Goal: Contribute content: Add original content to the website for others to see

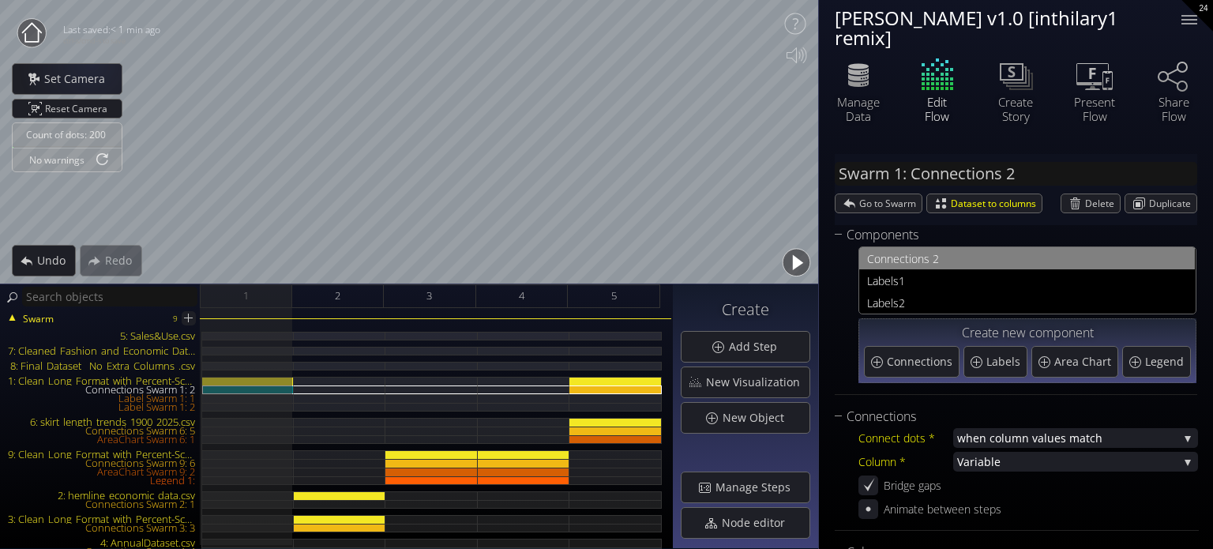
click at [25, 38] on icon at bounding box center [32, 32] width 20 height 20
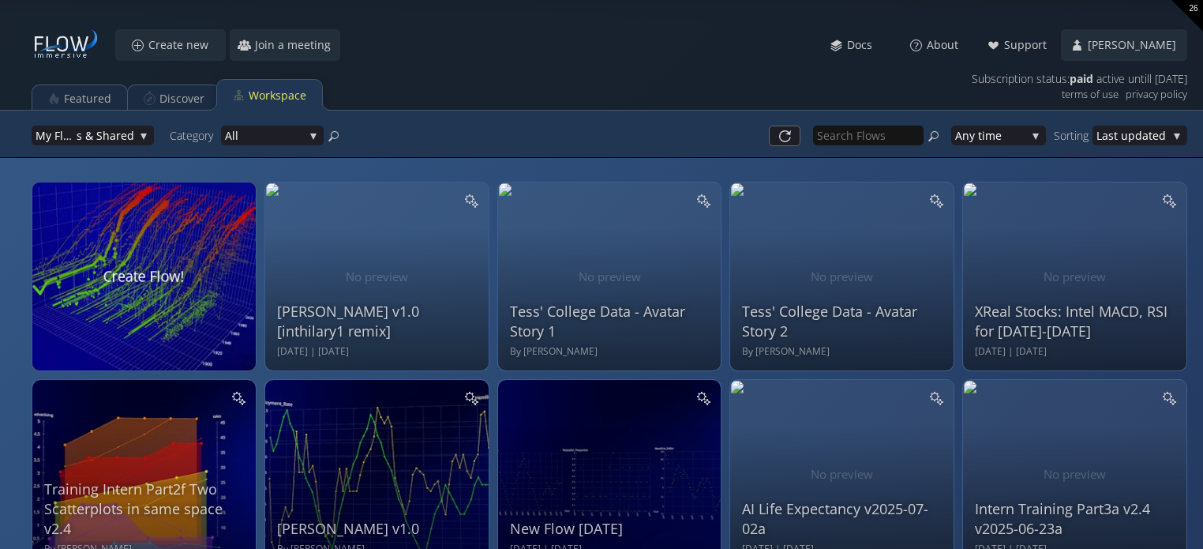
drag, startPoint x: 178, startPoint y: 219, endPoint x: 171, endPoint y: 212, distance: 10.6
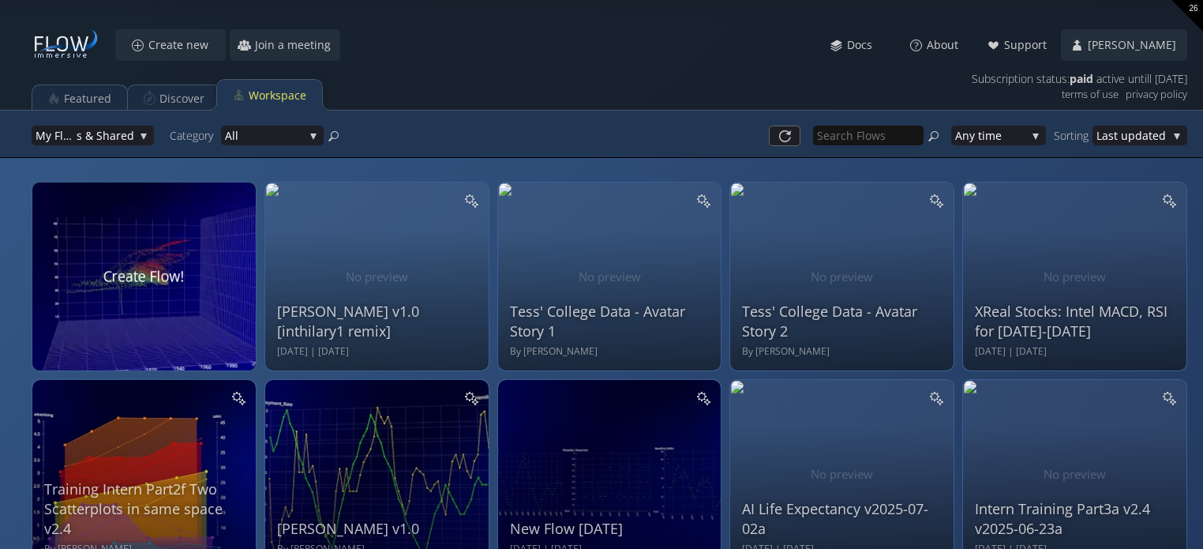
click at [178, 218] on video at bounding box center [144, 276] width 225 height 189
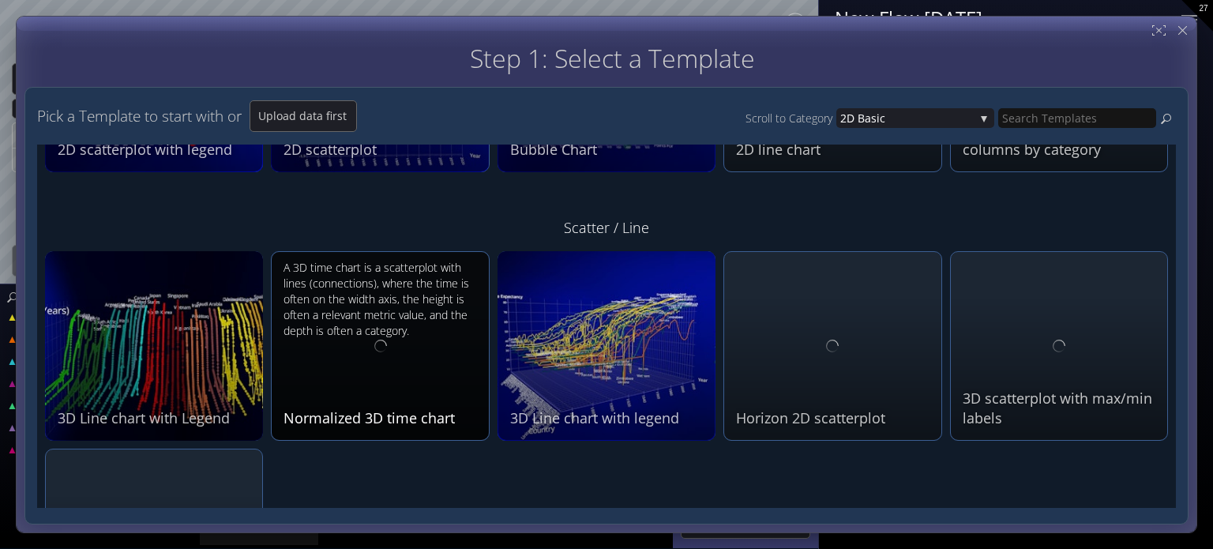
scroll to position [237, 0]
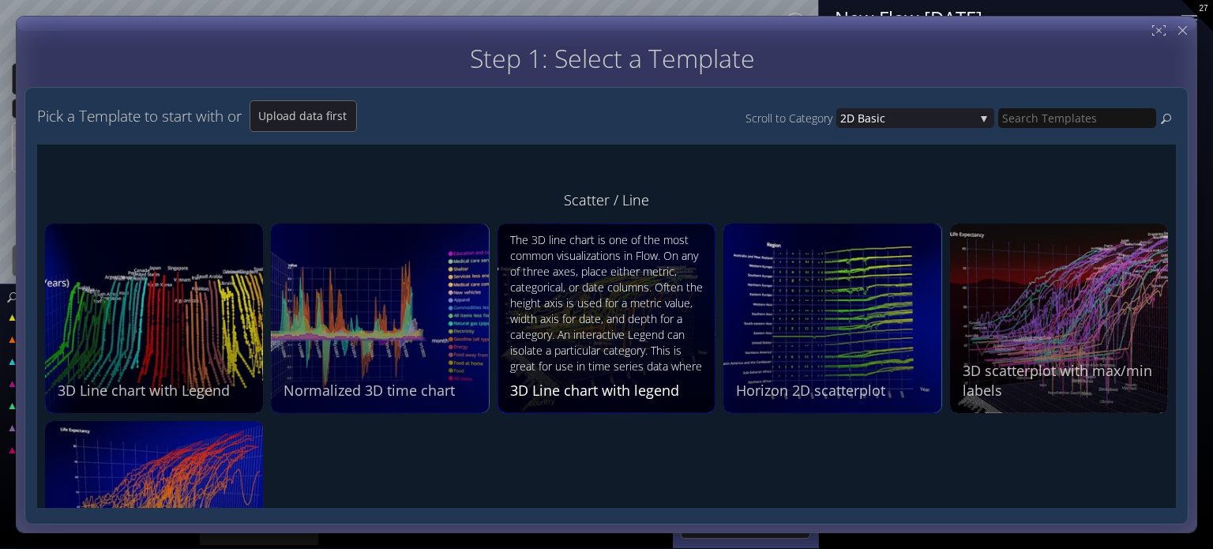
click at [572, 358] on div "The 3D line chart is one of the most common visualizations in Flow. On any of t…" at bounding box center [608, 304] width 197 height 144
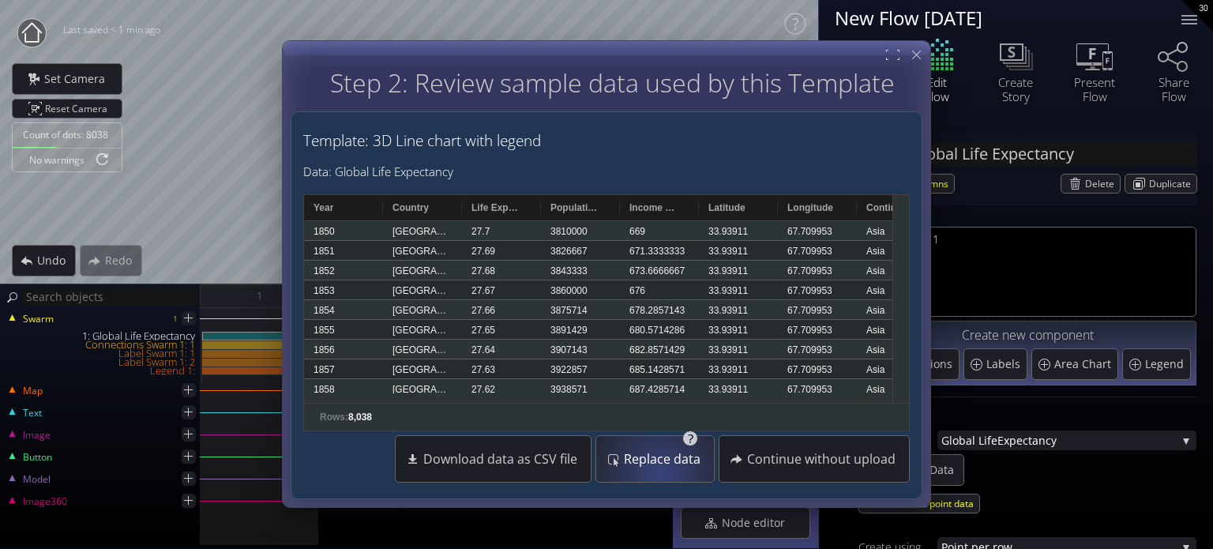
click at [665, 469] on div "Replace data" at bounding box center [654, 460] width 111 height 46
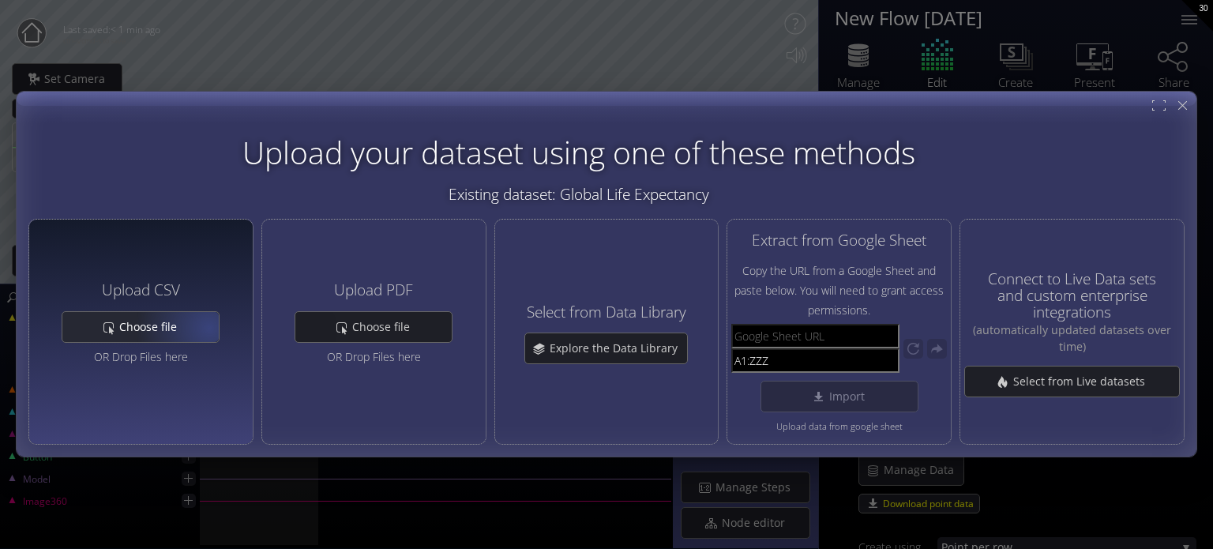
click at [191, 329] on div "Choose file" at bounding box center [140, 327] width 156 height 30
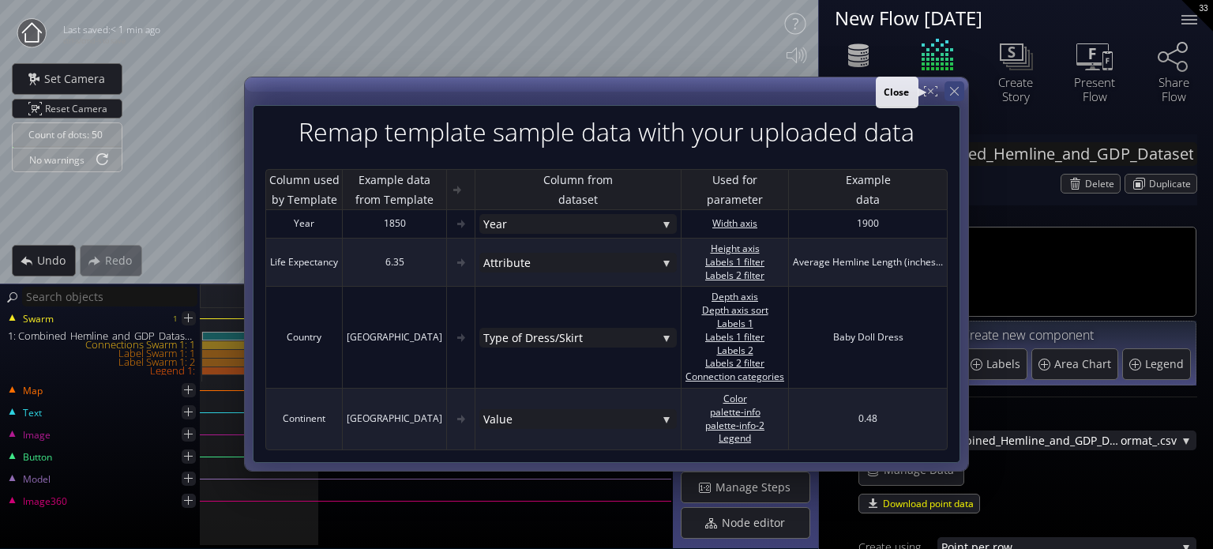
click at [947, 94] on icon at bounding box center [954, 91] width 15 height 15
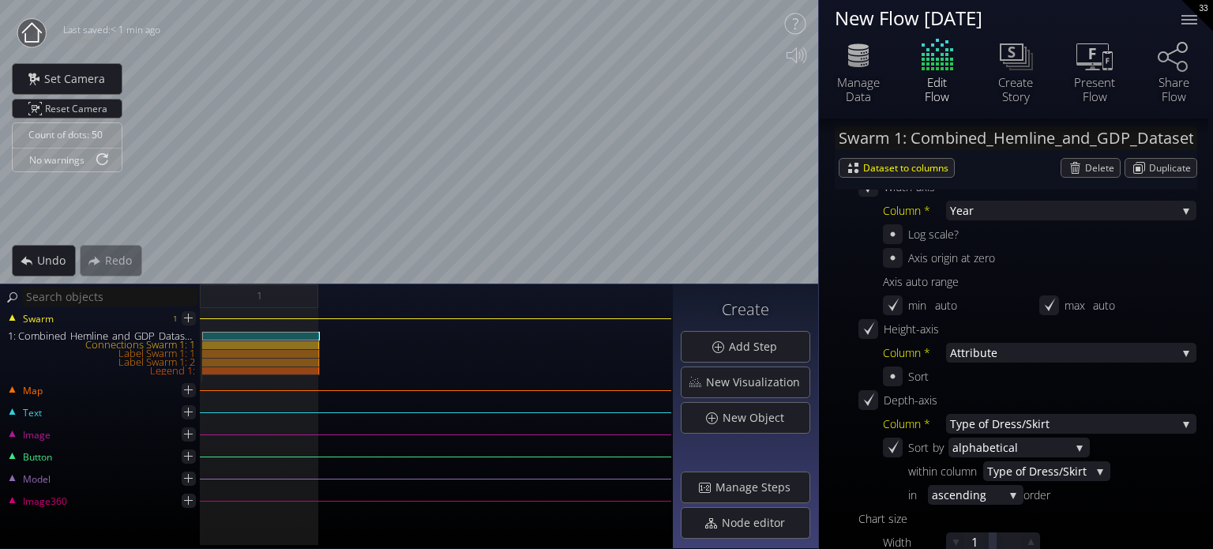
scroll to position [632, 0]
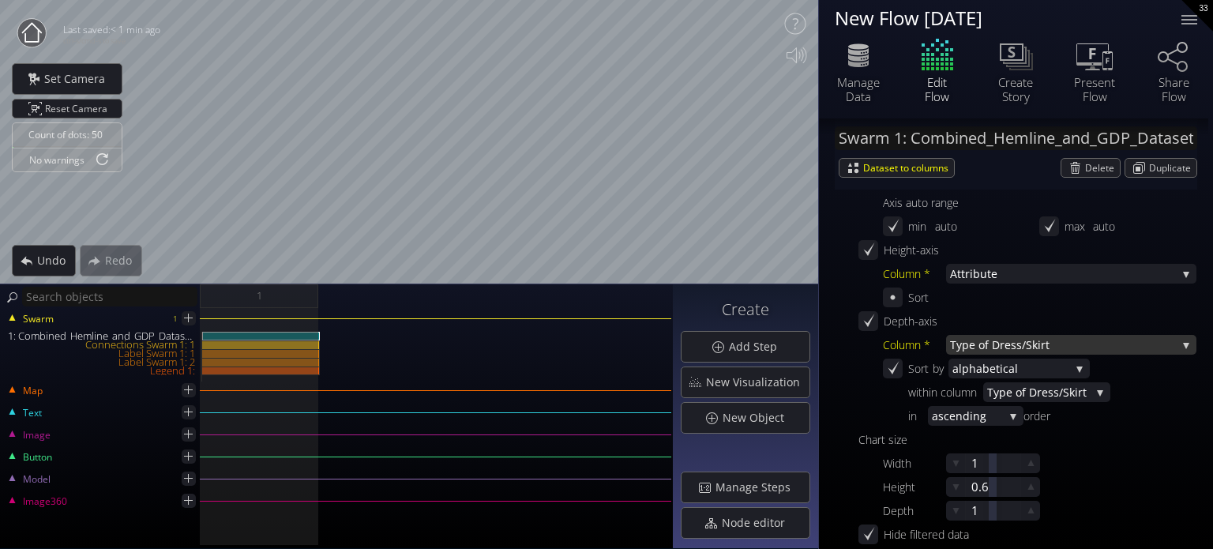
click at [976, 340] on span "Type of D" at bounding box center [975, 345] width 50 height 20
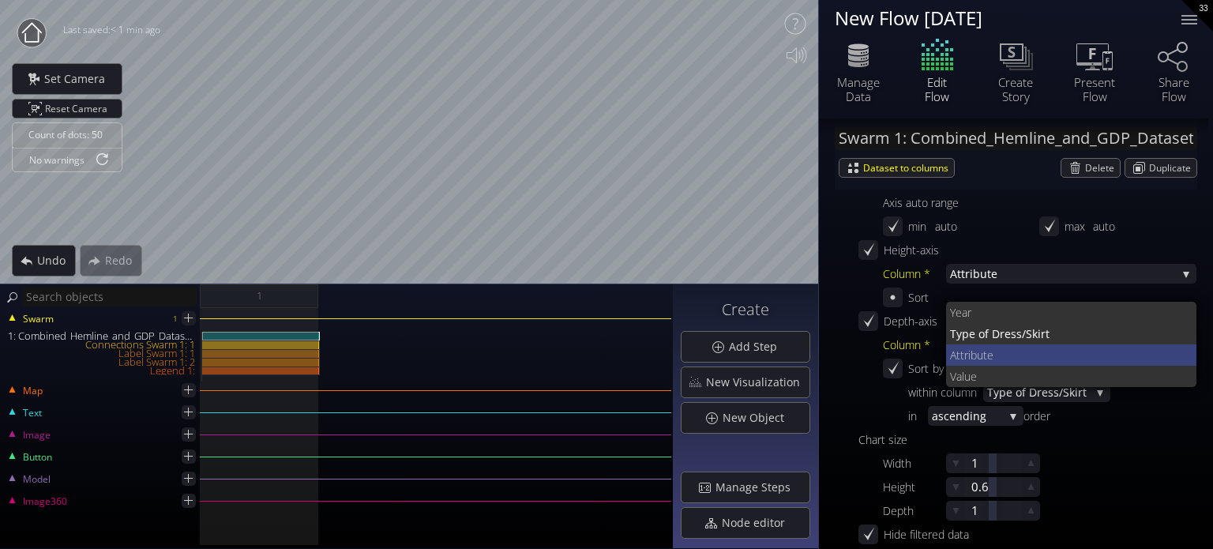
click at [985, 354] on div "Attribut e" at bounding box center [1067, 354] width 234 height 21
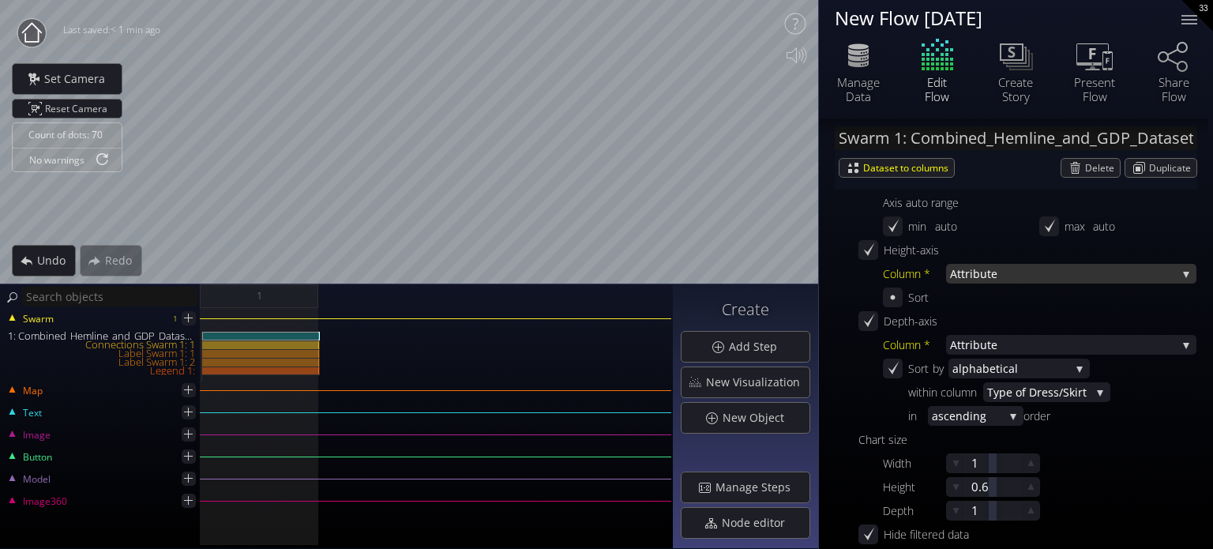
click at [970, 271] on span "Attribut" at bounding box center [970, 274] width 41 height 20
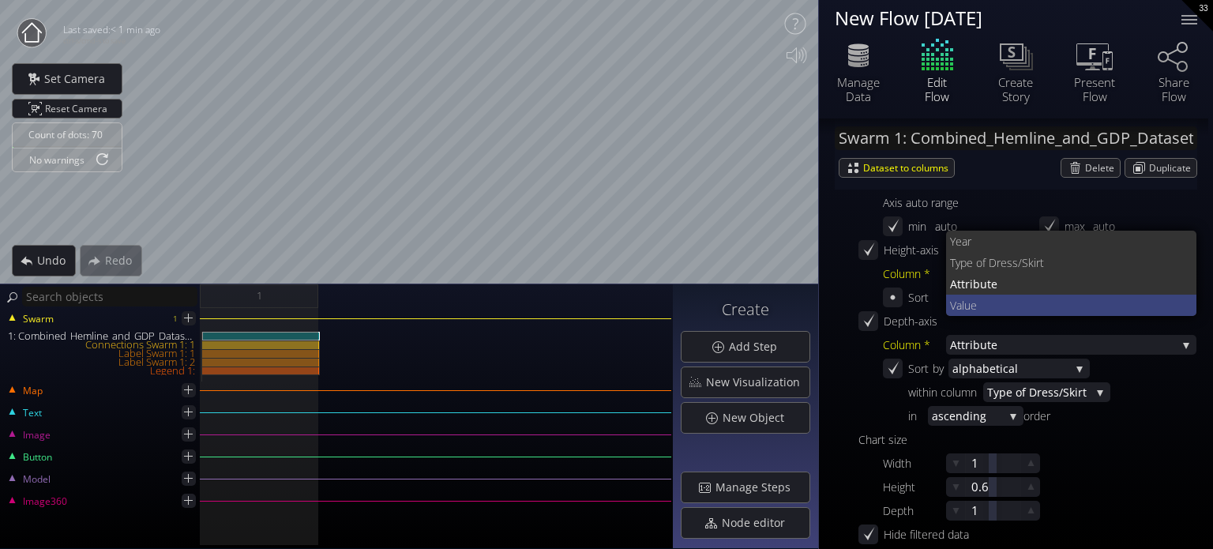
click at [980, 305] on span "Value" at bounding box center [1067, 304] width 234 height 21
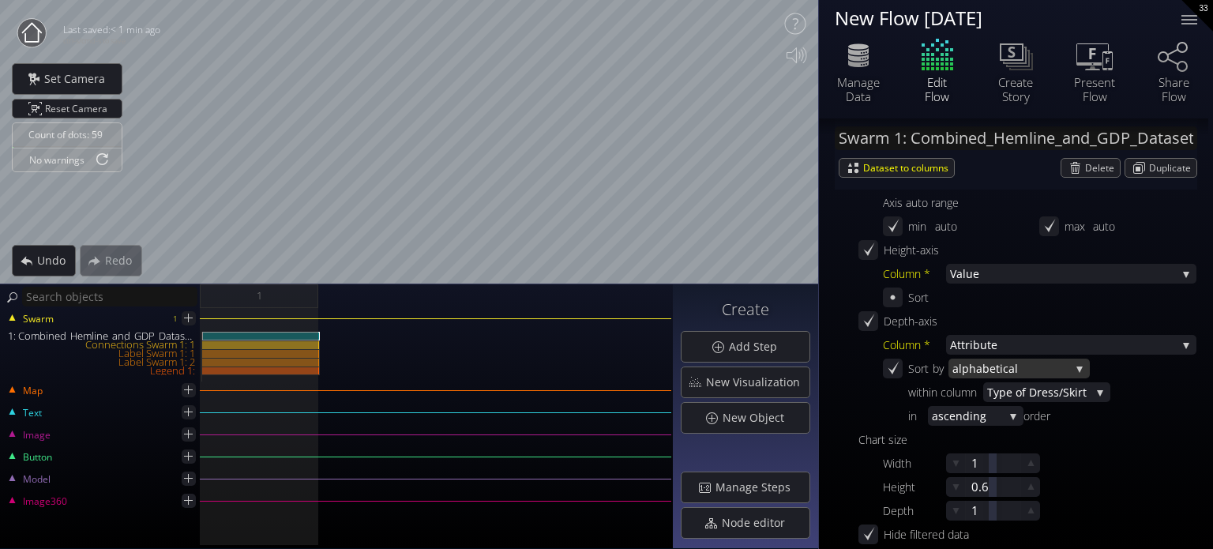
click at [973, 359] on span "phabetical" at bounding box center [1016, 368] width 108 height 20
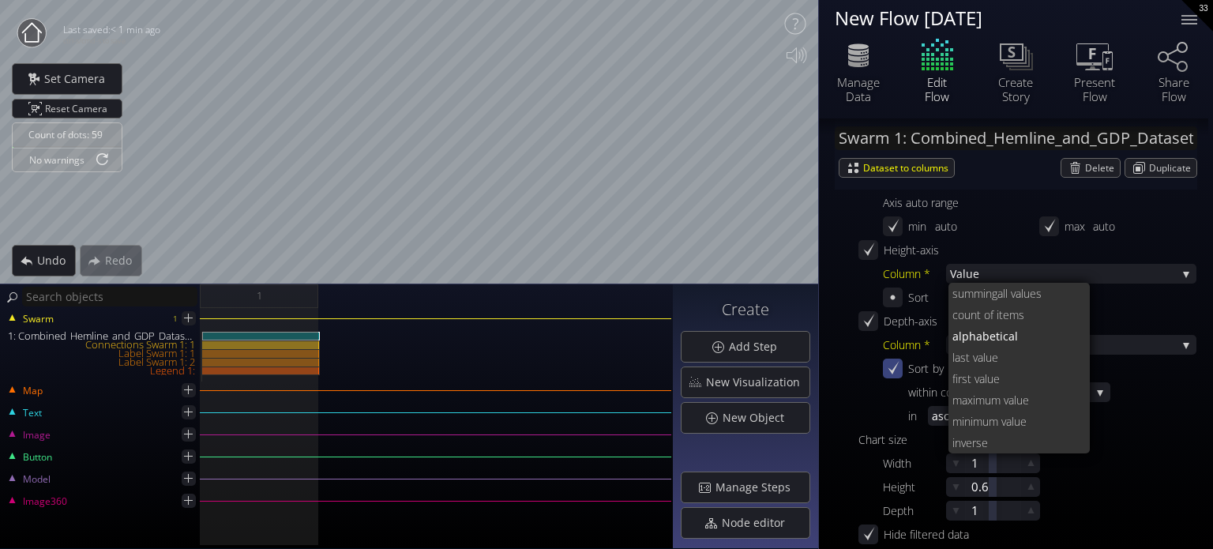
click at [889, 362] on icon at bounding box center [892, 368] width 15 height 15
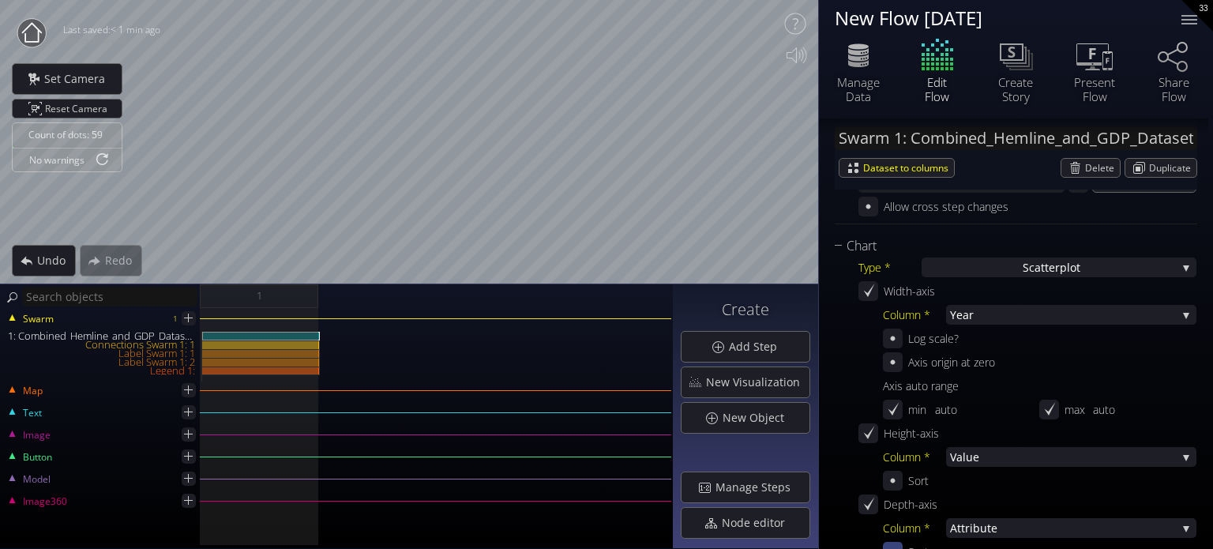
scroll to position [474, 0]
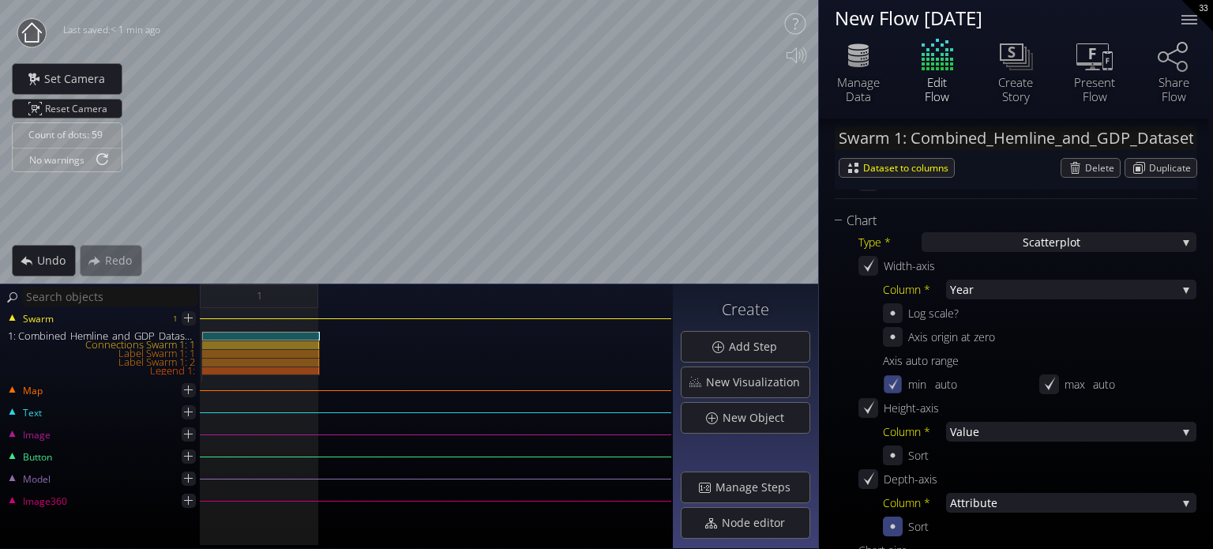
click at [894, 381] on icon at bounding box center [892, 383] width 13 height 13
click at [879, 379] on div "Width-axis Column * Year Year Type of D ress/Skirt Attribut e Value Log scale? …" at bounding box center [1027, 327] width 338 height 142
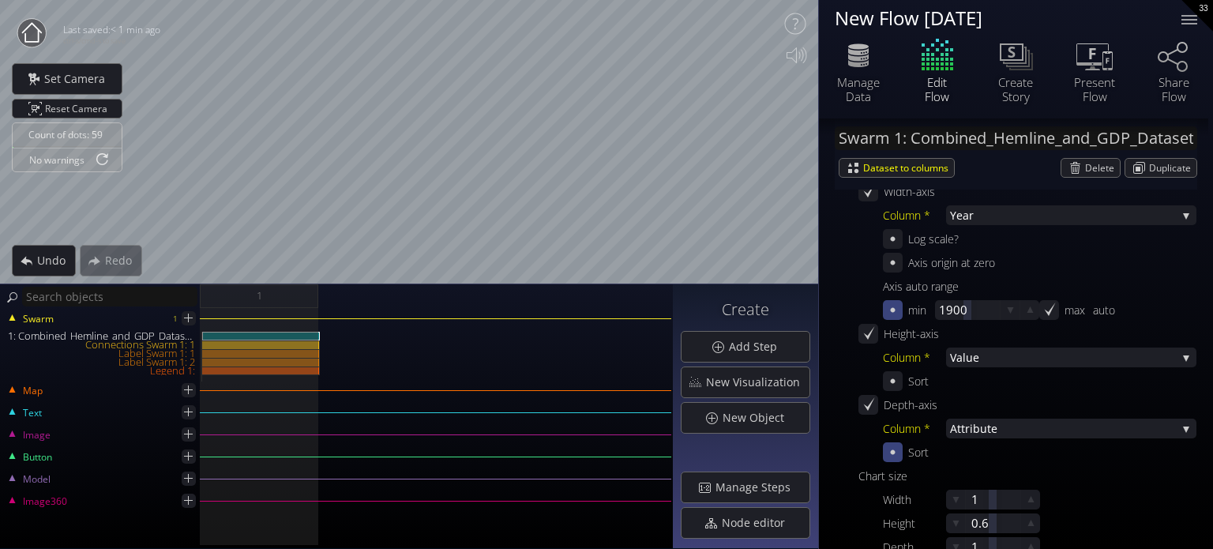
scroll to position [710, 0]
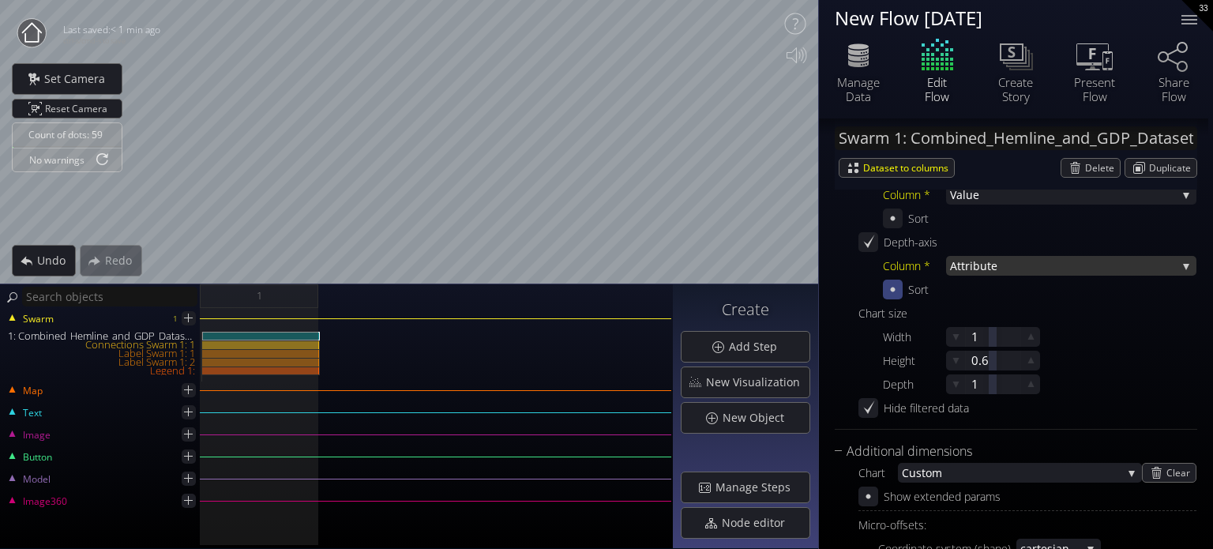
click at [983, 264] on span "Attribut" at bounding box center [970, 266] width 41 height 20
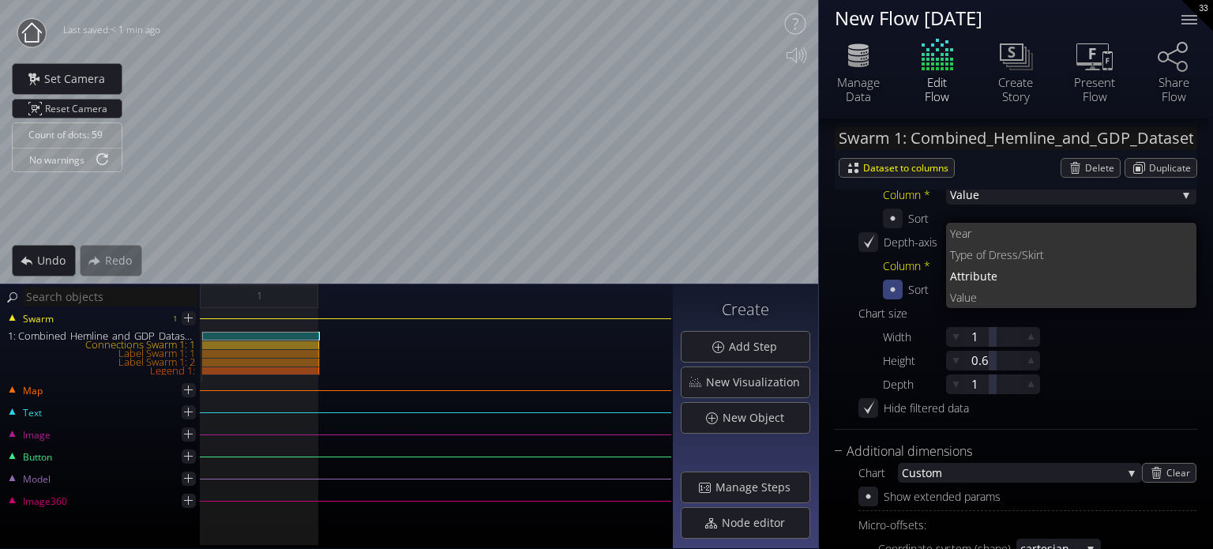
click at [860, 274] on div "Depth-axis Column * Attribut e Year Type of D ress/Skirt Attribut e Value Sort" at bounding box center [1027, 265] width 338 height 67
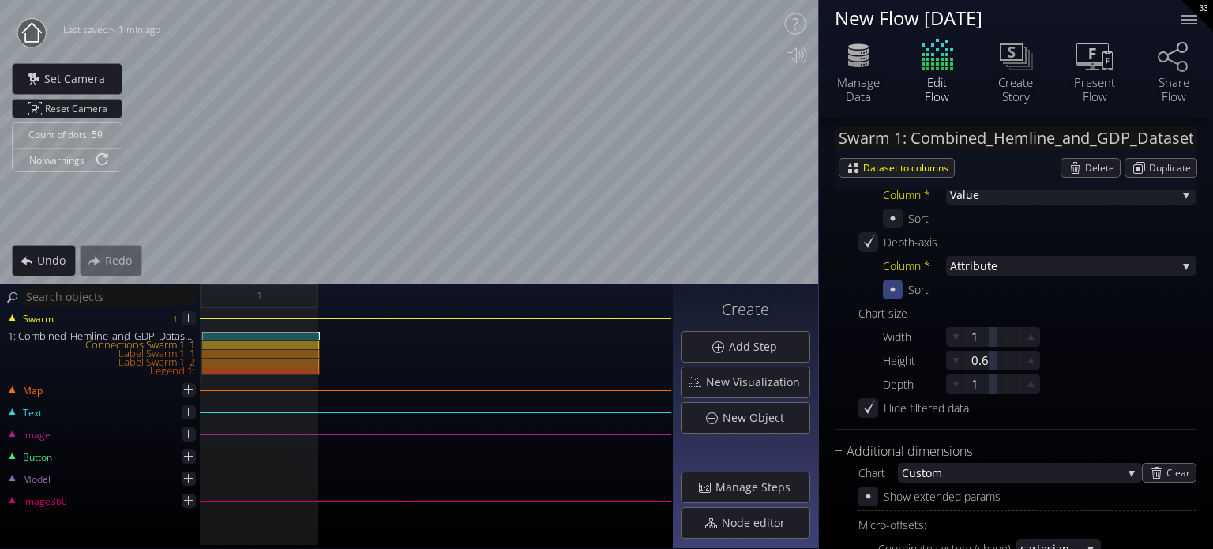
scroll to position [553, 0]
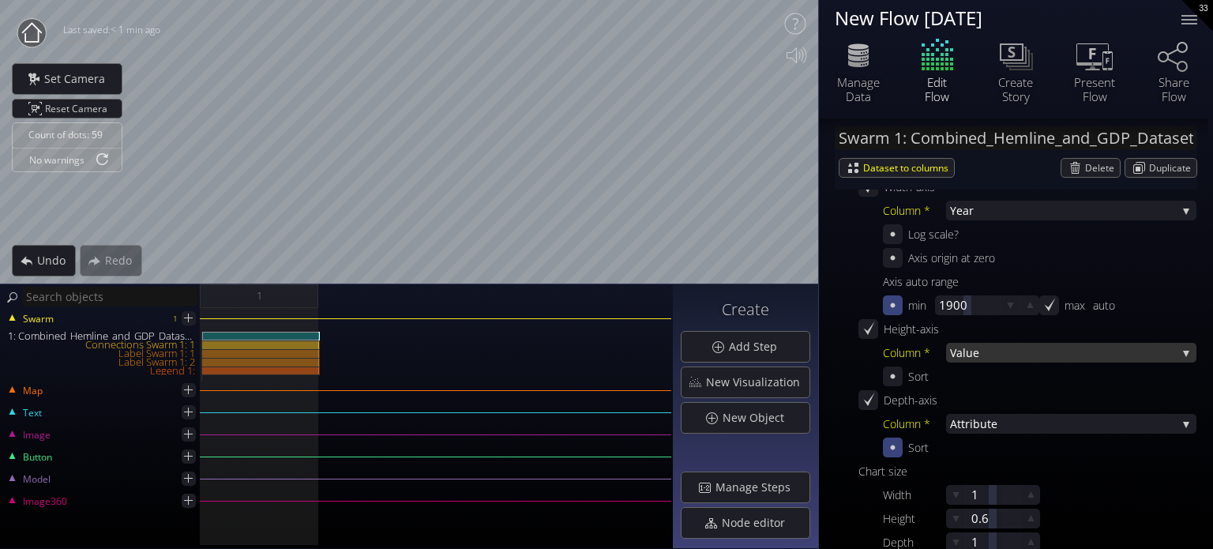
click at [986, 359] on span "Value" at bounding box center [1063, 353] width 227 height 20
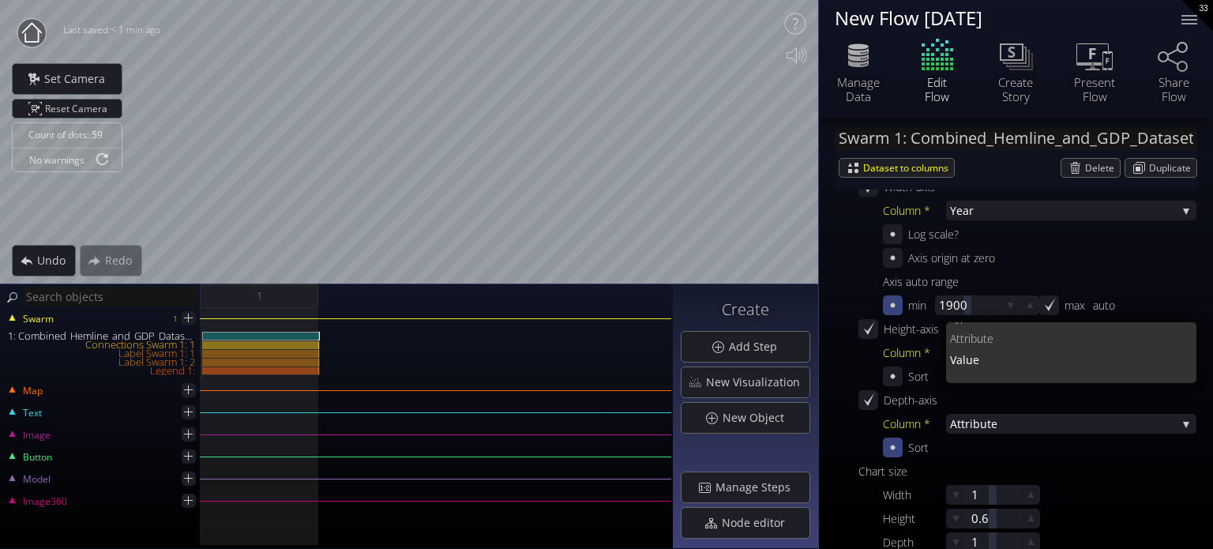
scroll to position [0, 0]
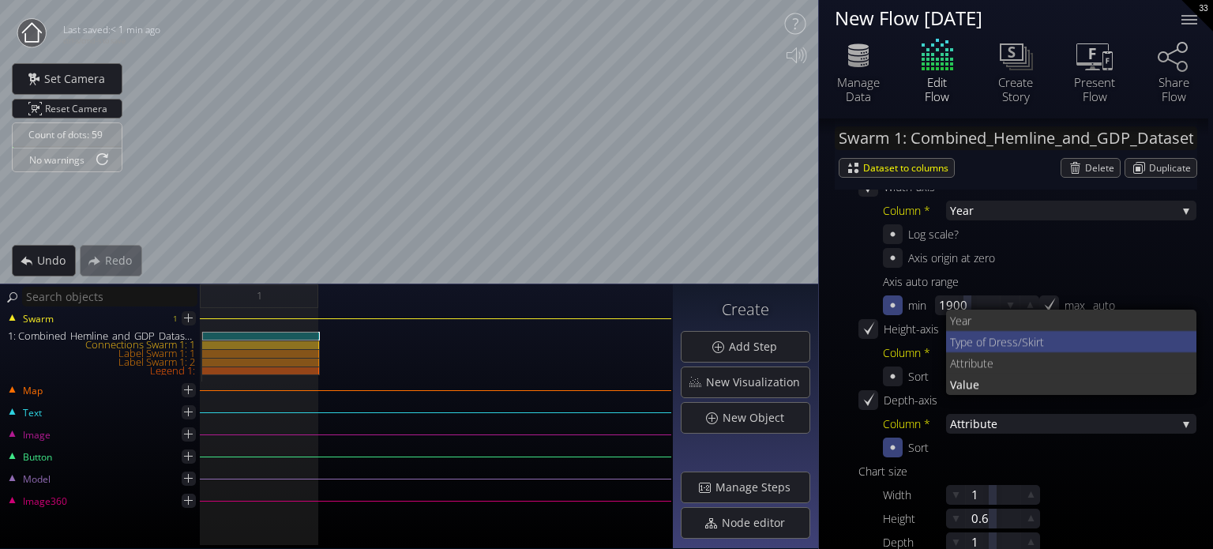
click at [977, 334] on span "Type of D" at bounding box center [973, 341] width 47 height 21
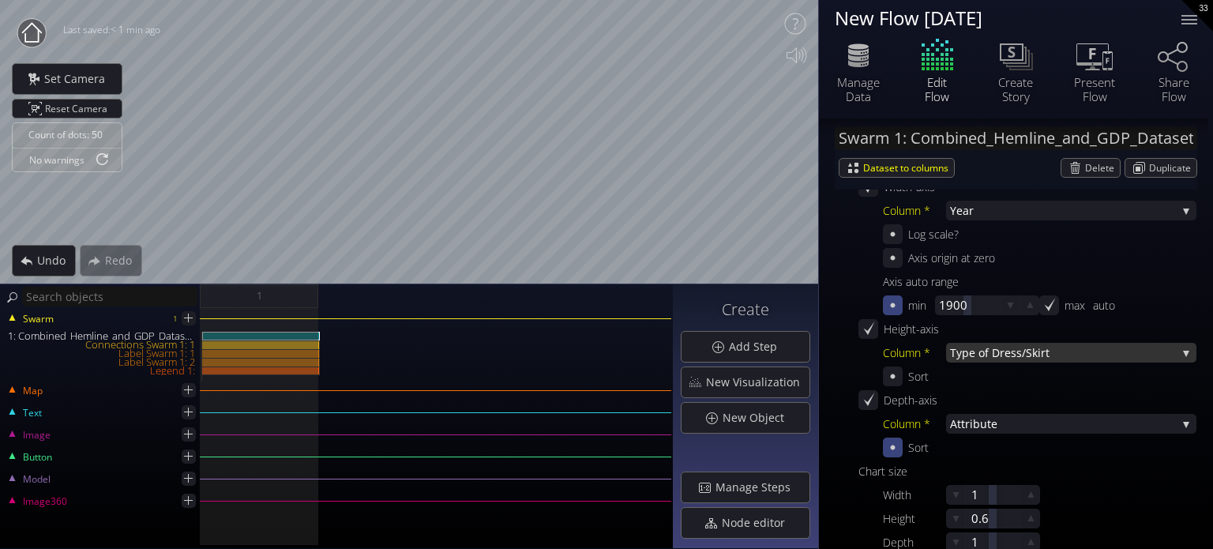
click at [983, 350] on span "Type of D" at bounding box center [975, 353] width 50 height 20
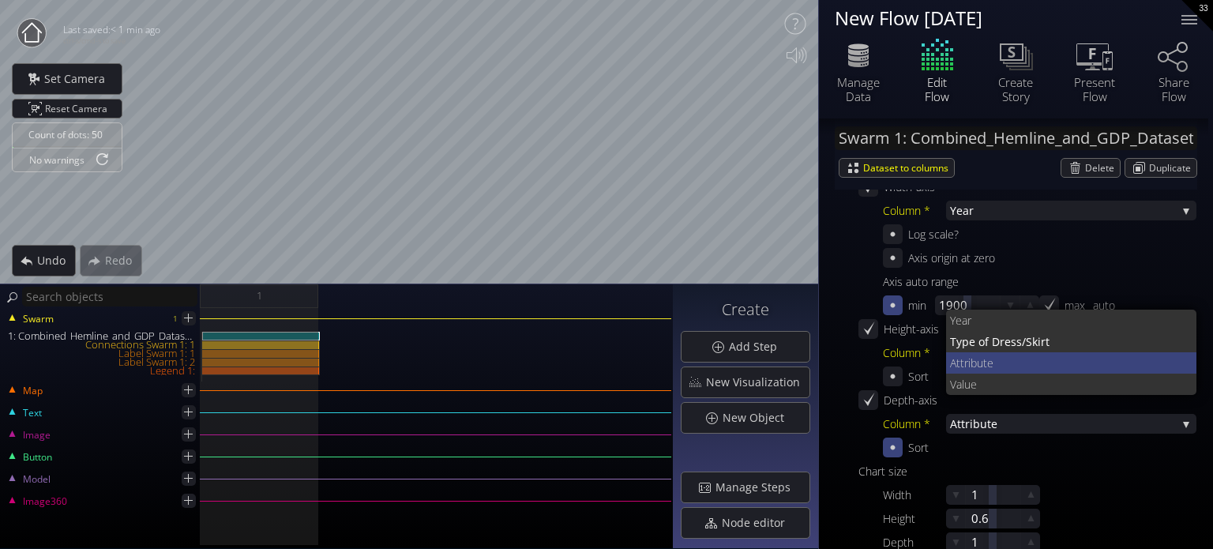
click at [992, 365] on span "e" at bounding box center [1085, 362] width 197 height 21
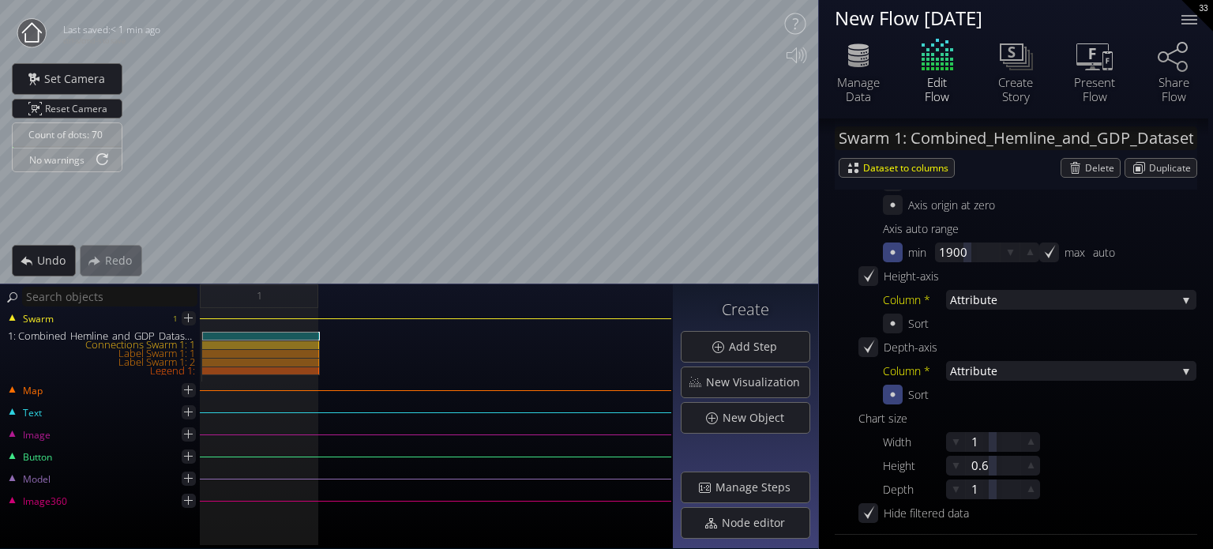
scroll to position [632, 0]
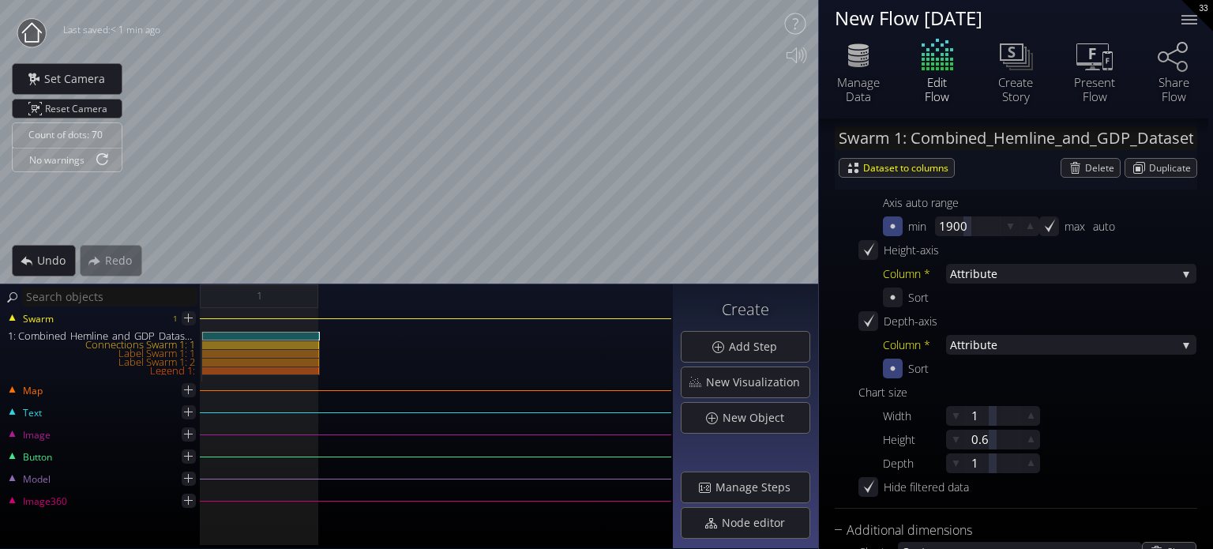
click at [979, 358] on div "Sort" at bounding box center [1039, 368] width 313 height 20
click at [977, 347] on span "Attribut" at bounding box center [970, 345] width 41 height 20
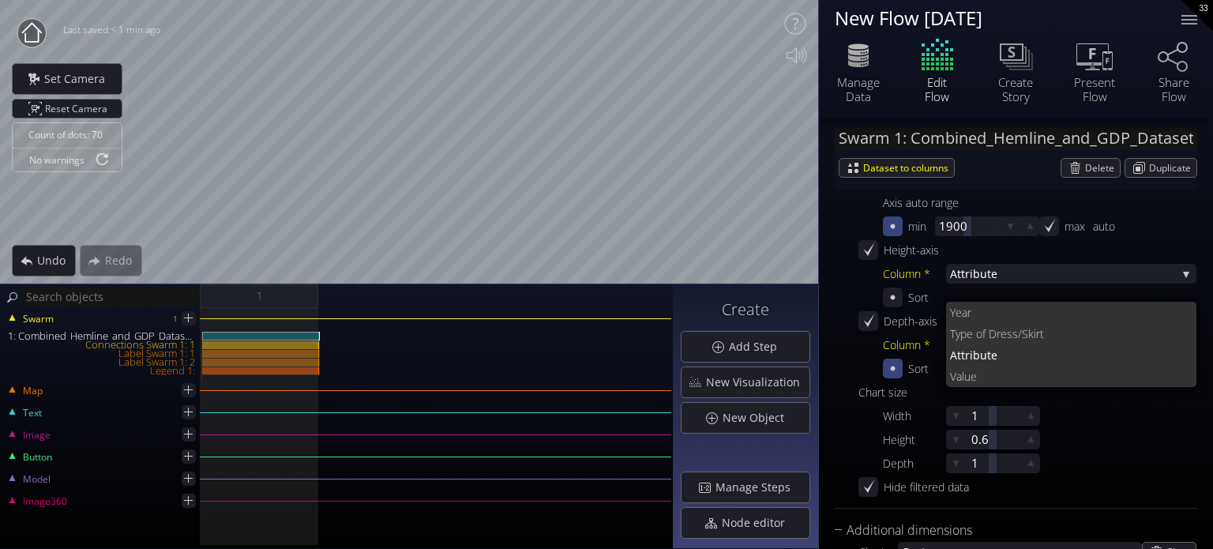
click at [988, 327] on span "Type of D" at bounding box center [973, 333] width 47 height 21
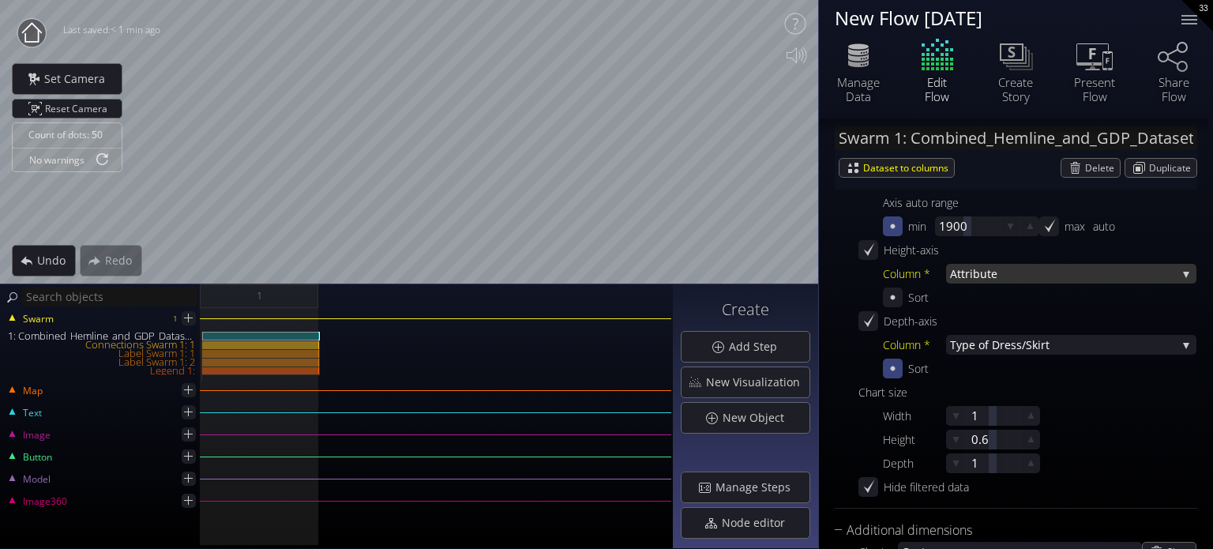
click at [962, 280] on span "Attribut" at bounding box center [970, 274] width 41 height 20
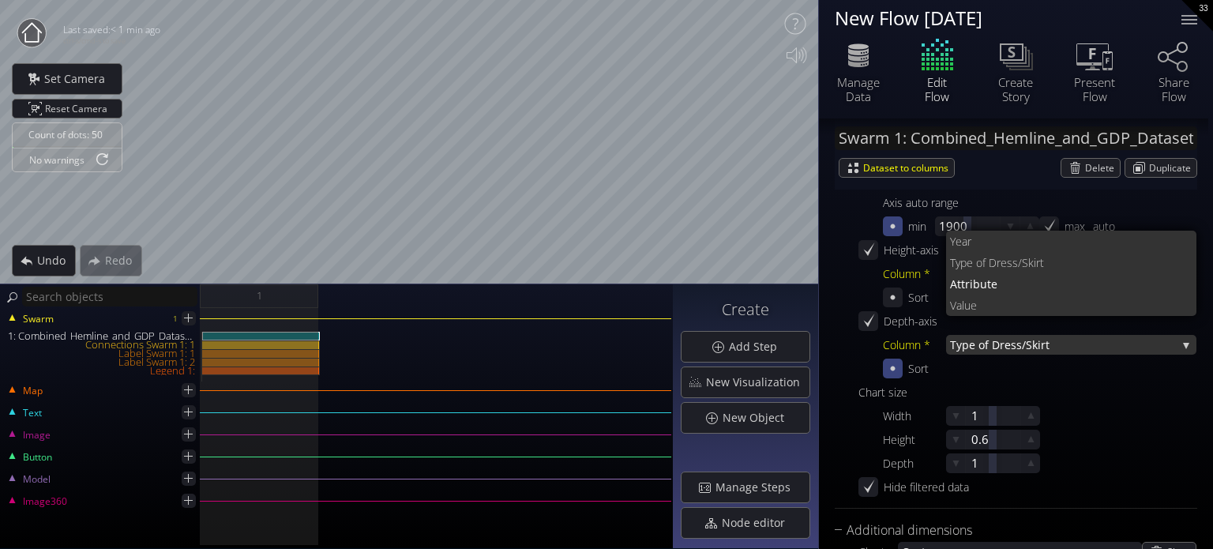
click at [976, 353] on span "Type of D" at bounding box center [975, 345] width 50 height 20
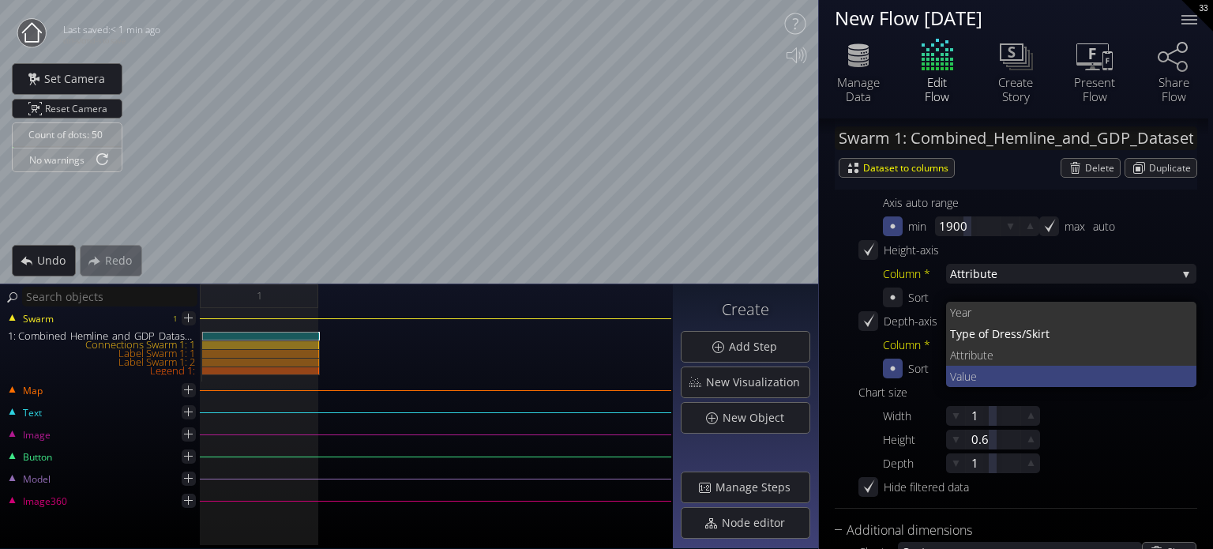
click at [978, 375] on span "Value" at bounding box center [1067, 376] width 234 height 21
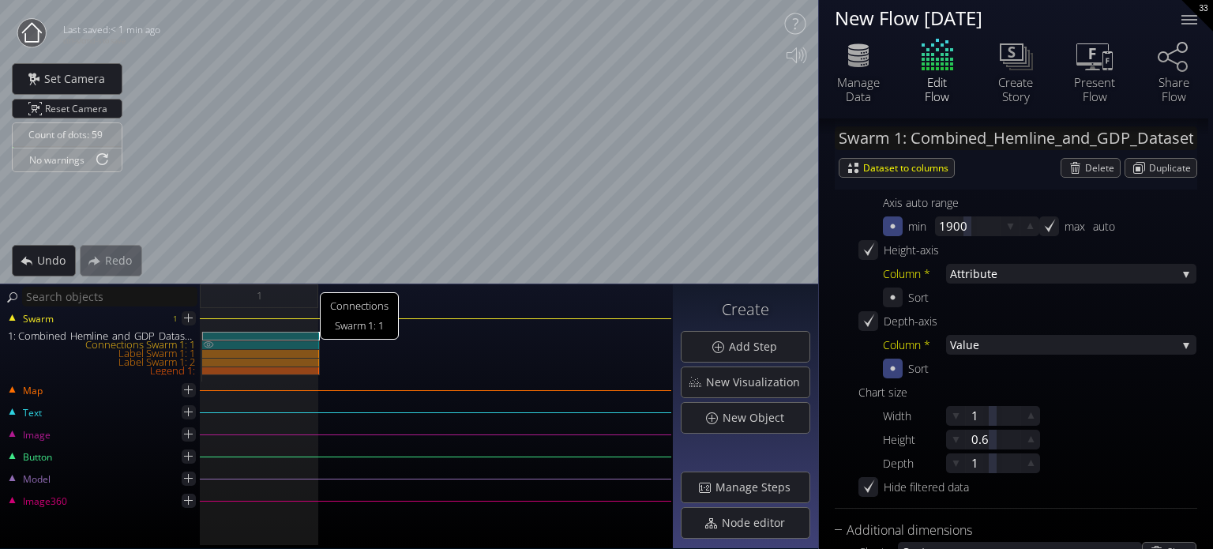
click at [238, 340] on div "Connections Swarm 1: 1" at bounding box center [261, 344] width 118 height 9
type input "Swarm 1: Connections 1"
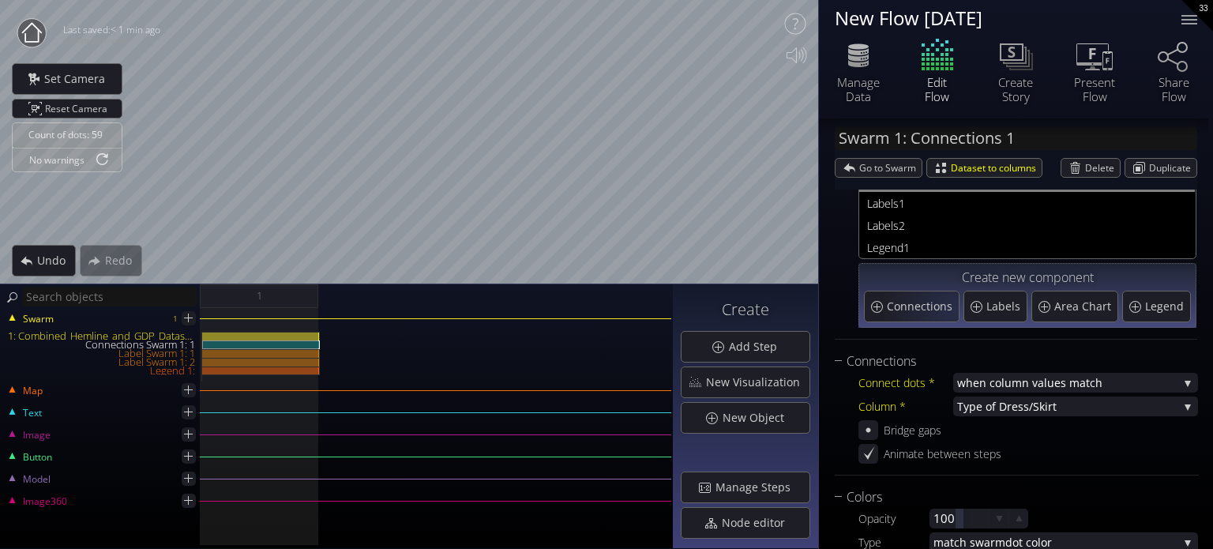
scroll to position [137, 0]
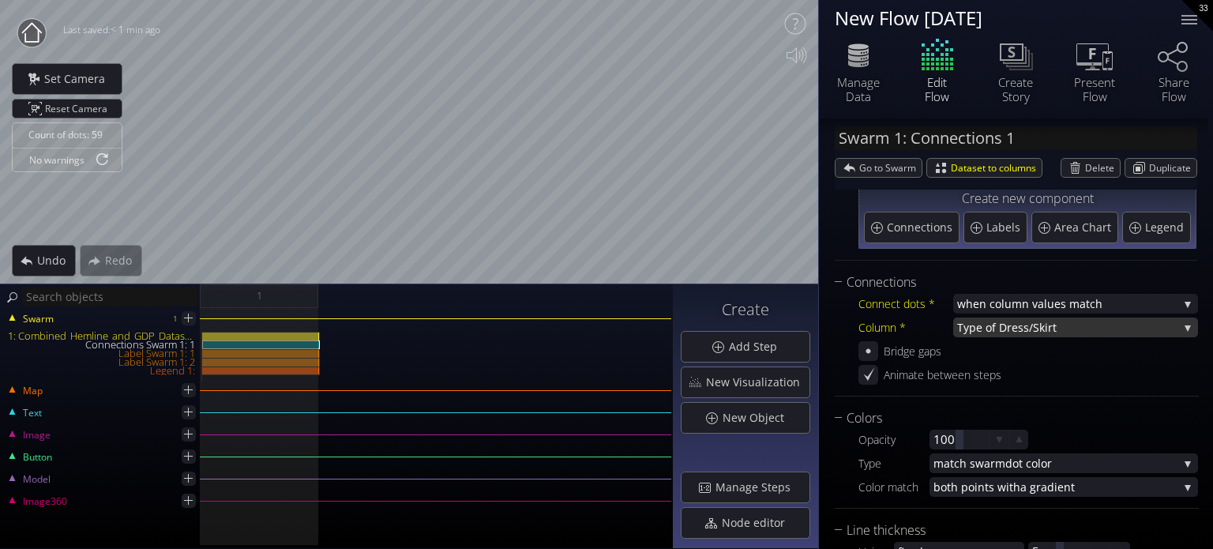
click at [1029, 332] on span "ress/Skirt" at bounding box center [1092, 327] width 171 height 20
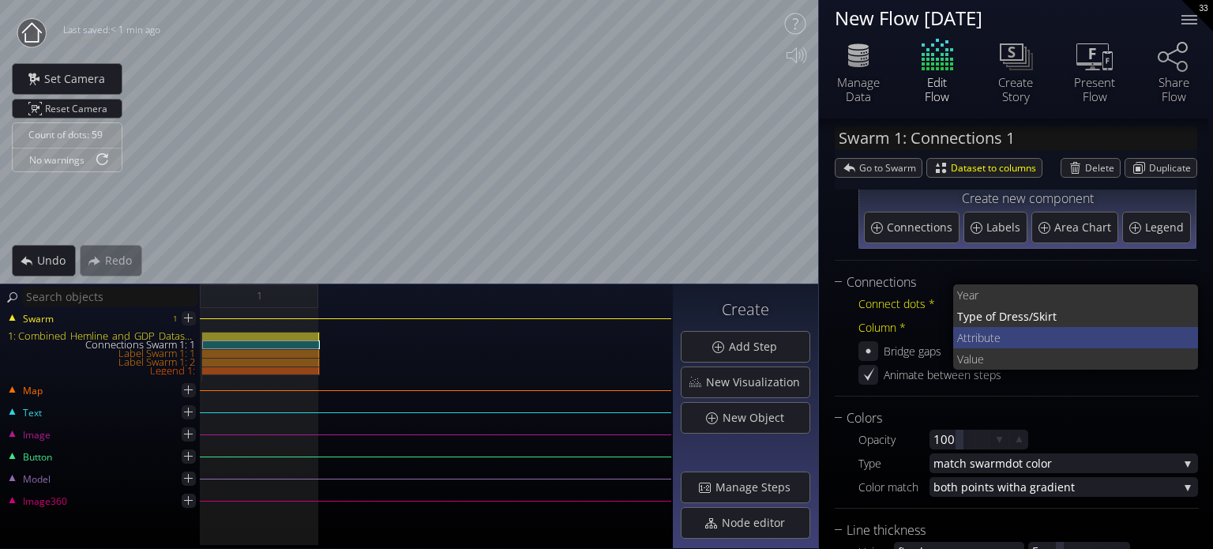
click at [992, 334] on span "Attribut" at bounding box center [975, 337] width 37 height 21
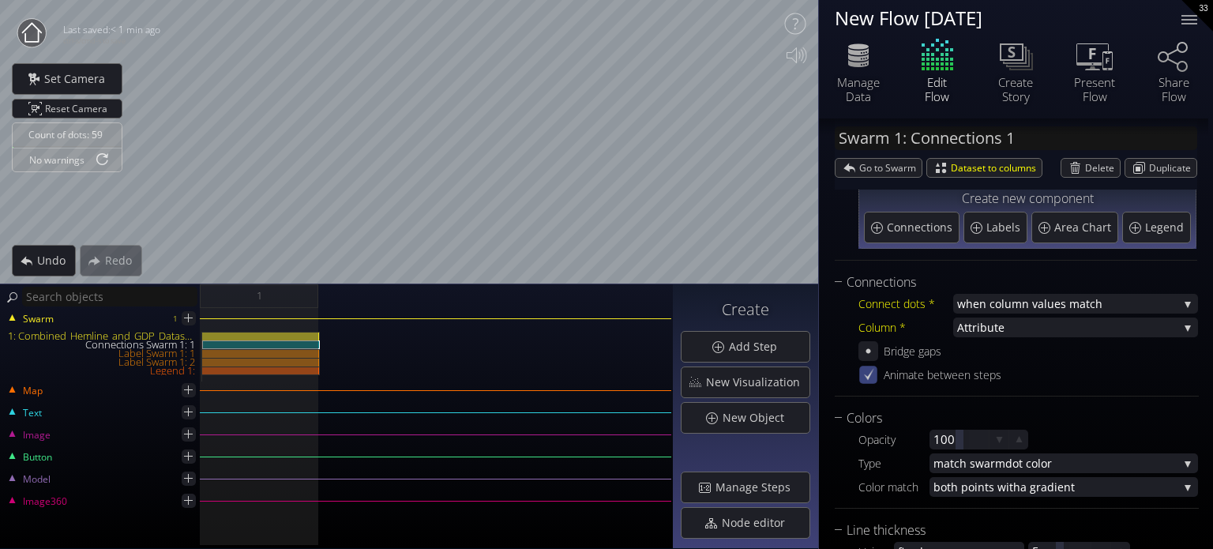
click at [865, 377] on icon at bounding box center [867, 374] width 13 height 13
click at [864, 375] on icon at bounding box center [867, 374] width 15 height 15
click at [1009, 298] on span "when column va" at bounding box center [1000, 304] width 87 height 20
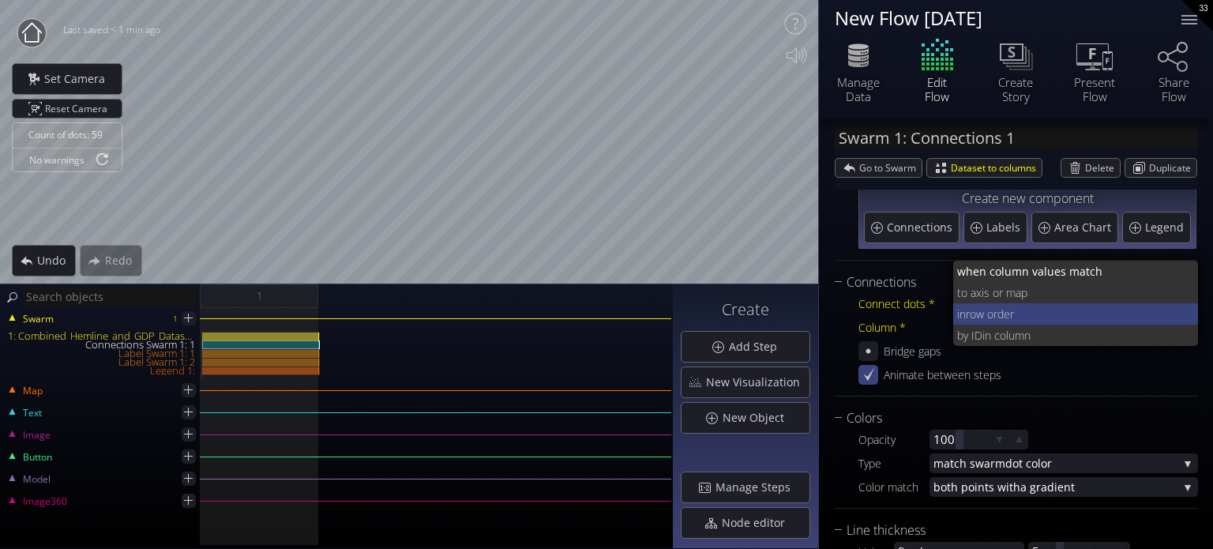
click at [1017, 308] on span "row order" at bounding box center [1075, 313] width 220 height 21
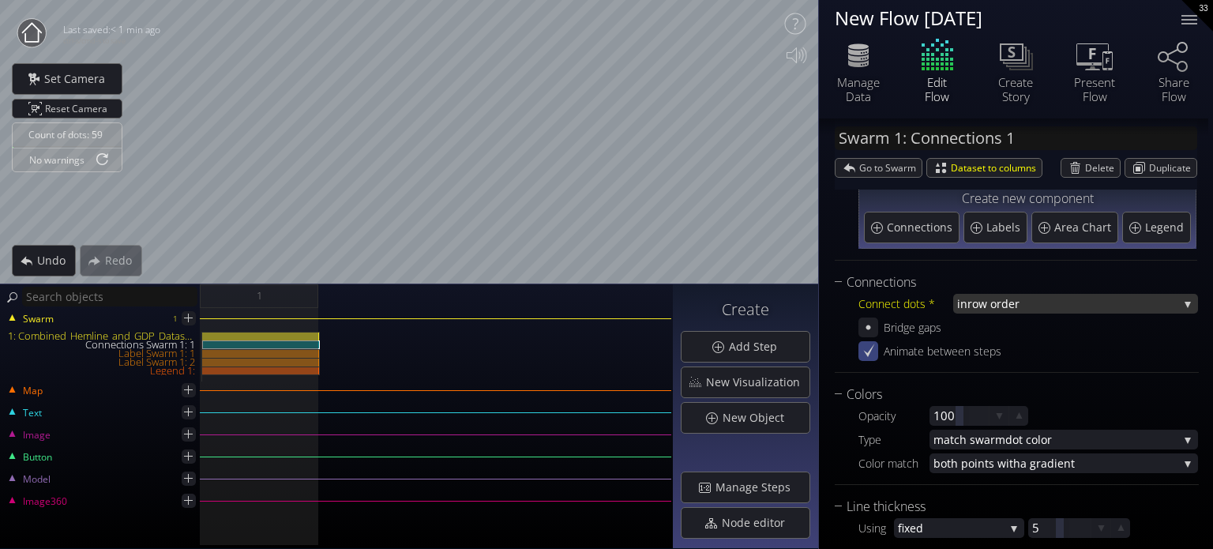
click at [996, 297] on span "row order" at bounding box center [1072, 304] width 211 height 20
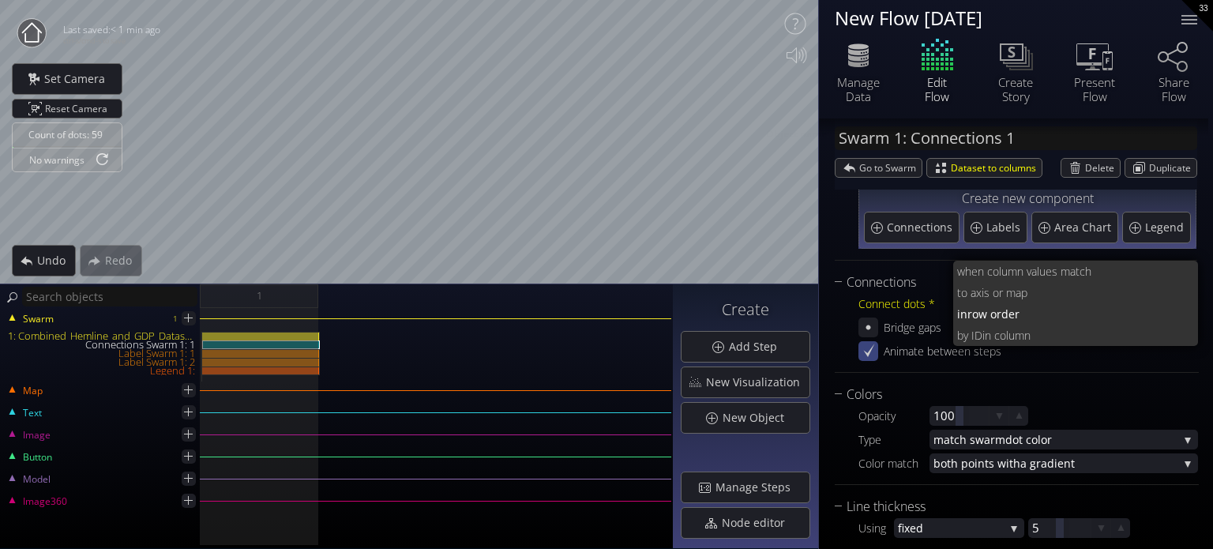
scroll to position [58, 0]
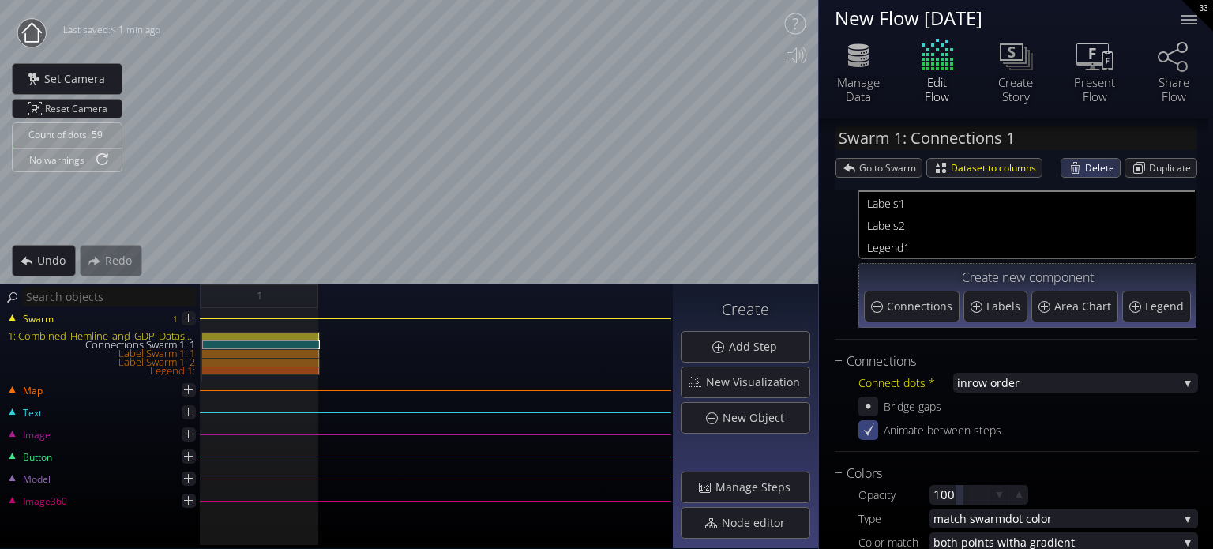
click at [1087, 169] on span "Delete" at bounding box center [1102, 168] width 35 height 18
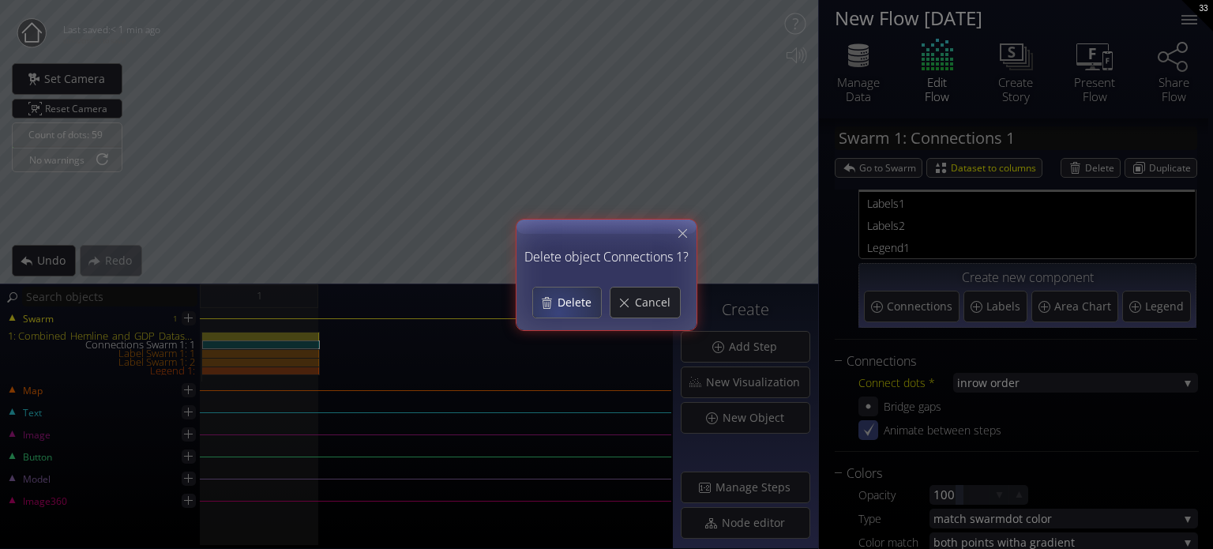
click at [556, 306] on div "Delete" at bounding box center [567, 302] width 68 height 30
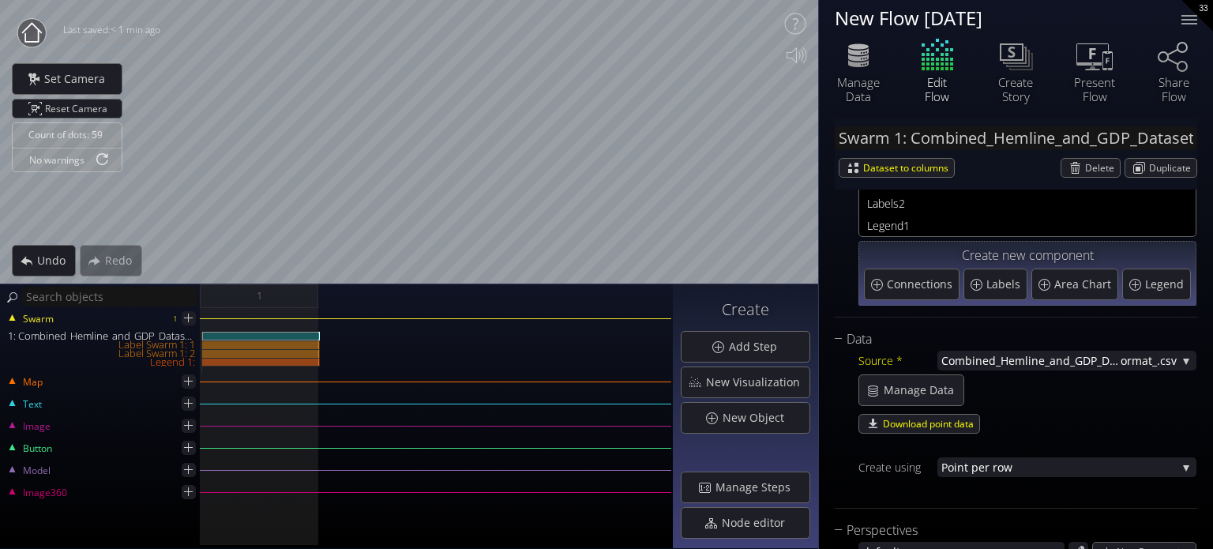
scroll to position [0, 0]
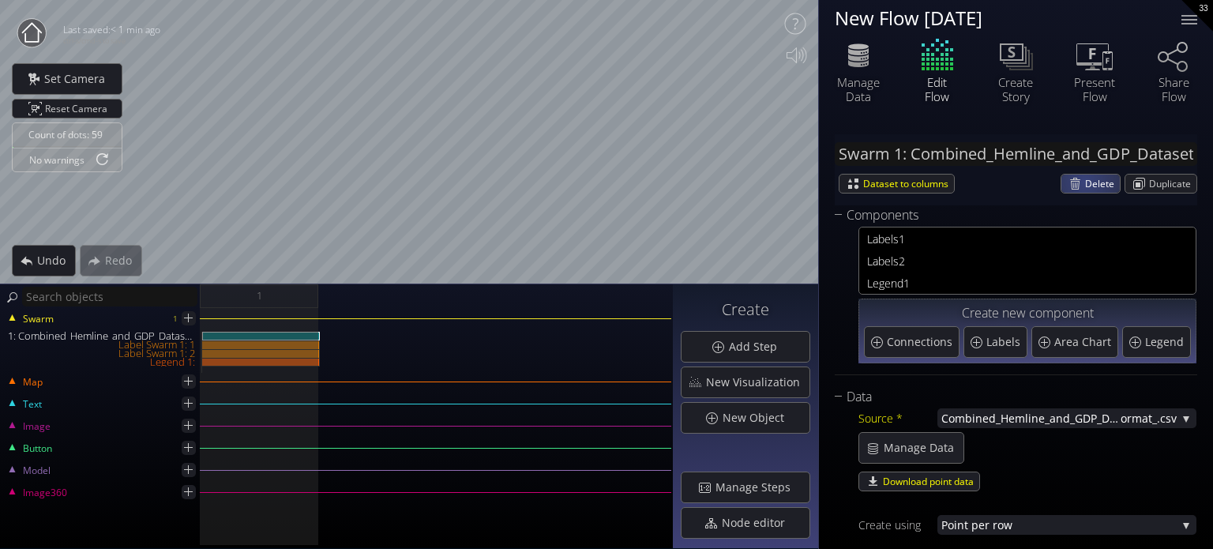
click at [1078, 187] on div "Delete" at bounding box center [1090, 183] width 58 height 18
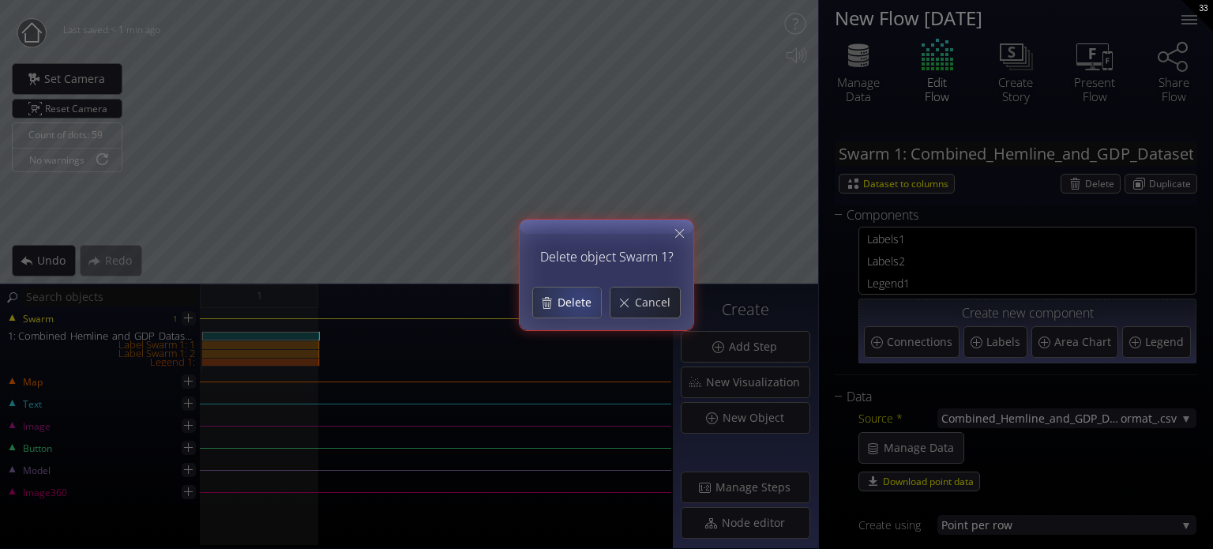
click at [572, 302] on span "Delete" at bounding box center [579, 302] width 44 height 16
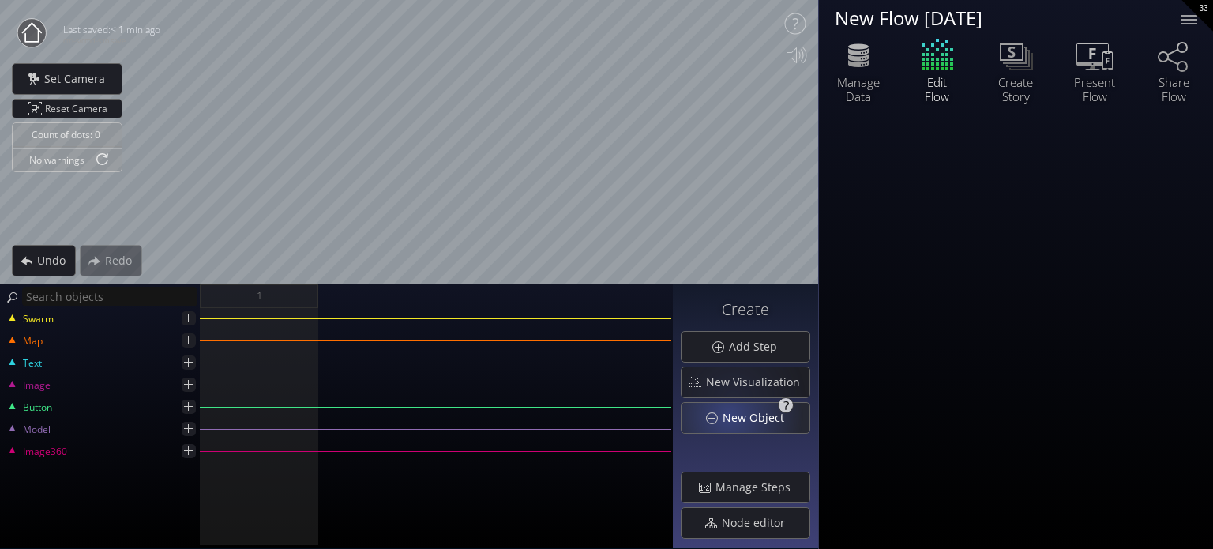
click at [729, 416] on span "New Object" at bounding box center [758, 418] width 72 height 16
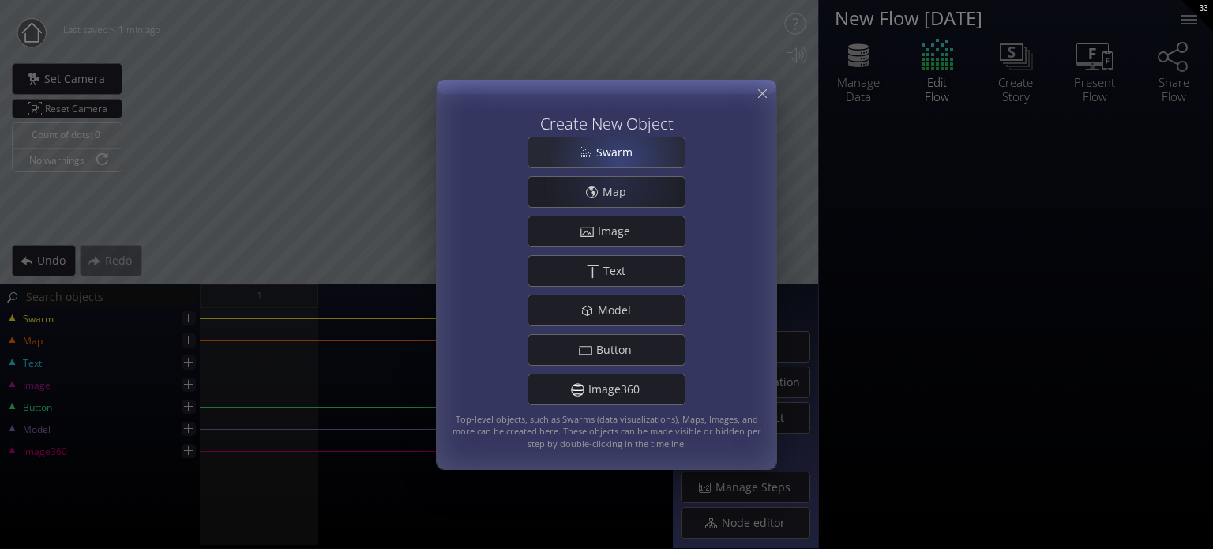
click at [620, 160] on div "Swarm" at bounding box center [606, 152] width 156 height 30
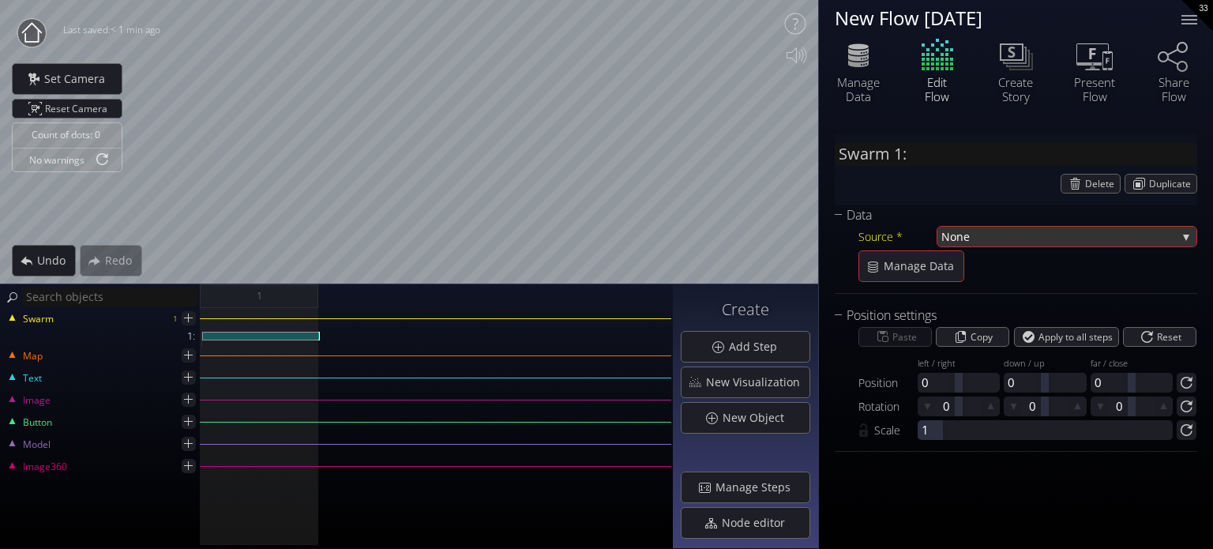
click at [968, 234] on span "None" at bounding box center [1058, 237] width 235 height 20
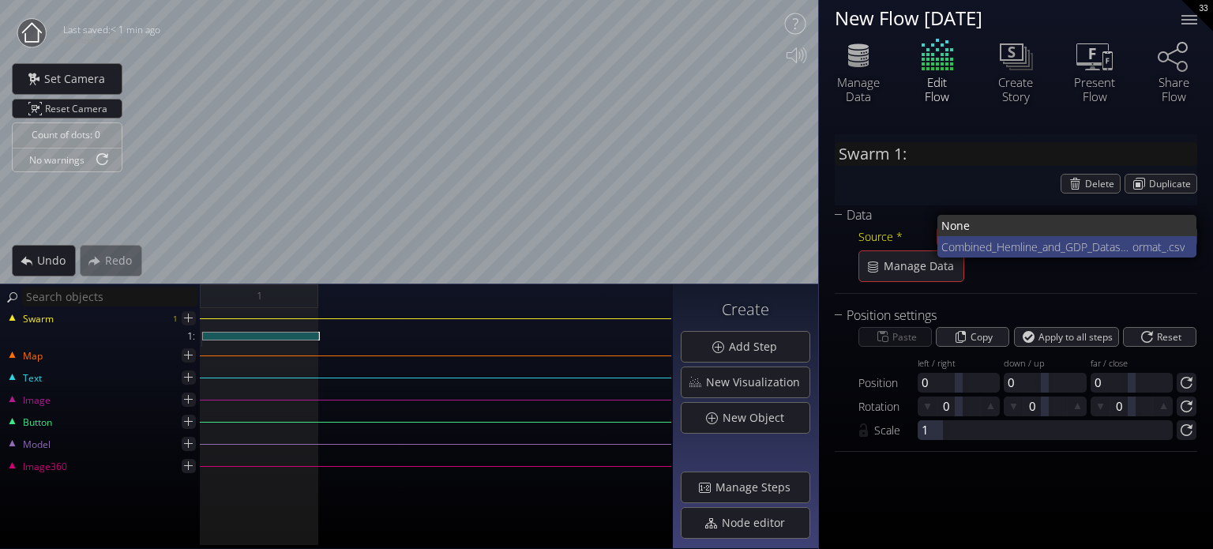
click at [985, 252] on span "Combined_Hemline_and_GDP_Dataset__Long_F" at bounding box center [1036, 246] width 191 height 21
type input "Swarm 1: Combined_Hemline_and_GDP_Dataset__Long_Format_.csv"
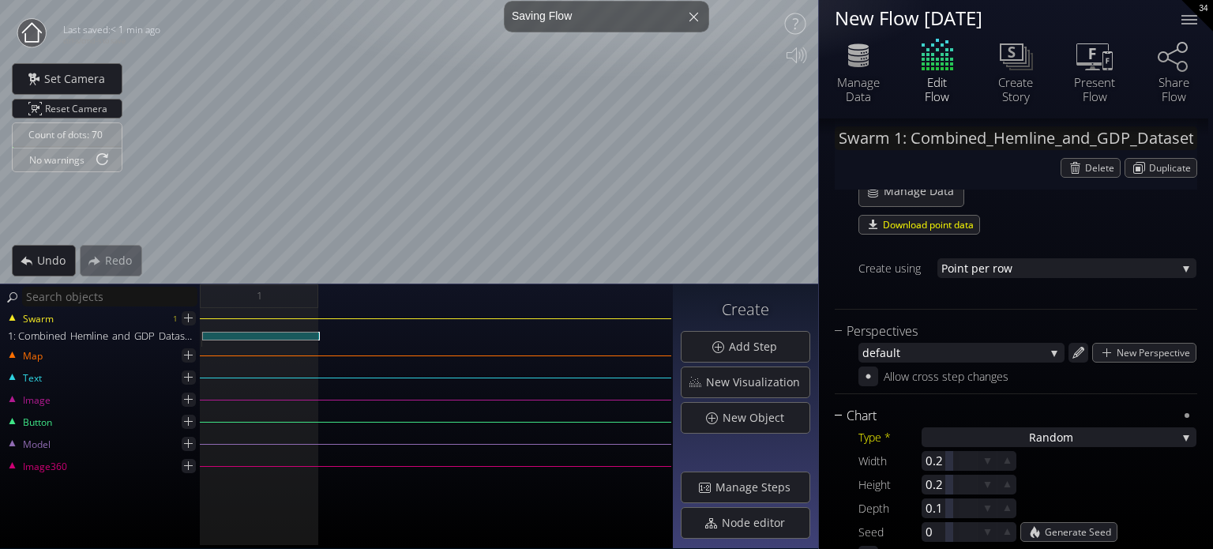
scroll to position [316, 0]
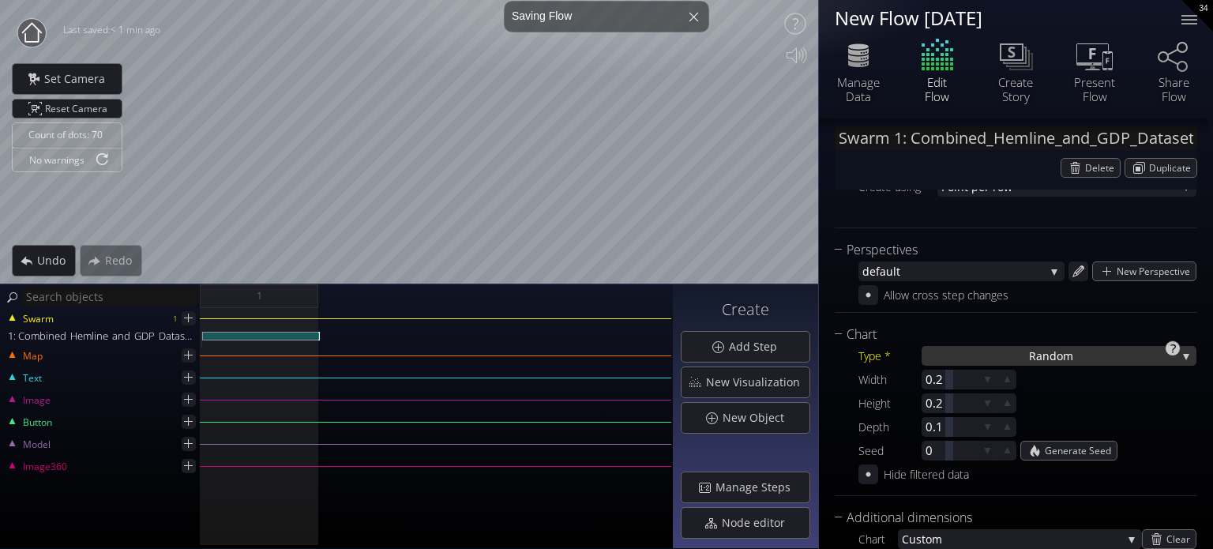
click at [955, 356] on div "Ra ndom" at bounding box center [1058, 356] width 275 height 20
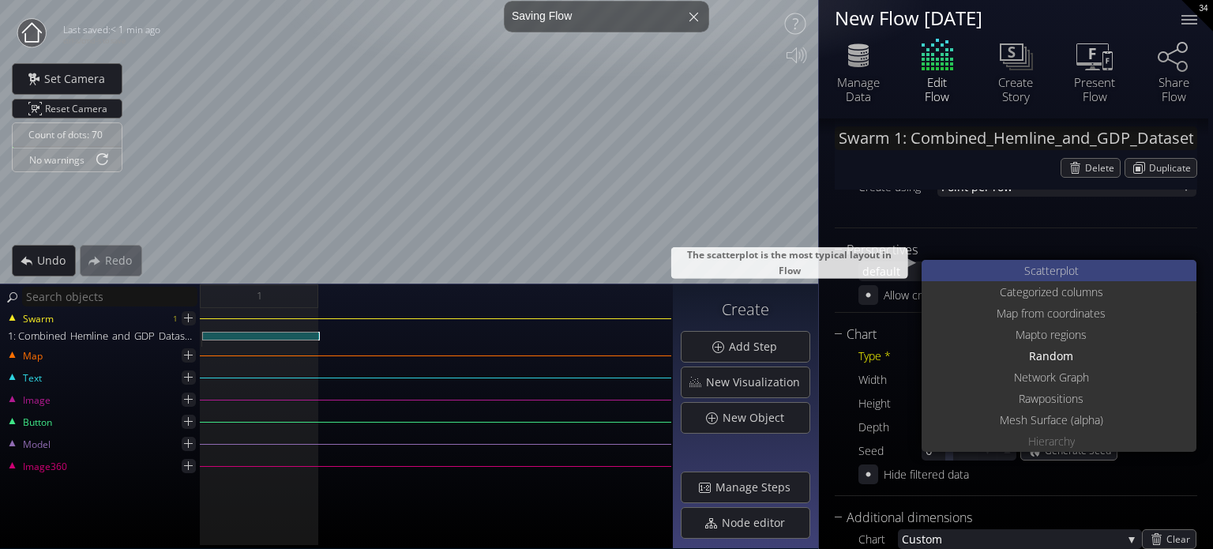
click at [996, 269] on div "S catterplot" at bounding box center [1060, 270] width 271 height 21
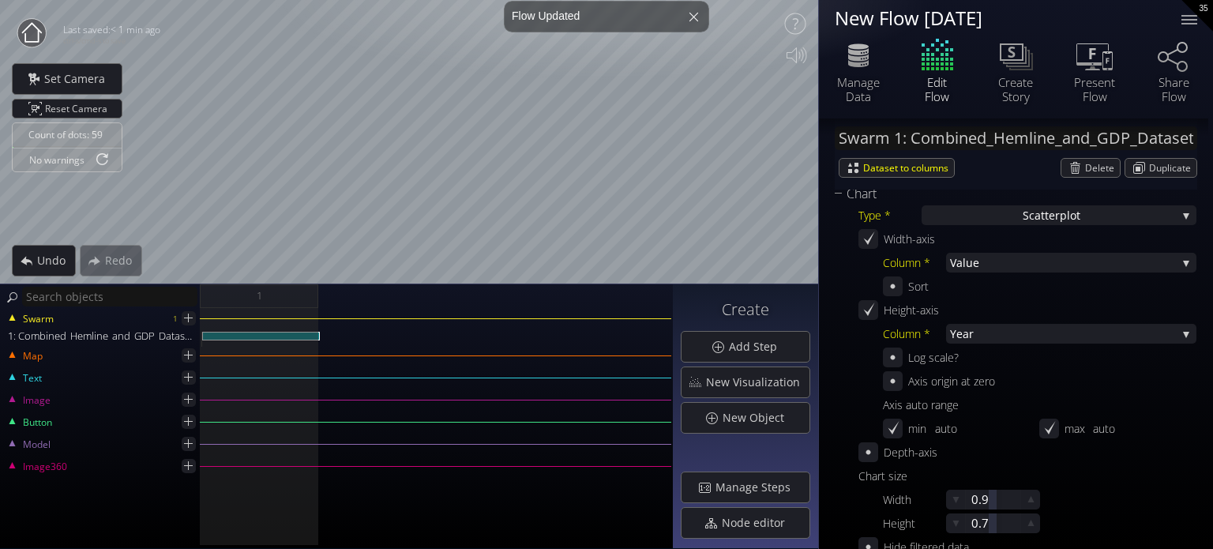
scroll to position [474, 0]
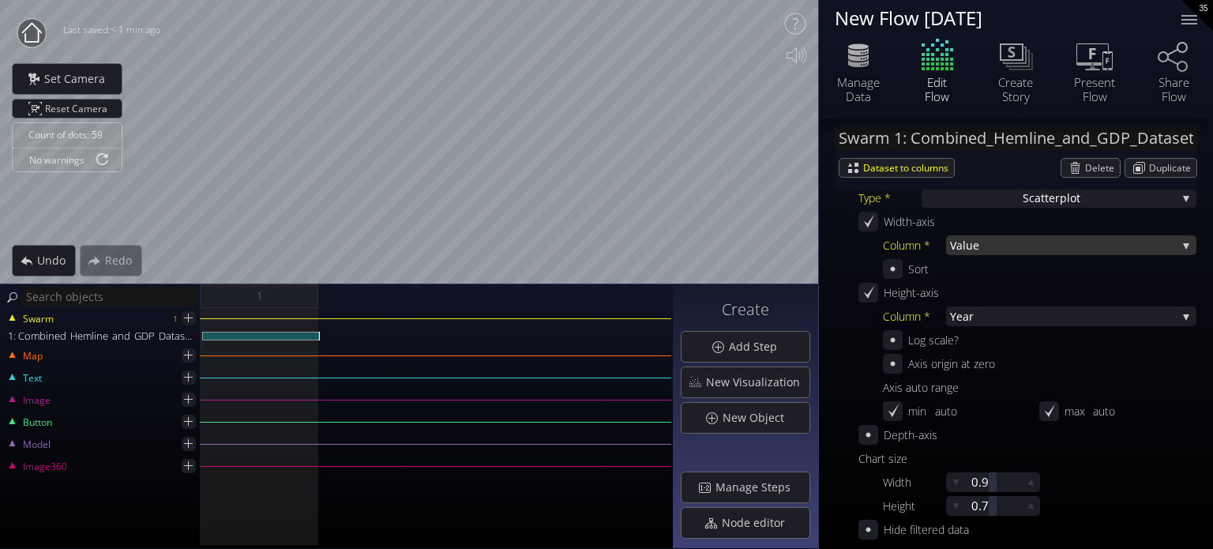
click at [969, 244] on span "Value" at bounding box center [1063, 245] width 227 height 20
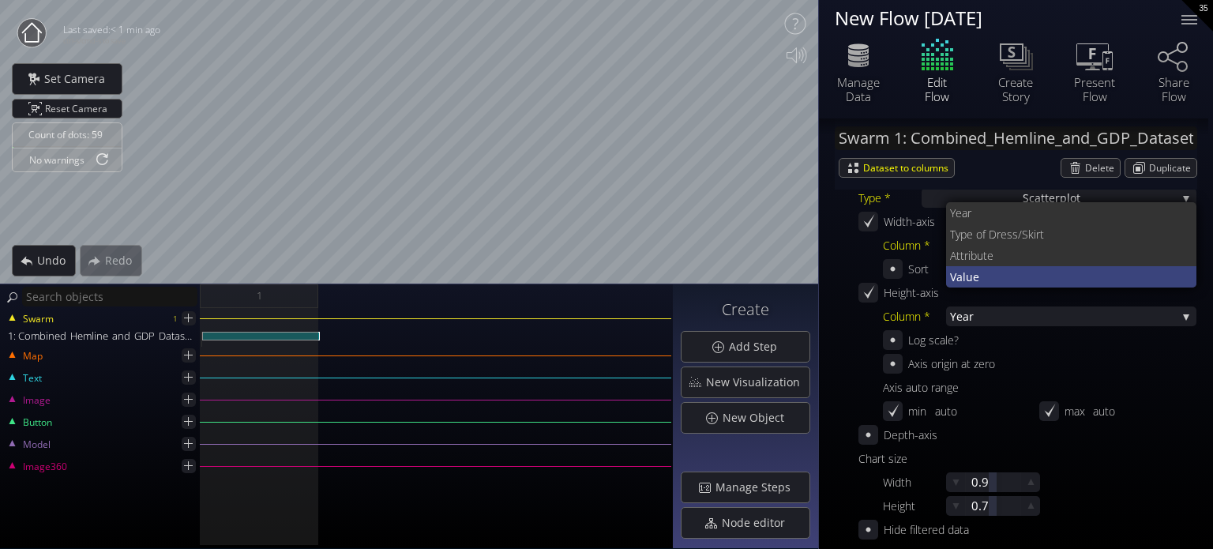
scroll to position [0, 0]
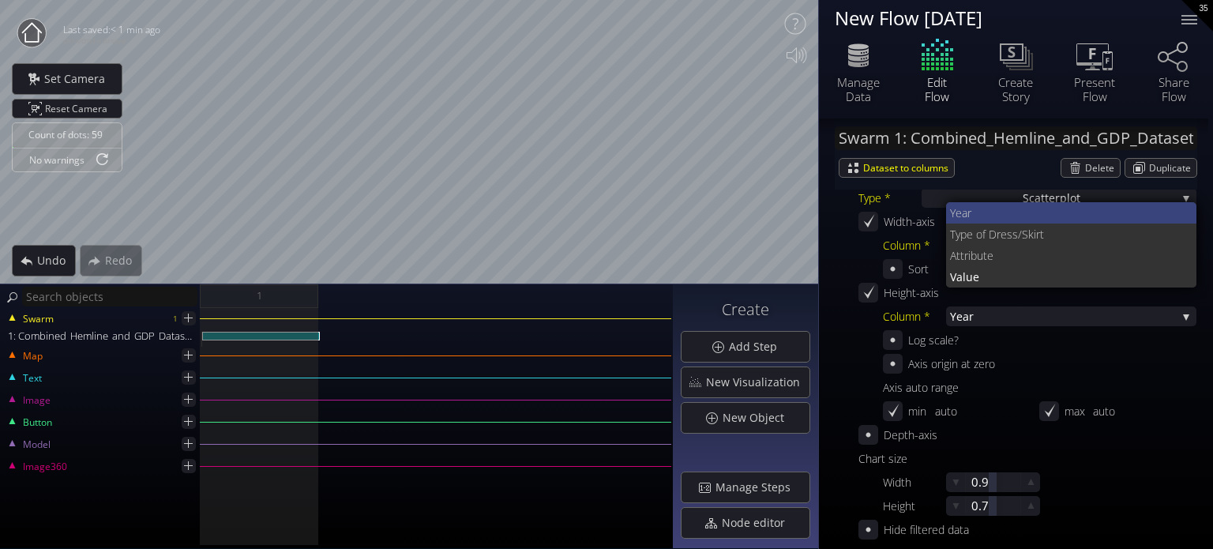
click at [964, 215] on span "Year" at bounding box center [1067, 212] width 234 height 21
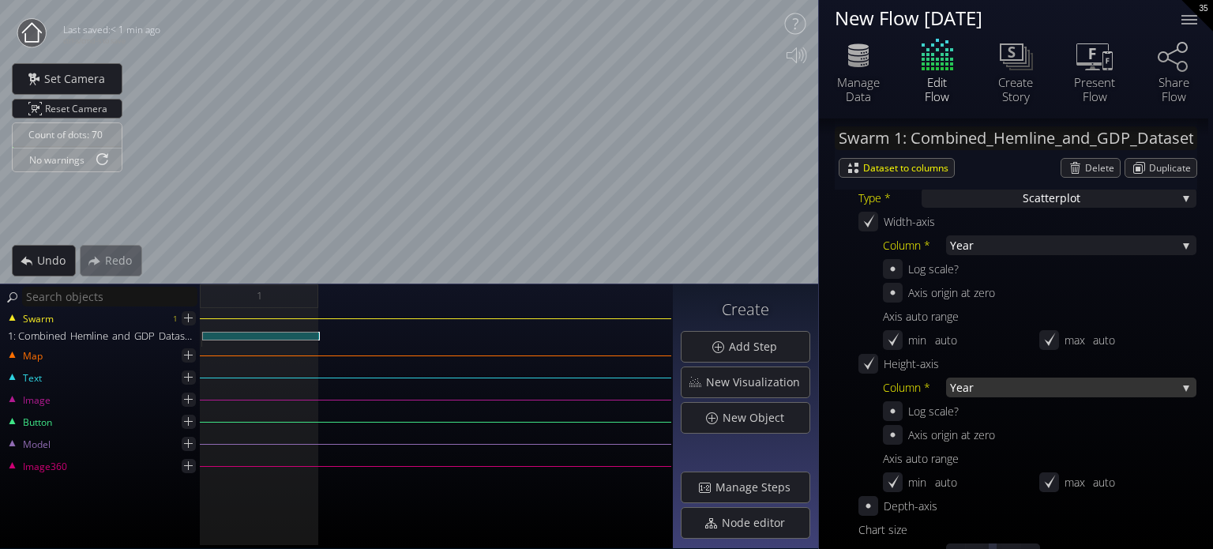
click at [995, 384] on span "Year" at bounding box center [1063, 387] width 227 height 20
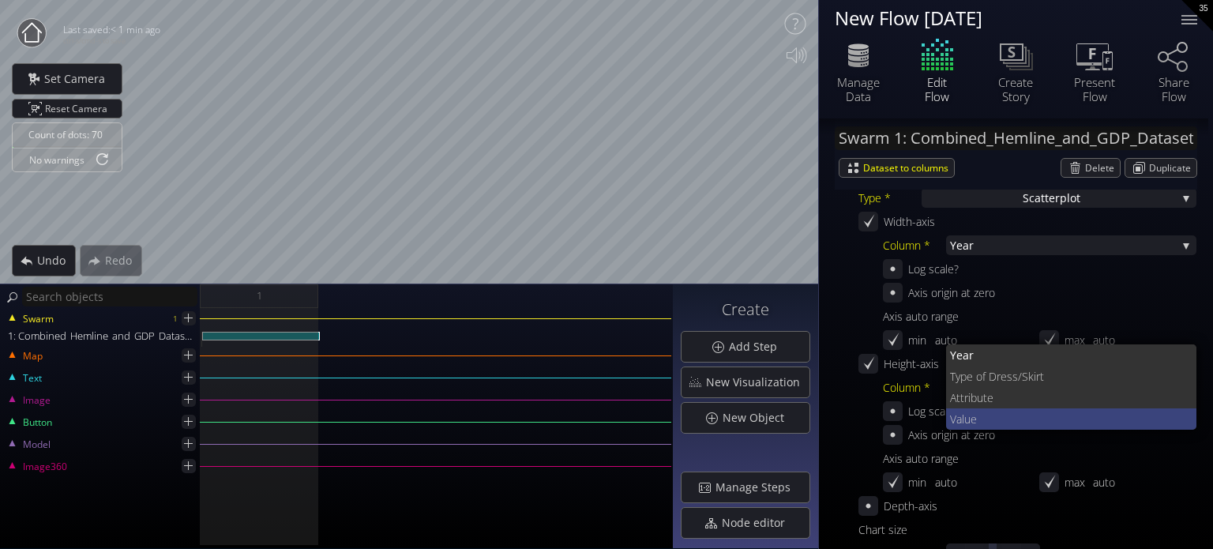
click at [1003, 420] on span "Value" at bounding box center [1067, 418] width 234 height 21
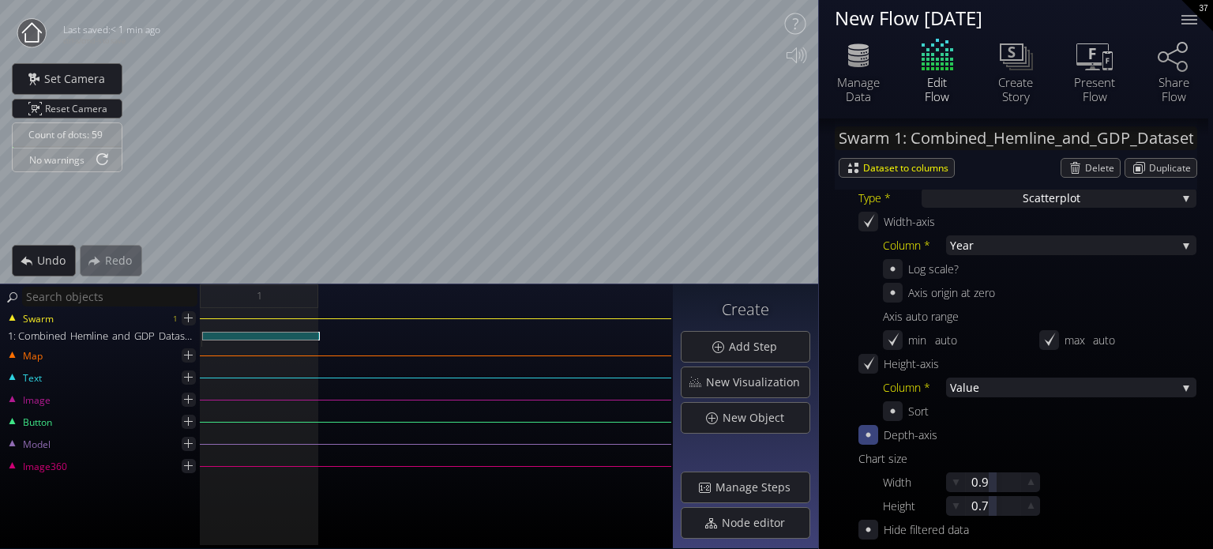
click at [875, 435] on div at bounding box center [868, 435] width 20 height 20
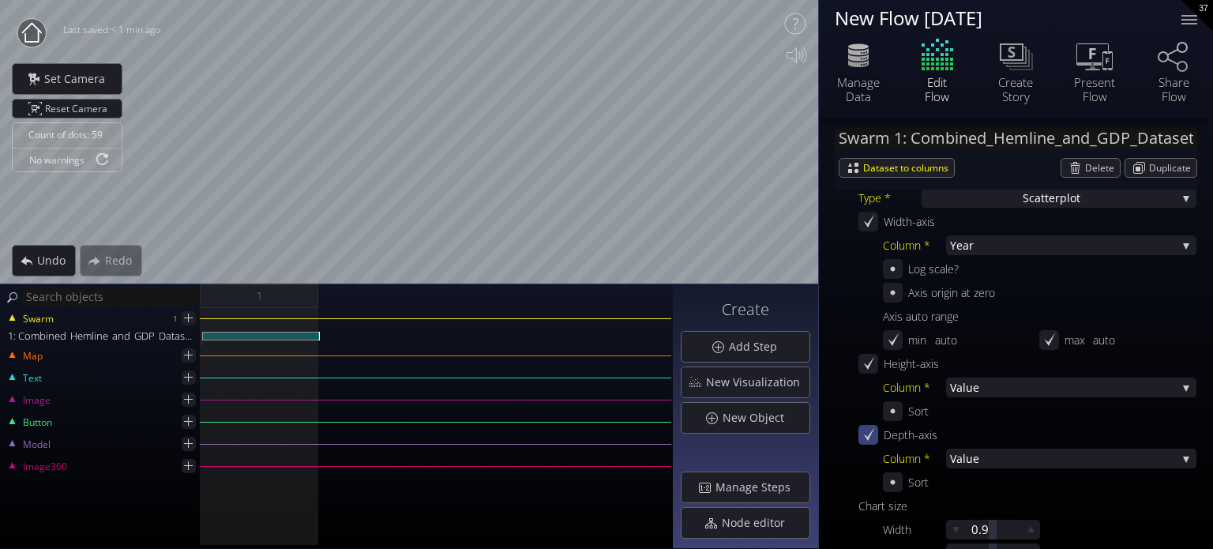
click at [973, 459] on span "Value" at bounding box center [1063, 458] width 227 height 20
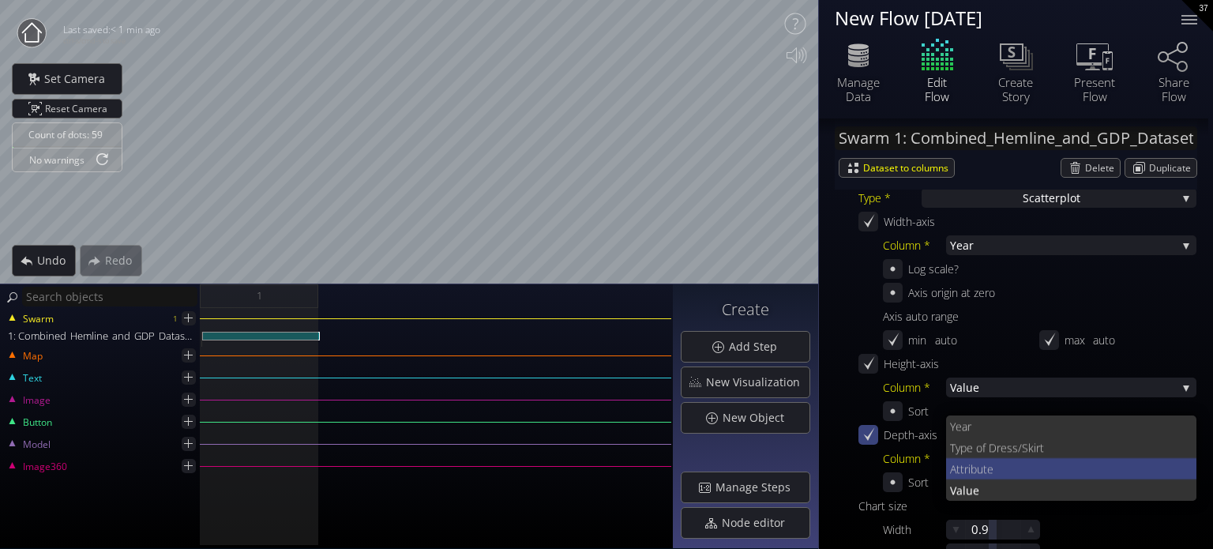
click at [980, 466] on span "Attribut" at bounding box center [968, 468] width 37 height 21
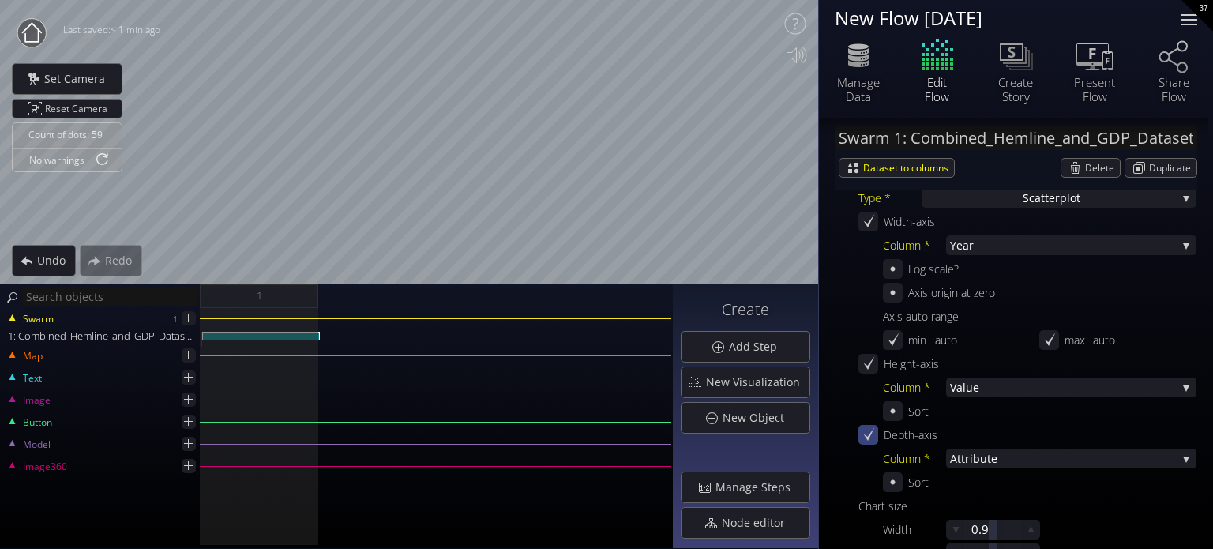
click at [1187, 18] on div at bounding box center [1189, 20] width 32 height 32
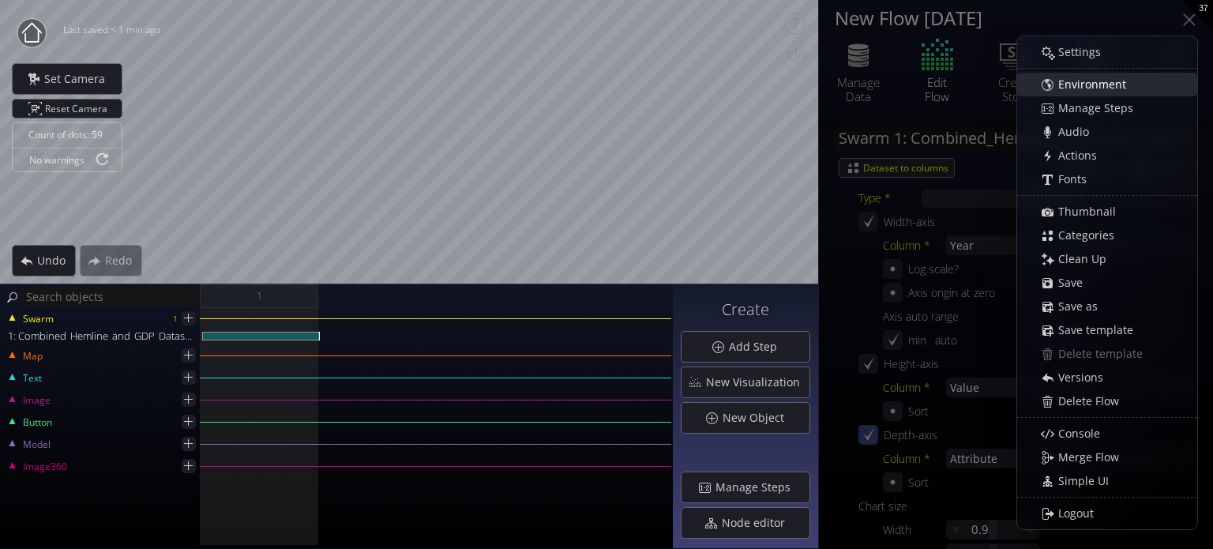
click at [1101, 84] on span "Environment" at bounding box center [1096, 85] width 78 height 16
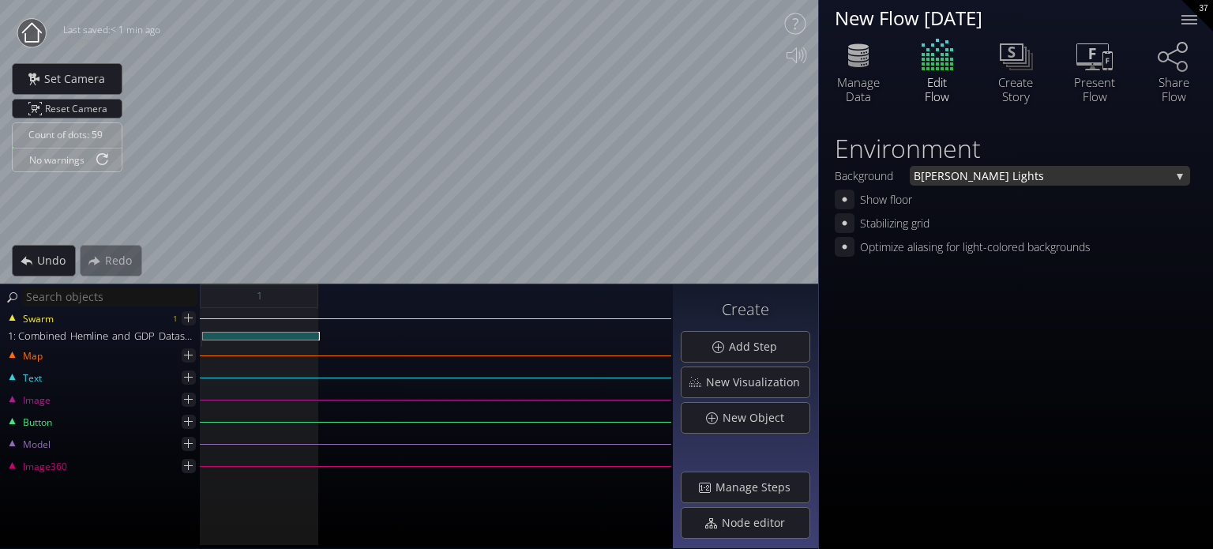
click at [937, 179] on span "[PERSON_NAME] Lights" at bounding box center [1044, 176] width 249 height 20
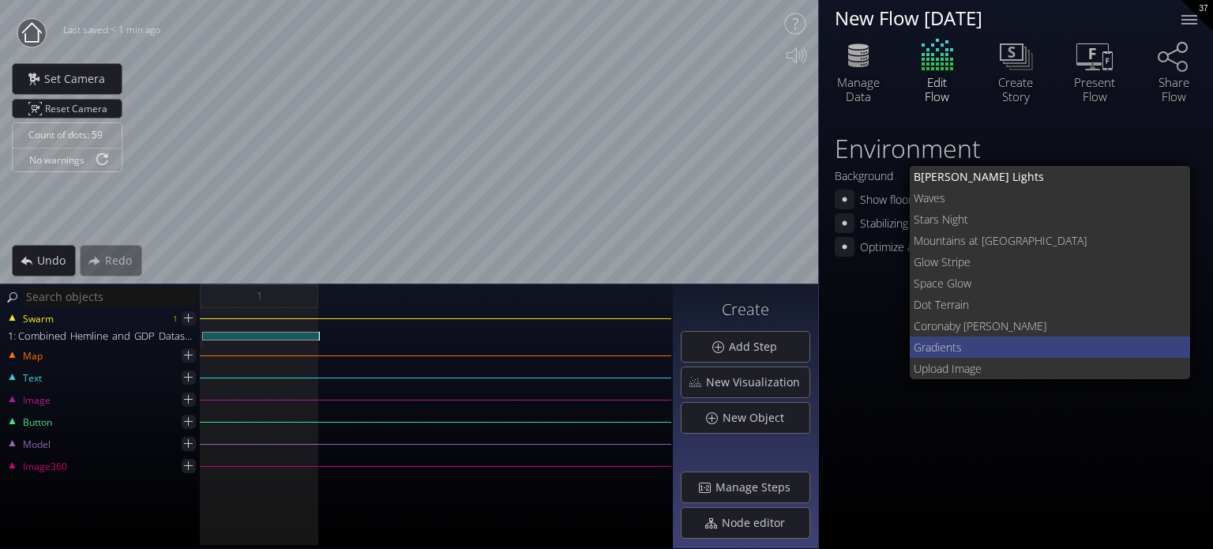
click at [980, 353] on span "s" at bounding box center [1067, 346] width 222 height 21
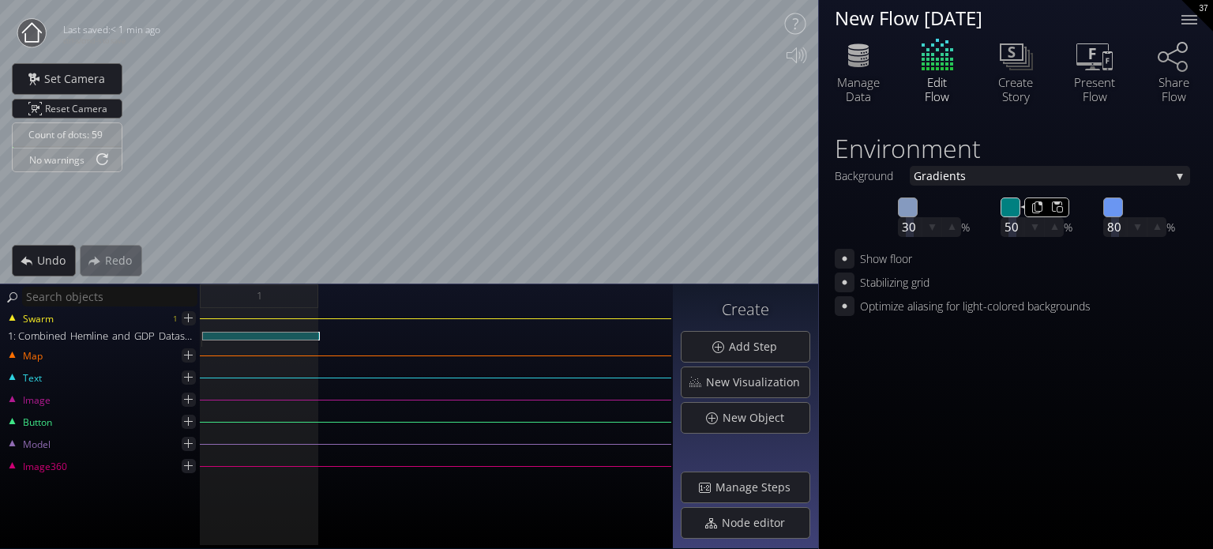
click at [1003, 206] on input "#008080" at bounding box center [1011, 208] width 20 height 20
type input "#e5a4d4"
click at [230, 335] on div "1: Combined_Hemline_and_GDP_Dataset__Long_Format_.csv" at bounding box center [261, 336] width 118 height 9
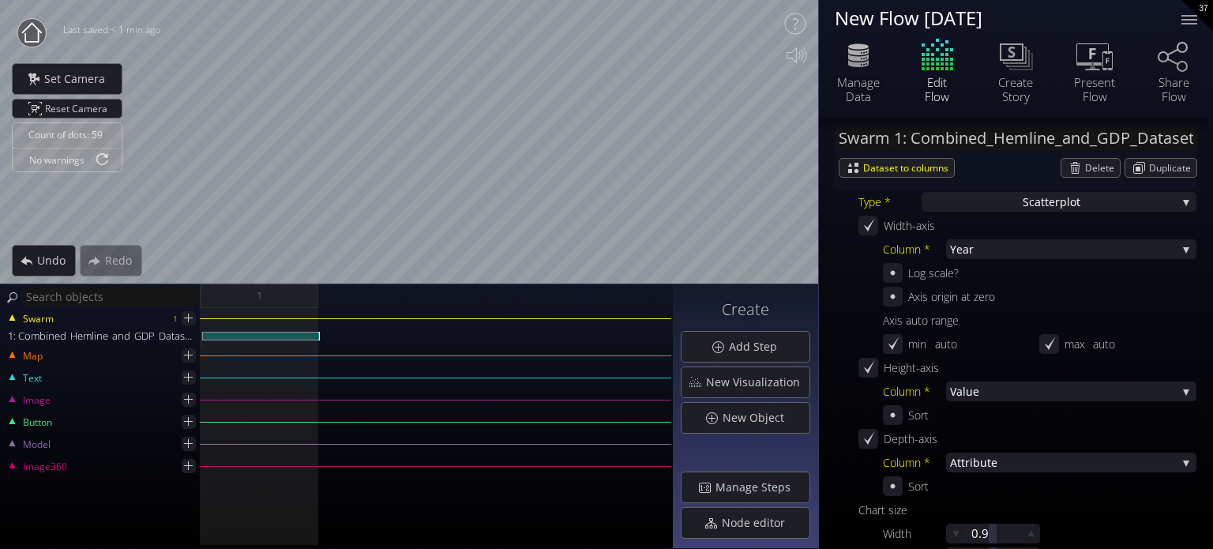
scroll to position [474, 0]
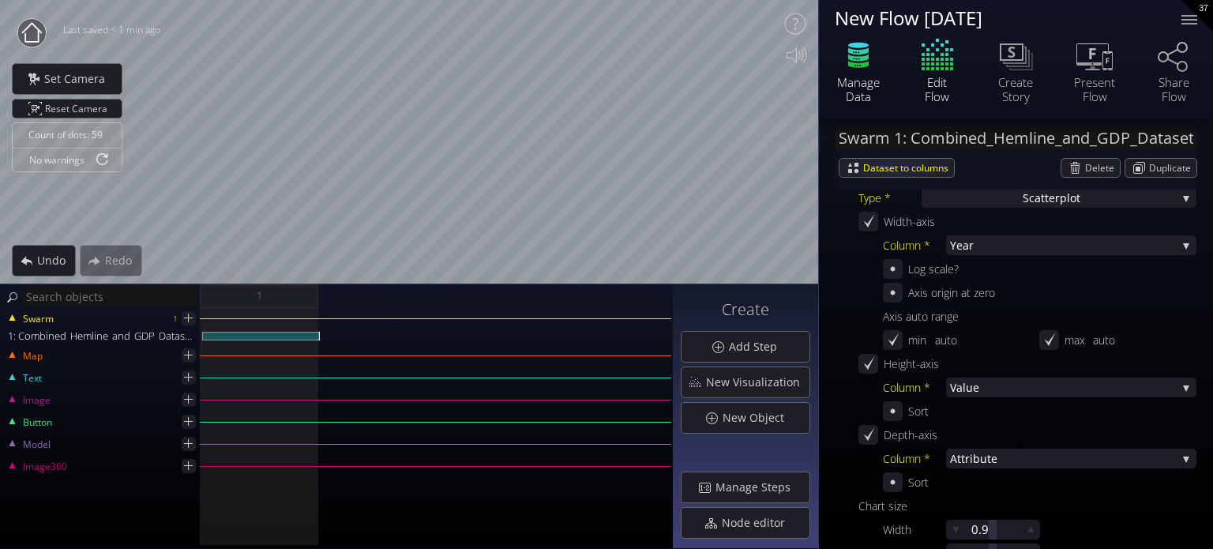
click at [864, 54] on icon at bounding box center [857, 55] width 47 height 39
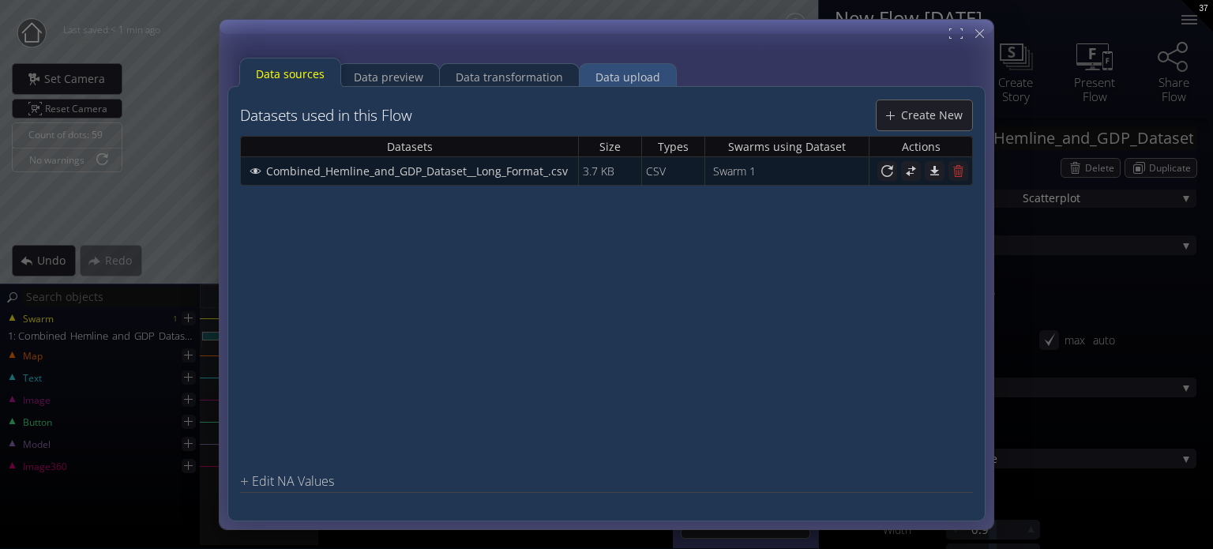
click at [647, 65] on div "Data upload" at bounding box center [627, 77] width 65 height 30
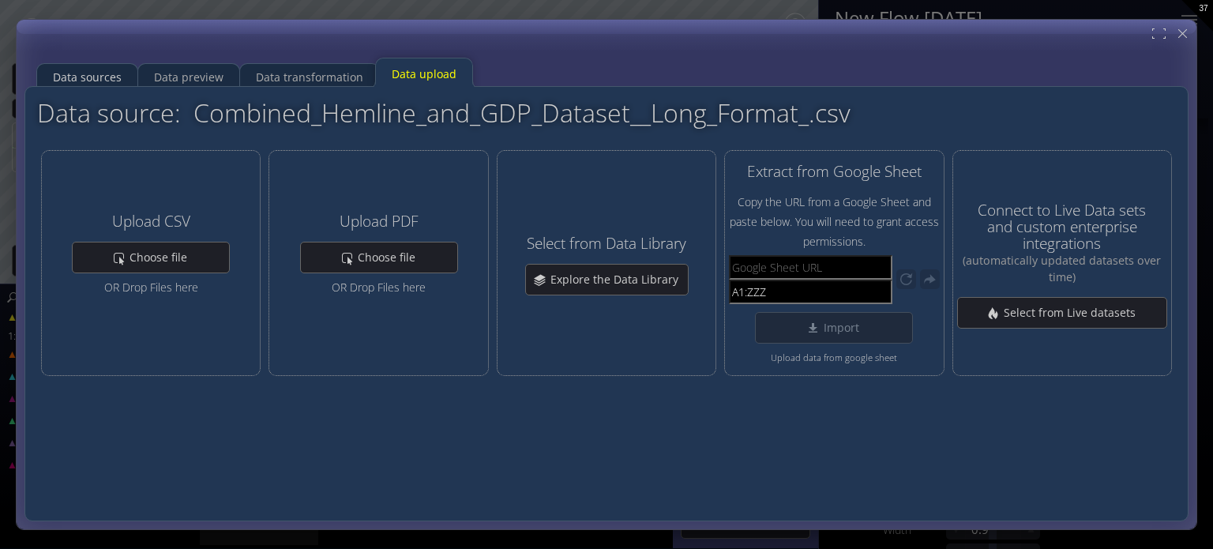
click at [121, 73] on div "Data sources" at bounding box center [87, 77] width 100 height 31
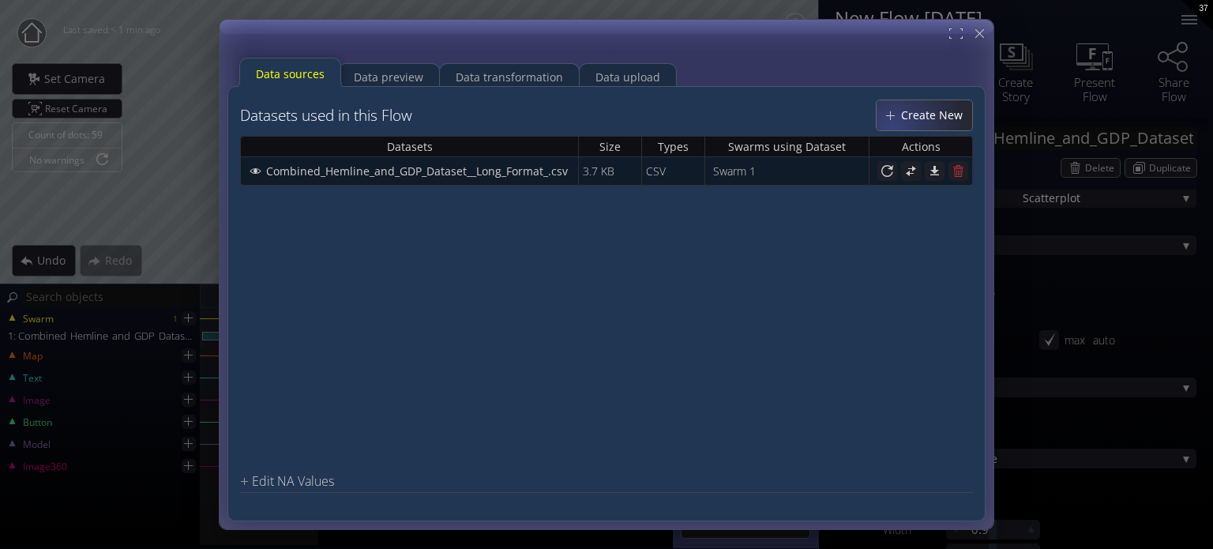
click at [903, 123] on div "Create New" at bounding box center [924, 115] width 96 height 30
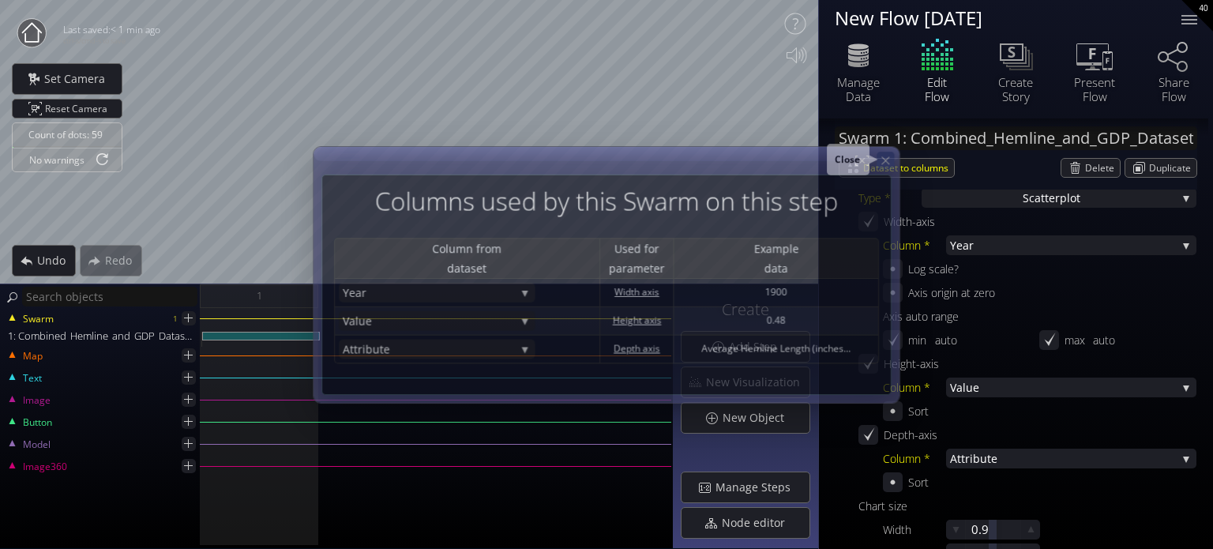
click at [887, 163] on icon at bounding box center [885, 160] width 13 height 13
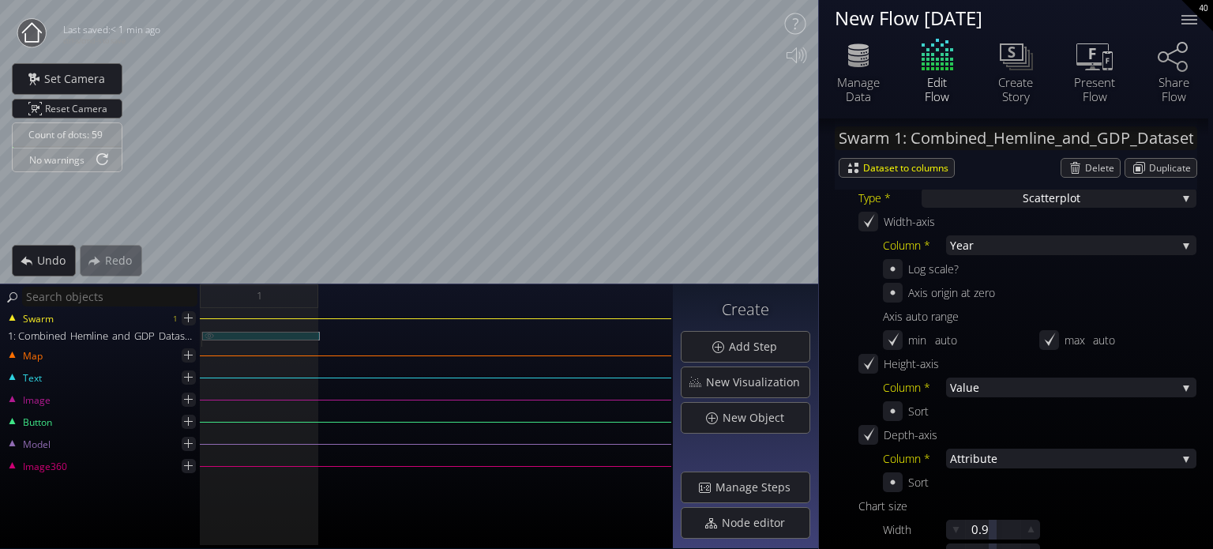
click at [234, 332] on div "1: Combined_Hemline_and_GDP_Dataset__Long_Format_.csv" at bounding box center [261, 336] width 118 height 9
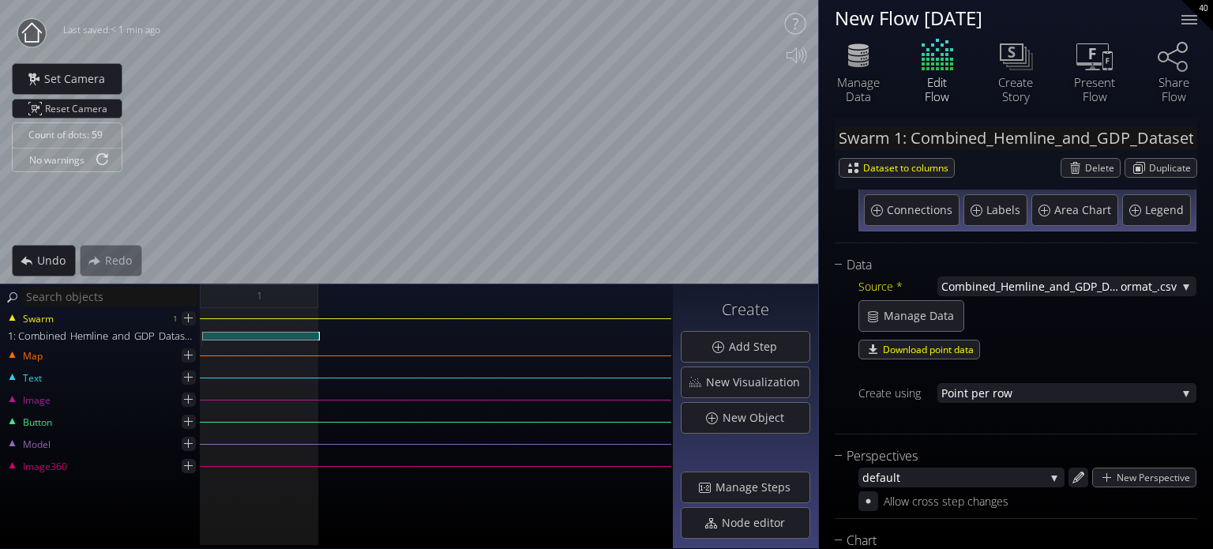
scroll to position [0, 0]
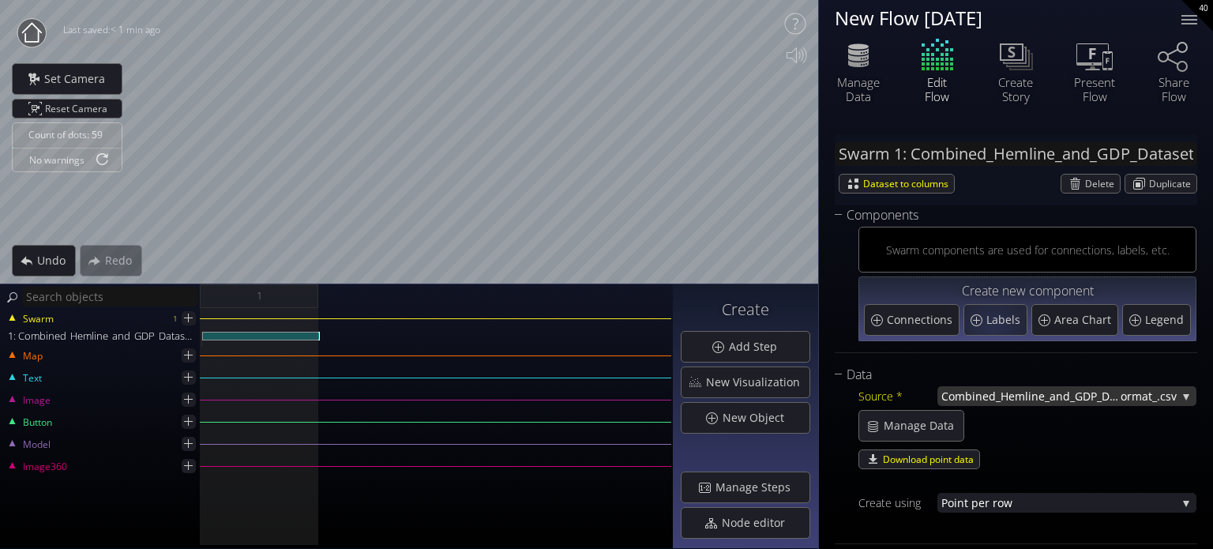
click at [1001, 399] on span "Combined_Hemline_and_GDP_Dataset__Long_F" at bounding box center [1030, 396] width 179 height 20
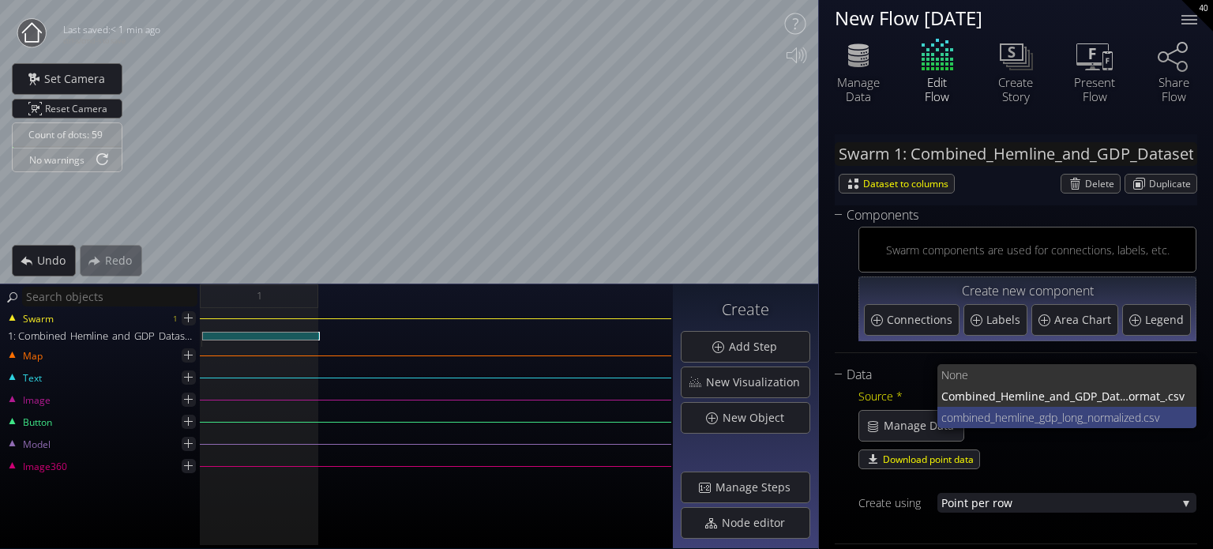
click at [974, 419] on span "combined_hemline_gdp_long_norm" at bounding box center [1027, 417] width 172 height 21
type input "Swarm 1: combined_hemline_gdp_long_normalized.csv"
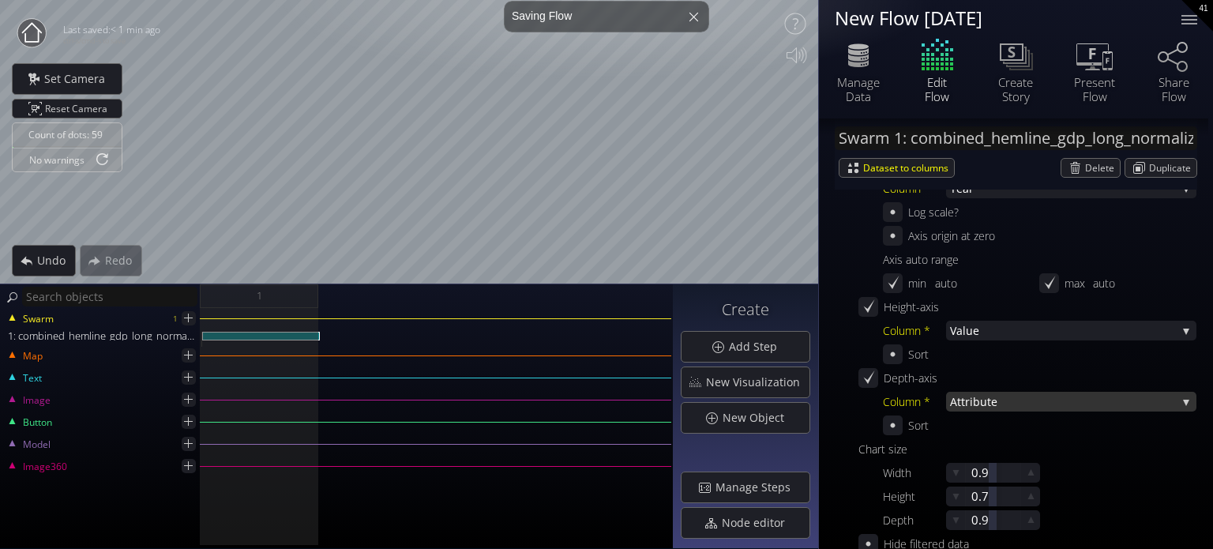
scroll to position [553, 0]
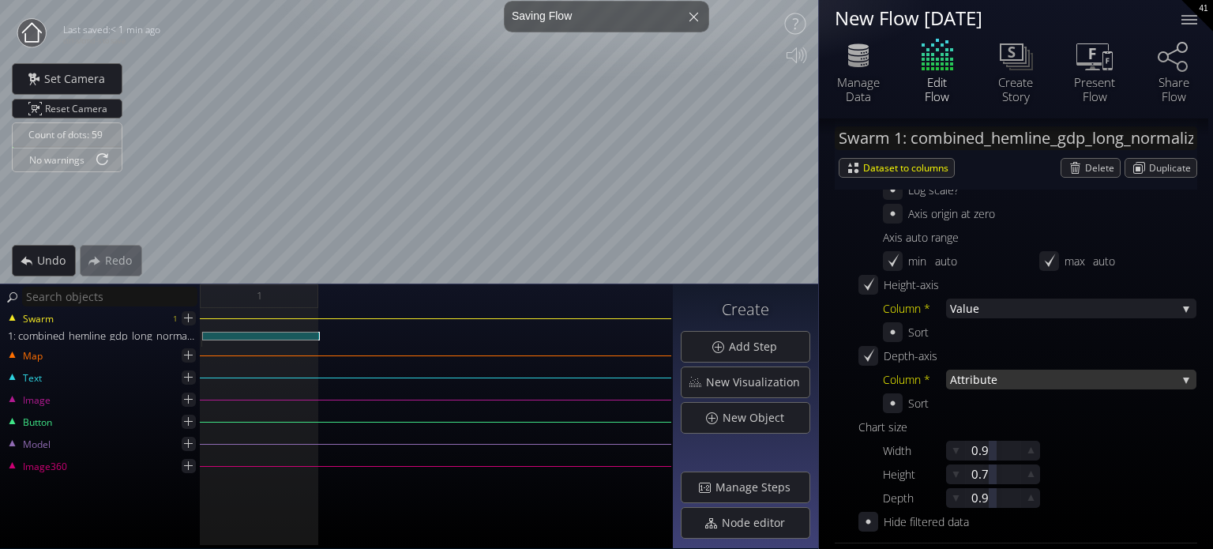
click at [994, 384] on span "e" at bounding box center [1084, 379] width 186 height 20
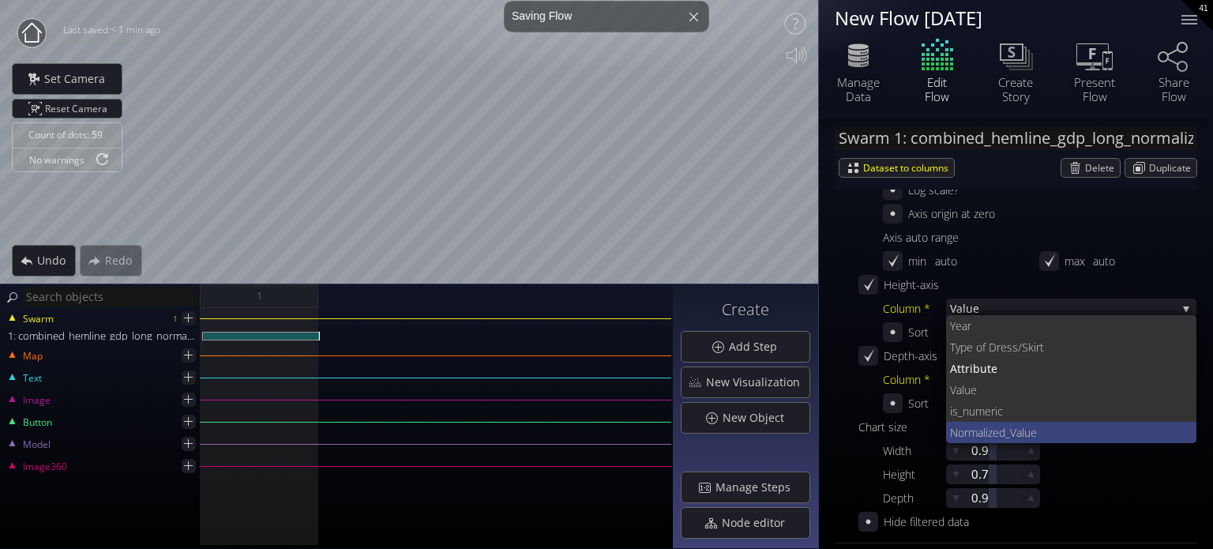
click at [1007, 425] on span "ized_Value" at bounding box center [1084, 432] width 199 height 21
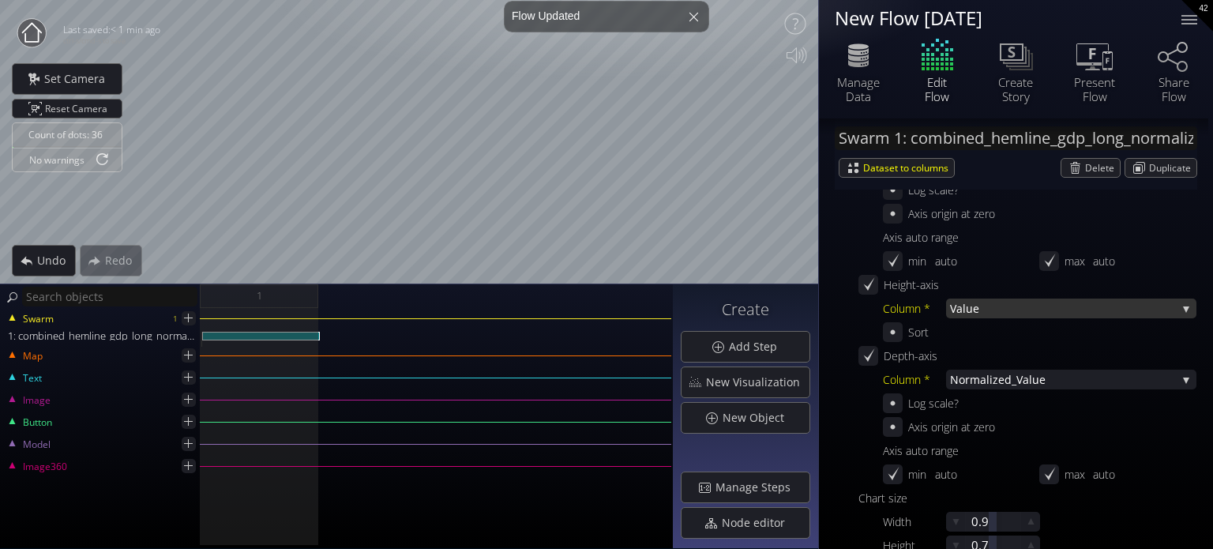
click at [1000, 309] on span "Value" at bounding box center [1063, 308] width 227 height 20
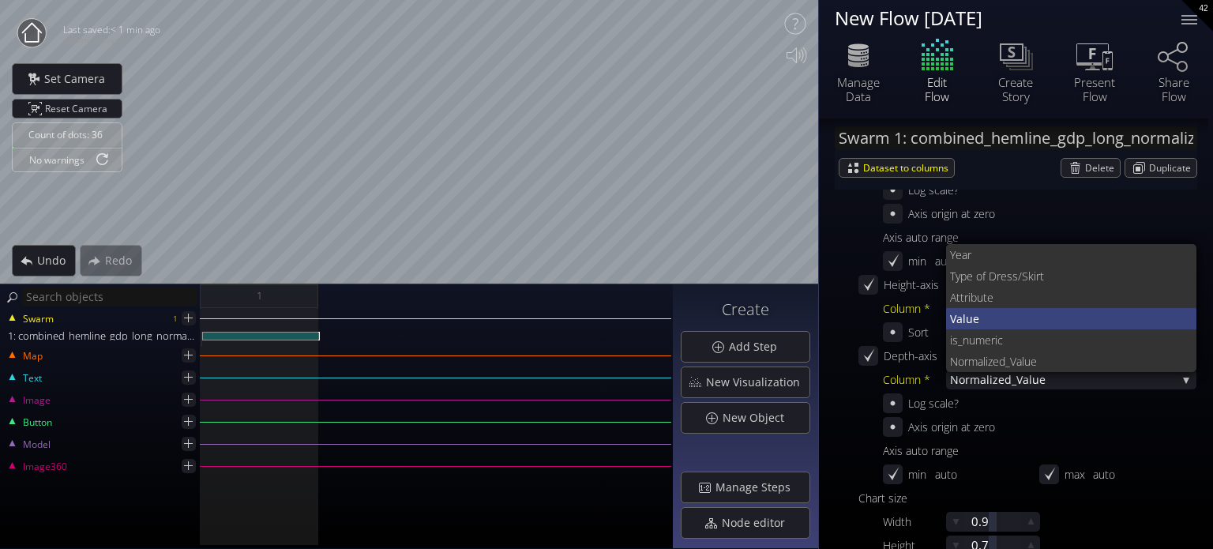
click at [1005, 325] on span "Value" at bounding box center [1067, 318] width 234 height 21
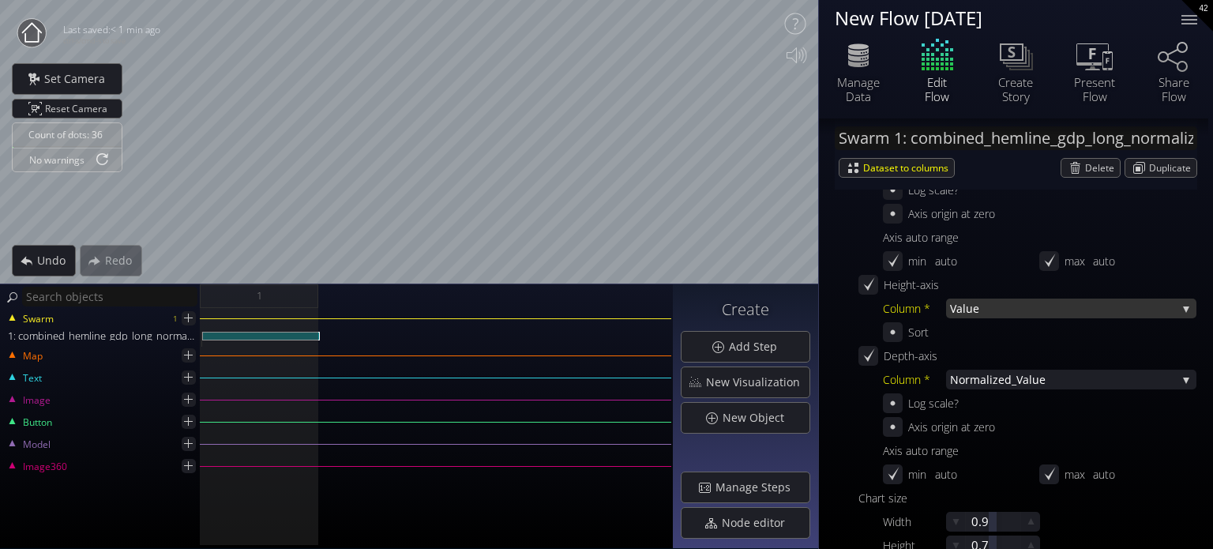
click at [994, 302] on span "Value" at bounding box center [1063, 308] width 227 height 20
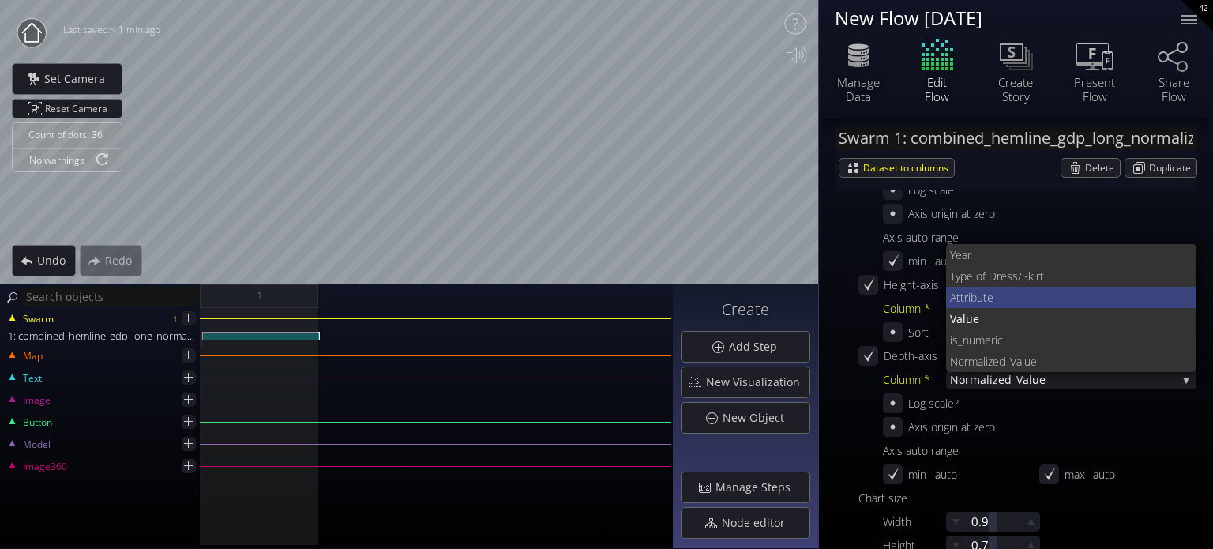
click at [984, 289] on span "Attribut" at bounding box center [968, 297] width 37 height 21
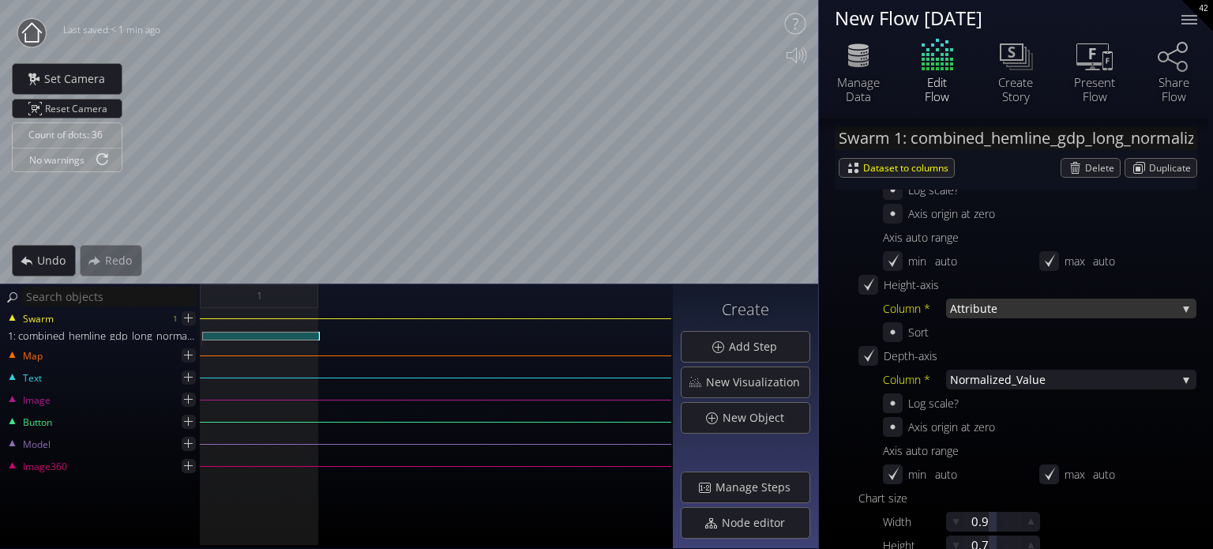
click at [973, 305] on span "Attribut" at bounding box center [970, 308] width 41 height 20
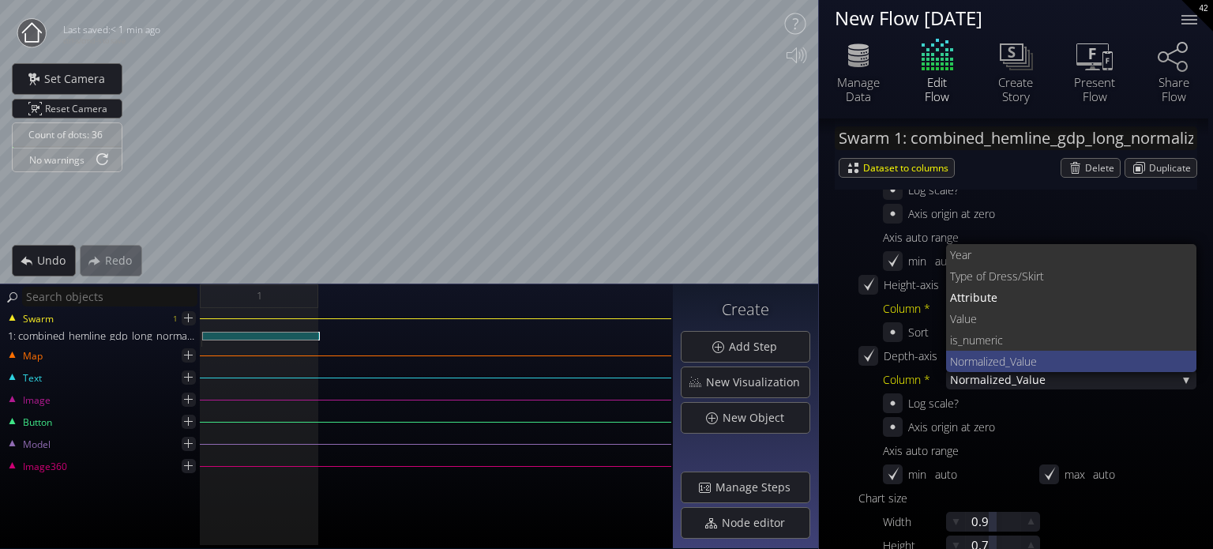
click at [1003, 357] on span "ized_Value" at bounding box center [1084, 361] width 199 height 21
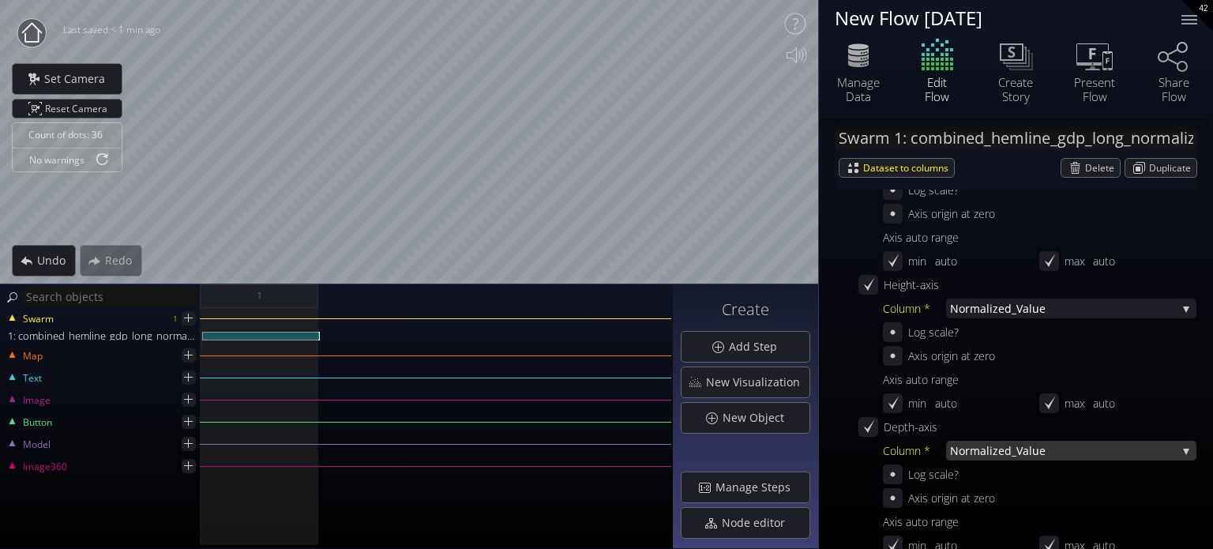
click at [989, 451] on span "ized_Value" at bounding box center [1082, 451] width 187 height 20
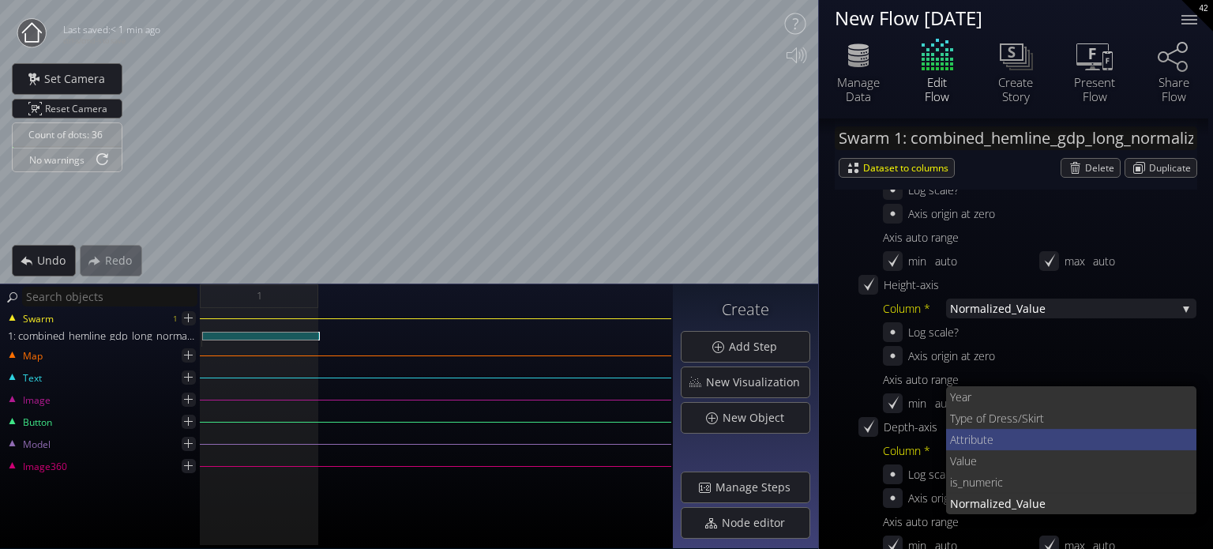
click at [995, 439] on span "e" at bounding box center [1085, 439] width 197 height 21
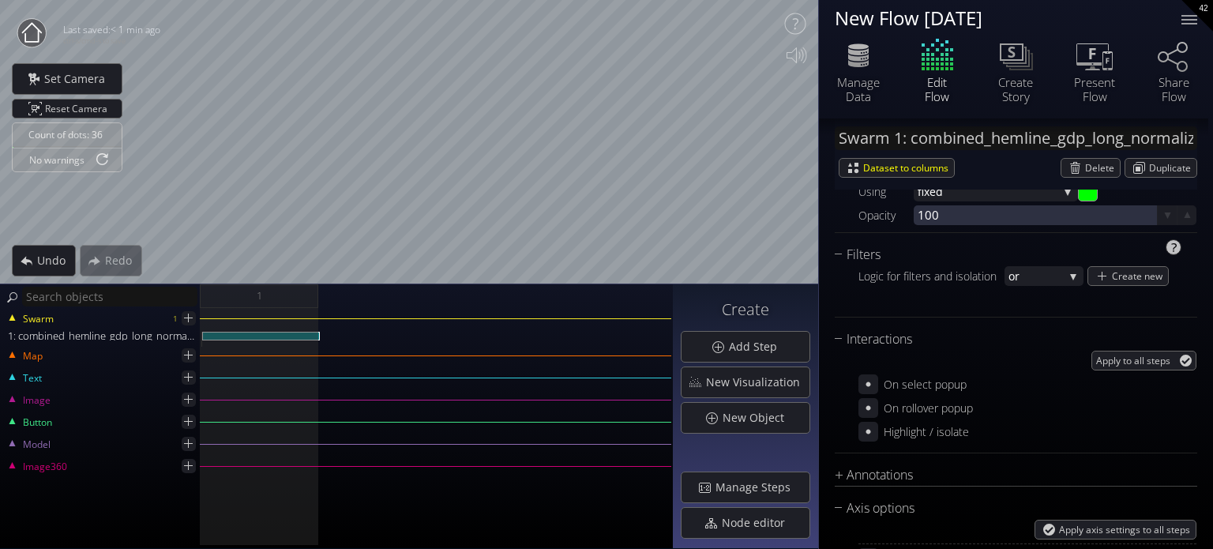
scroll to position [1658, 0]
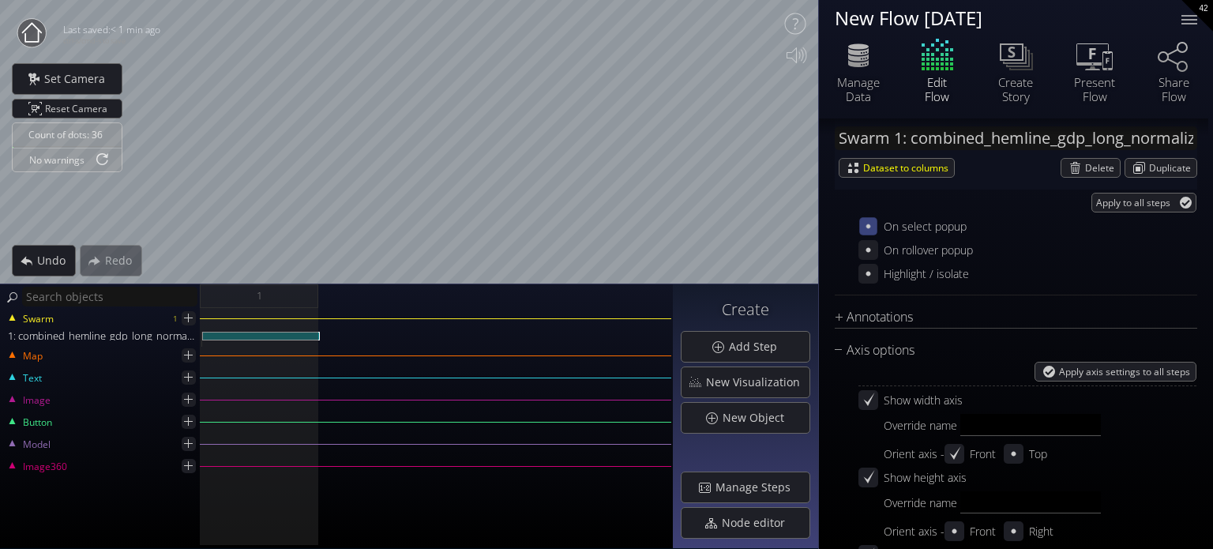
click at [870, 223] on icon at bounding box center [867, 225] width 13 height 13
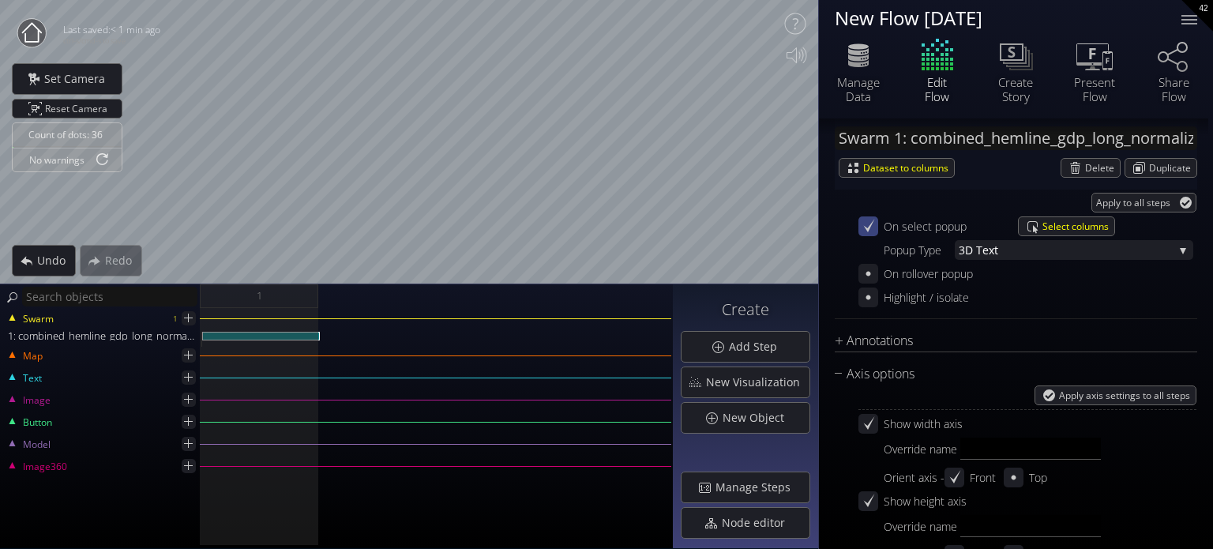
click at [865, 223] on icon at bounding box center [867, 226] width 15 height 15
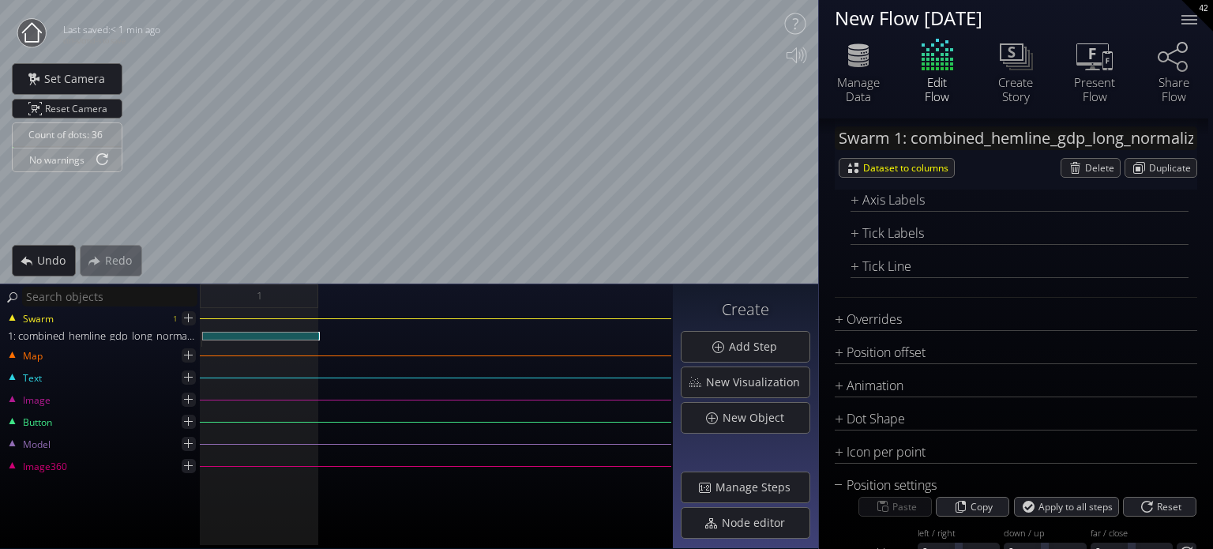
scroll to position [2353, 0]
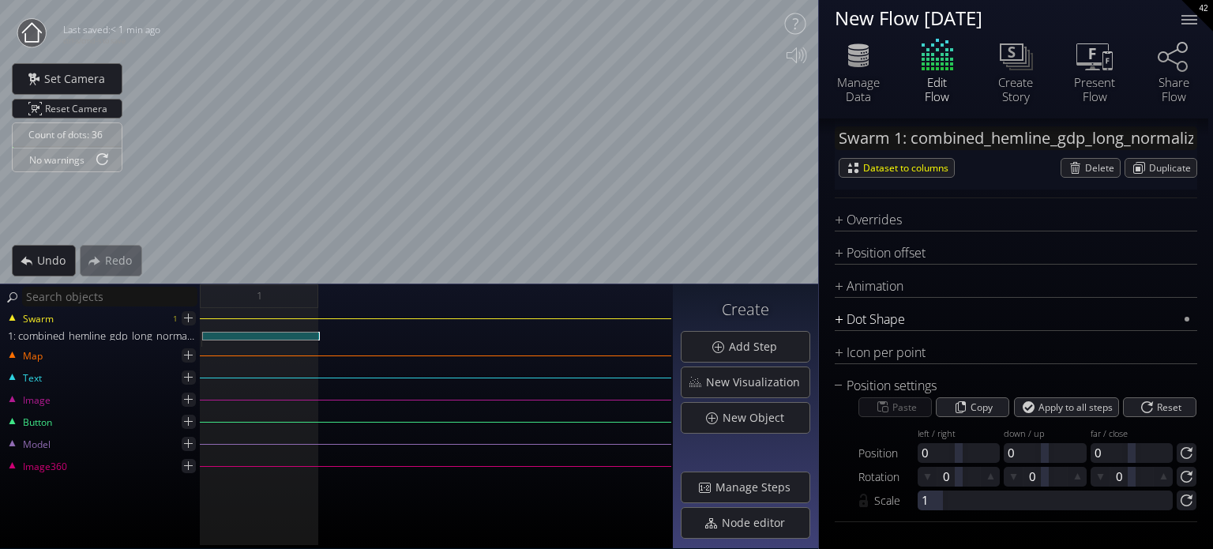
click at [862, 319] on div "Dot Shape" at bounding box center [1005, 319] width 343 height 20
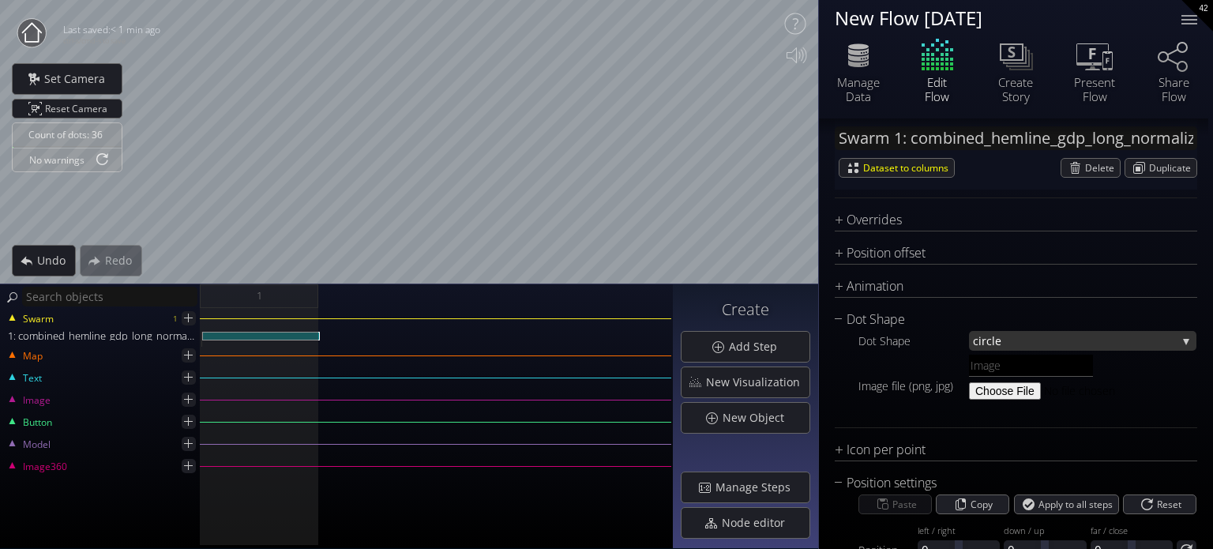
click at [988, 342] on span "rcle" at bounding box center [1078, 341] width 195 height 20
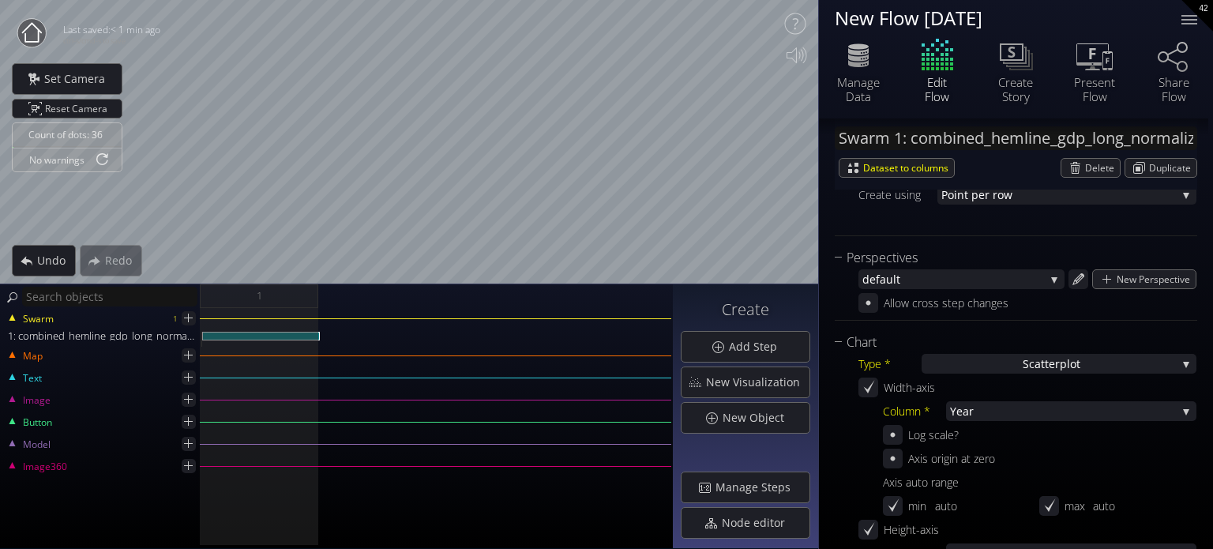
scroll to position [238, 0]
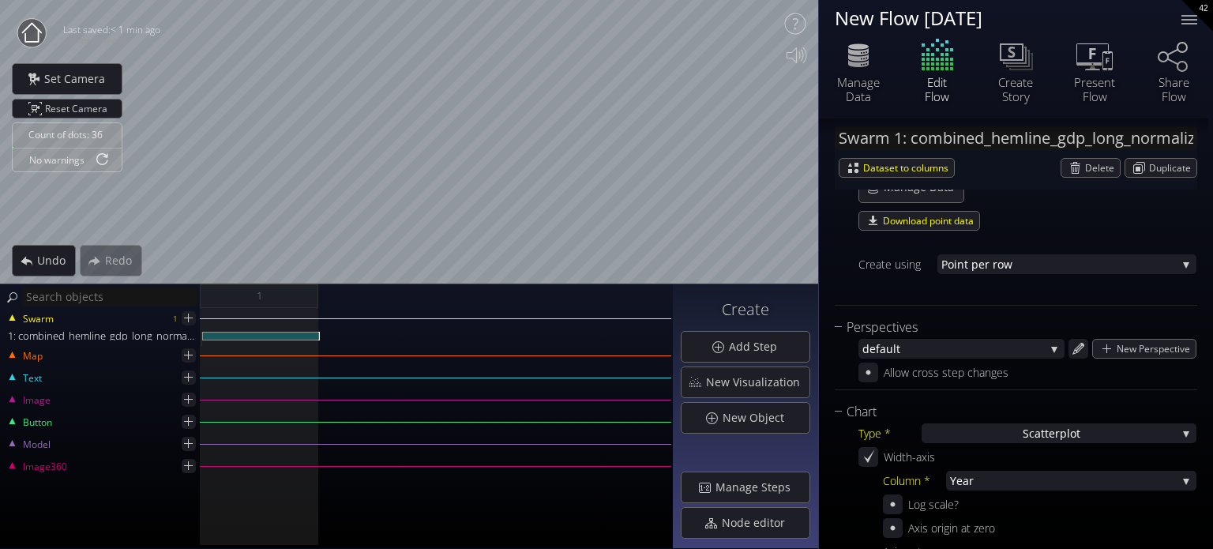
click at [1010, 476] on span "Year" at bounding box center [1063, 481] width 227 height 20
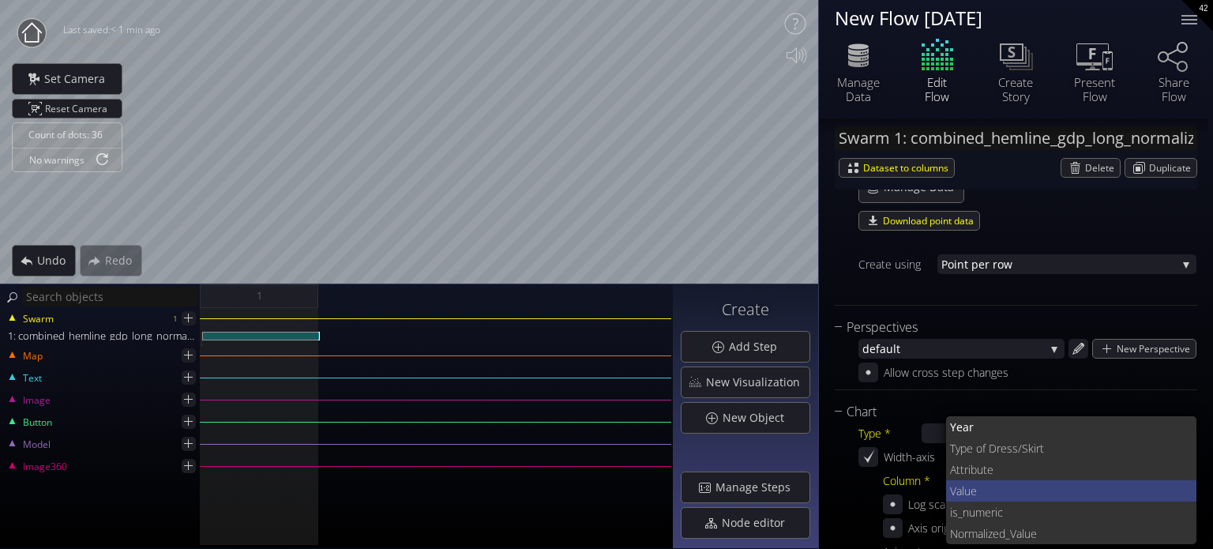
click at [1017, 489] on span "Value" at bounding box center [1067, 490] width 234 height 21
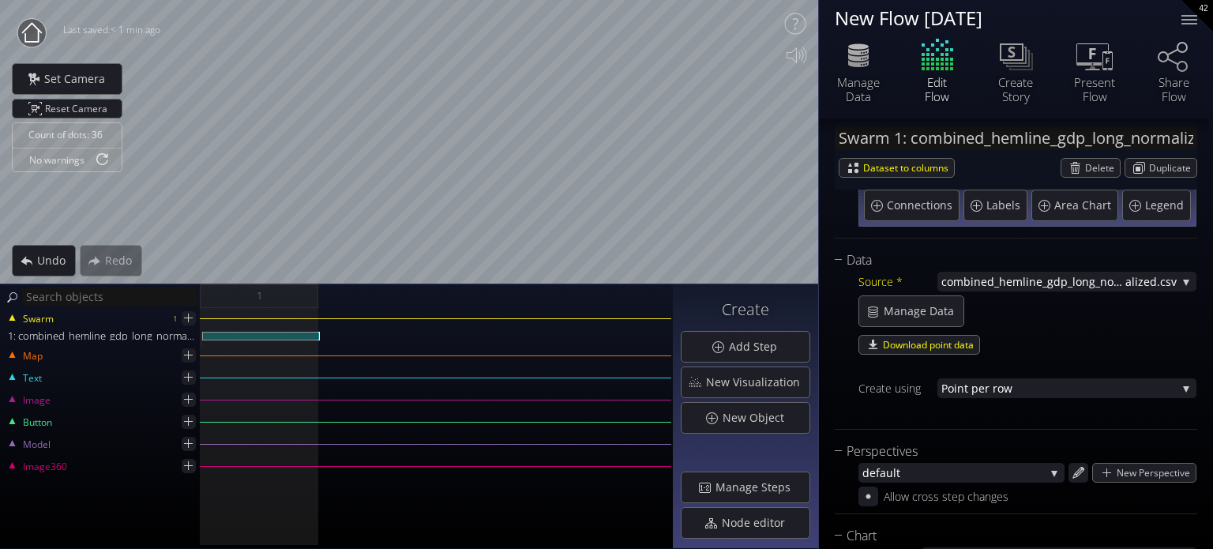
scroll to position [2, 0]
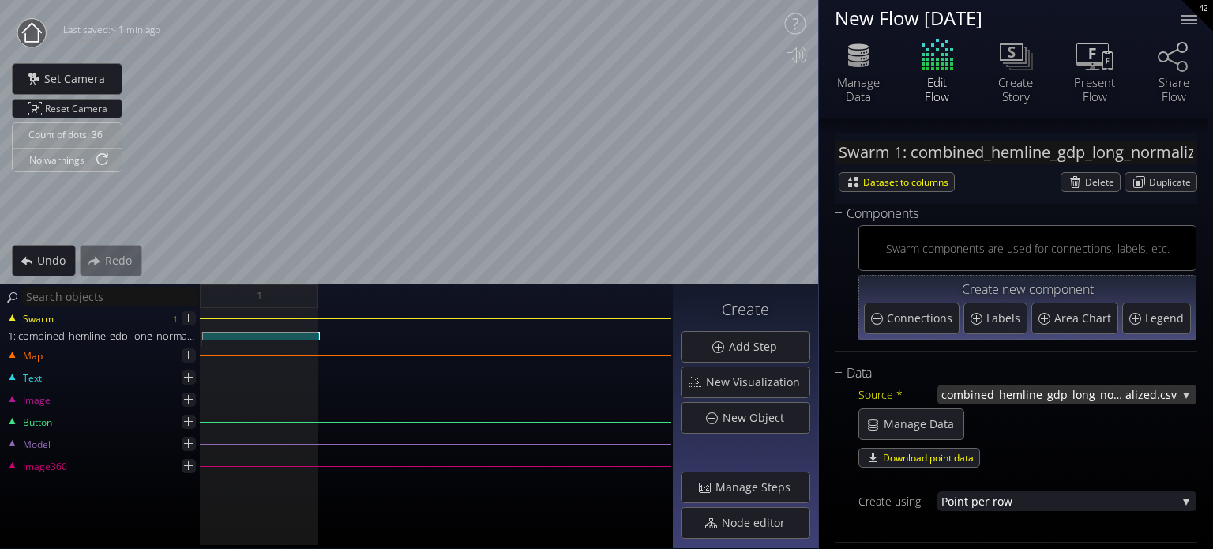
click at [1050, 392] on span "combined_hemline_gdp_long_norm" at bounding box center [1033, 394] width 184 height 20
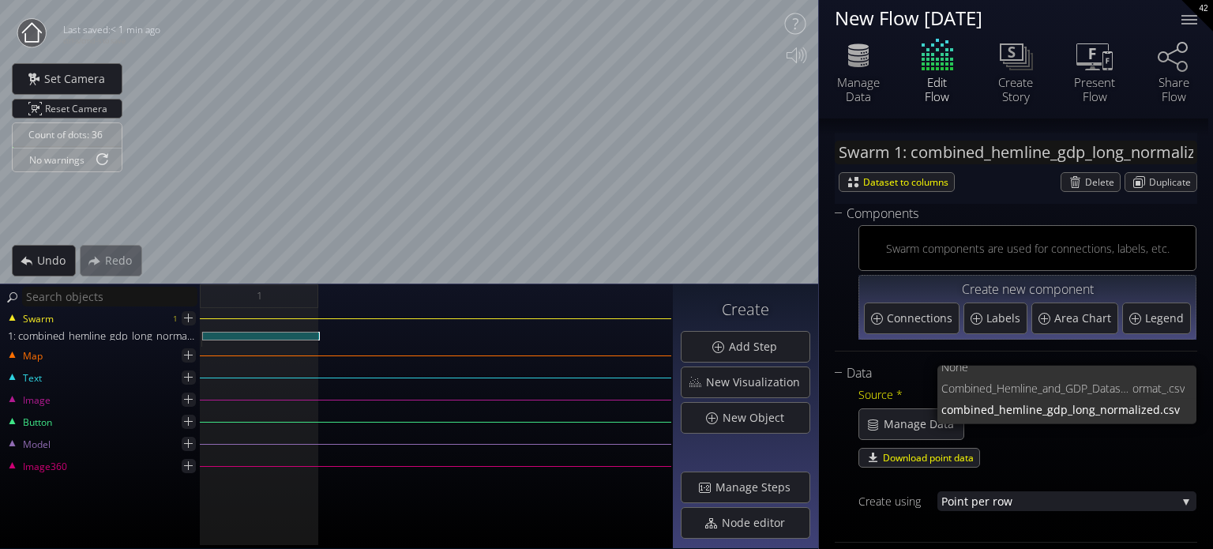
scroll to position [0, 0]
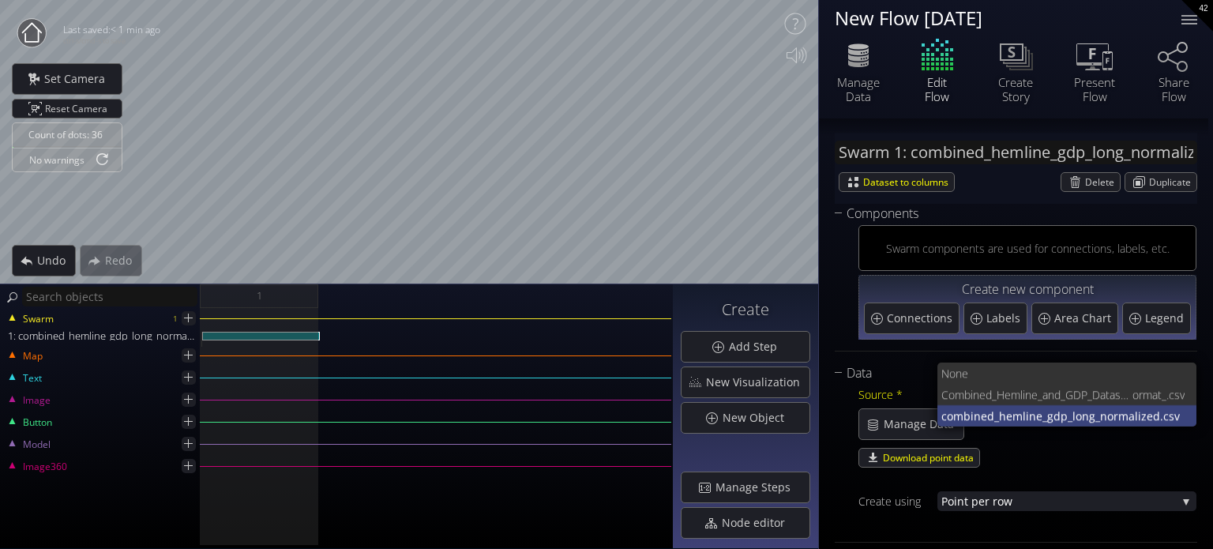
click at [1035, 413] on span "combined_hemline_gdp_long_norm" at bounding box center [1034, 415] width 187 height 21
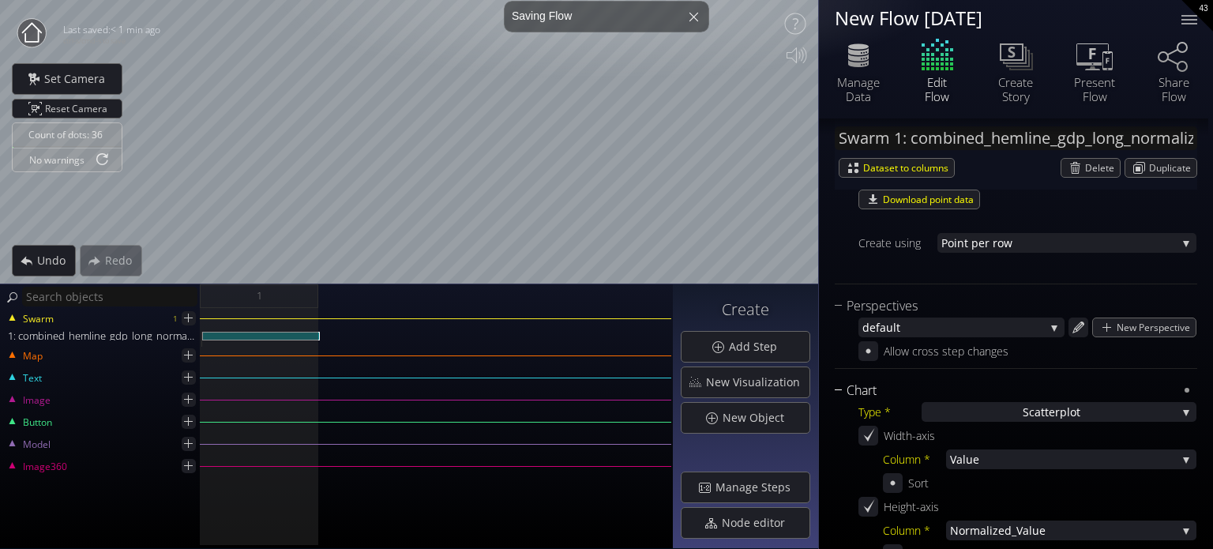
scroll to position [317, 0]
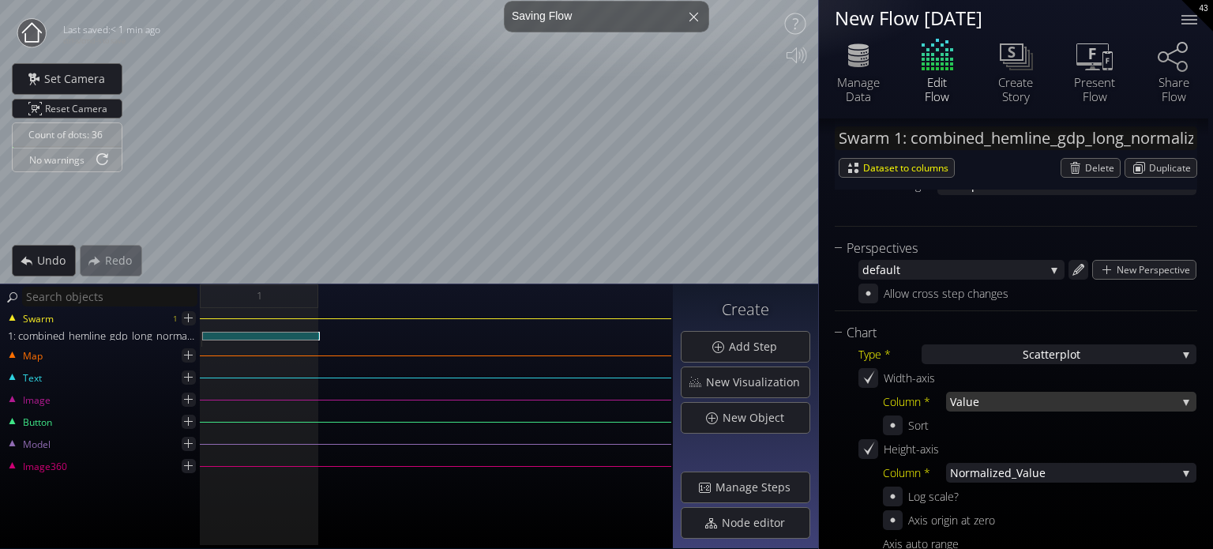
click at [981, 403] on span "Value" at bounding box center [1063, 402] width 227 height 20
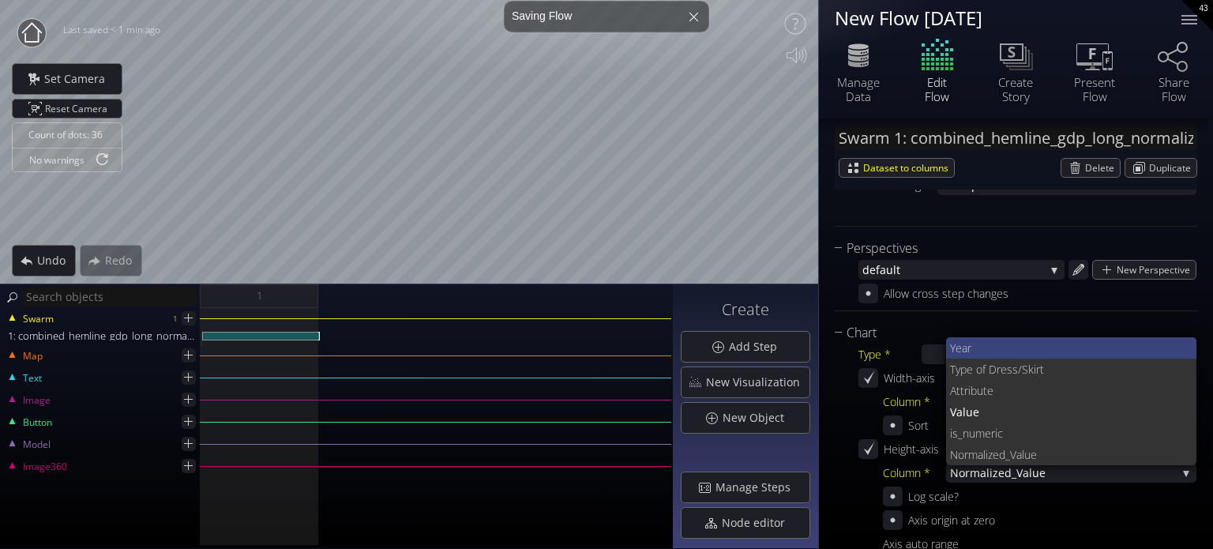
click at [964, 347] on span "Year" at bounding box center [1067, 347] width 234 height 21
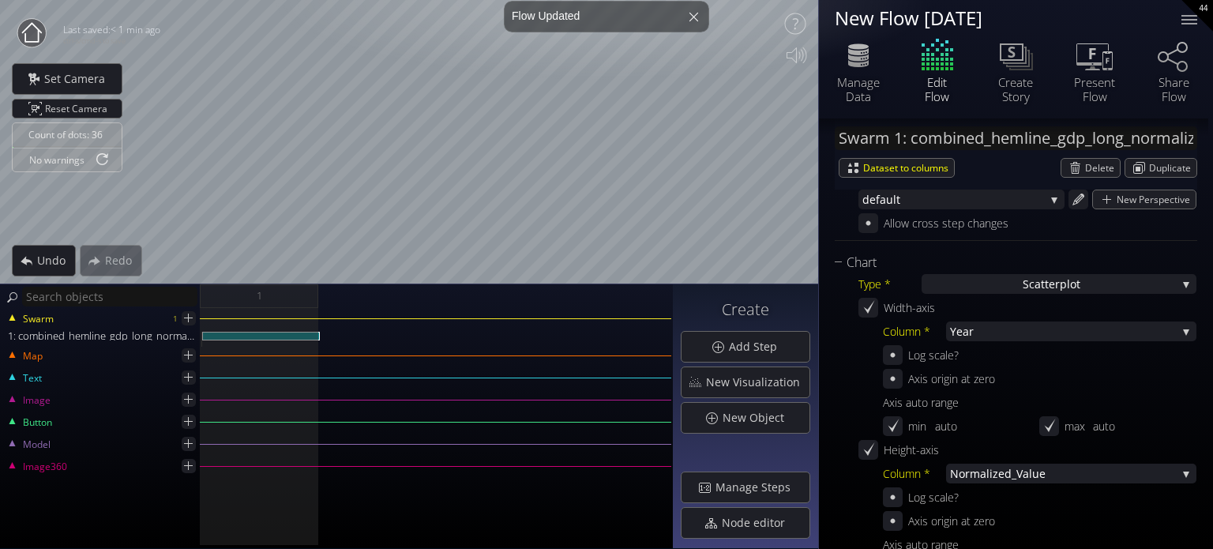
scroll to position [475, 0]
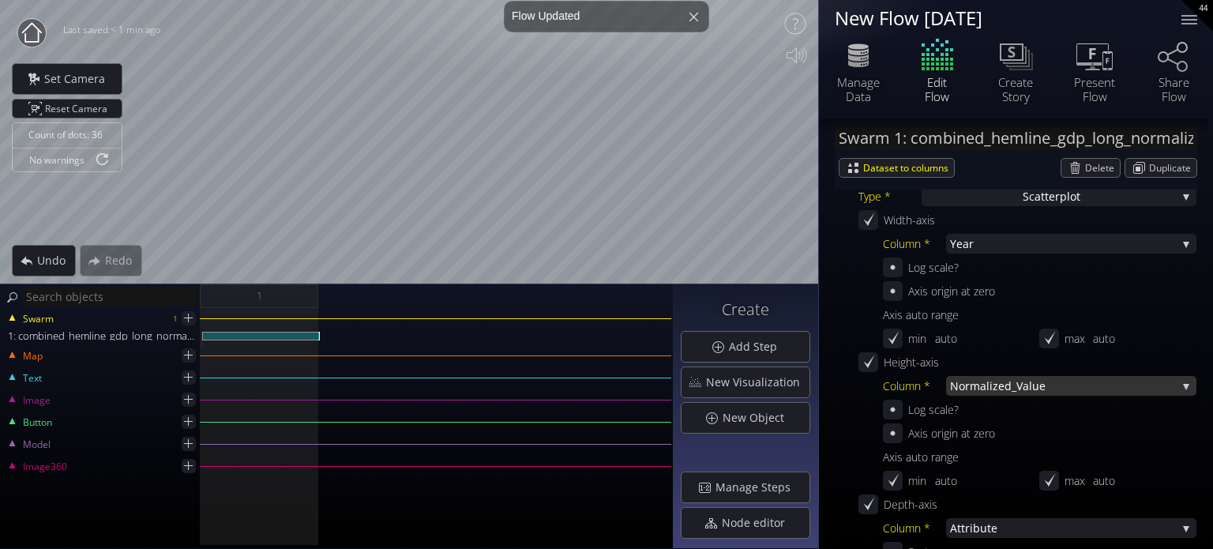
click at [1001, 382] on span "ized_Value" at bounding box center [1082, 386] width 187 height 20
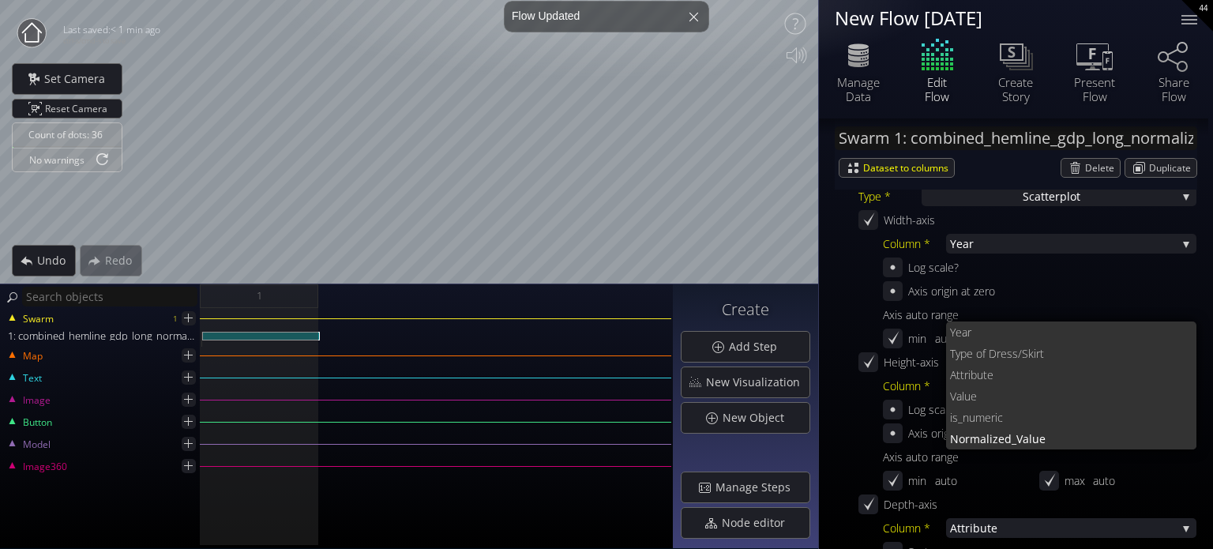
scroll to position [0, 0]
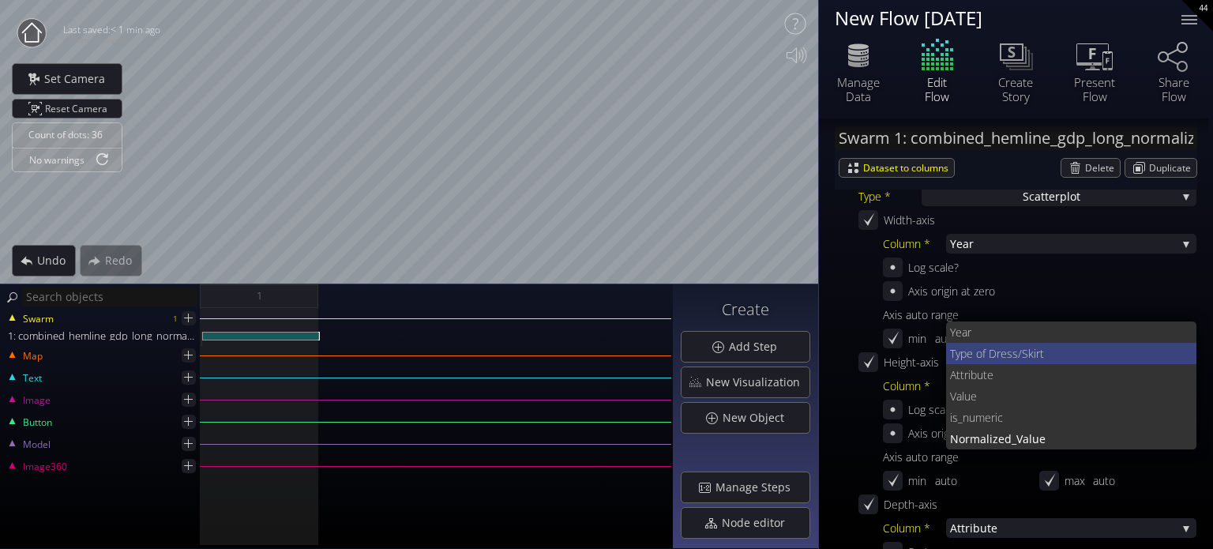
click at [996, 347] on span "ress/Skirt" at bounding box center [1090, 353] width 188 height 21
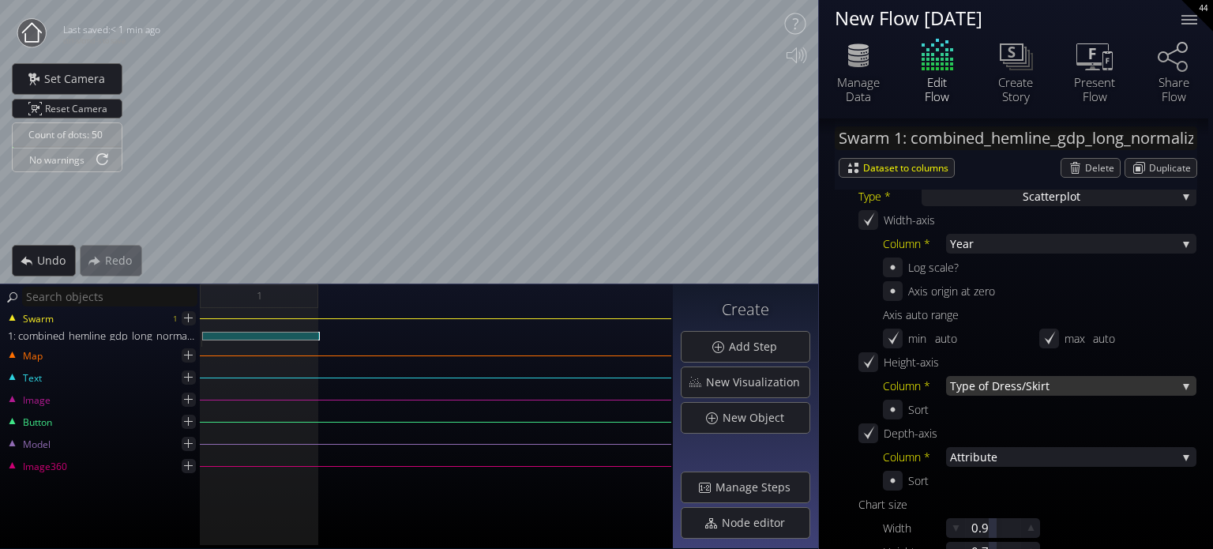
click at [990, 379] on span "Type of D" at bounding box center [975, 386] width 50 height 20
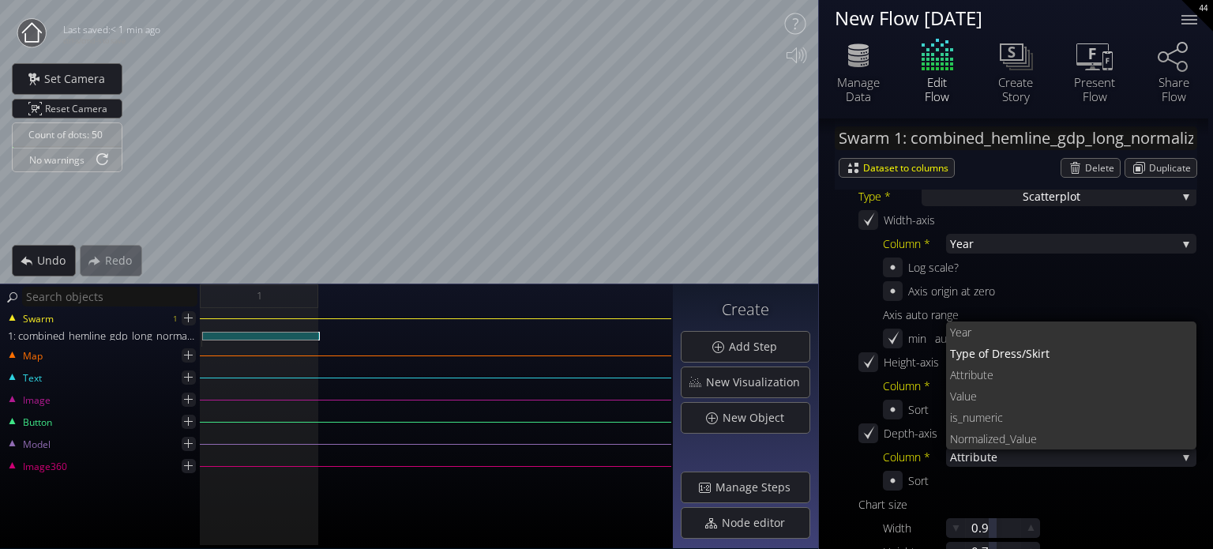
click at [1007, 398] on span "Value" at bounding box center [1067, 395] width 234 height 21
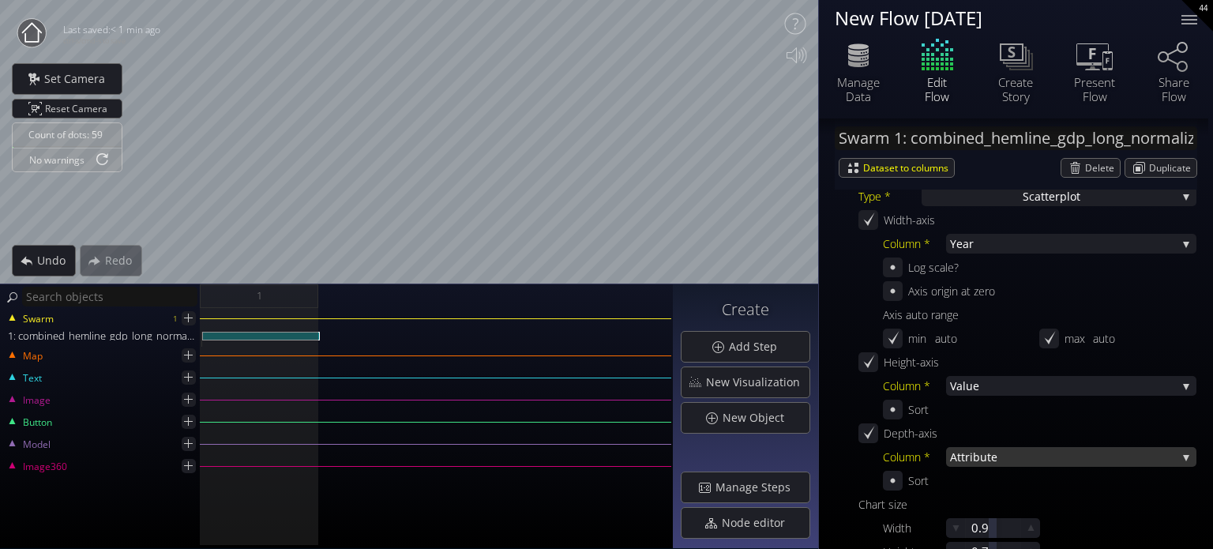
click at [996, 453] on span "e" at bounding box center [1084, 457] width 186 height 20
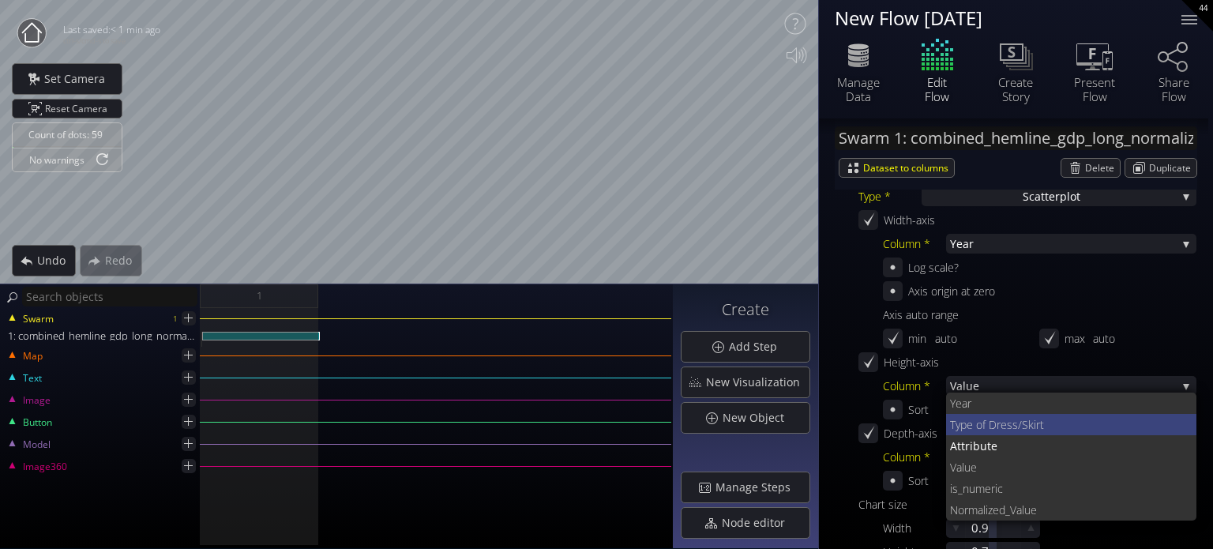
click at [990, 419] on span "Type of D" at bounding box center [973, 424] width 47 height 21
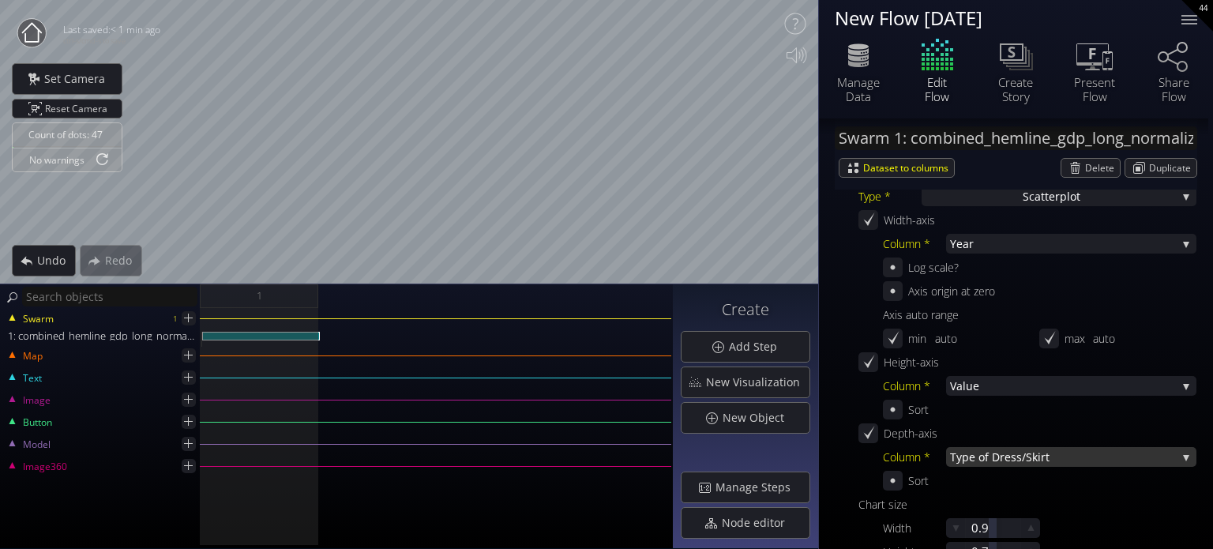
click at [992, 449] on span "Type of D" at bounding box center [975, 457] width 50 height 20
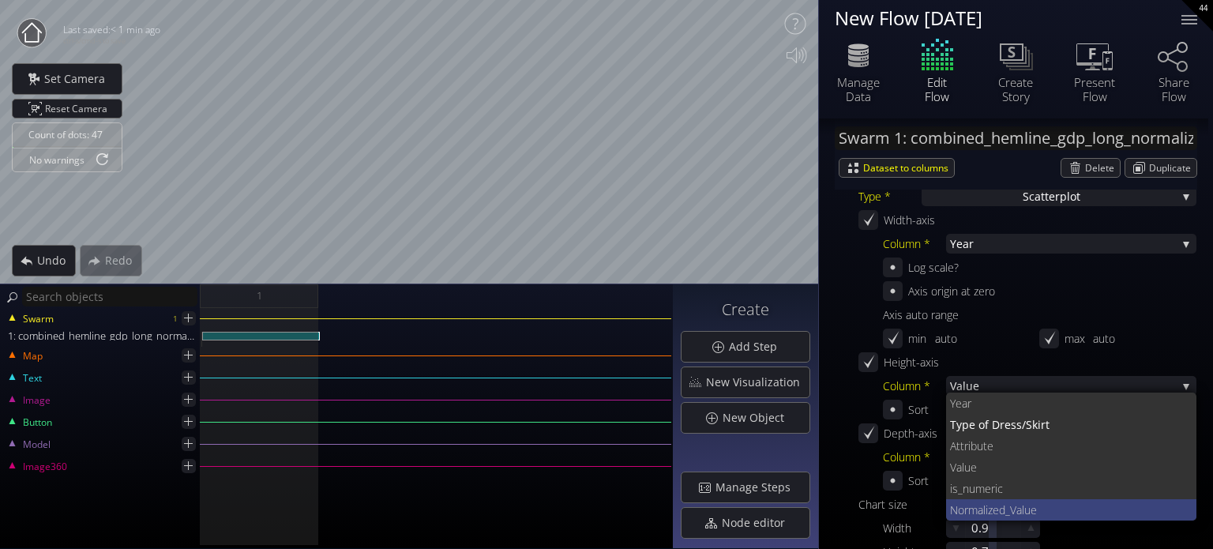
click at [1014, 500] on span "ized_Value" at bounding box center [1084, 509] width 199 height 21
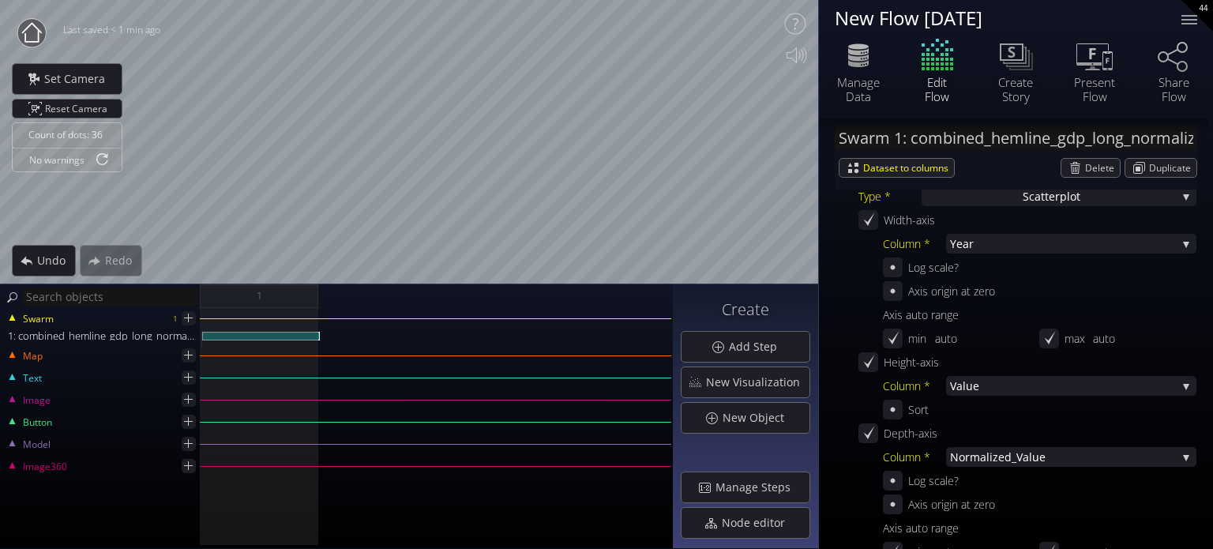
scroll to position [554, 0]
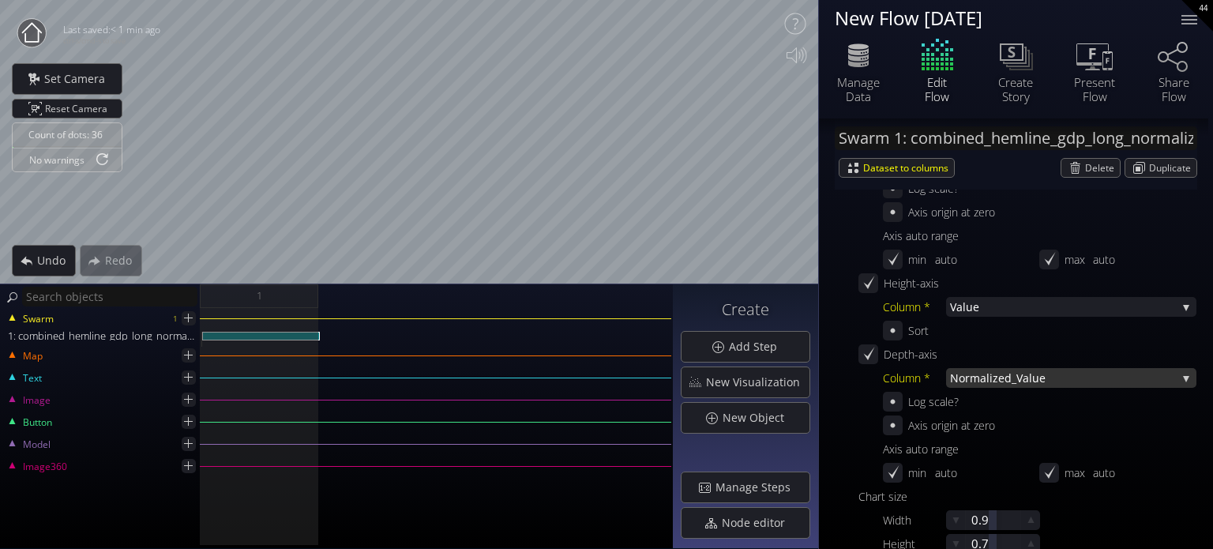
click at [989, 382] on span "ized_Value" at bounding box center [1082, 378] width 187 height 20
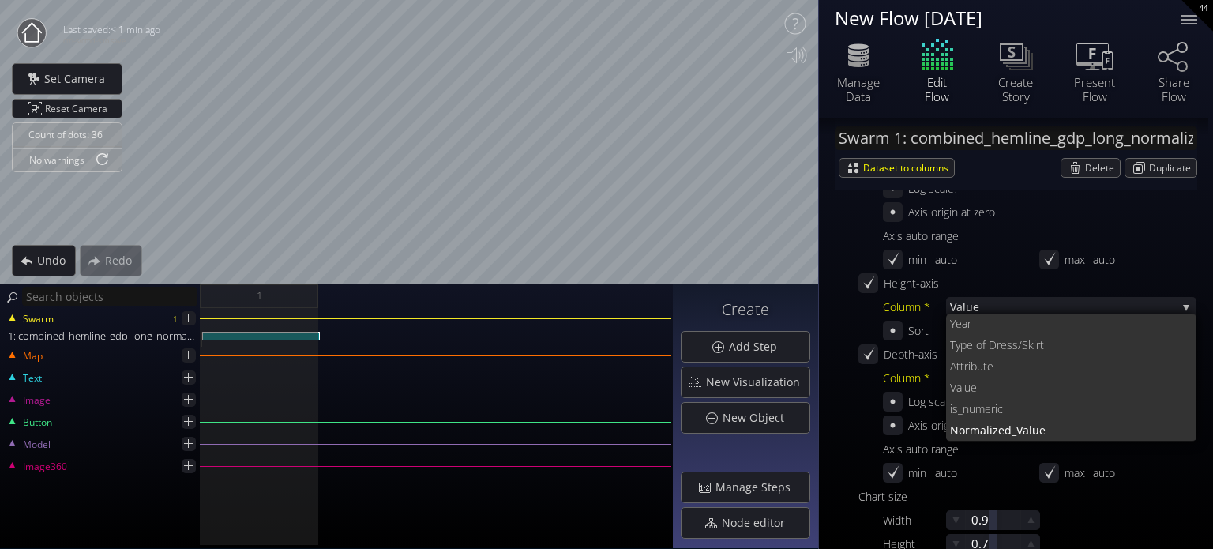
scroll to position [0, 0]
click at [996, 404] on span "is_numeric" at bounding box center [1067, 409] width 234 height 21
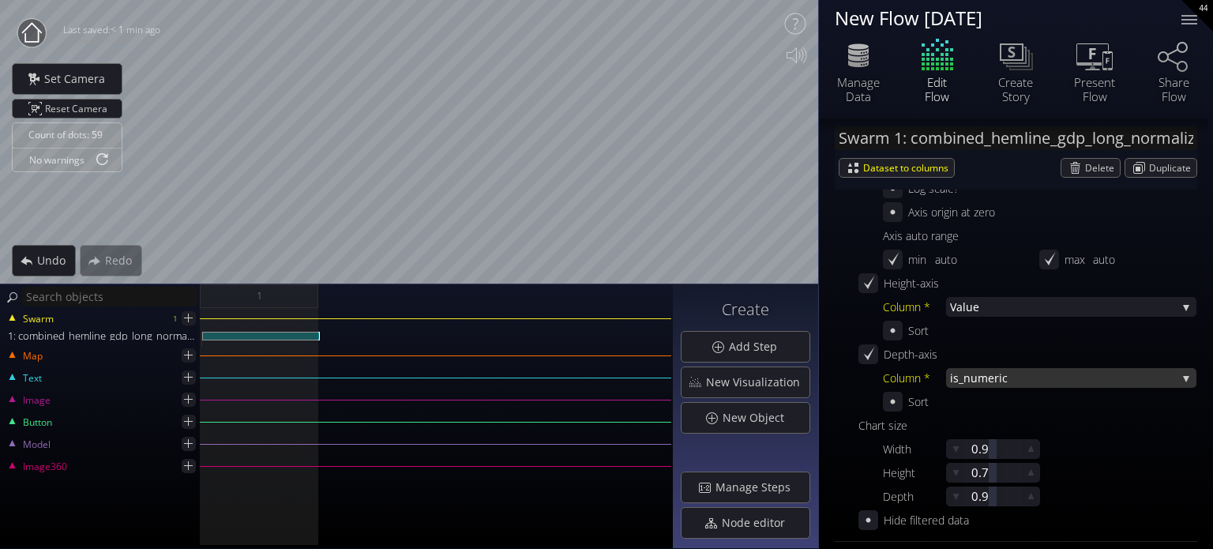
click at [982, 377] on span "is_numeric" at bounding box center [1063, 378] width 227 height 20
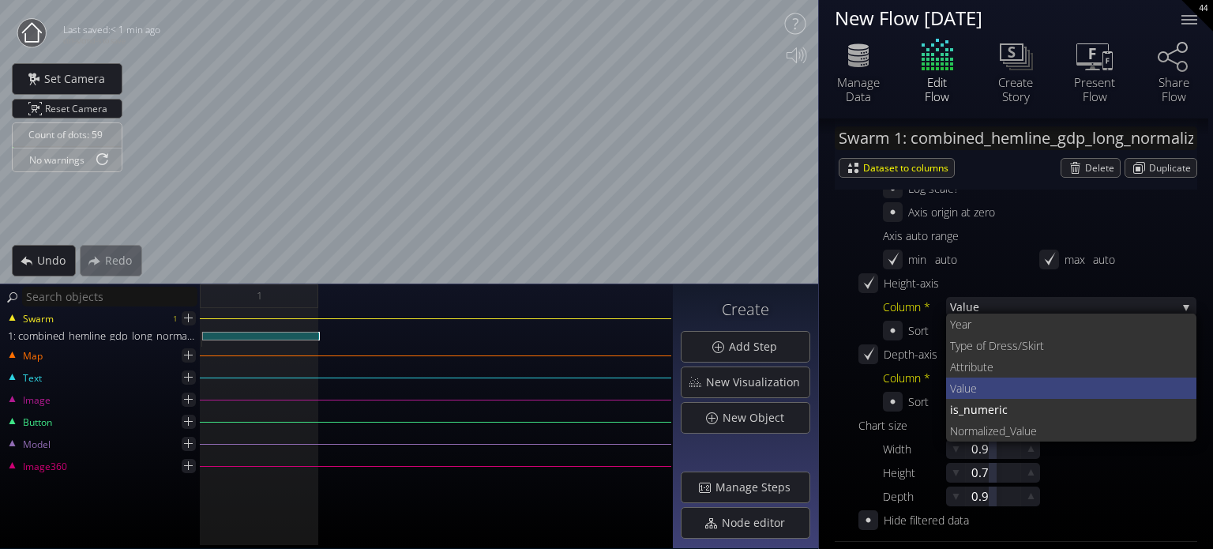
click at [988, 380] on span "Value" at bounding box center [1067, 387] width 234 height 21
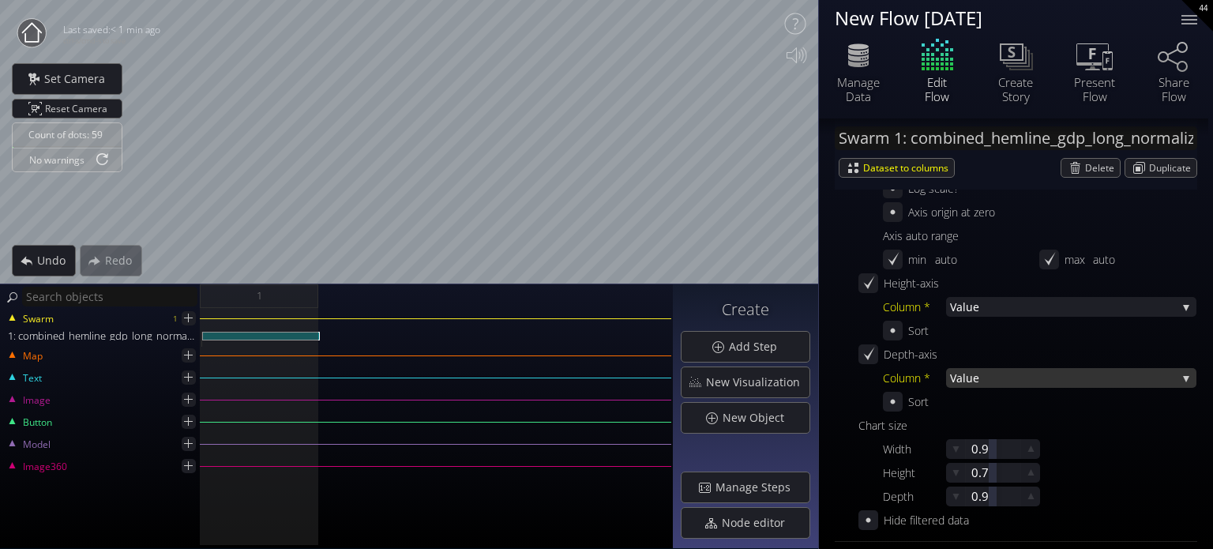
click at [984, 380] on span "Value" at bounding box center [1063, 378] width 227 height 20
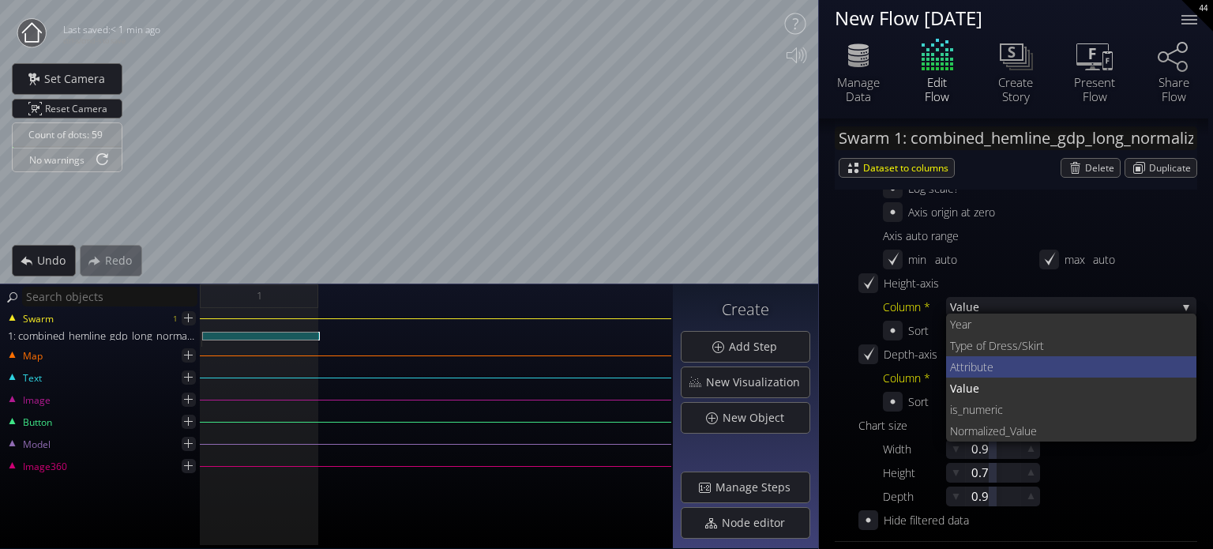
click at [985, 369] on span "Attribut" at bounding box center [968, 366] width 37 height 21
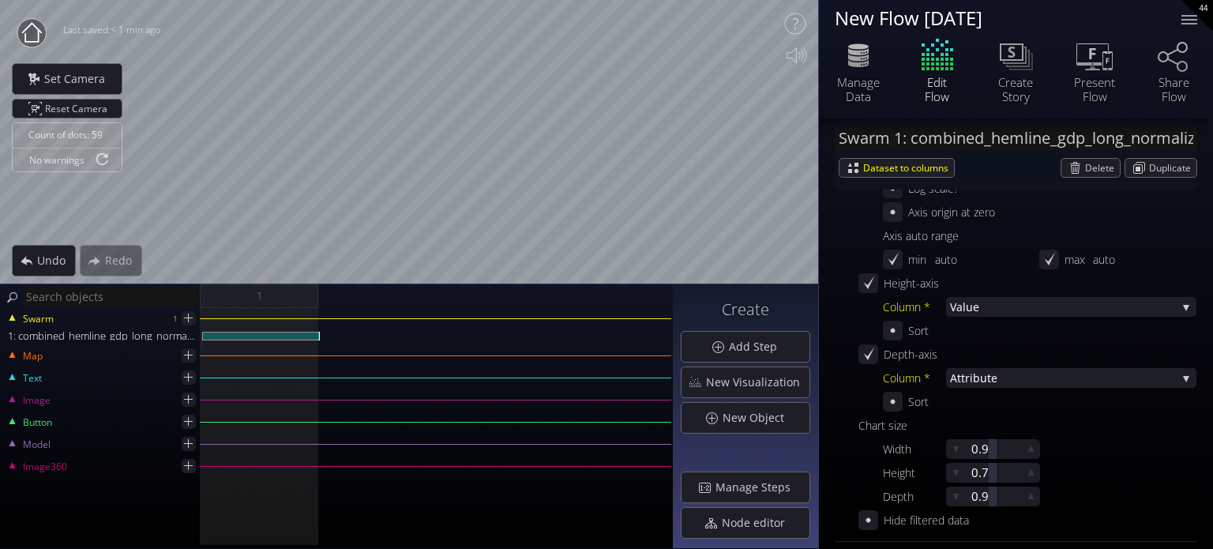
click at [1064, 186] on div "Swarm 1: combined_hemline_gdp_long_normalized.csv Dataset to columns [GEOGRAPHI…" at bounding box center [1015, 153] width 362 height 71
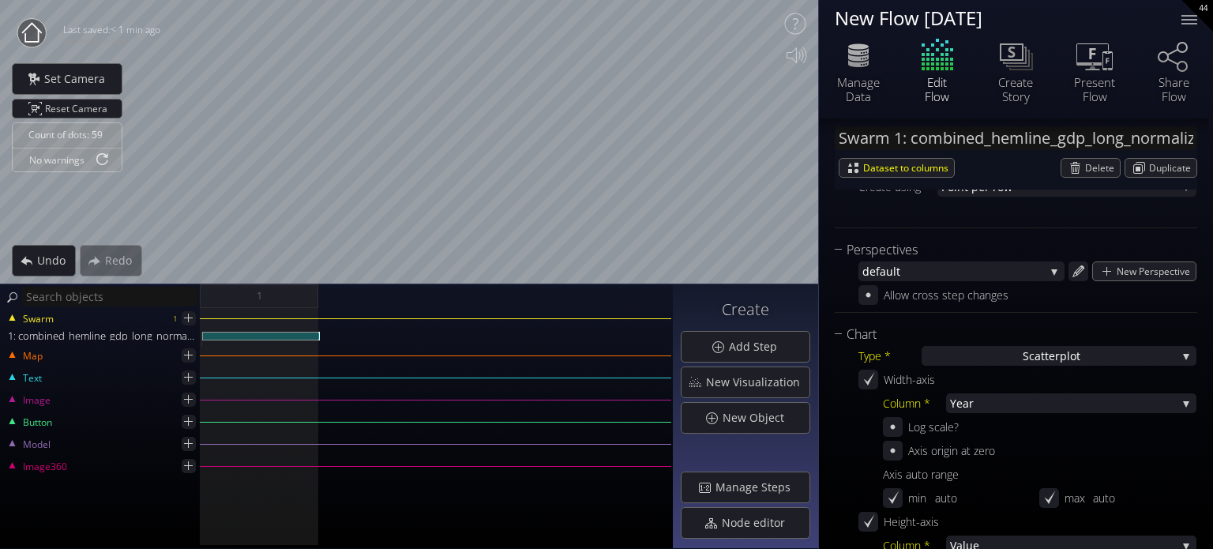
scroll to position [474, 0]
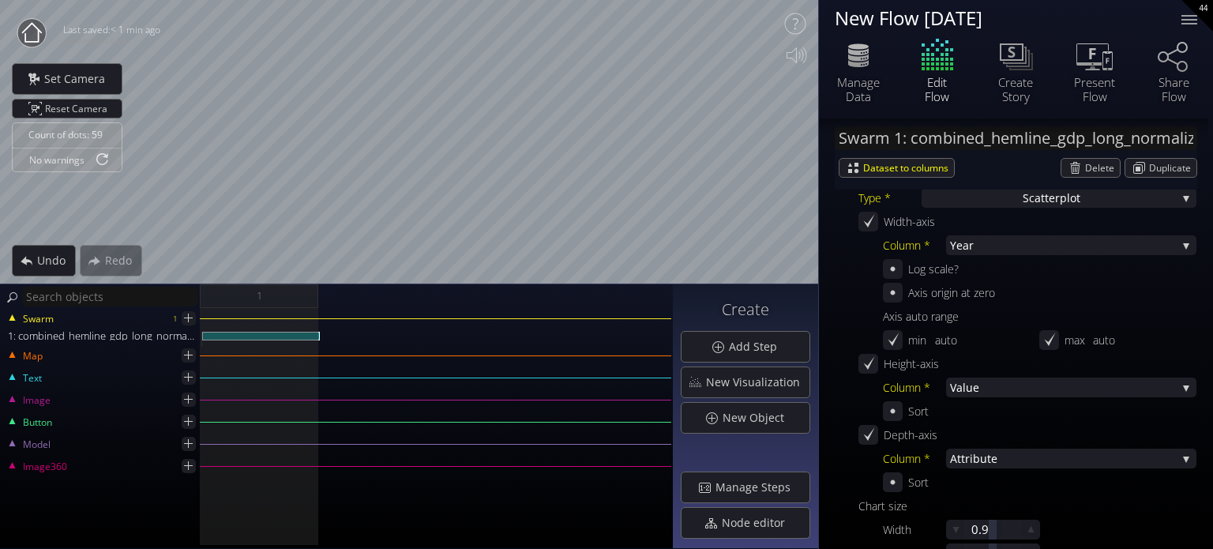
click at [872, 444] on div "Depth-axis Column * Attribut e Year Type of D ress/Skirt Attribut e Value is_nu…" at bounding box center [1027, 458] width 338 height 67
click at [868, 434] on icon at bounding box center [869, 433] width 11 height 13
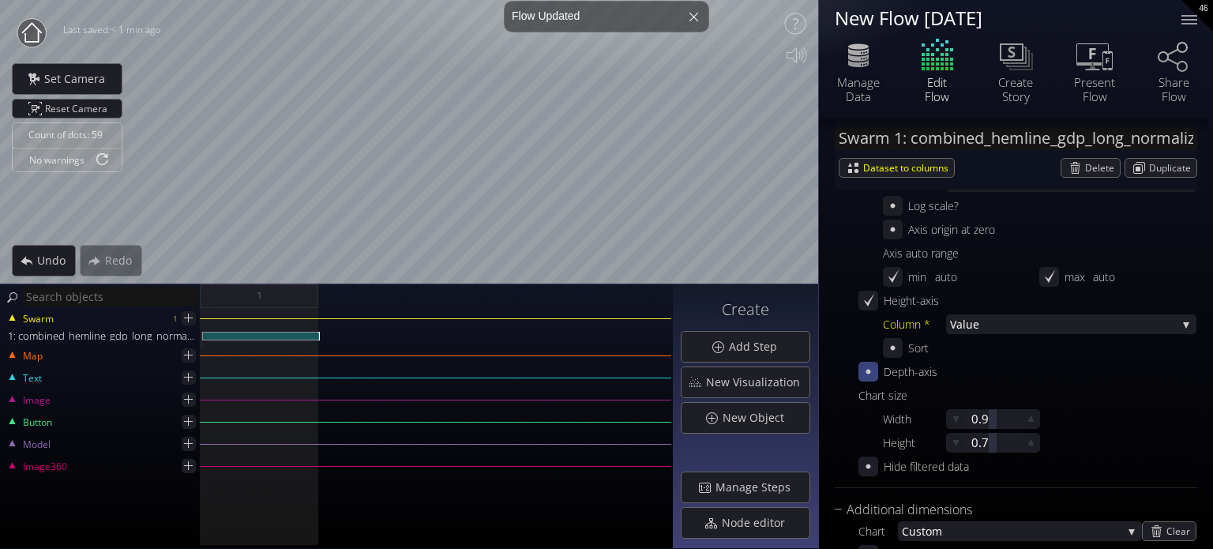
scroll to position [553, 0]
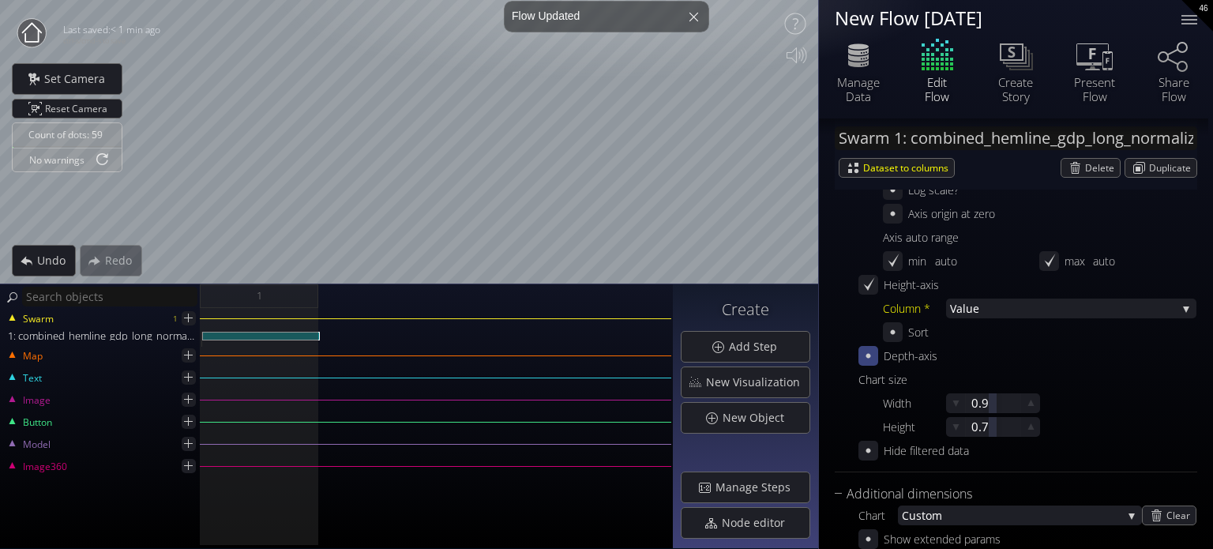
click at [880, 363] on div "Depth-axis" at bounding box center [910, 356] width 104 height 20
click at [872, 359] on icon at bounding box center [867, 355] width 15 height 15
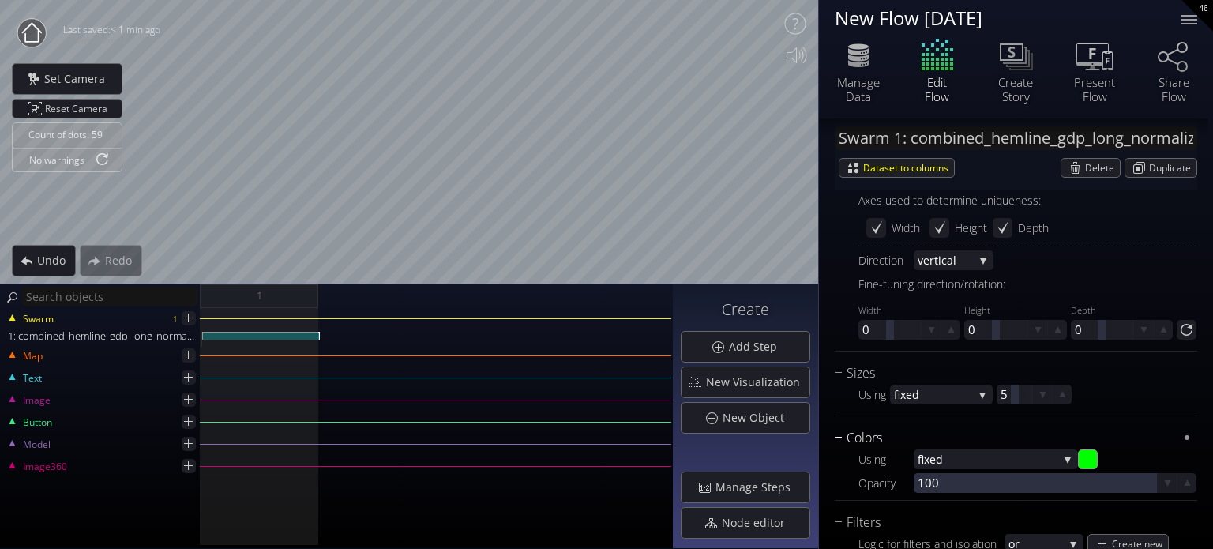
scroll to position [1263, 0]
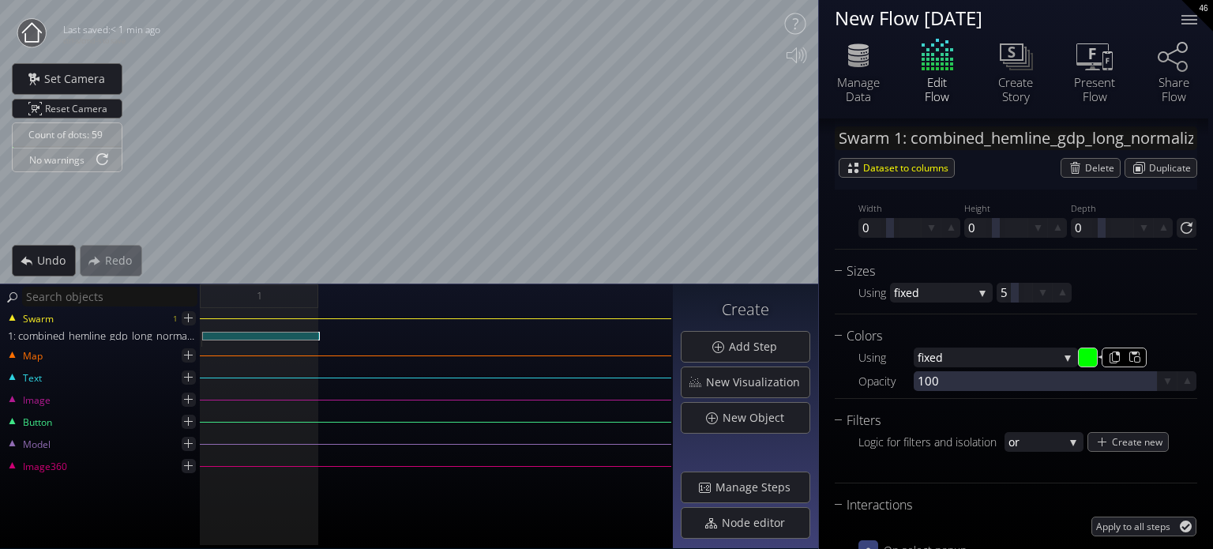
click at [1089, 356] on input "#00ff00" at bounding box center [1088, 358] width 20 height 20
type input "#00e000"
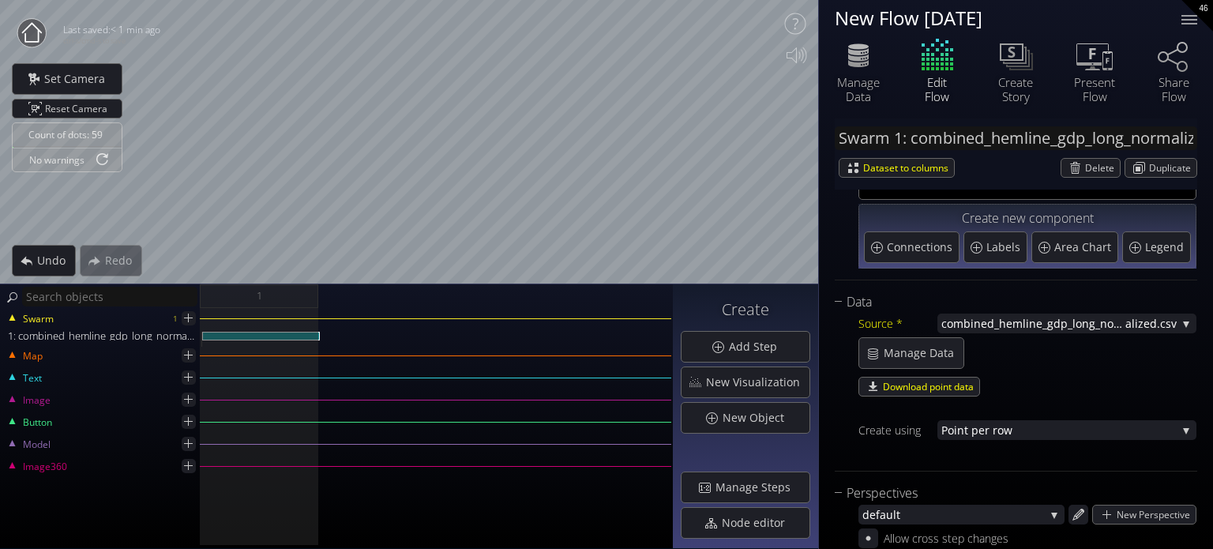
scroll to position [0, 0]
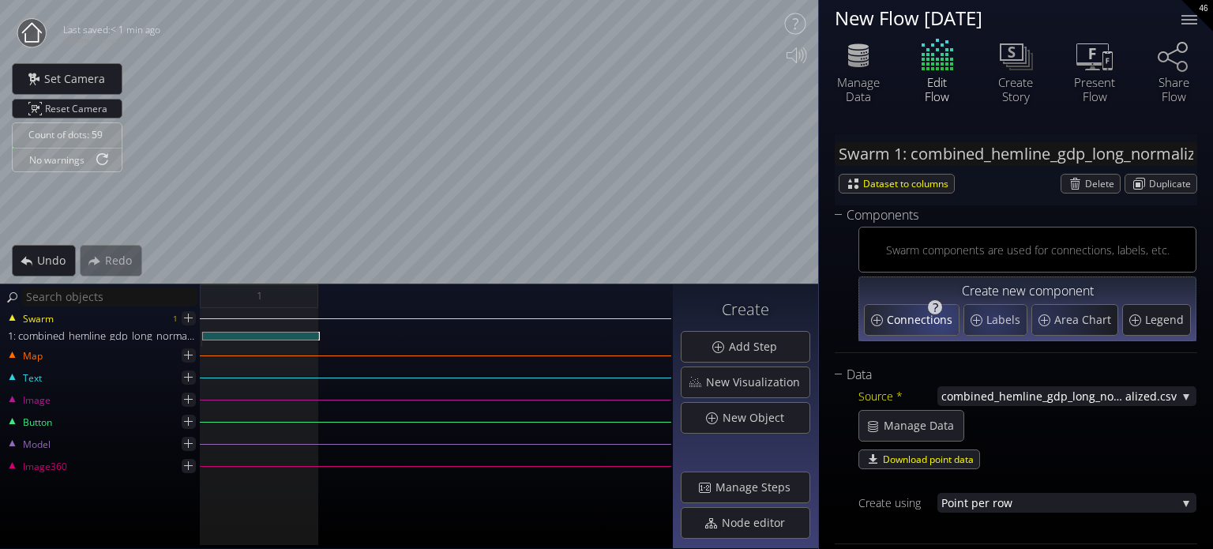
click at [920, 324] on span "Connections" at bounding box center [921, 320] width 69 height 16
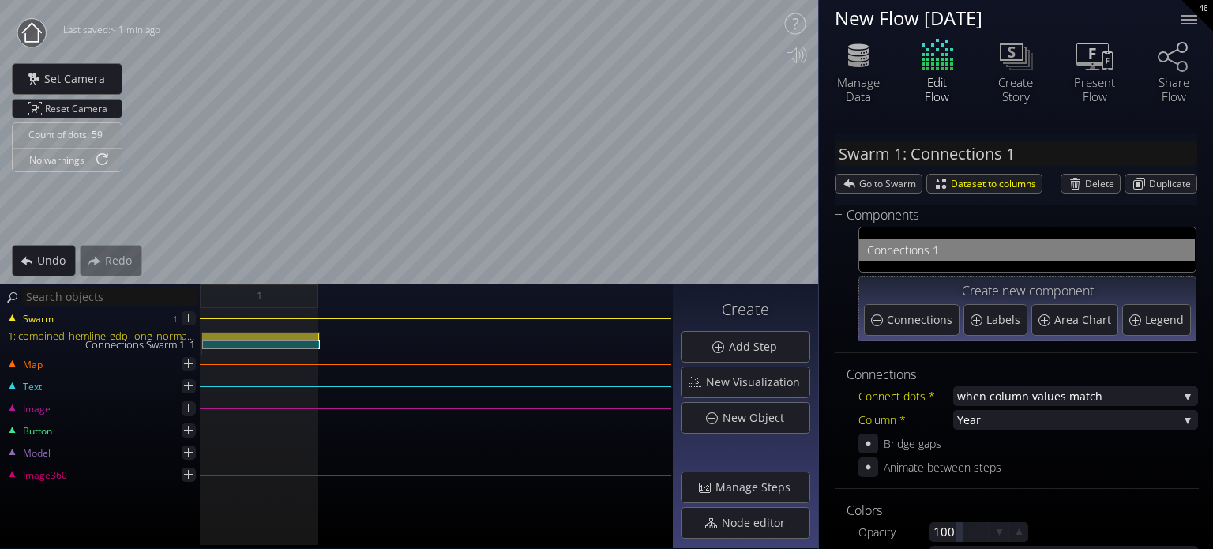
click at [1025, 422] on span "Year" at bounding box center [1067, 420] width 221 height 20
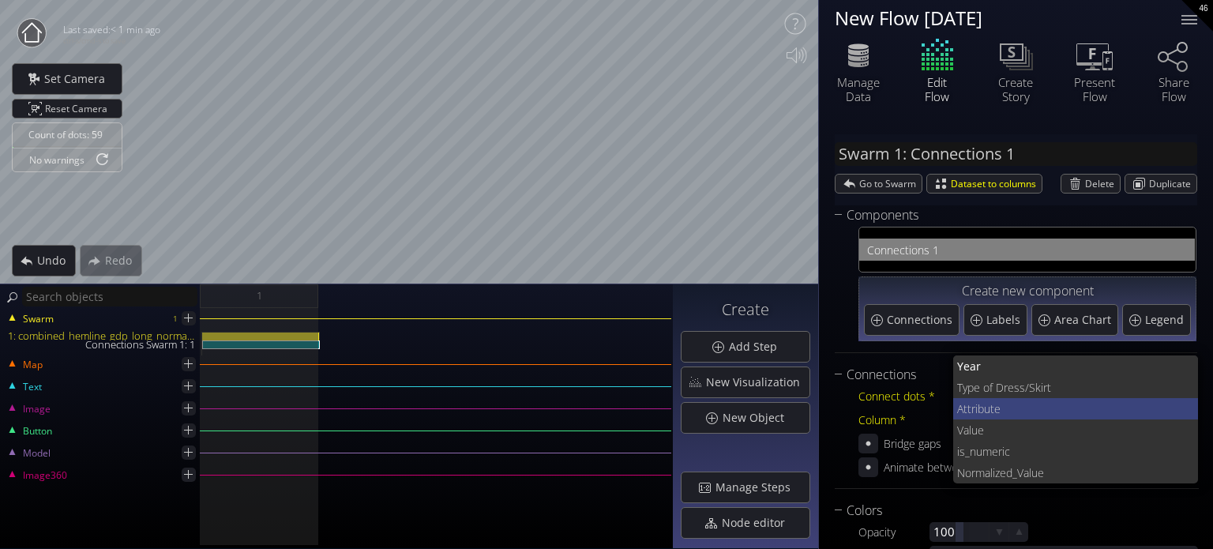
click at [1015, 407] on span "e" at bounding box center [1090, 408] width 192 height 21
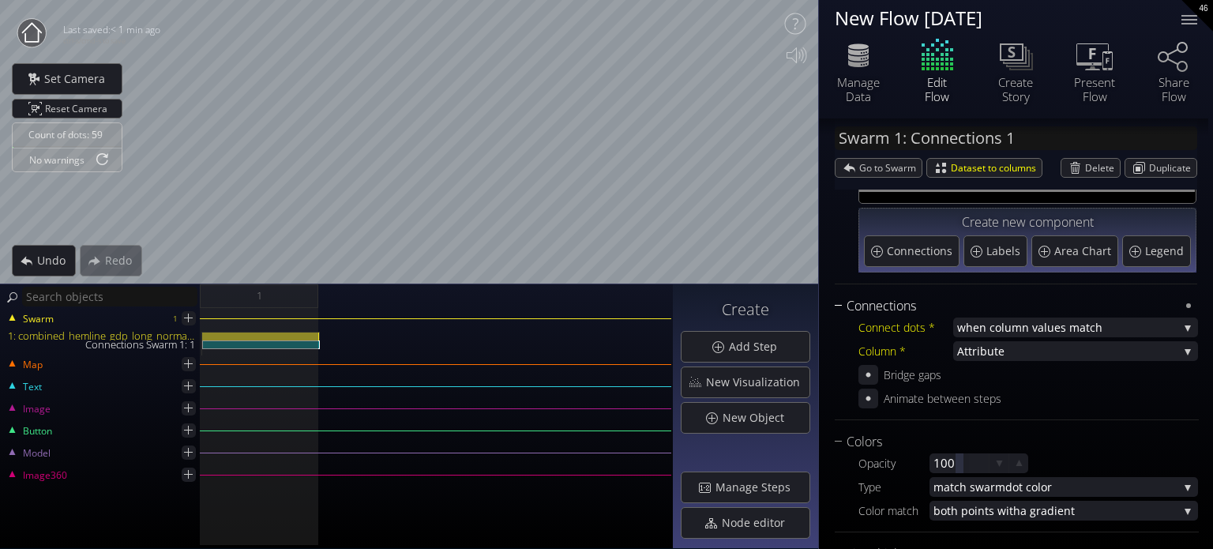
scroll to position [158, 0]
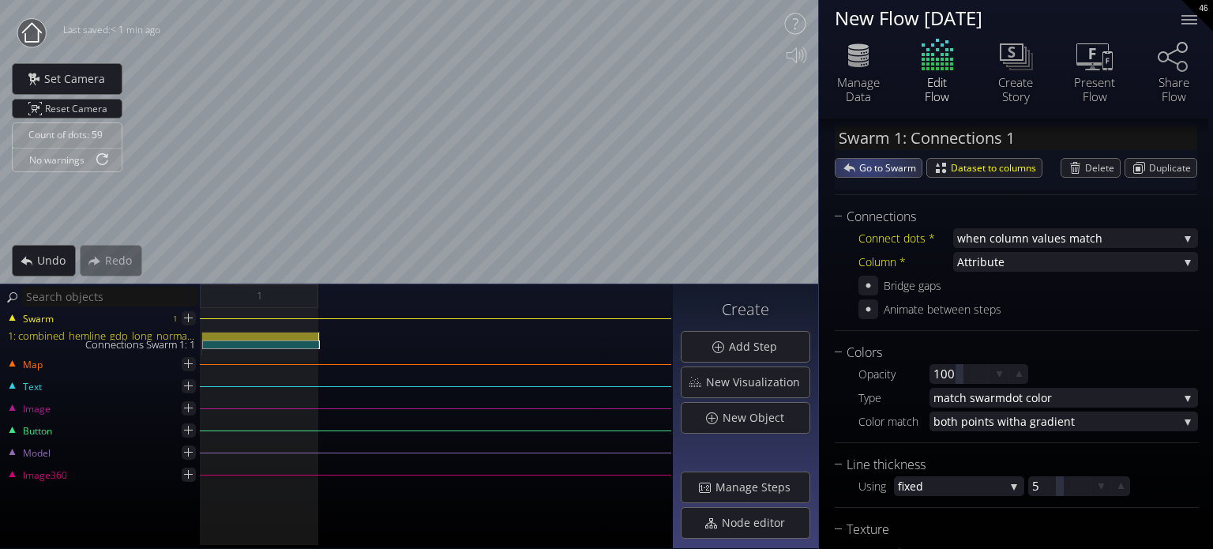
click at [864, 167] on span "Go to Swarm" at bounding box center [890, 168] width 62 height 18
type input "Swarm 1: combined_hemline_gdp_long_normalized.csv"
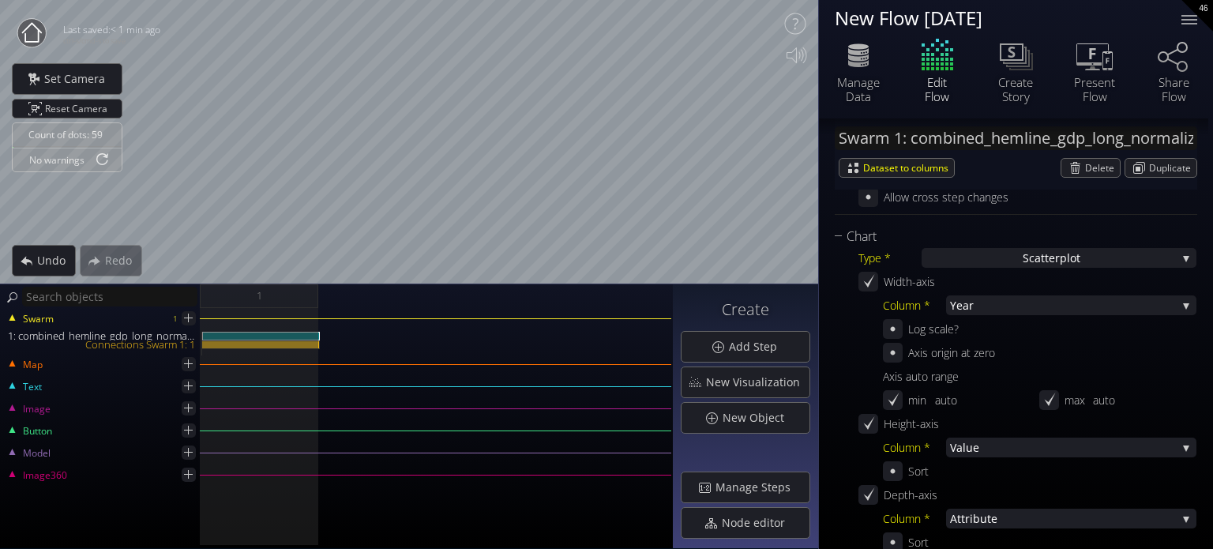
scroll to position [553, 0]
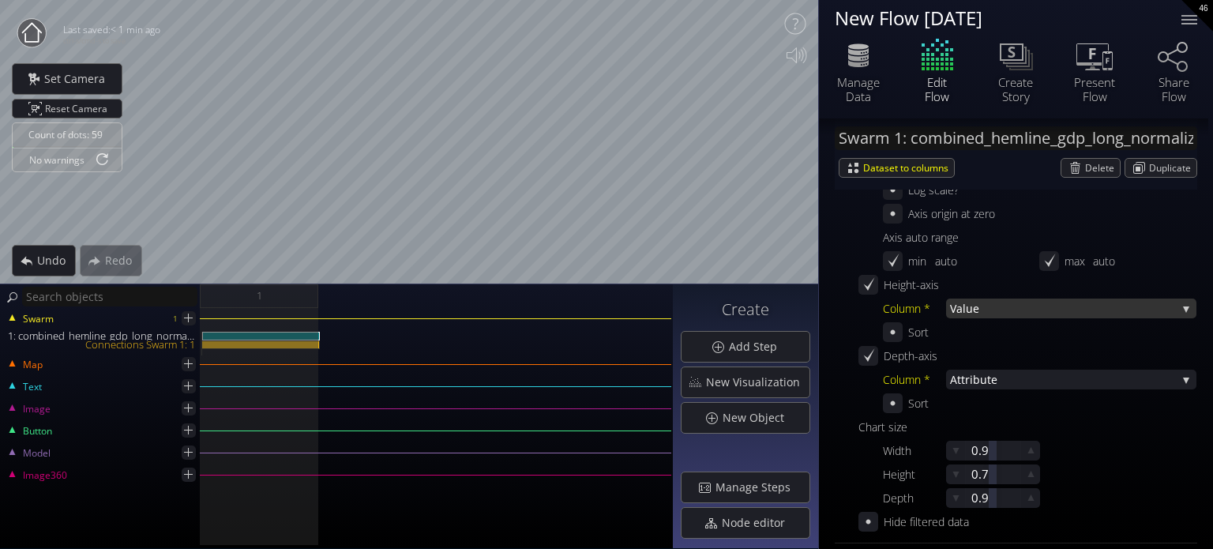
click at [997, 310] on span "Value" at bounding box center [1063, 308] width 227 height 20
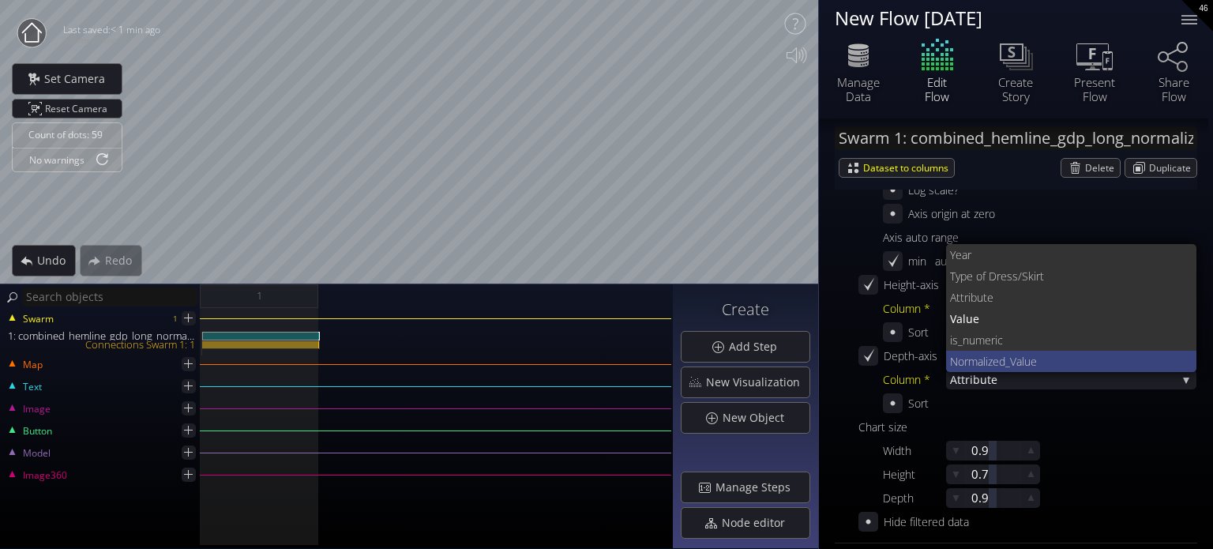
click at [1014, 362] on span "ized_Value" at bounding box center [1084, 361] width 199 height 21
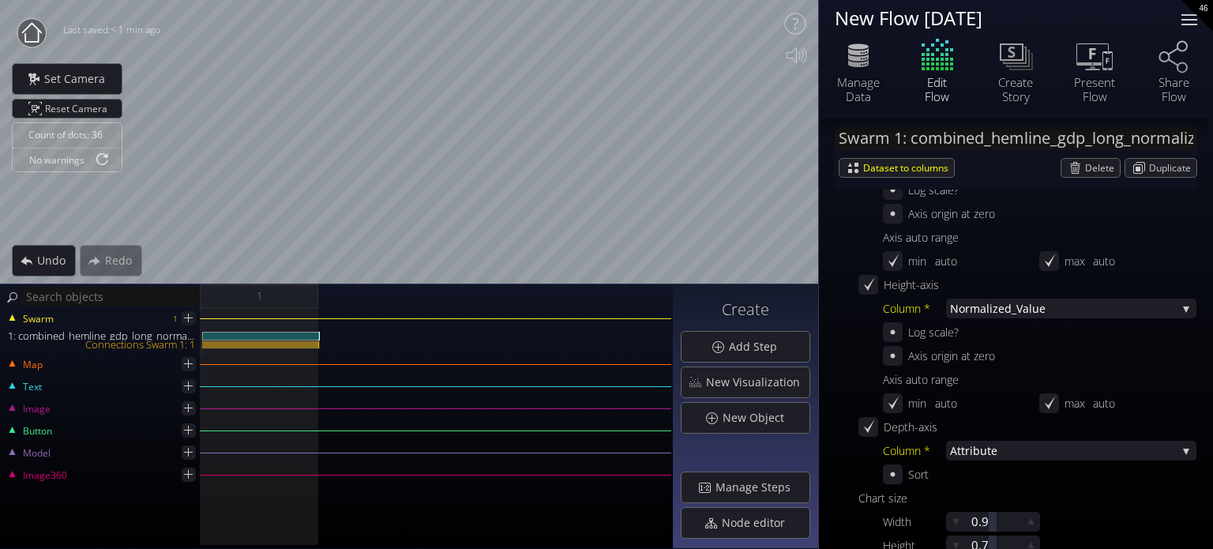
click at [1187, 34] on div at bounding box center [1189, 20] width 32 height 32
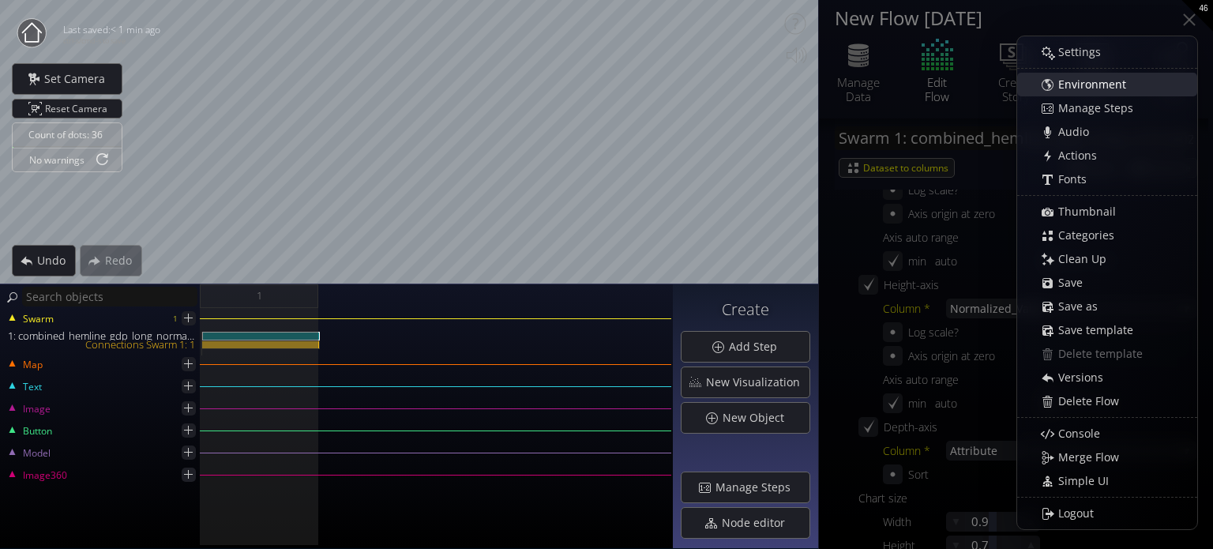
click at [1089, 88] on span "Environment" at bounding box center [1096, 85] width 78 height 16
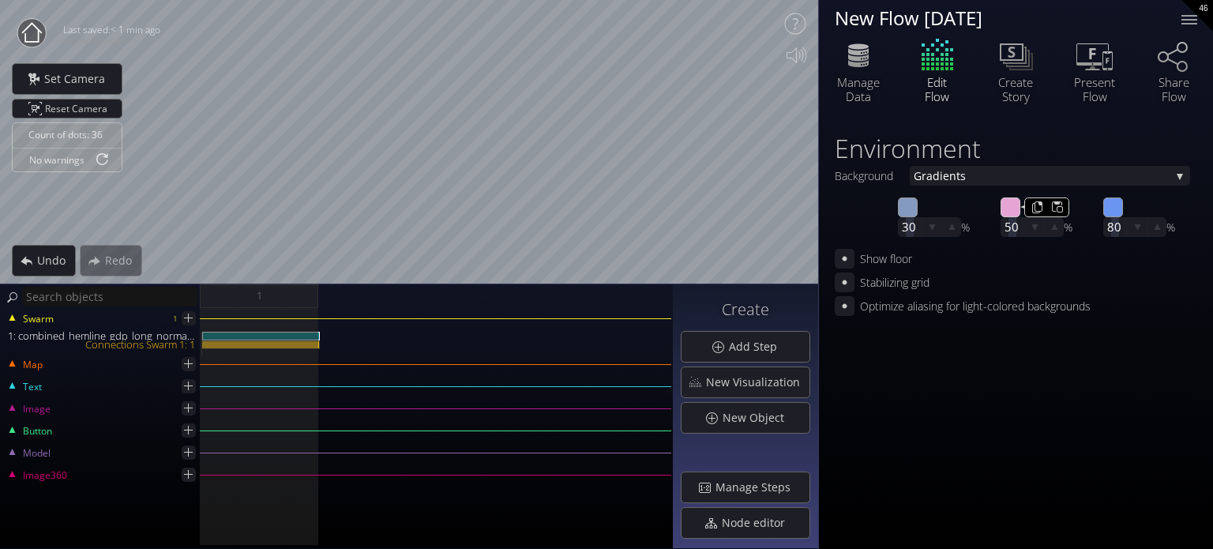
click at [1009, 203] on input "#e5a4d4" at bounding box center [1011, 208] width 20 height 20
click at [1022, 209] on div "#c80995 50" at bounding box center [1043, 216] width 87 height 39
click at [1015, 205] on input "#c80995" at bounding box center [1011, 208] width 20 height 20
type input "#9d3f84"
click at [864, 71] on icon at bounding box center [857, 55] width 47 height 39
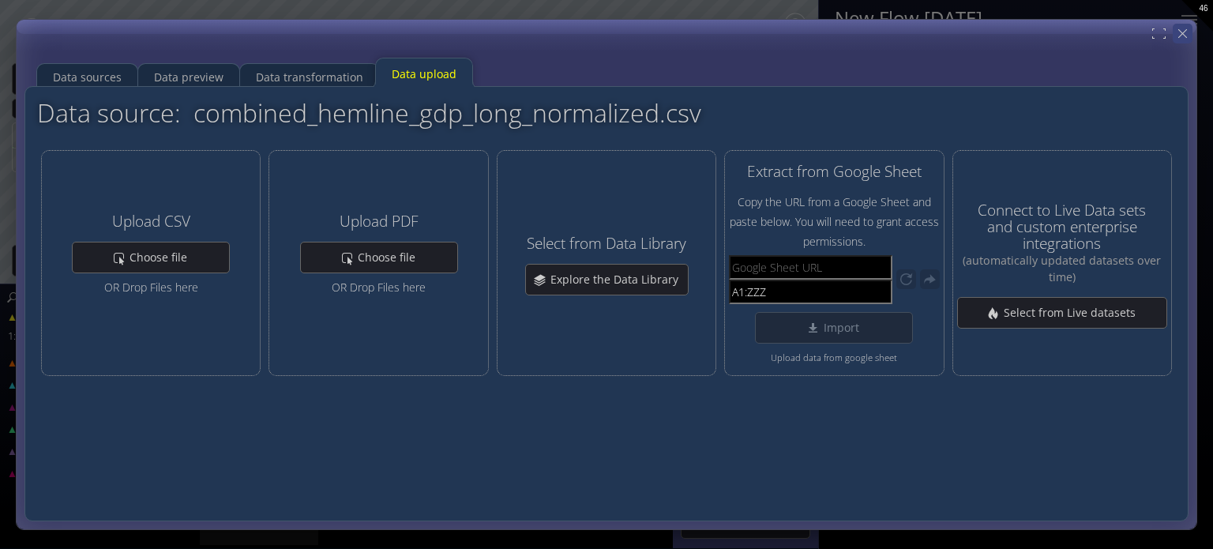
click at [1174, 33] on div "Data sources Data preview Data transformation Data upload Datasets used in this…" at bounding box center [606, 274] width 1181 height 511
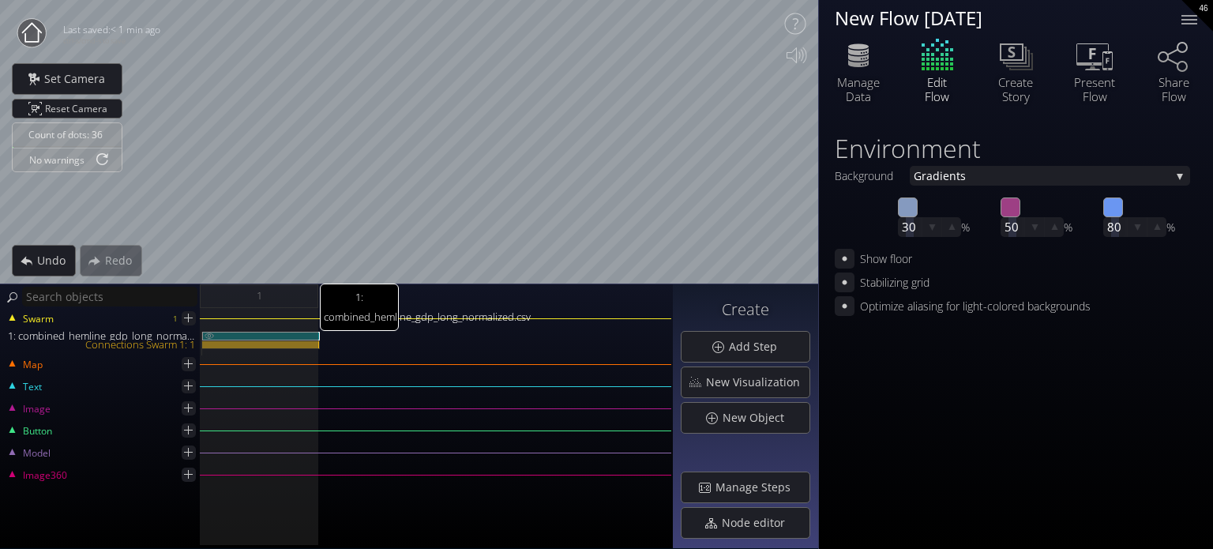
click at [282, 335] on div "1: combined_hemline_gdp_long_normalized.csv" at bounding box center [261, 336] width 118 height 9
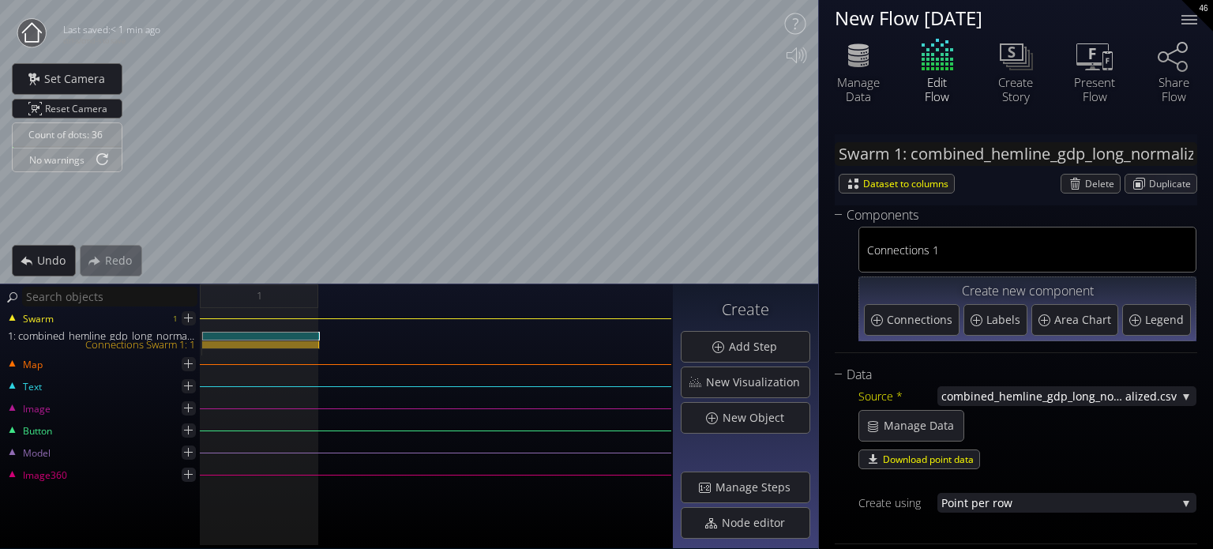
click at [273, 347] on div "Connections Swarm 1: 1" at bounding box center [261, 344] width 118 height 9
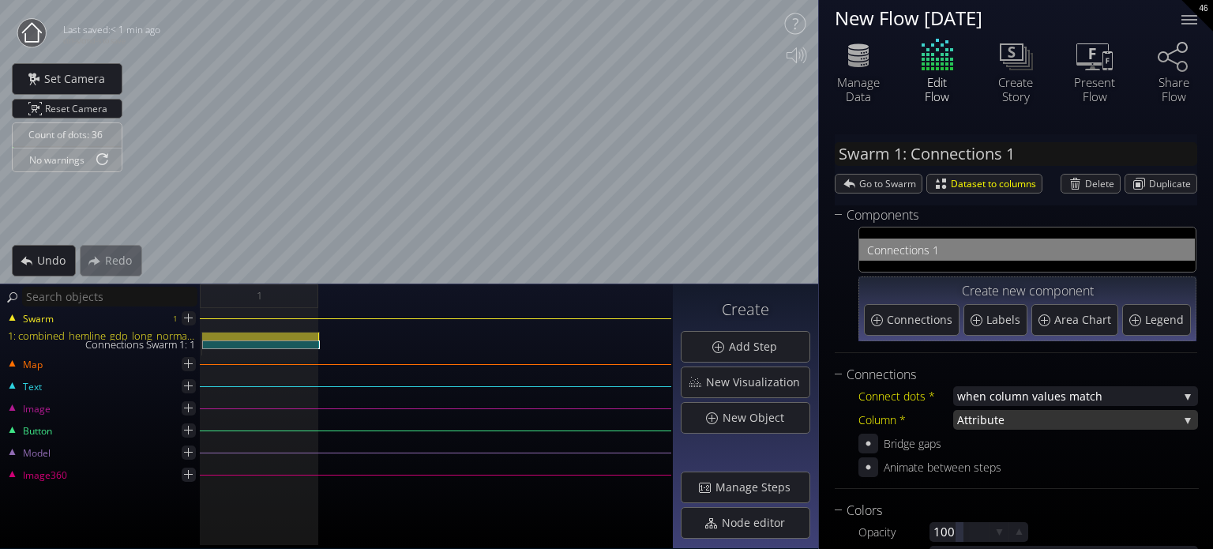
click at [988, 419] on span "Attribut" at bounding box center [977, 420] width 41 height 20
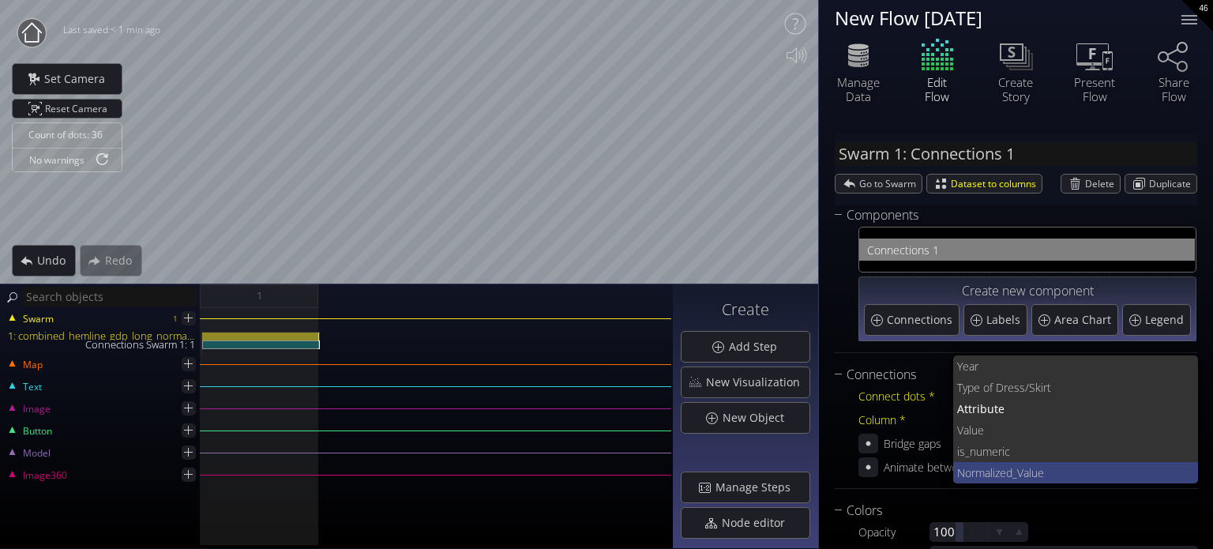
click at [998, 472] on span "ized_Value" at bounding box center [1088, 472] width 193 height 21
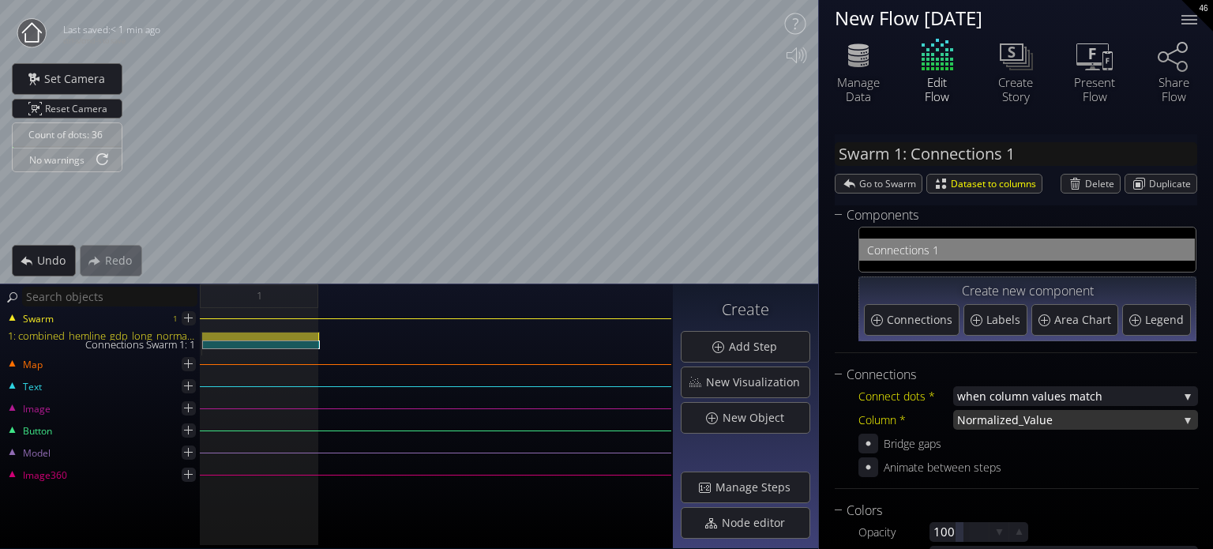
click at [996, 419] on span "ized_Value" at bounding box center [1087, 420] width 182 height 20
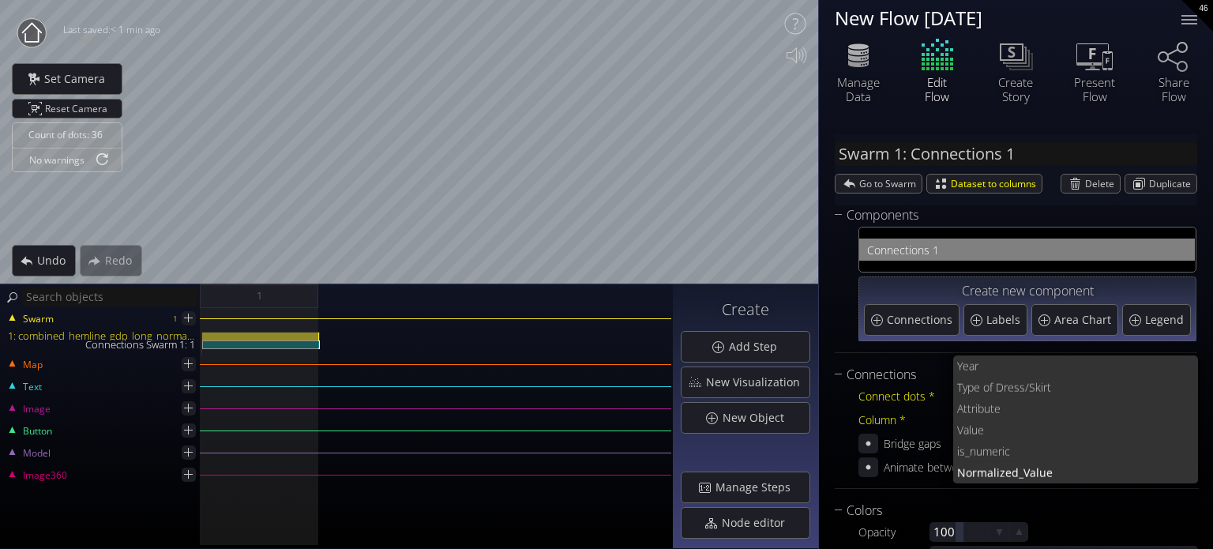
click at [995, 411] on span "e" at bounding box center [1090, 408] width 192 height 21
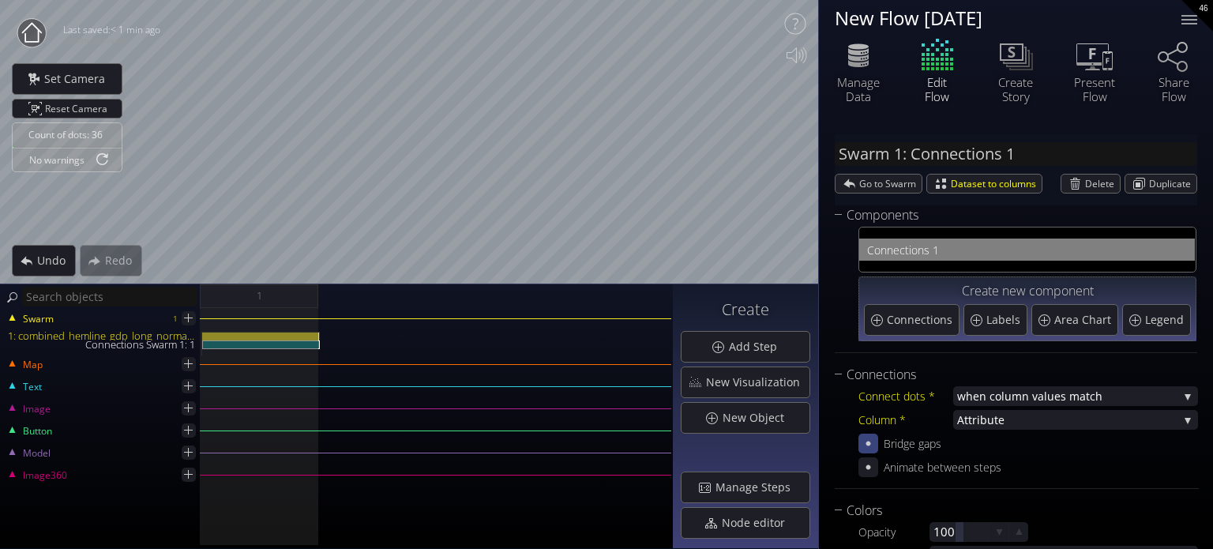
click at [872, 443] on icon at bounding box center [867, 443] width 15 height 15
click at [872, 444] on icon at bounding box center [867, 443] width 13 height 13
click at [872, 444] on icon at bounding box center [867, 443] width 15 height 15
click at [872, 451] on div at bounding box center [868, 443] width 18 height 18
click at [870, 185] on span "Go to Swarm" at bounding box center [890, 183] width 62 height 18
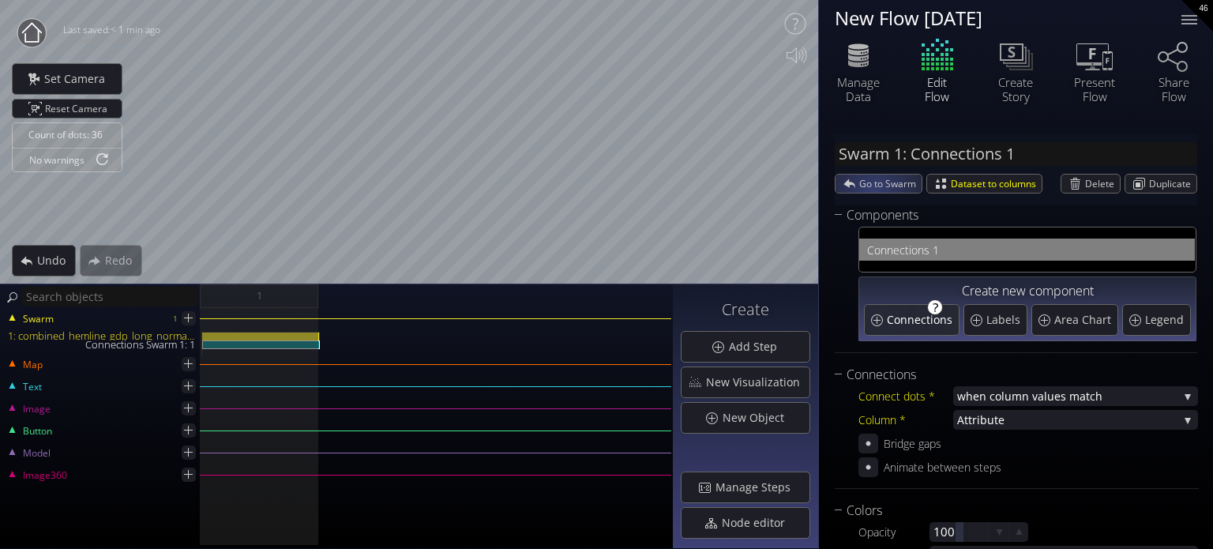
type input "Swarm 1: combined_hemline_gdp_long_normalized.csv"
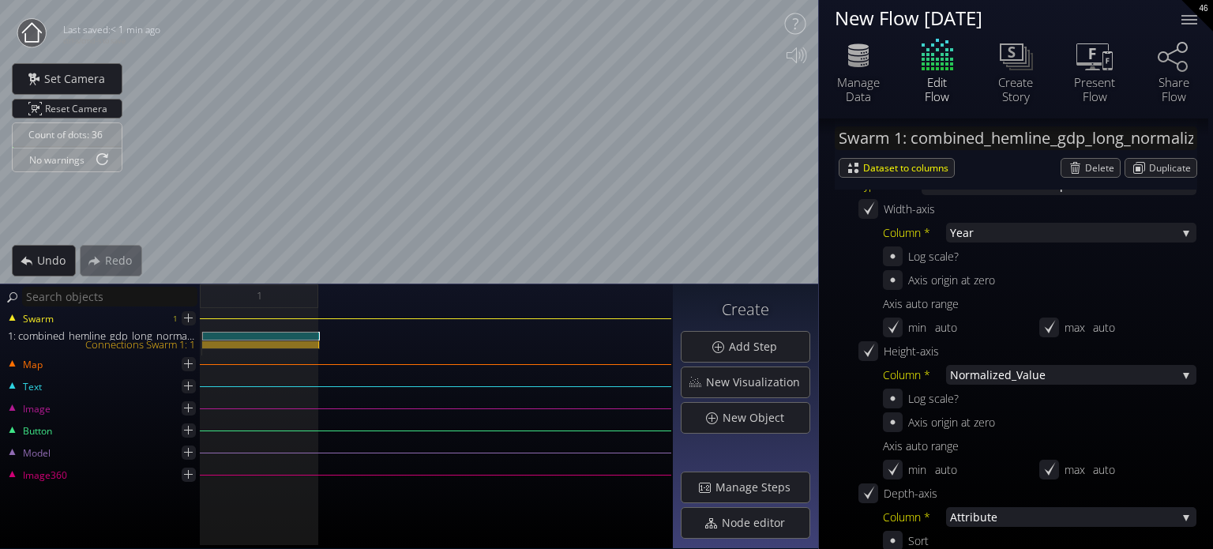
scroll to position [474, 0]
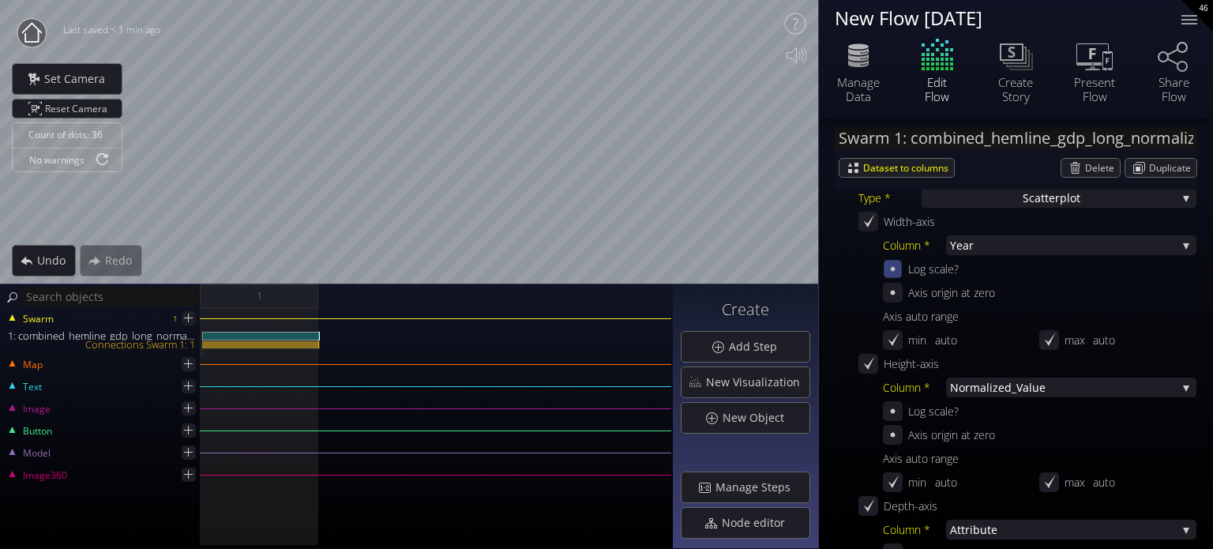
click at [887, 271] on icon at bounding box center [892, 268] width 13 height 13
click at [887, 271] on icon at bounding box center [892, 268] width 15 height 15
click at [891, 273] on icon at bounding box center [893, 267] width 11 height 13
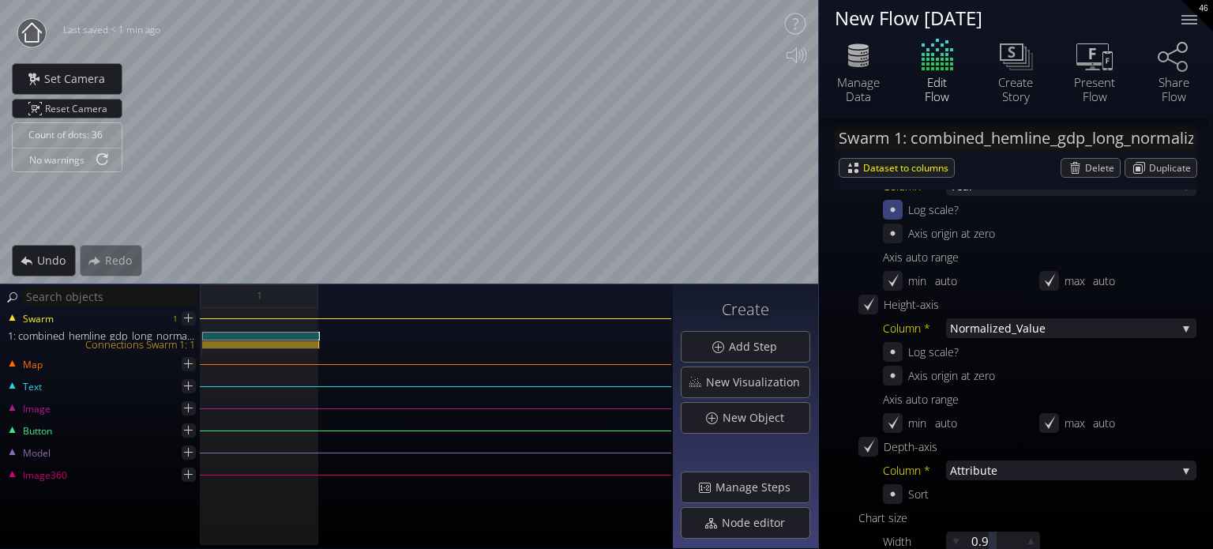
scroll to position [553, 0]
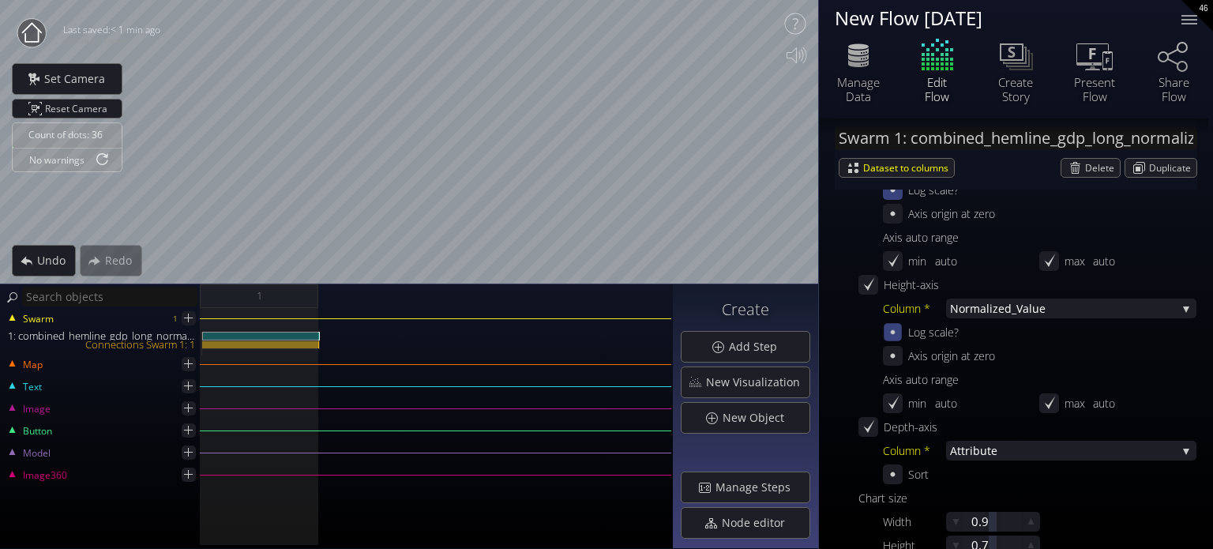
click at [887, 333] on icon at bounding box center [892, 331] width 13 height 13
click at [887, 333] on icon at bounding box center [892, 331] width 15 height 15
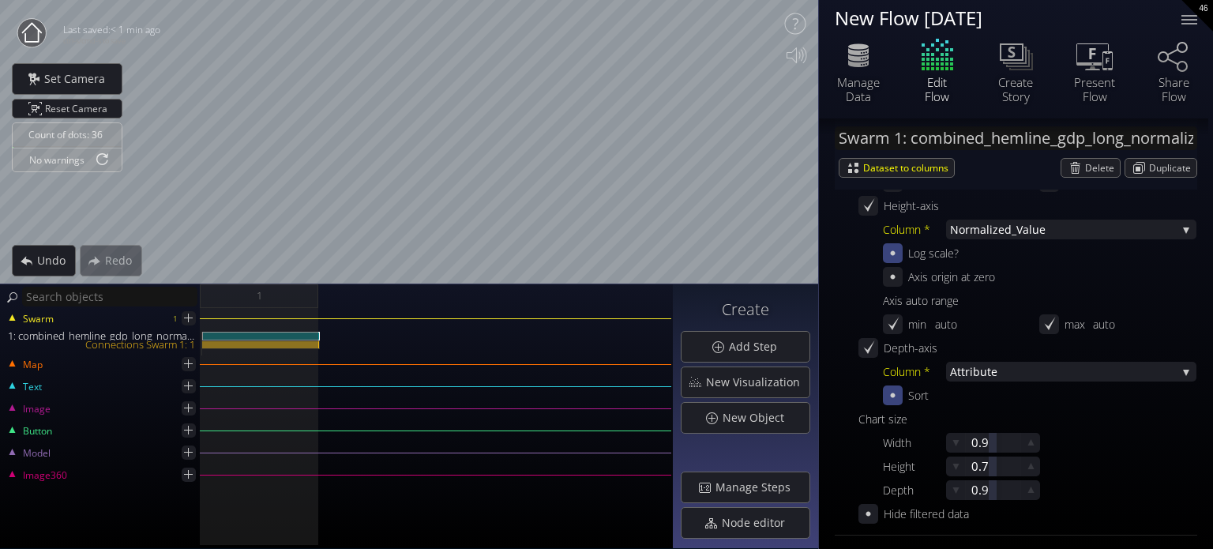
click at [887, 392] on icon at bounding box center [892, 395] width 15 height 15
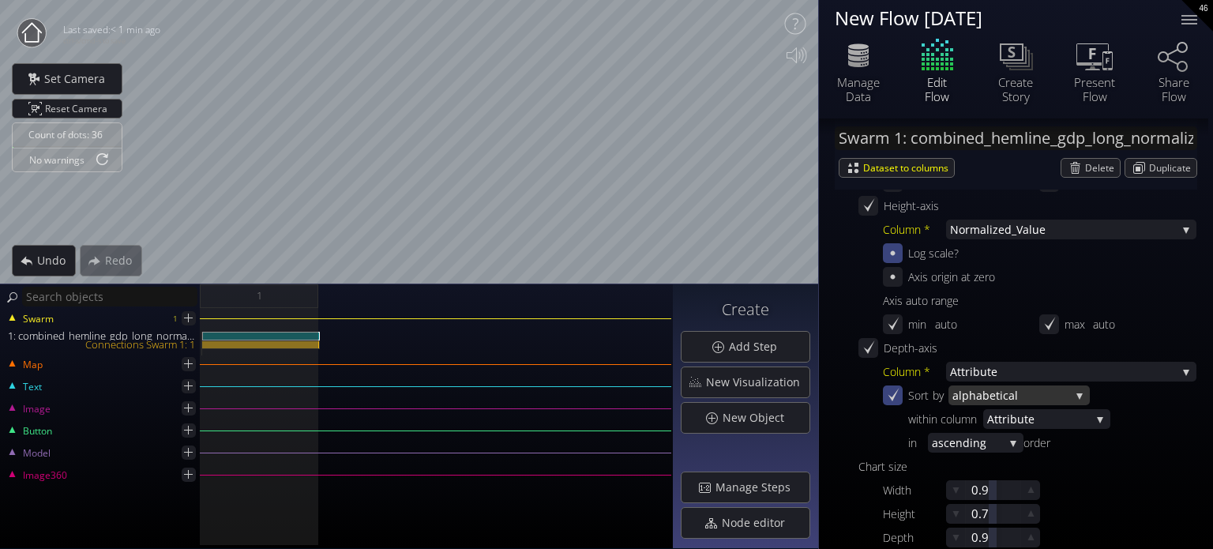
click at [965, 396] on span "phabetical" at bounding box center [1016, 395] width 108 height 20
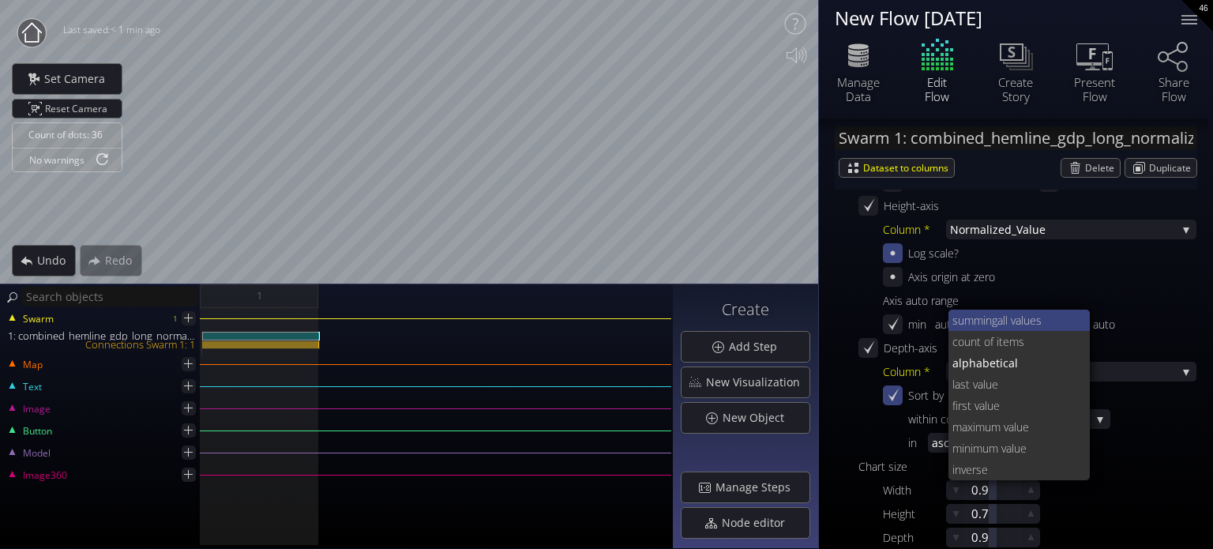
click at [974, 322] on span "summing" at bounding box center [974, 319] width 45 height 21
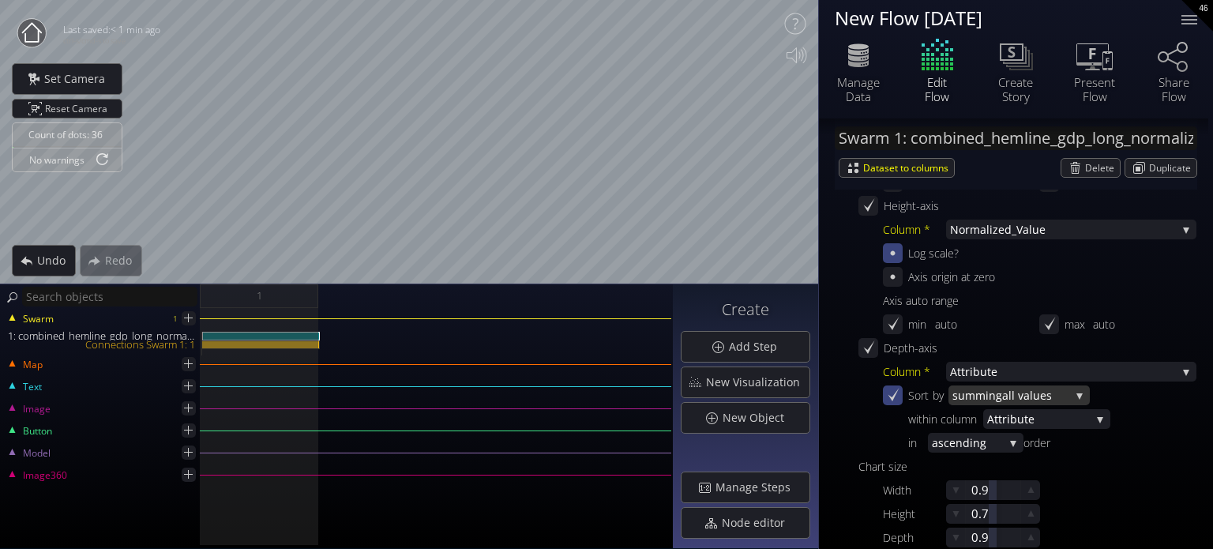
click at [972, 396] on span "summing" at bounding box center [977, 395] width 50 height 20
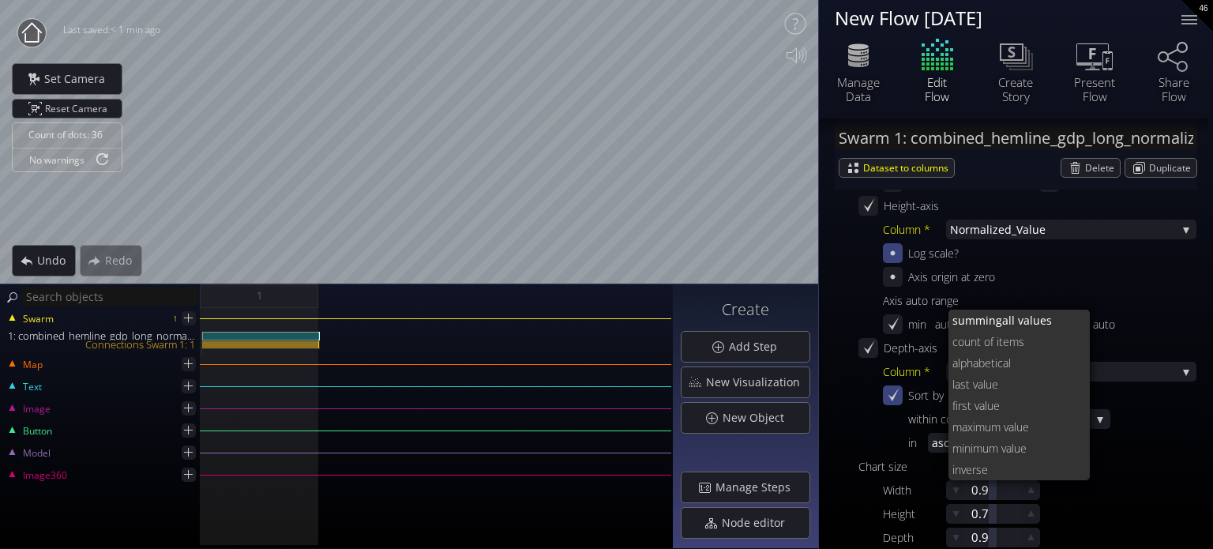
click at [883, 386] on div "Sort" at bounding box center [906, 395] width 47 height 20
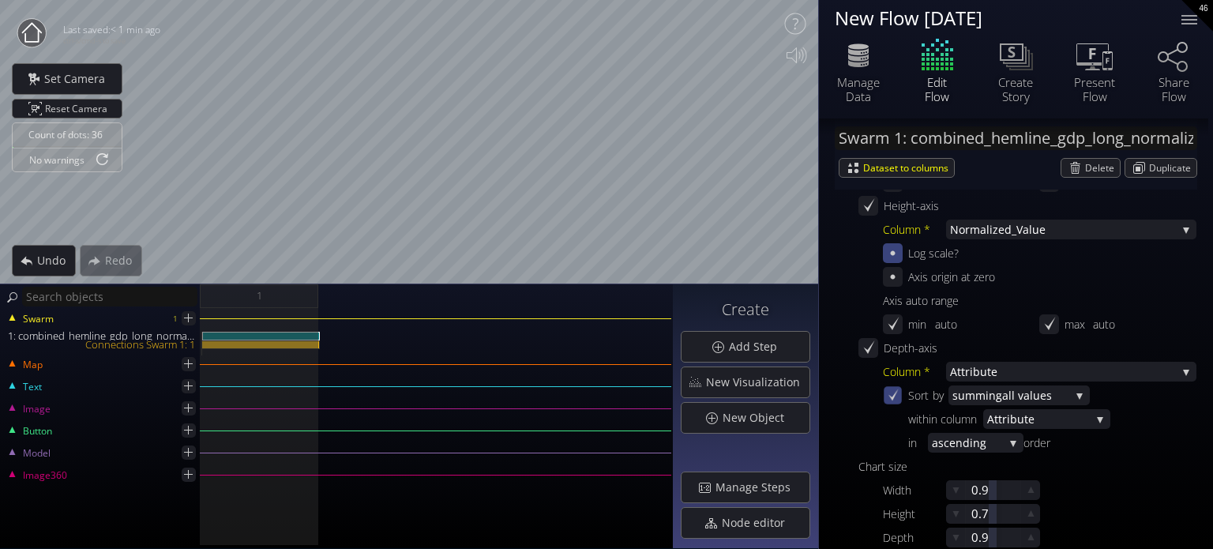
click at [899, 394] on div at bounding box center [892, 395] width 18 height 18
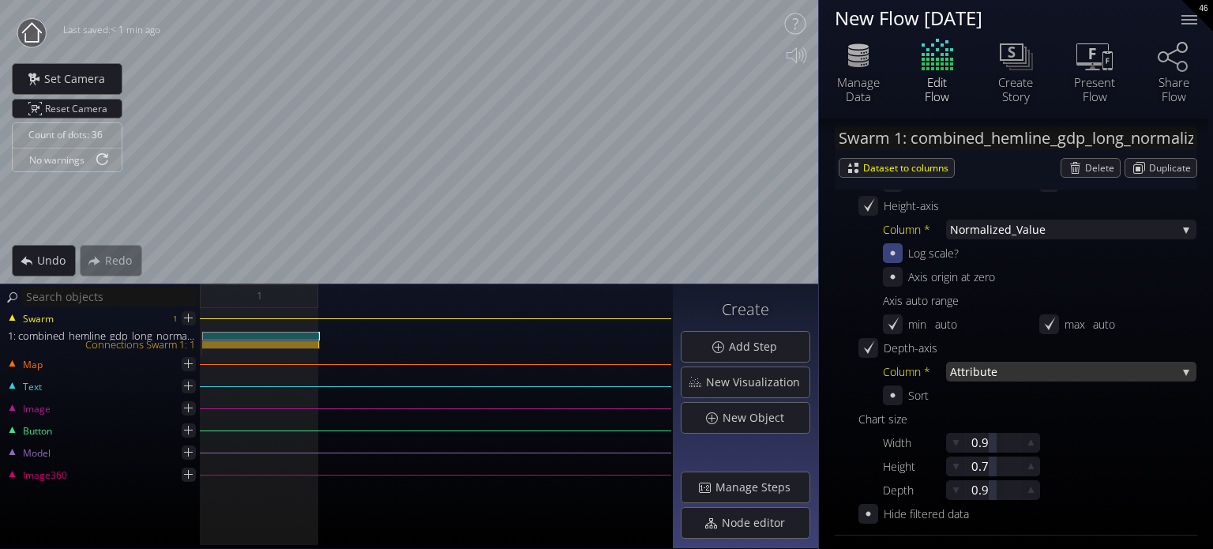
click at [988, 368] on span "Attribut" at bounding box center [970, 372] width 41 height 20
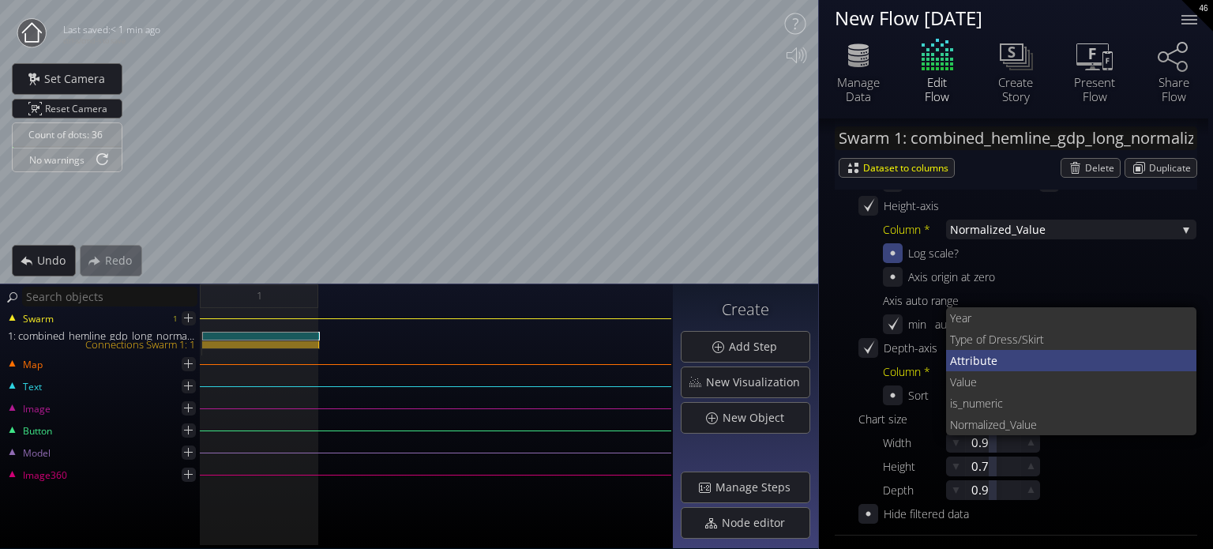
click at [991, 359] on span "e" at bounding box center [1087, 360] width 193 height 21
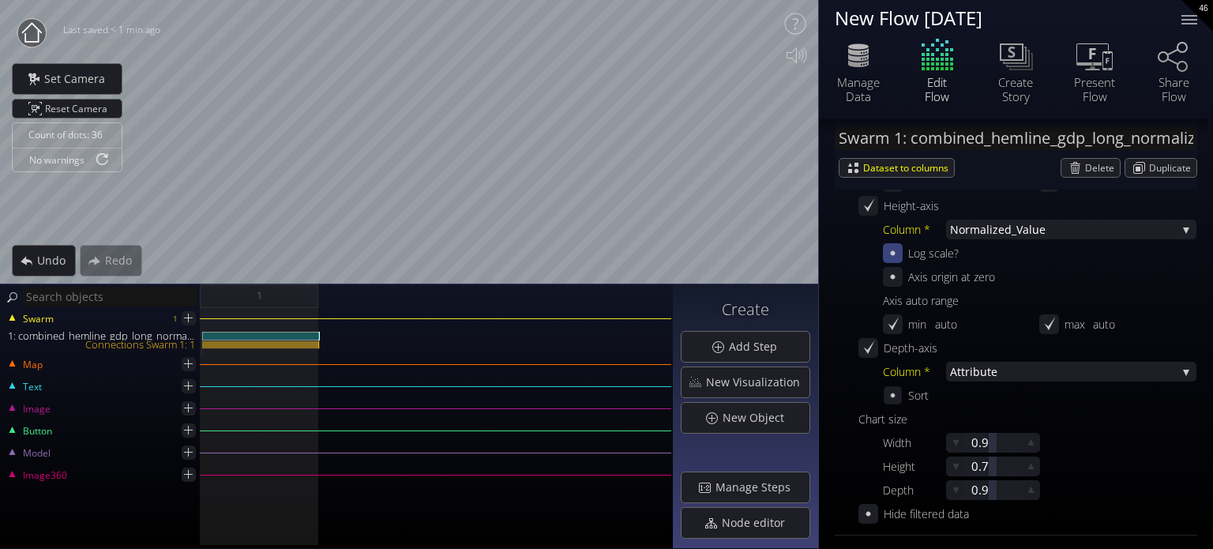
click at [890, 394] on icon at bounding box center [892, 395] width 4 height 4
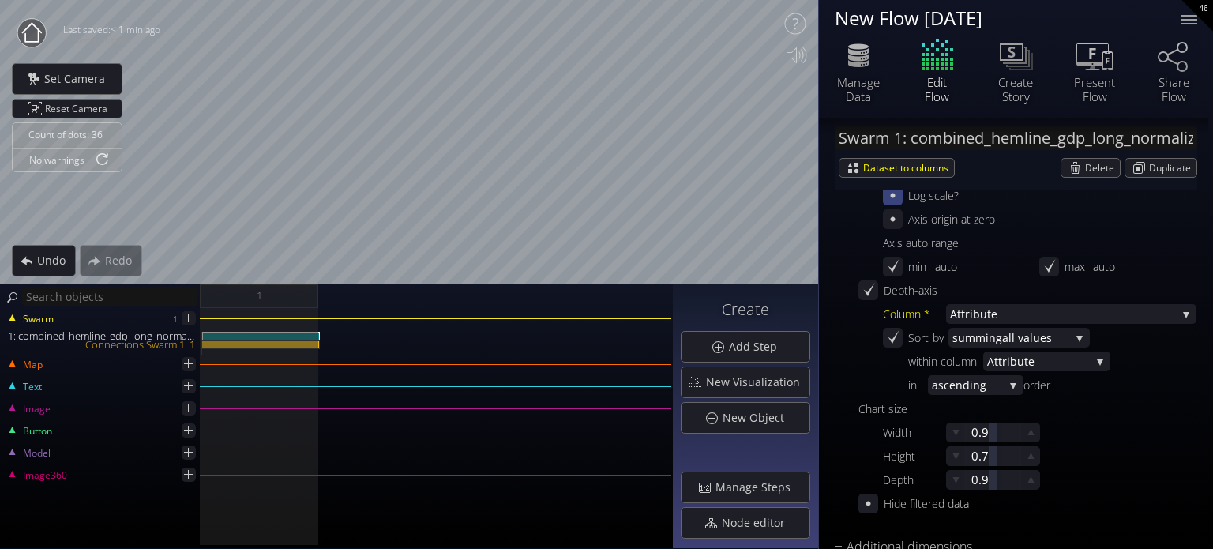
scroll to position [710, 0]
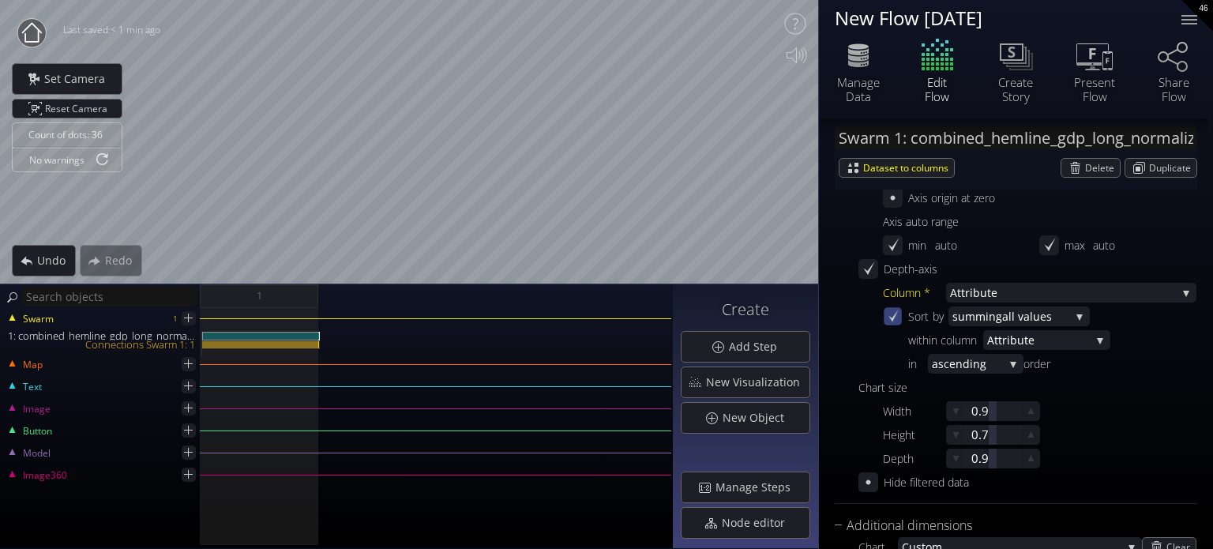
click at [900, 322] on div at bounding box center [892, 316] width 18 height 18
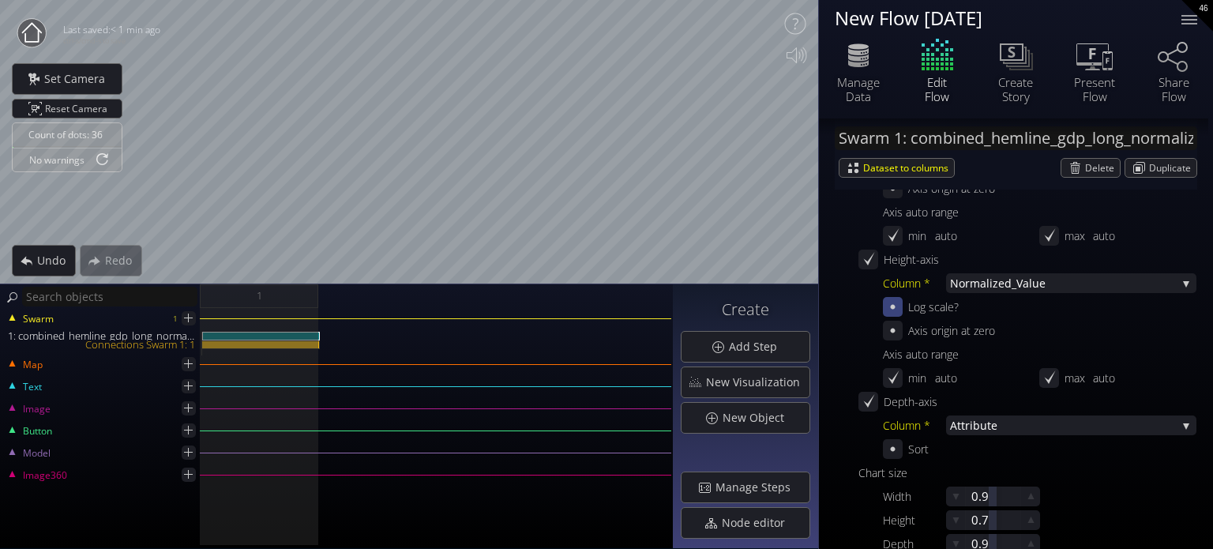
scroll to position [553, 0]
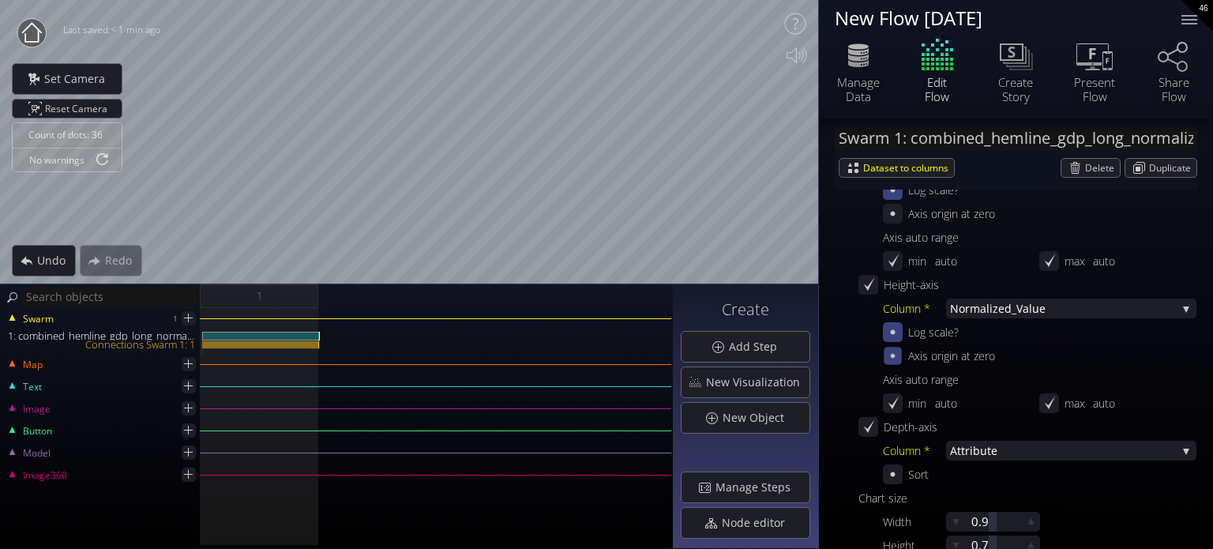
click at [883, 356] on div at bounding box center [892, 356] width 18 height 18
click at [883, 356] on div at bounding box center [893, 356] width 20 height 20
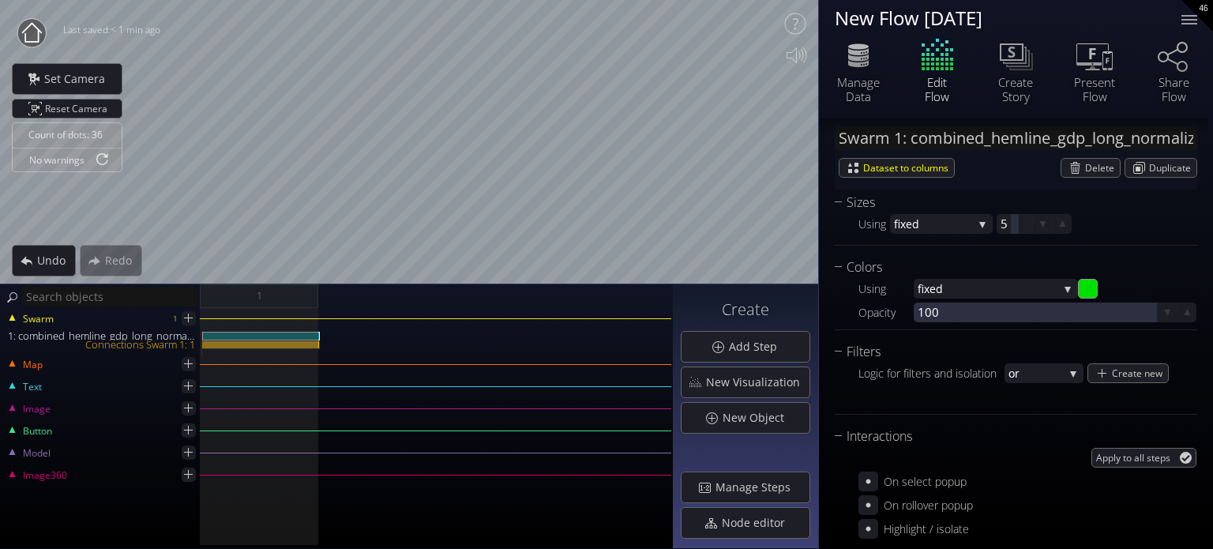
scroll to position [1500, 0]
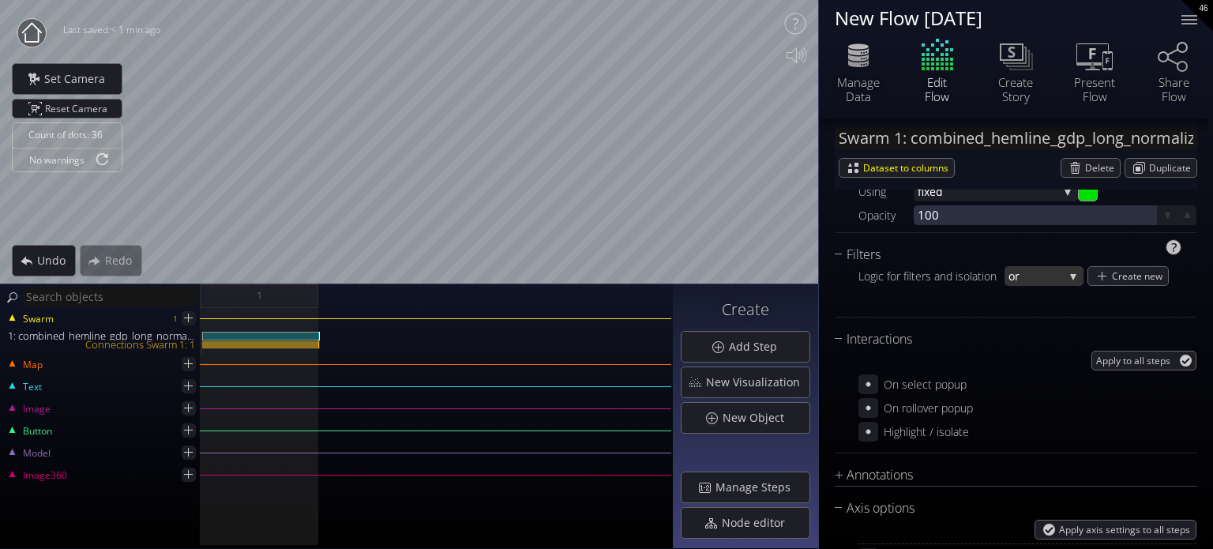
click at [1067, 279] on div "or" at bounding box center [1043, 276] width 79 height 20
click at [1051, 264] on span "or" at bounding box center [1039, 264] width 63 height 21
click at [1089, 272] on div "Create new" at bounding box center [1128, 276] width 80 height 18
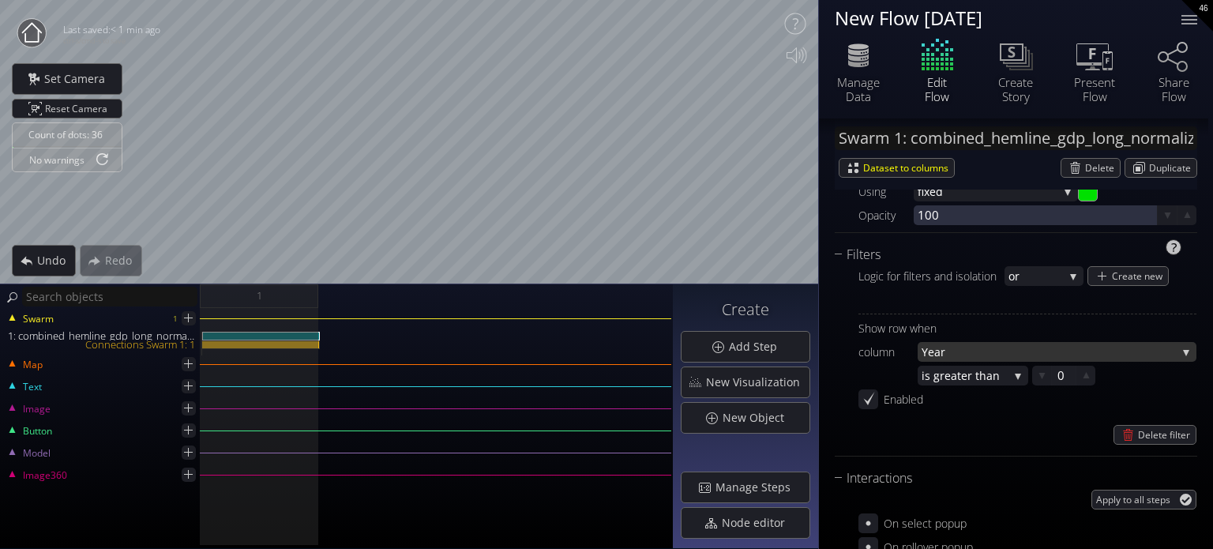
click at [957, 357] on span "Year" at bounding box center [1048, 352] width 255 height 20
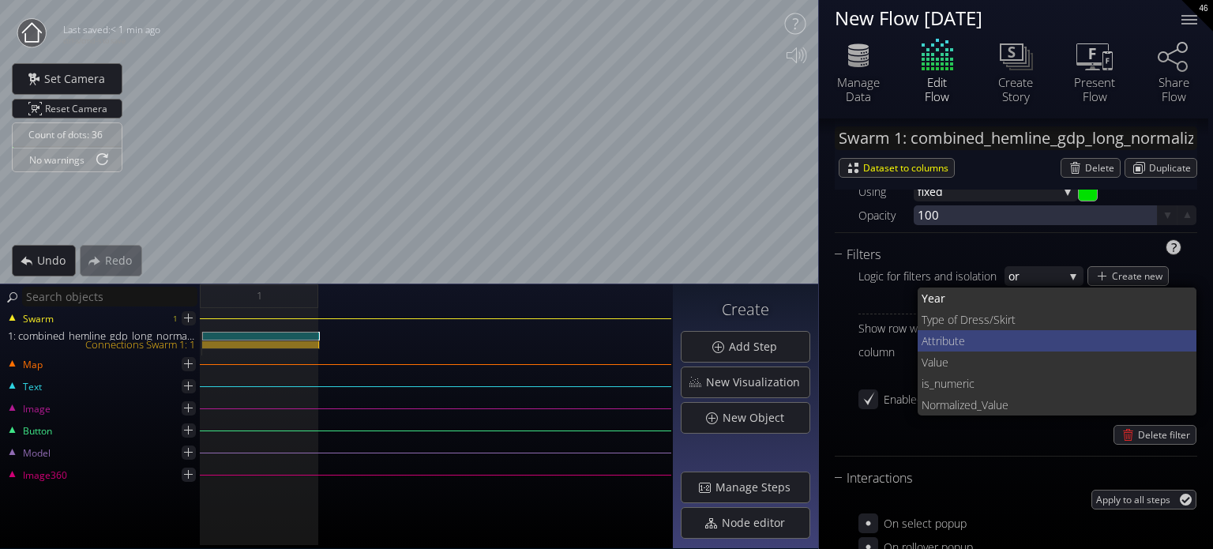
click at [969, 341] on span "e" at bounding box center [1071, 340] width 226 height 21
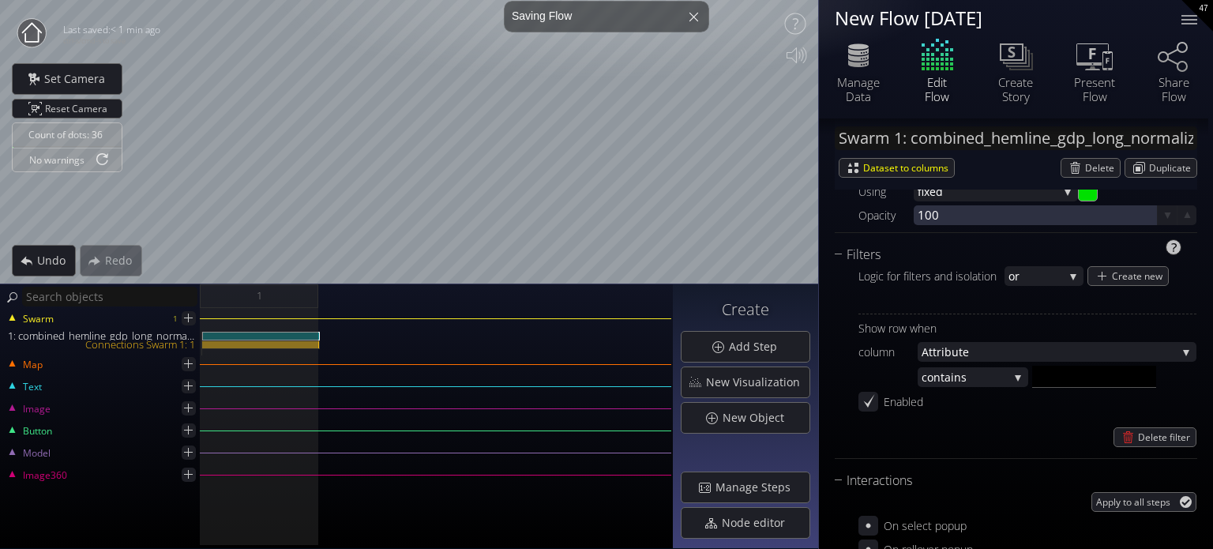
click at [972, 378] on span "ns" at bounding box center [981, 377] width 54 height 20
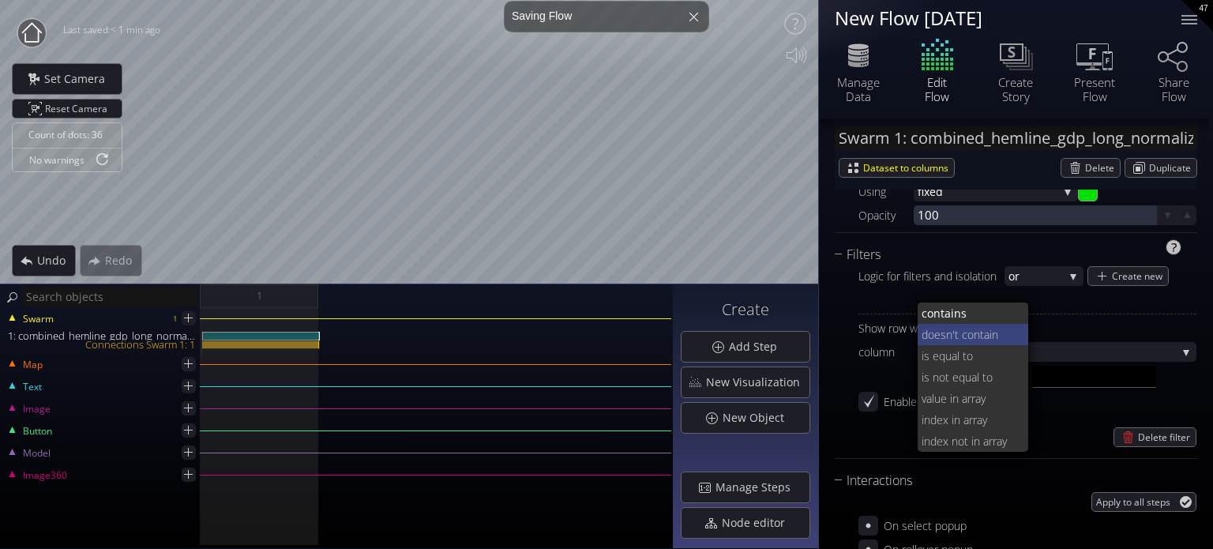
click at [967, 334] on span "'t contain" at bounding box center [984, 334] width 64 height 21
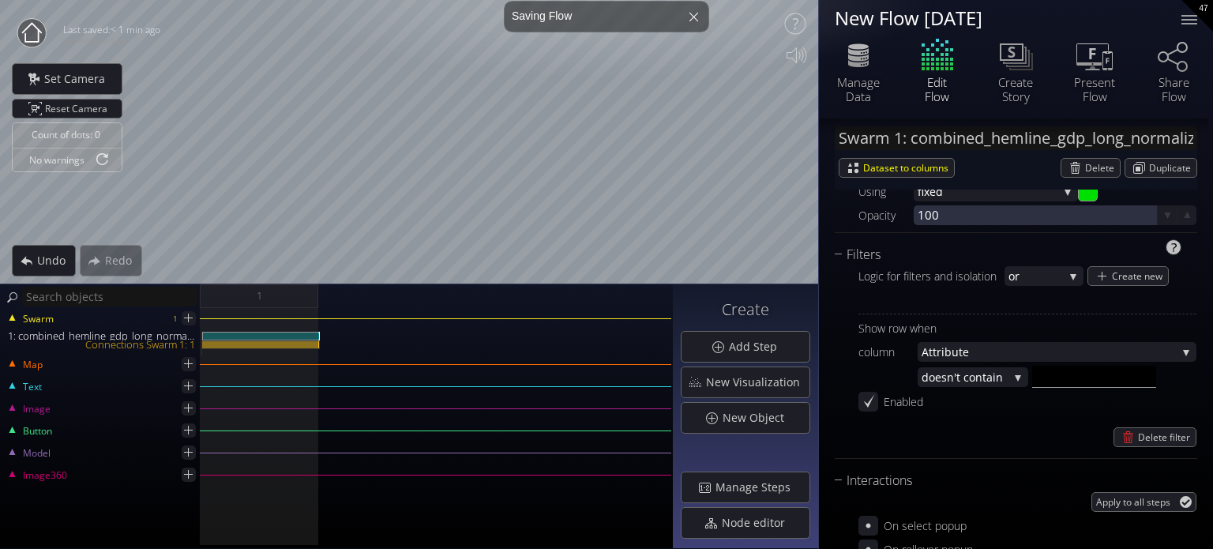
click at [1070, 378] on input "text" at bounding box center [1094, 377] width 124 height 22
type input "num"
drag, startPoint x: 1007, startPoint y: 440, endPoint x: 998, endPoint y: 443, distance: 10.0
click at [1006, 444] on div "Delete filter" at bounding box center [1027, 437] width 338 height 20
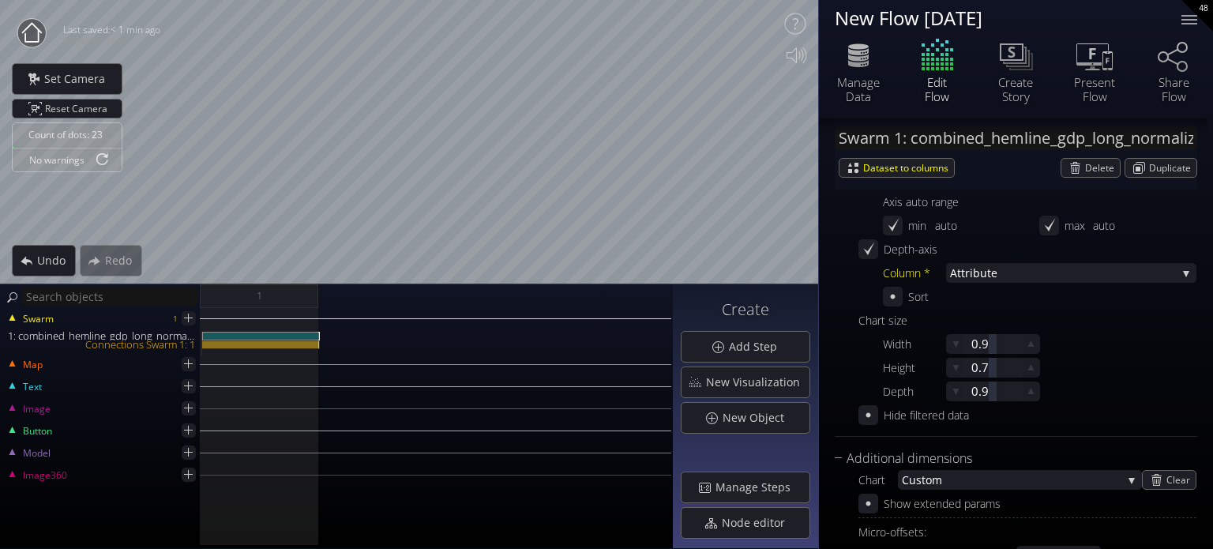
scroll to position [710, 0]
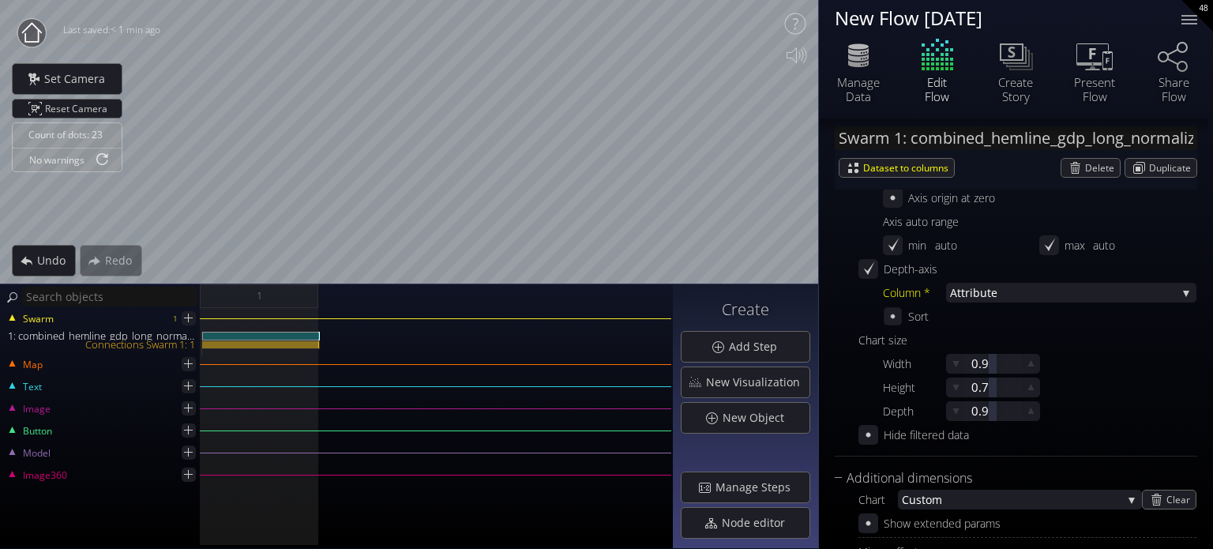
click at [894, 314] on icon at bounding box center [892, 315] width 13 height 13
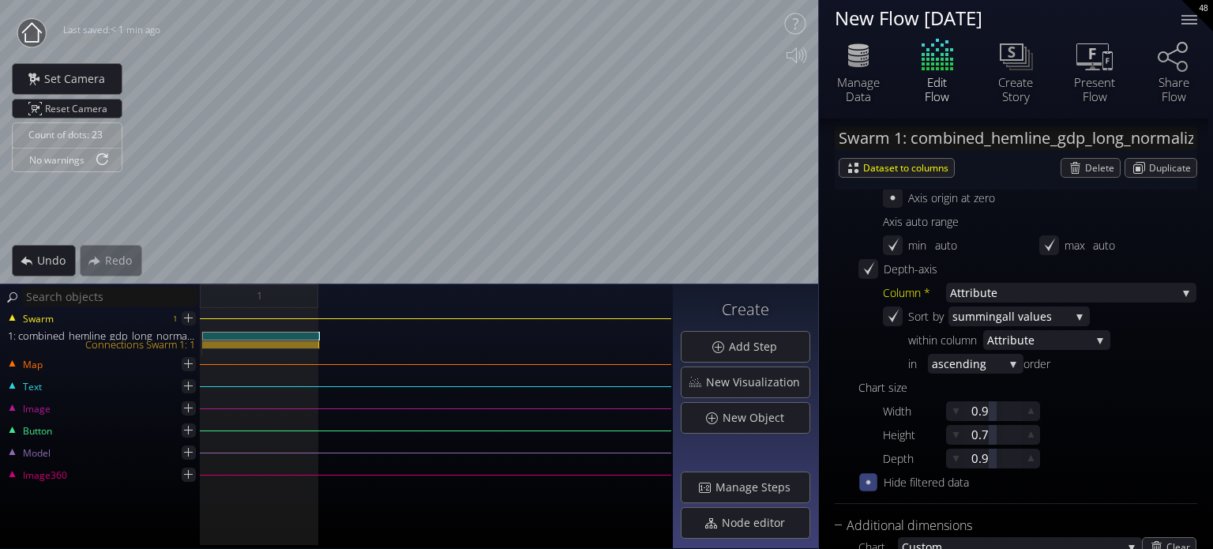
click at [864, 481] on icon at bounding box center [867, 481] width 13 height 13
click at [897, 317] on icon at bounding box center [892, 316] width 15 height 15
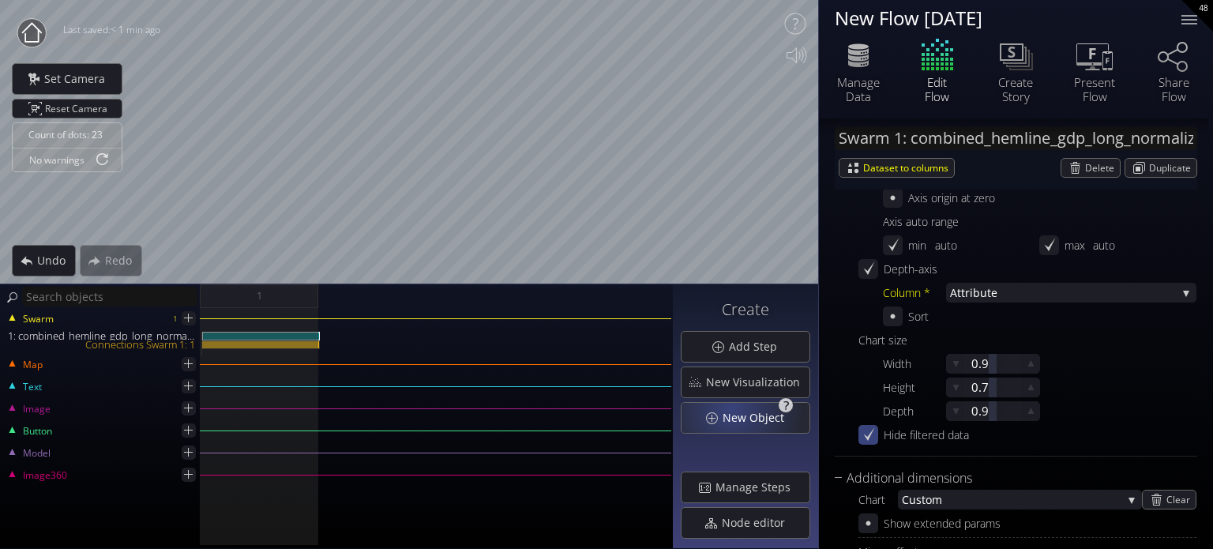
click at [736, 410] on span "New Object" at bounding box center [758, 418] width 72 height 16
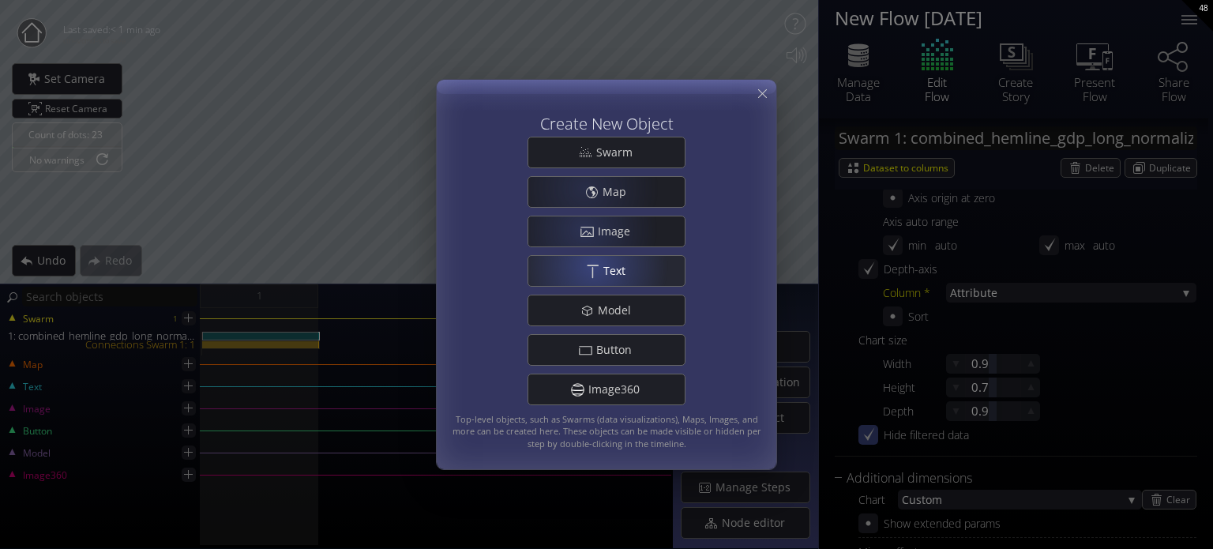
click at [611, 264] on span "Text" at bounding box center [618, 271] width 32 height 16
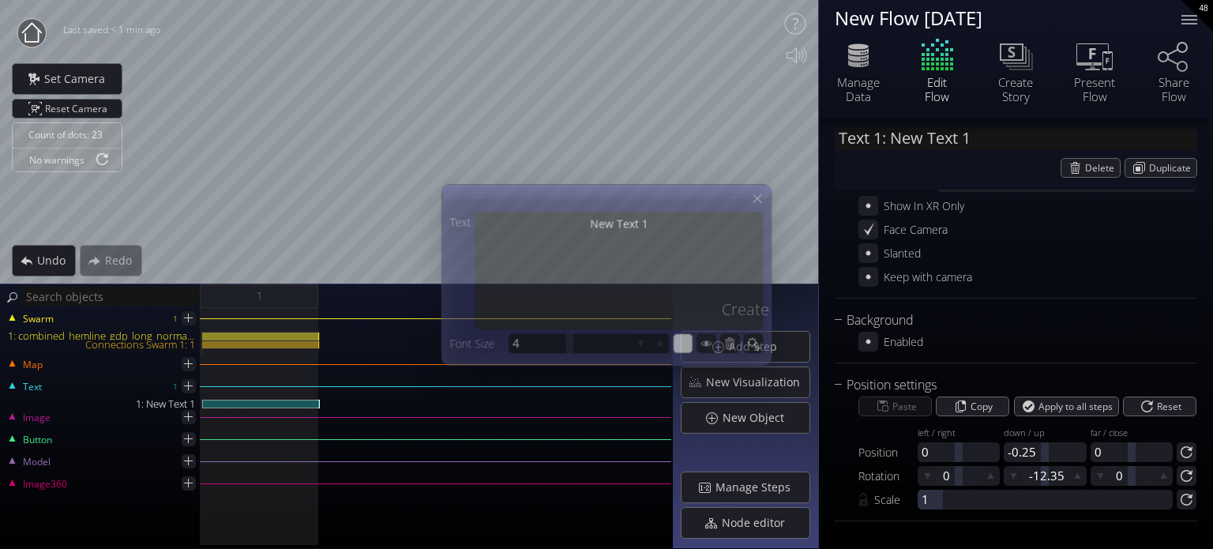
scroll to position [303, 0]
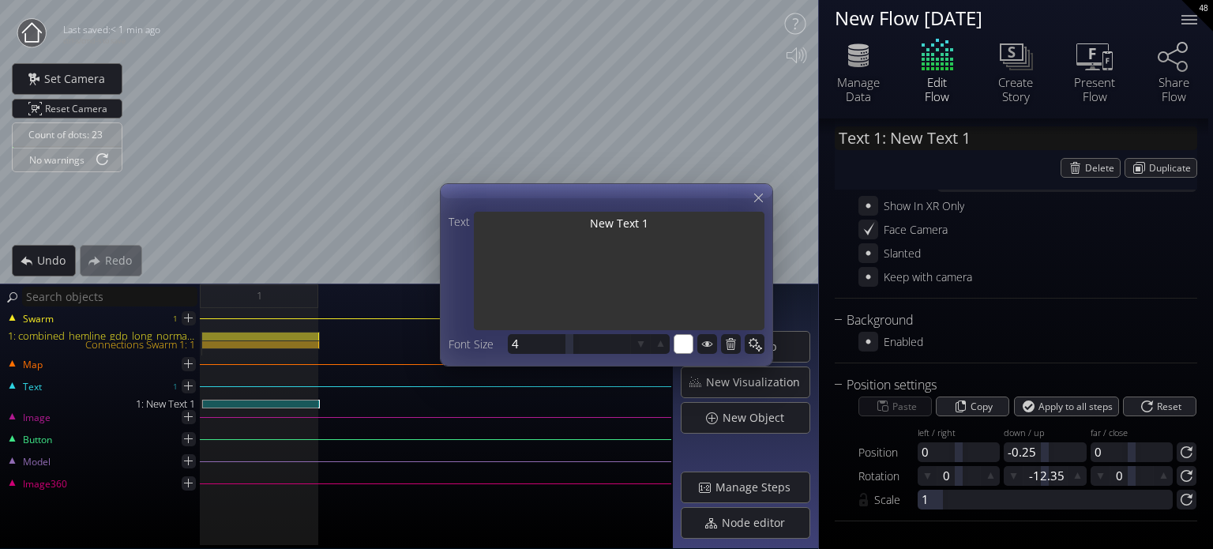
click at [616, 251] on textarea "New Text 1" at bounding box center [619, 273] width 291 height 122
click at [334, 214] on div "Count of dots: 23 No warnings Close Calibrate to floor or table Close Tap anywh…" at bounding box center [606, 274] width 1213 height 549
type input "Text 1: I"
type textarea "I"
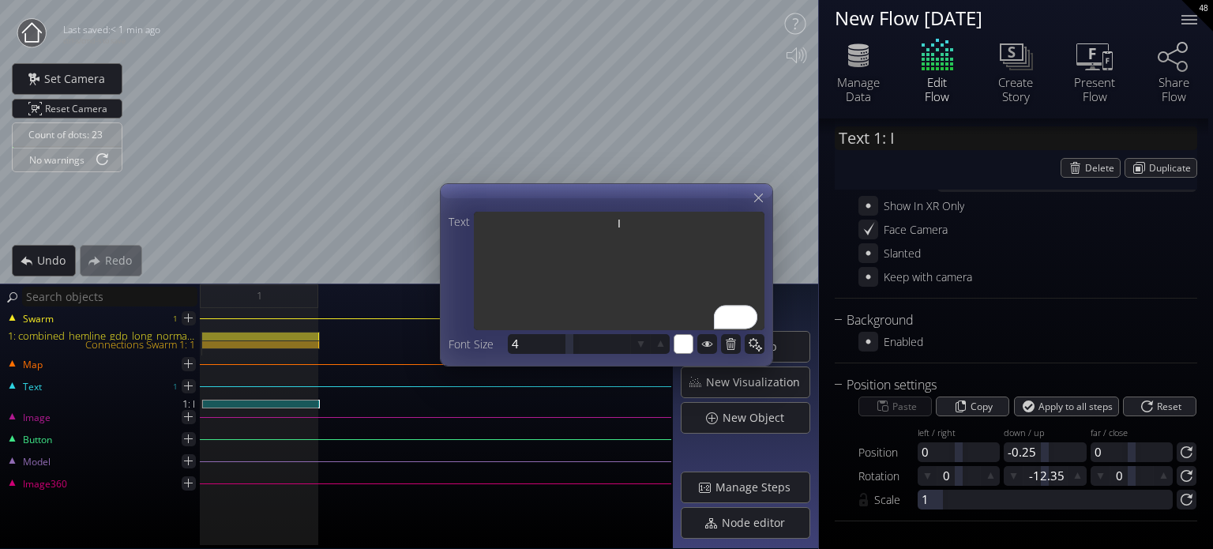
type input "Text 1: Is"
type textarea "Is"
type input "Text 1: Is"
type textarea "Is"
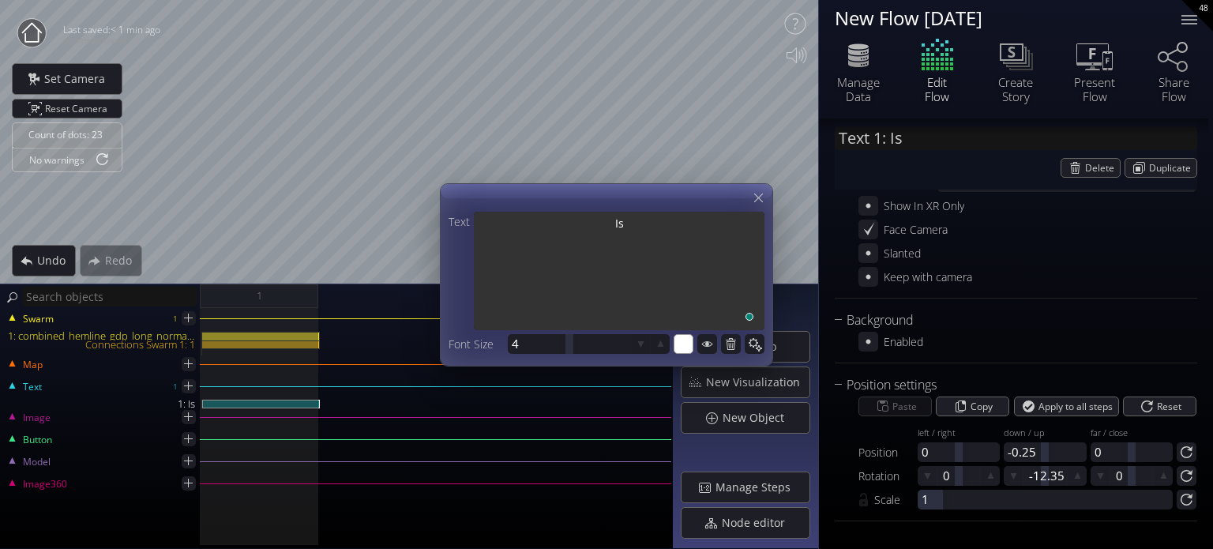
type textarea "Is"
type input "Text 1: Is t"
type textarea "Is t"
type textarea "Is th"
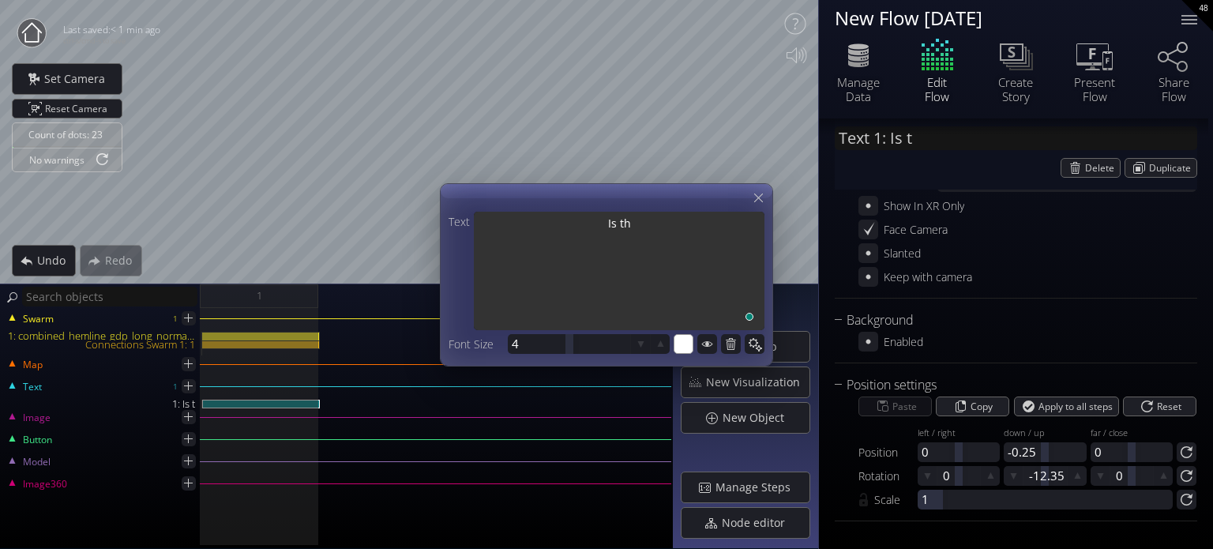
type input "Text 1: Is th"
type textarea "Is th"
type textarea "Is the"
type input "Text 1: Is the"
type textarea "Is the"
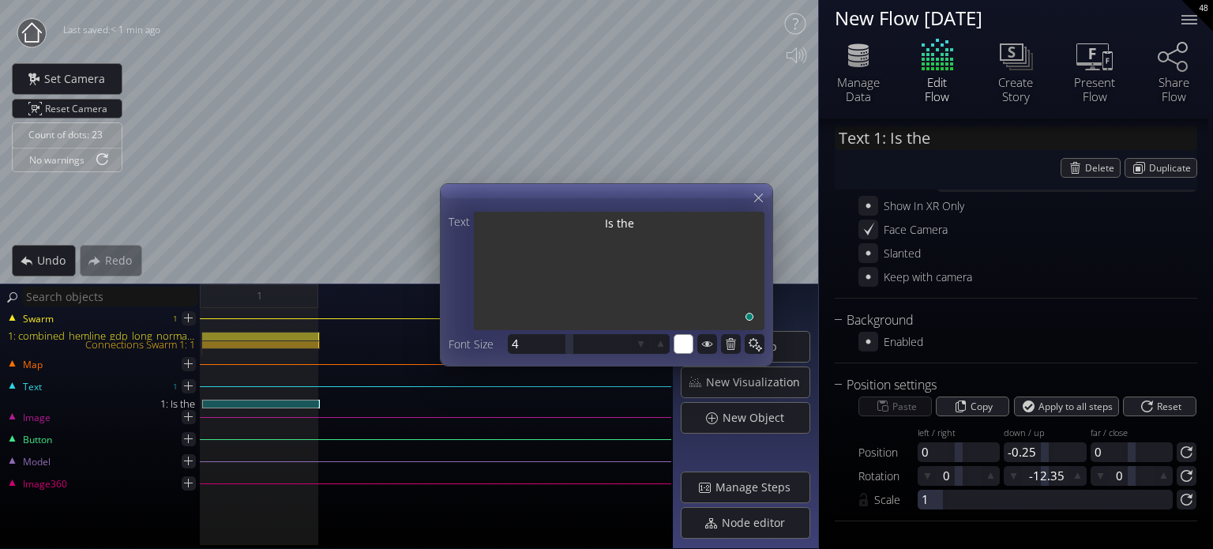
type input "Text 1: Is the"
type textarea "Is the"
type input "Text 1: Is the h"
type textarea "Is the h"
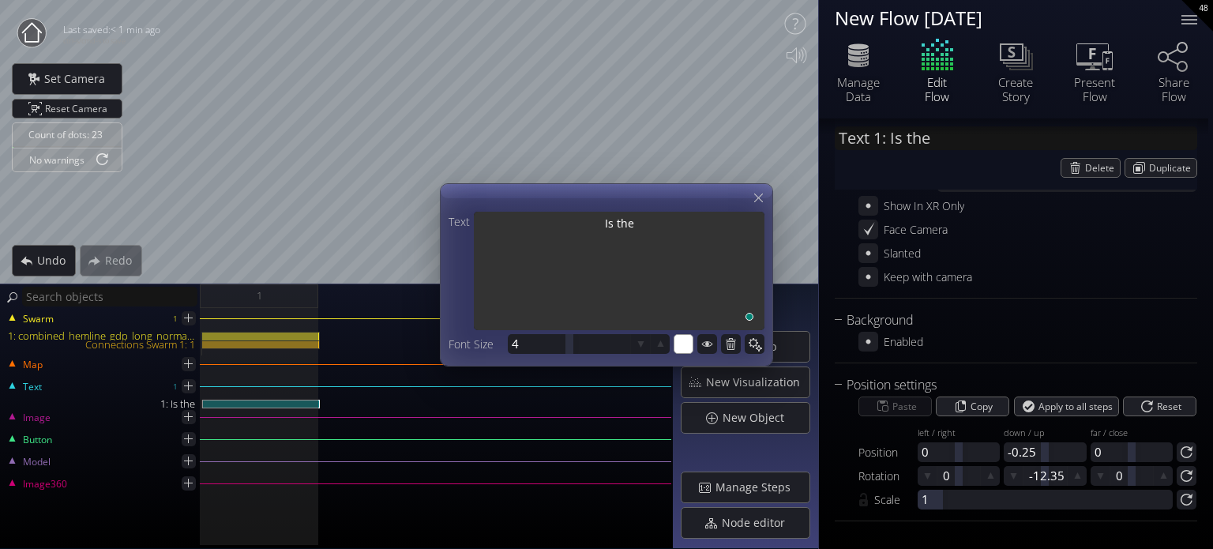
type textarea "Is the h"
type input "Text 1: Is the he"
type textarea "Is the he"
type input "Text 1: Is the hem"
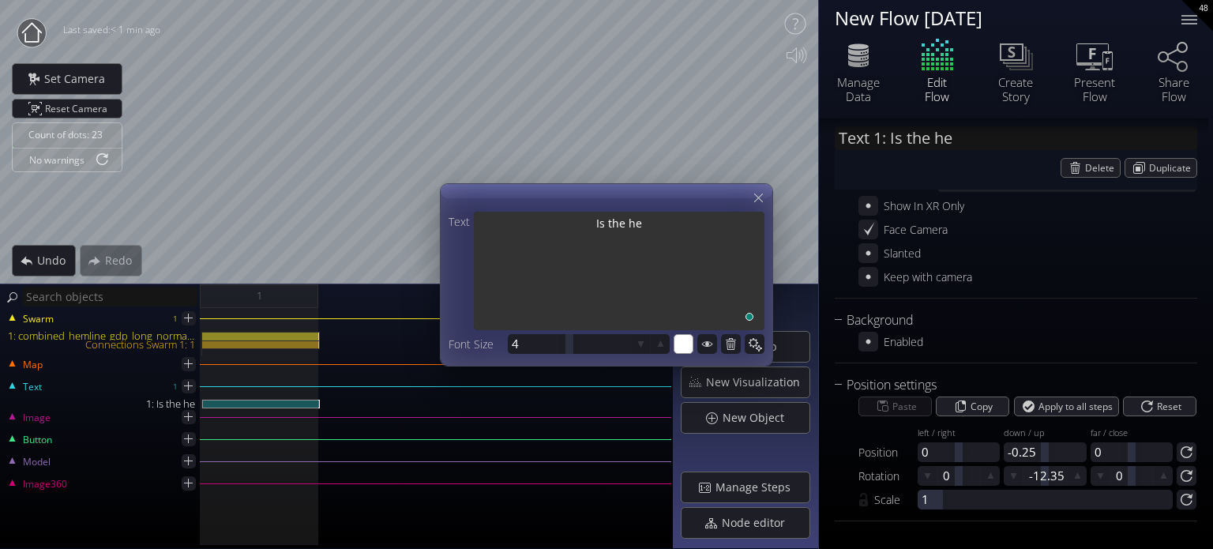
type textarea "Is the hem"
type input "Text 1: Is the heml"
type textarea "Is the heml"
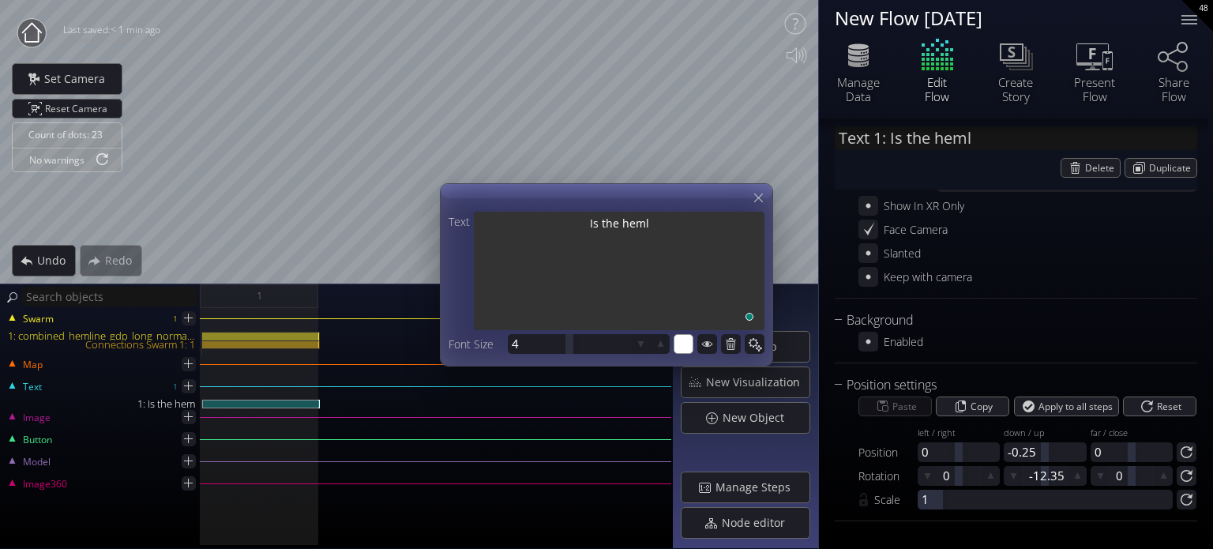
type input "Text 1: Is the hemli"
type textarea "Is the hemli"
type input "Text 1: Is the hemlin"
type textarea "Is the hemlin"
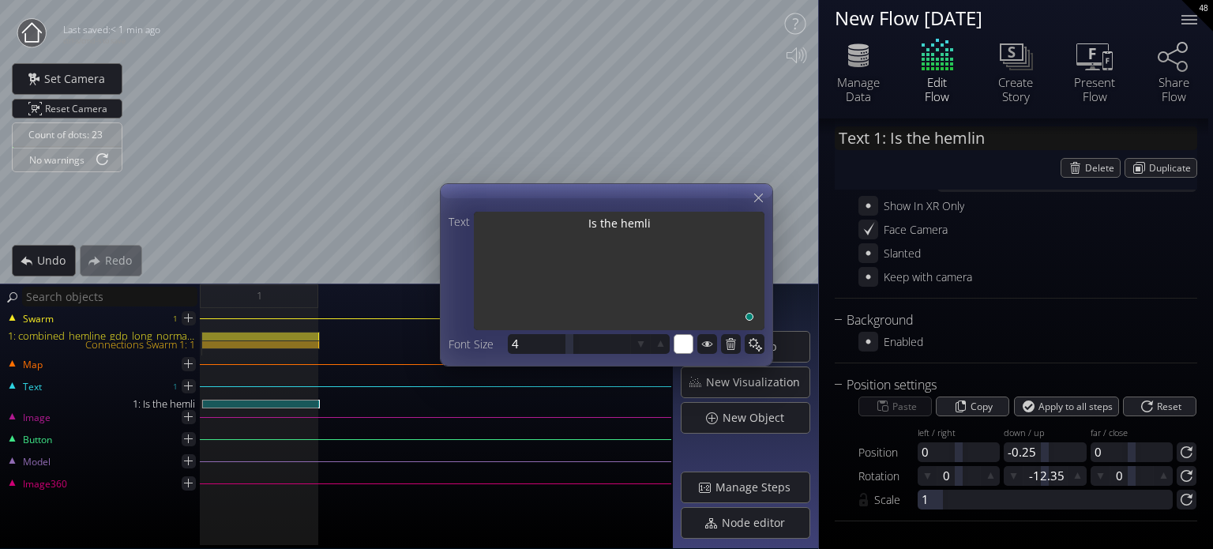
type textarea "Is the hemlin"
type textarea "Is the hemline"
type input "Text 1: Is the hemline"
type textarea "Is the hemline"
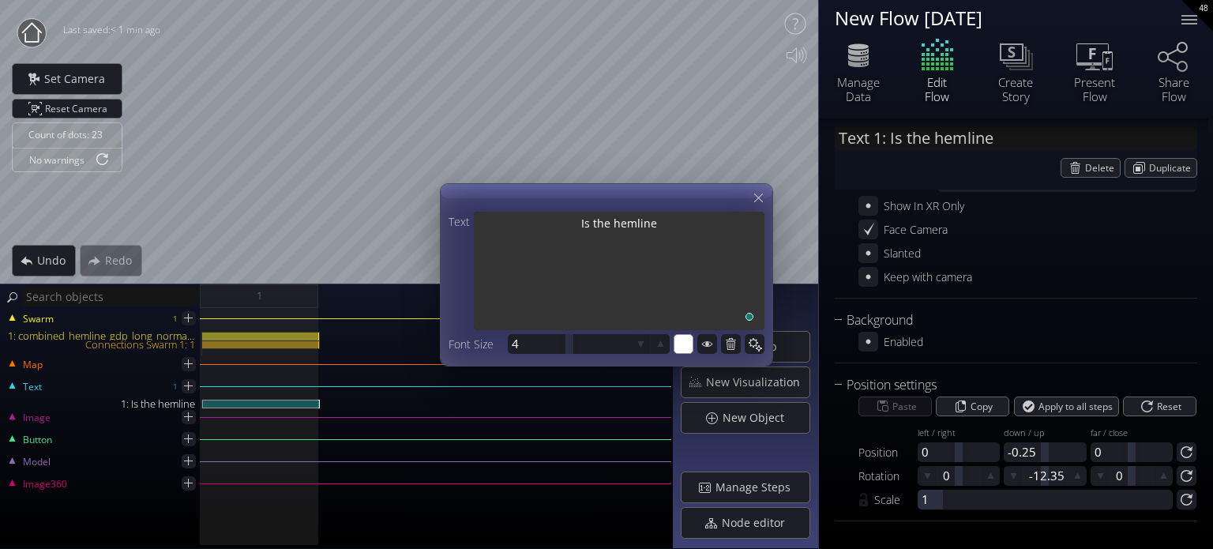
type input "Text 1: Is the hemline"
type textarea "Is the hemline"
type input "Text 1: Is the hemline e"
type textarea "Is the hemline e"
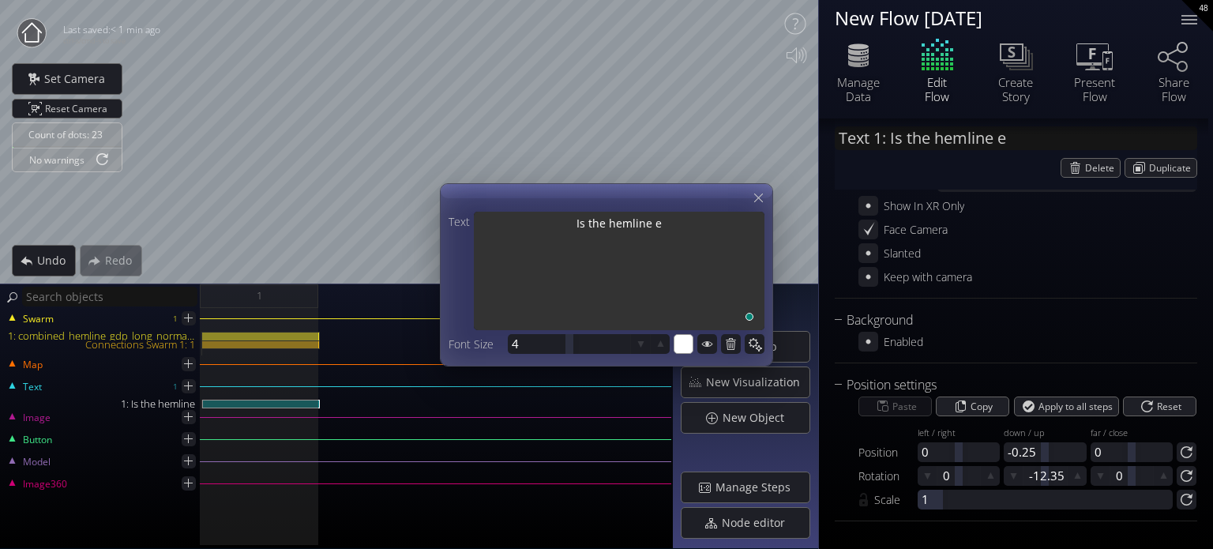
type input "Text 1: Is the hemline ec"
type textarea "Is the hemline ec"
type input "Text 1: Is the hemline eco"
type textarea "Is the hemline eco"
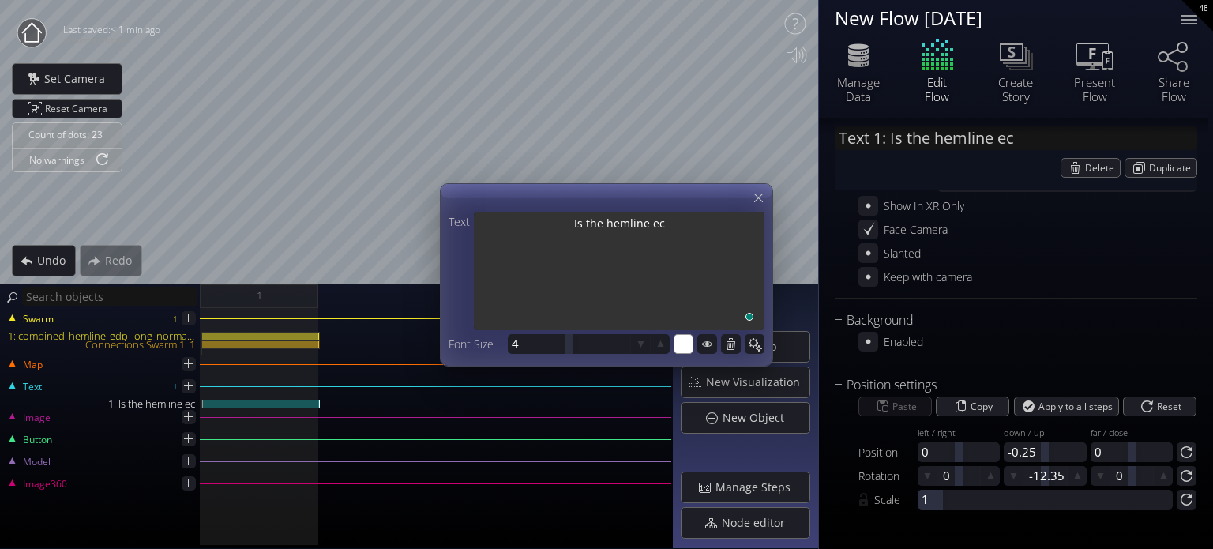
type textarea "Is the hemline eco"
type input "Text 1: Is the hemline econ"
type textarea "Is the hemline econ"
type input "Text 1: Is the hemline econo"
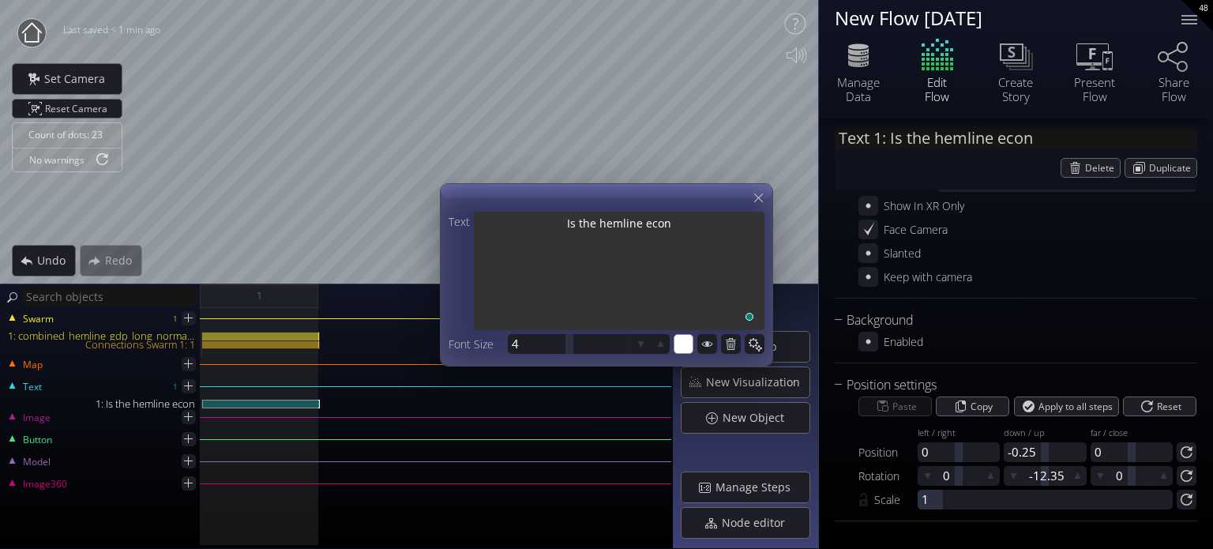
type textarea "Is the hemline econo"
type input "Text 1: Is the hemline econom"
type textarea "Is the hemline econom"
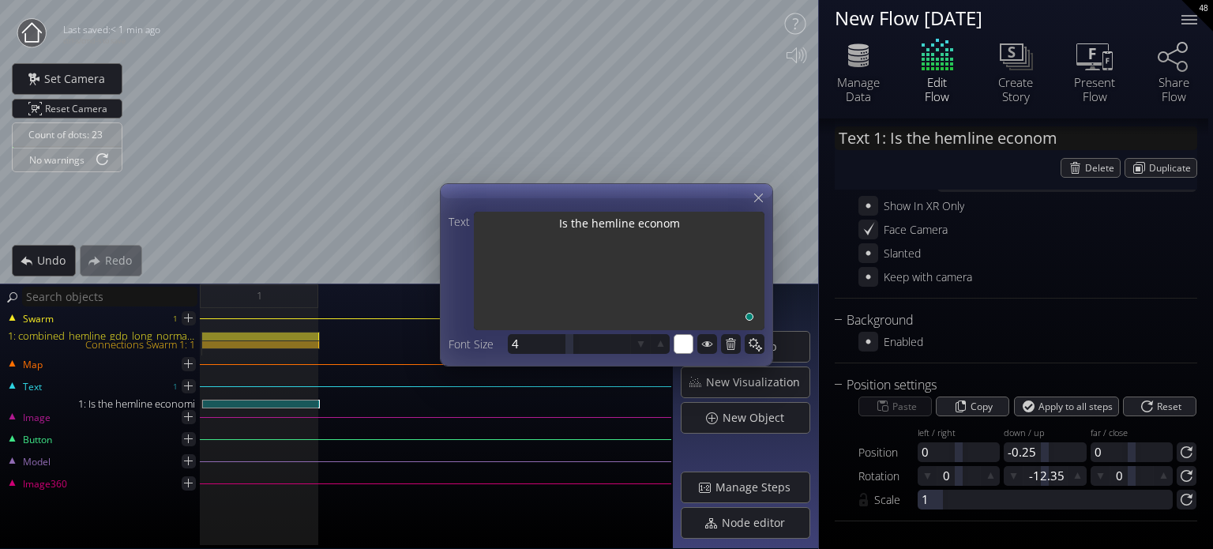
type input "Text 1: Is the hemline economi"
type textarea "Is the hemline economi"
type input "Text 1: Is the hemline economic"
type textarea "Is the hemline economic"
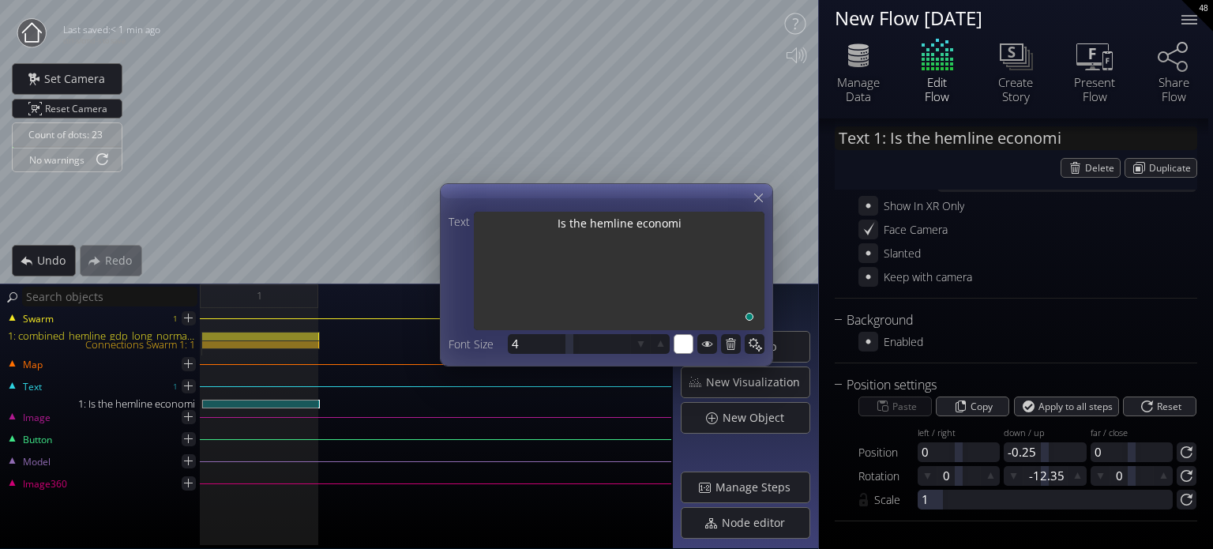
type textarea "Is the hemline economic"
type input "Text 1: Is the hemline economic"
type textarea "Is the hemline economic"
type input "Text 1: Is the hemline economic t"
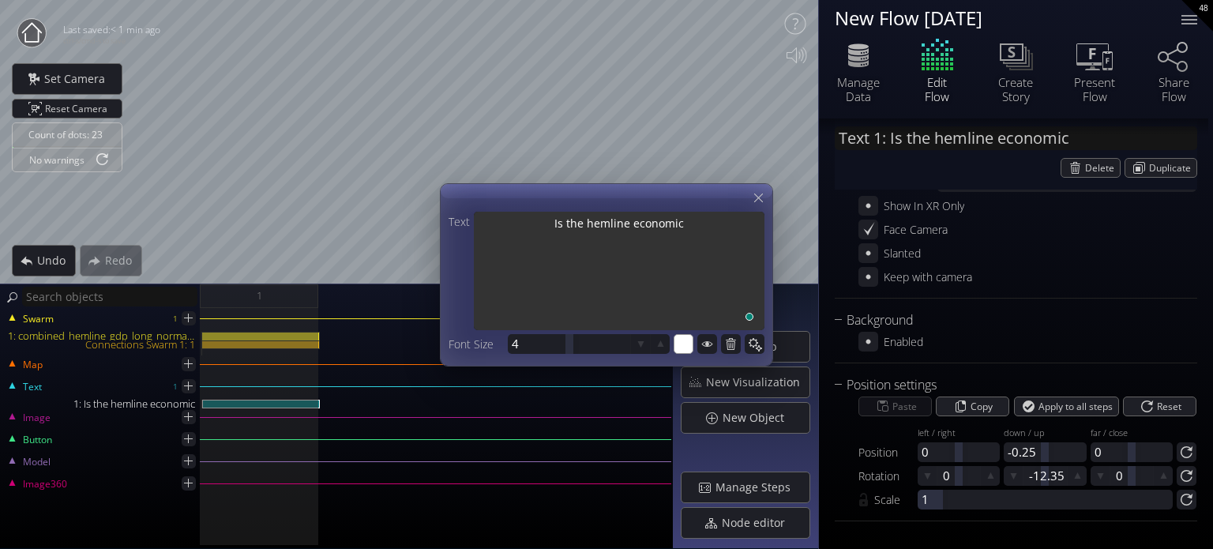
type textarea "Is the hemline economic t"
type textarea "Is the hemline economic th"
type input "Text 1: Is the hemline economic t..."
type textarea "Is the hemline economic th"
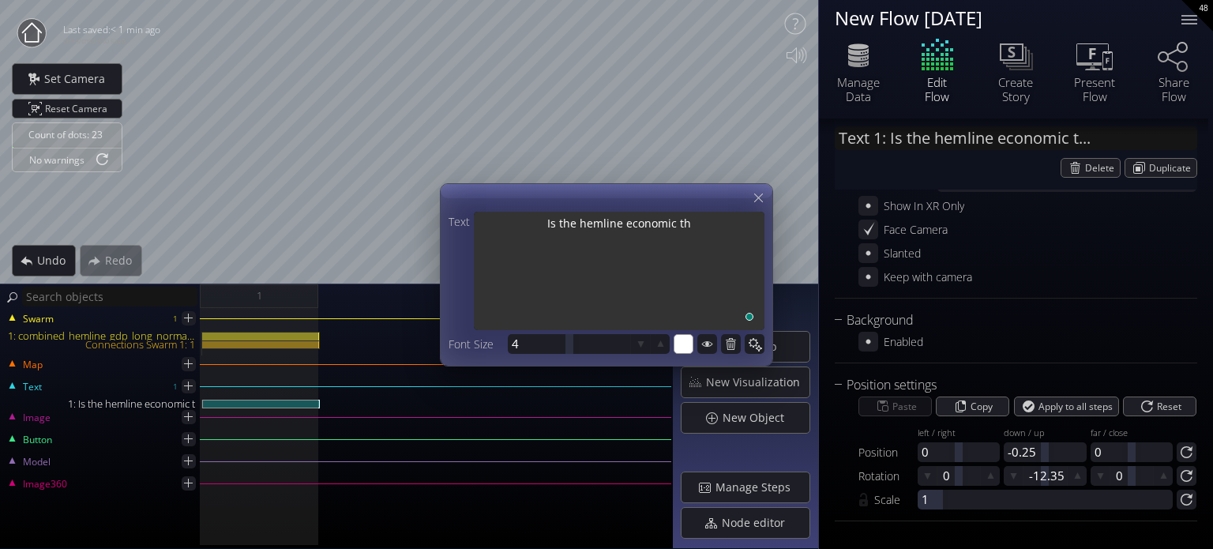
type textarea "Is the hemline economic the"
type textarea "Is the hemline economic theo"
type textarea "Is the hemline economic theor"
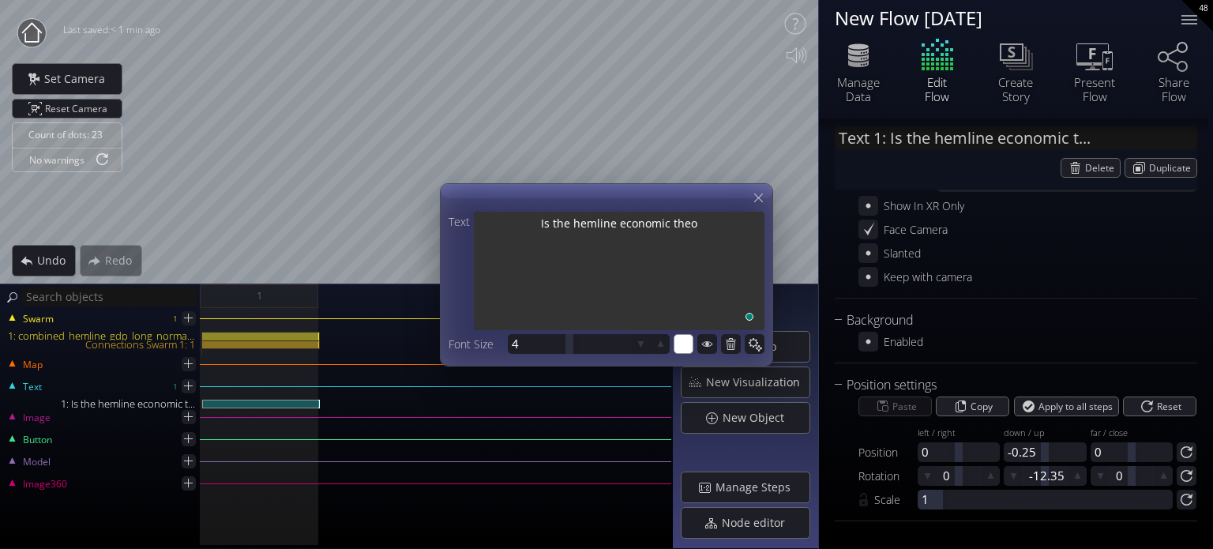
type textarea "Is the hemline economic theor"
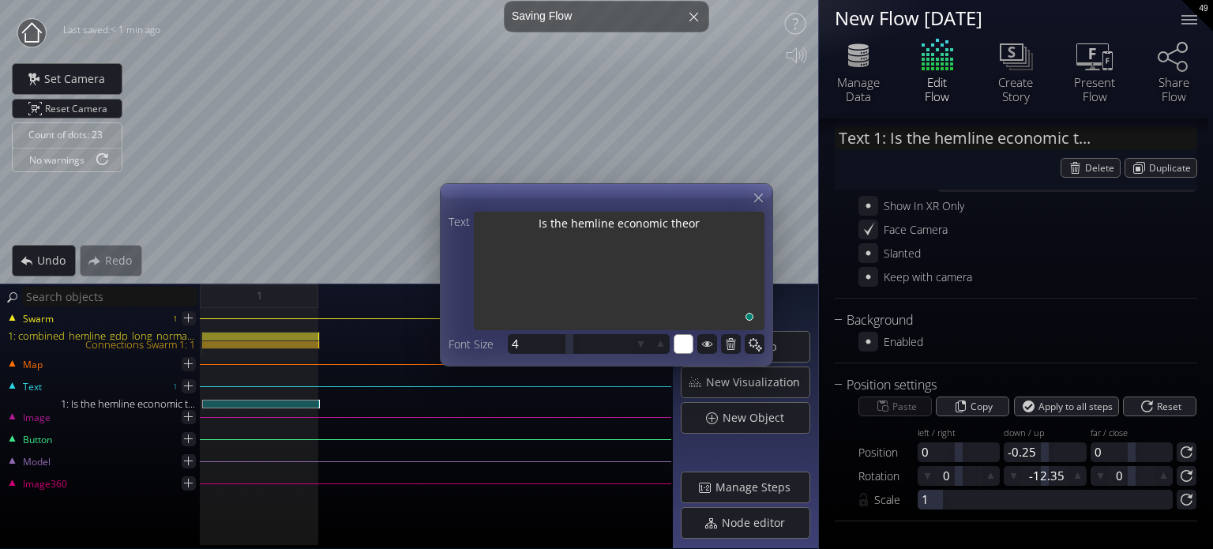
type textarea "Is the hemline economic theory"
type textarea "Is the hemline economic theory r"
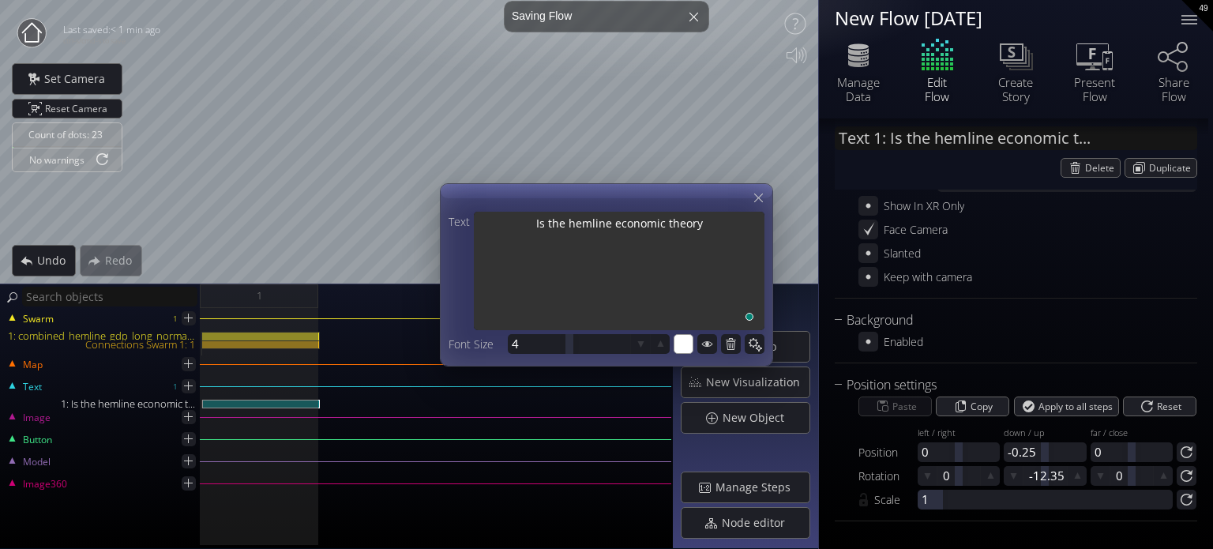
type textarea "Is the hemline economic theory r"
type textarea "Is the hemline economic theory re"
type textarea "Is the hemline economic theory rea"
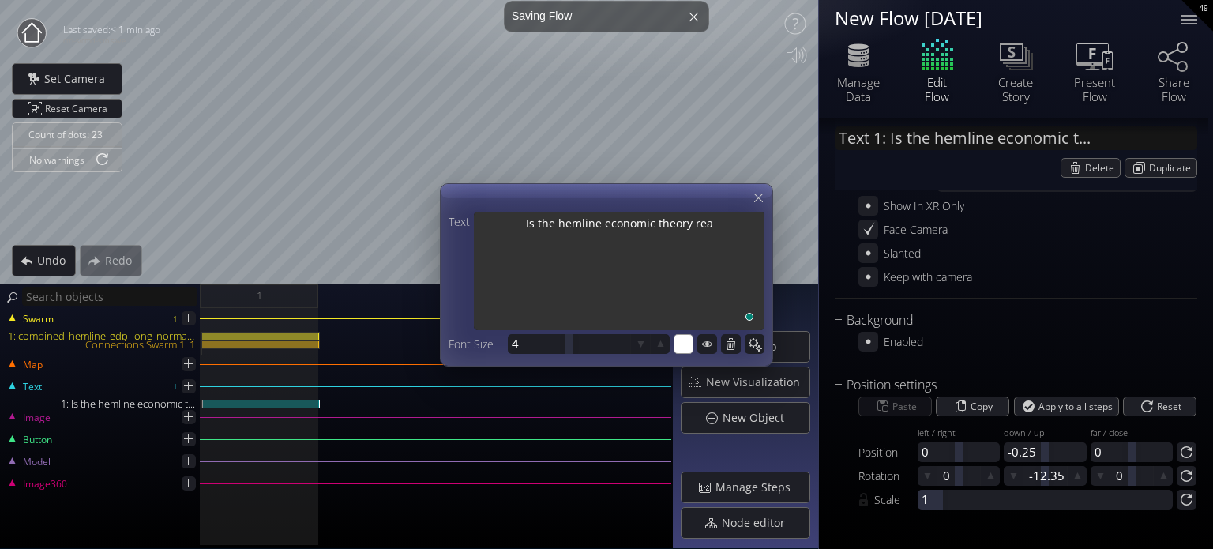
type textarea "Is the hemline economic theory real"
type textarea "Is the hemline economic theory real?"
click at [735, 251] on textarea "Is the hemline economic theory real?" at bounding box center [619, 273] width 291 height 122
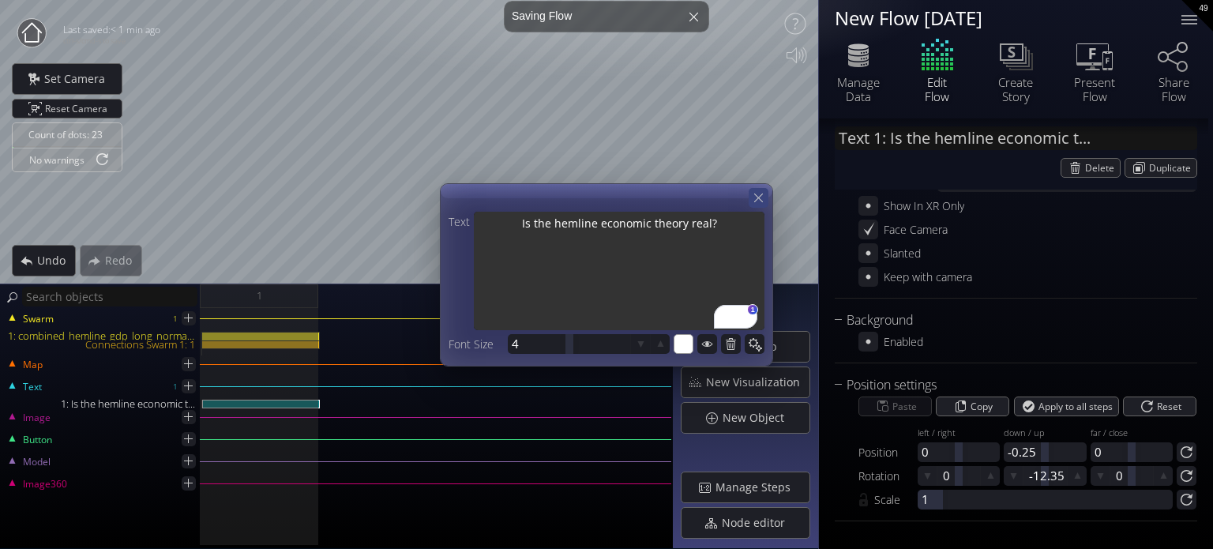
type textarea "Is the hemline economic theory real?"
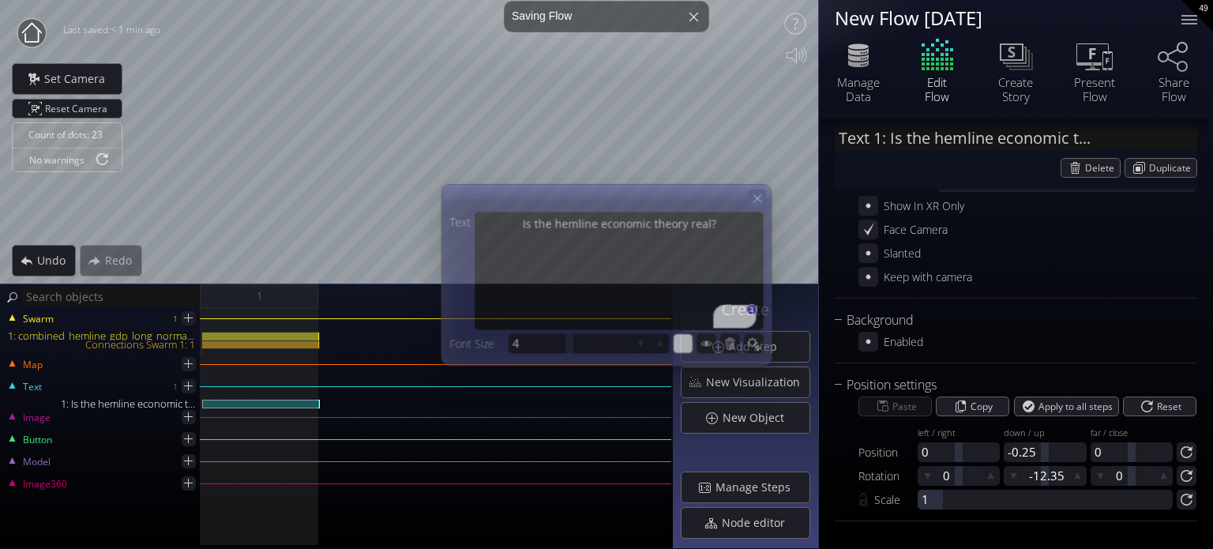
click at [763, 198] on icon at bounding box center [757, 197] width 13 height 13
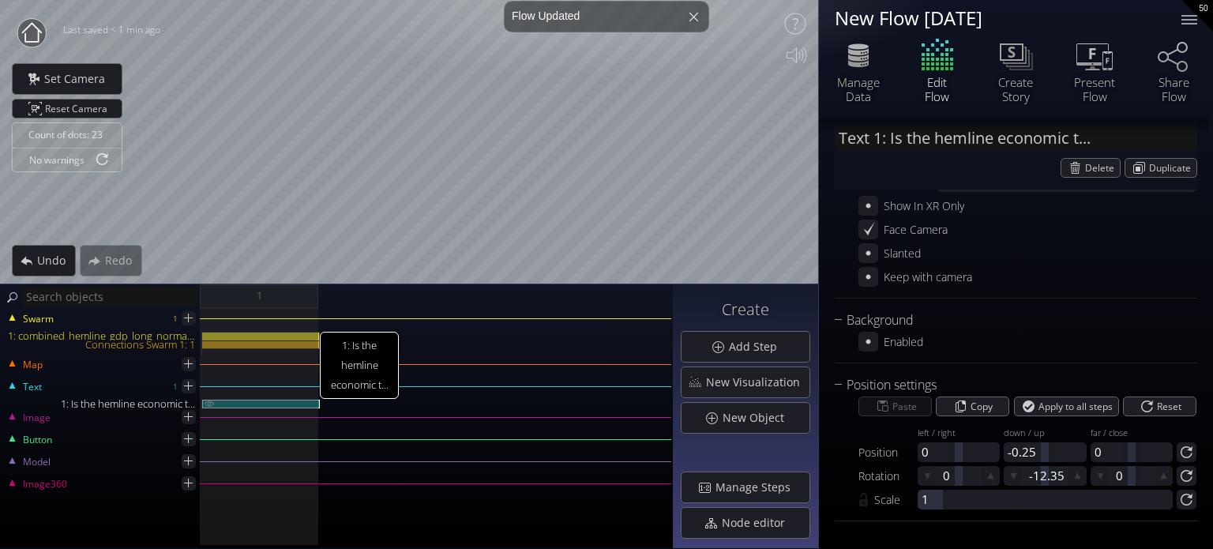
click at [243, 403] on div "1: Is the hemline economic t..." at bounding box center [261, 403] width 118 height 9
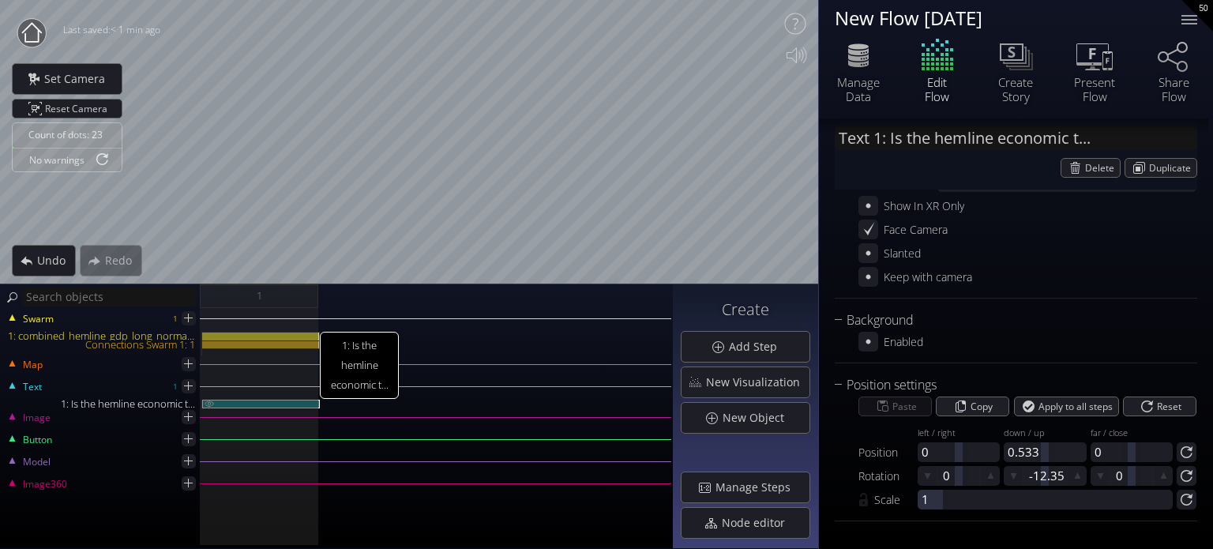
click at [278, 402] on div "1: Is the hemline economic t..." at bounding box center [261, 403] width 118 height 9
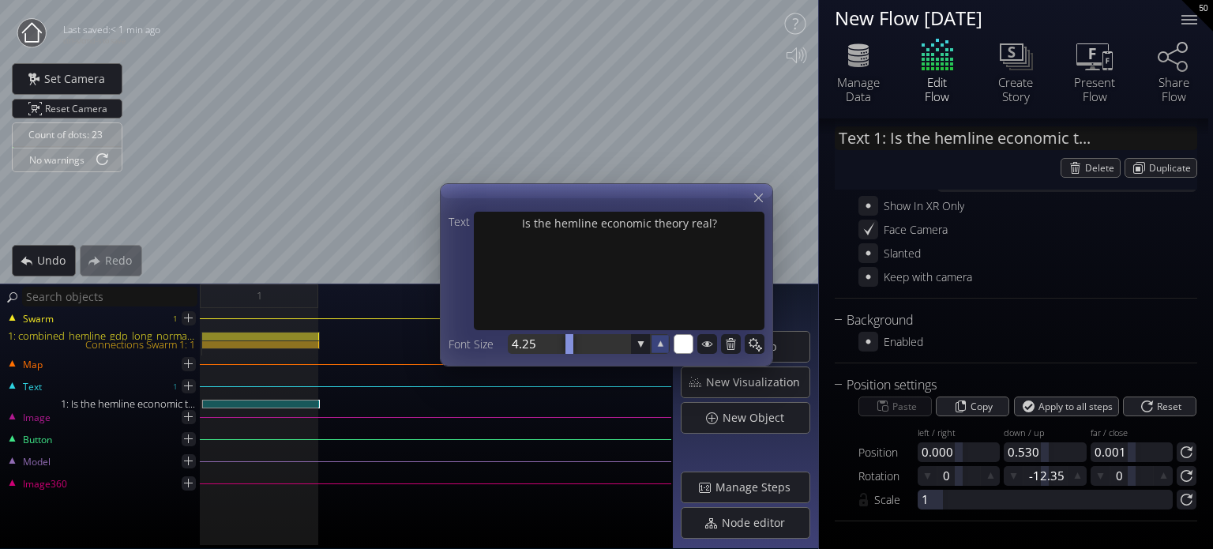
click at [659, 341] on icon at bounding box center [660, 342] width 13 height 13
click at [659, 341] on icon at bounding box center [660, 343] width 14 height 14
click at [659, 341] on icon at bounding box center [660, 343] width 15 height 15
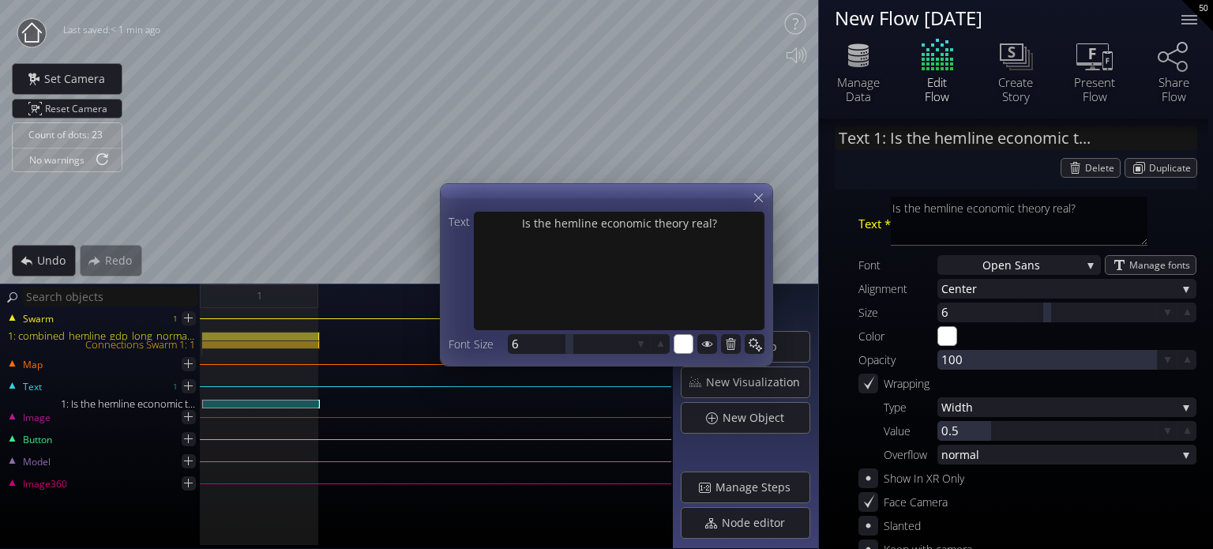
scroll to position [0, 0]
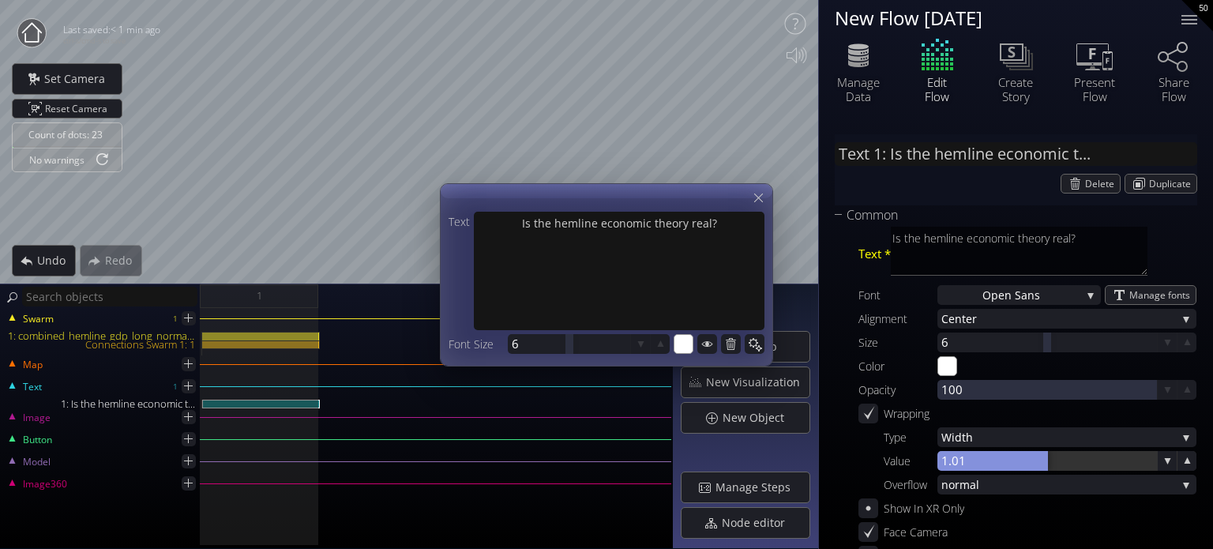
drag, startPoint x: 992, startPoint y: 459, endPoint x: 1045, endPoint y: 460, distance: 53.7
click at [1045, 460] on div at bounding box center [1046, 461] width 219 height 20
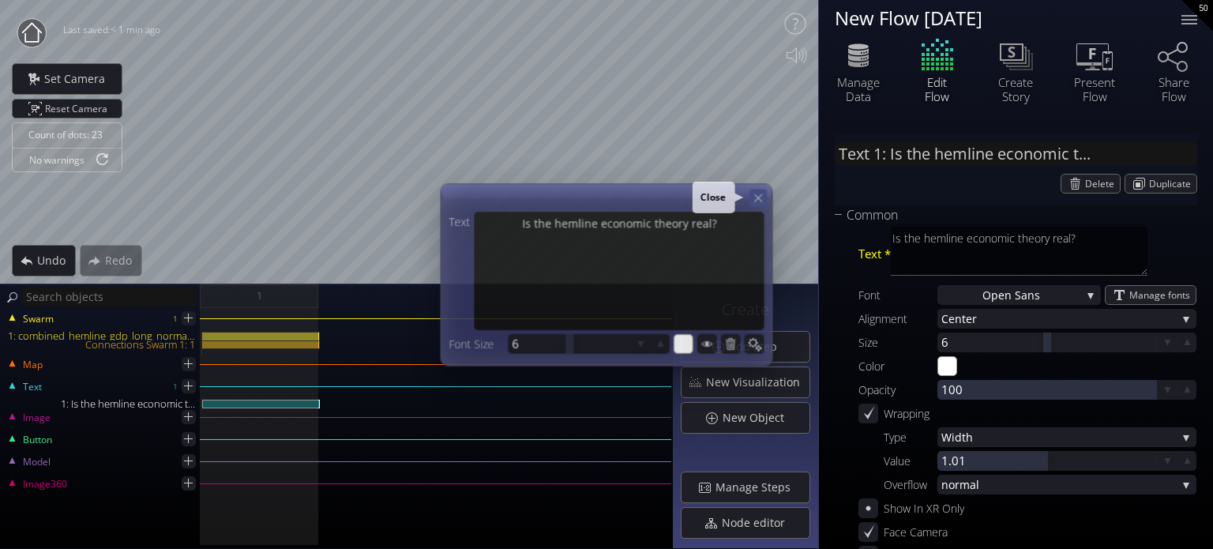
click at [757, 195] on icon at bounding box center [758, 197] width 13 height 13
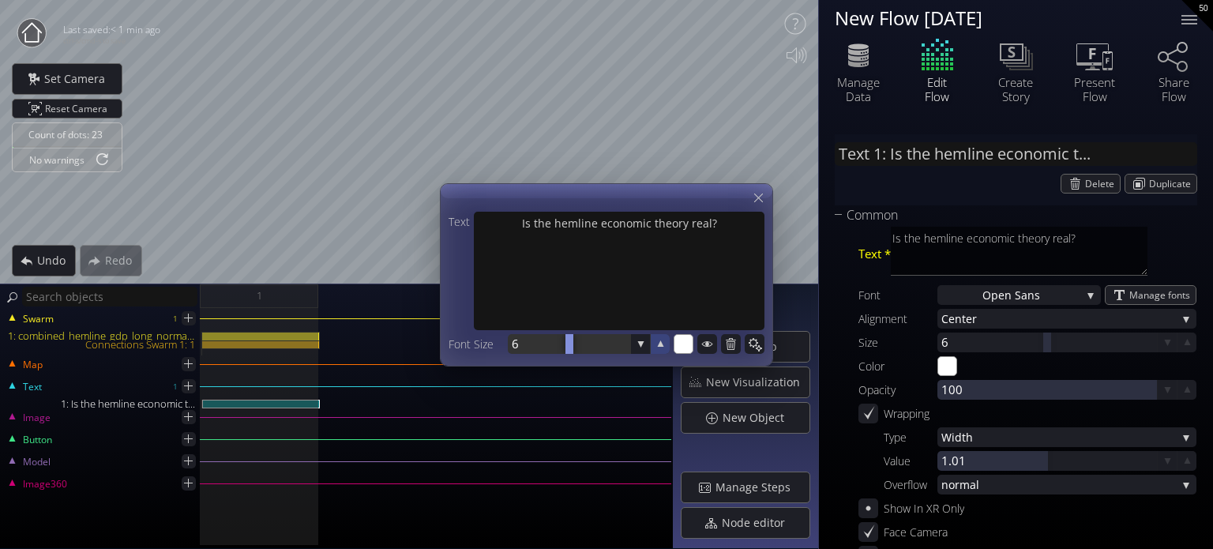
click at [665, 343] on icon at bounding box center [660, 343] width 15 height 15
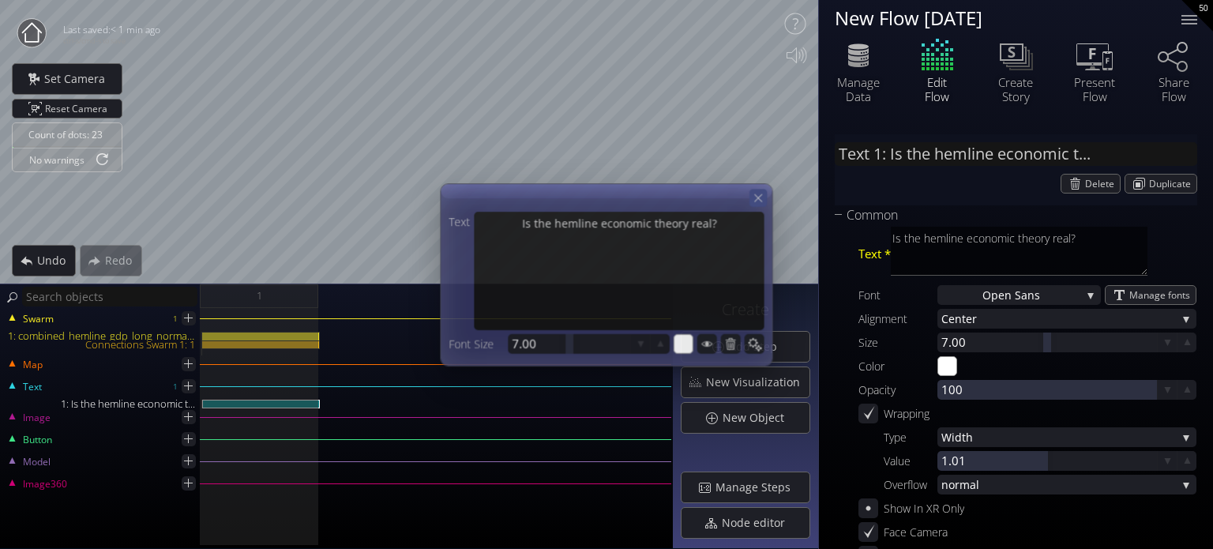
click at [752, 197] on icon at bounding box center [758, 197] width 13 height 13
